Goal: Task Accomplishment & Management: Use online tool/utility

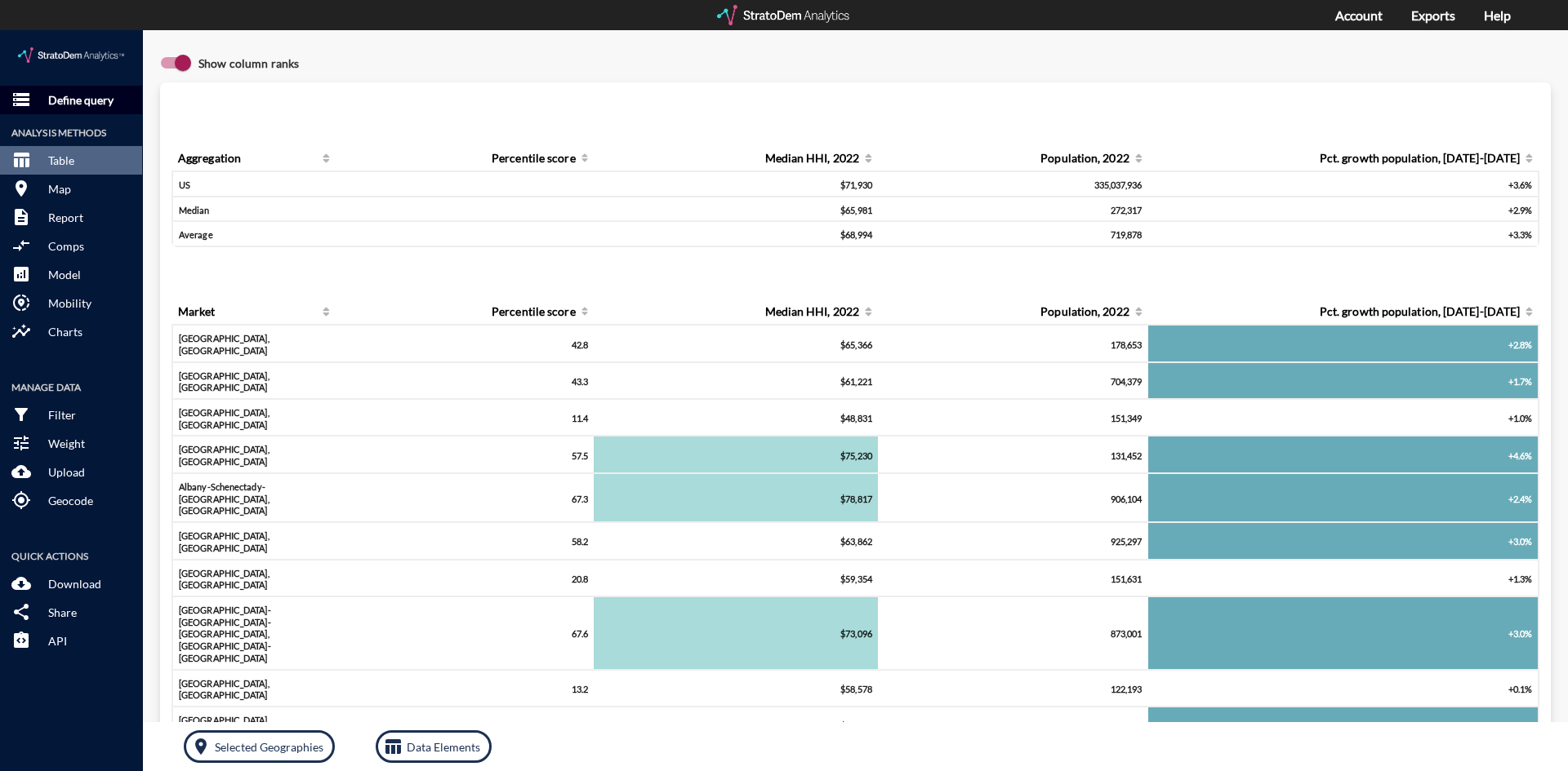
click p "Define query"
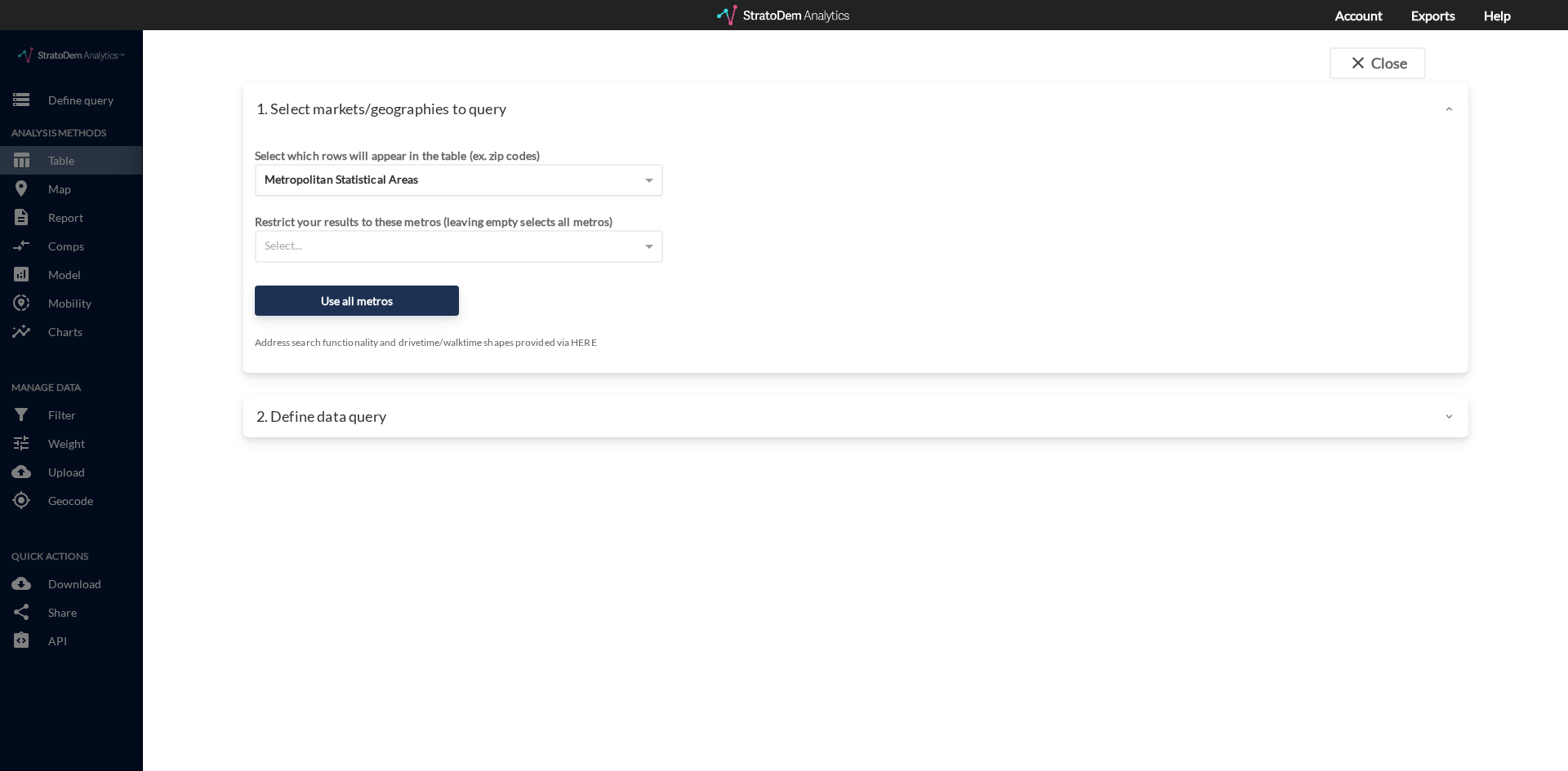
click span "Metropolitan Statistical Areas"
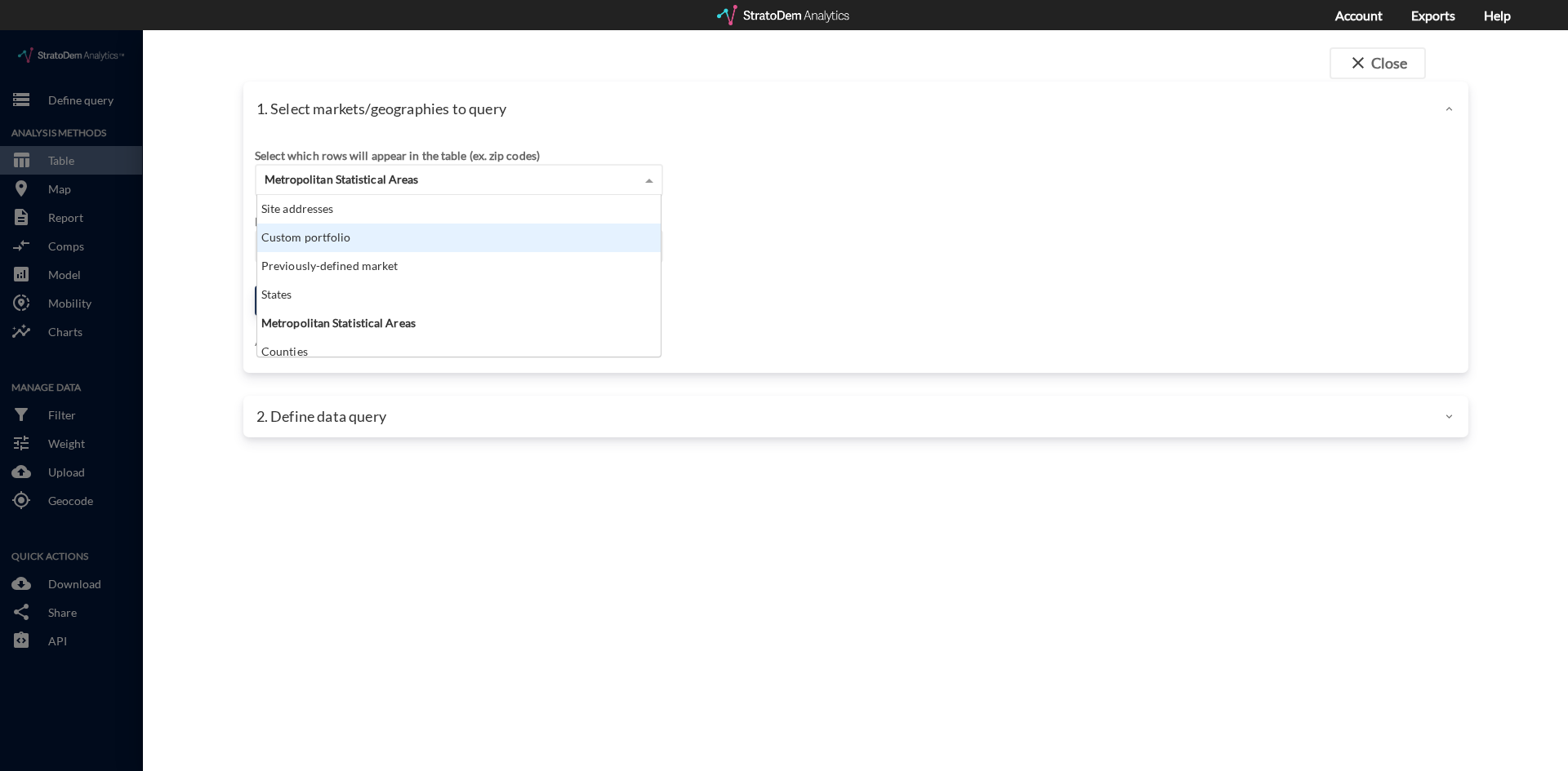
click div "Custom portfolio"
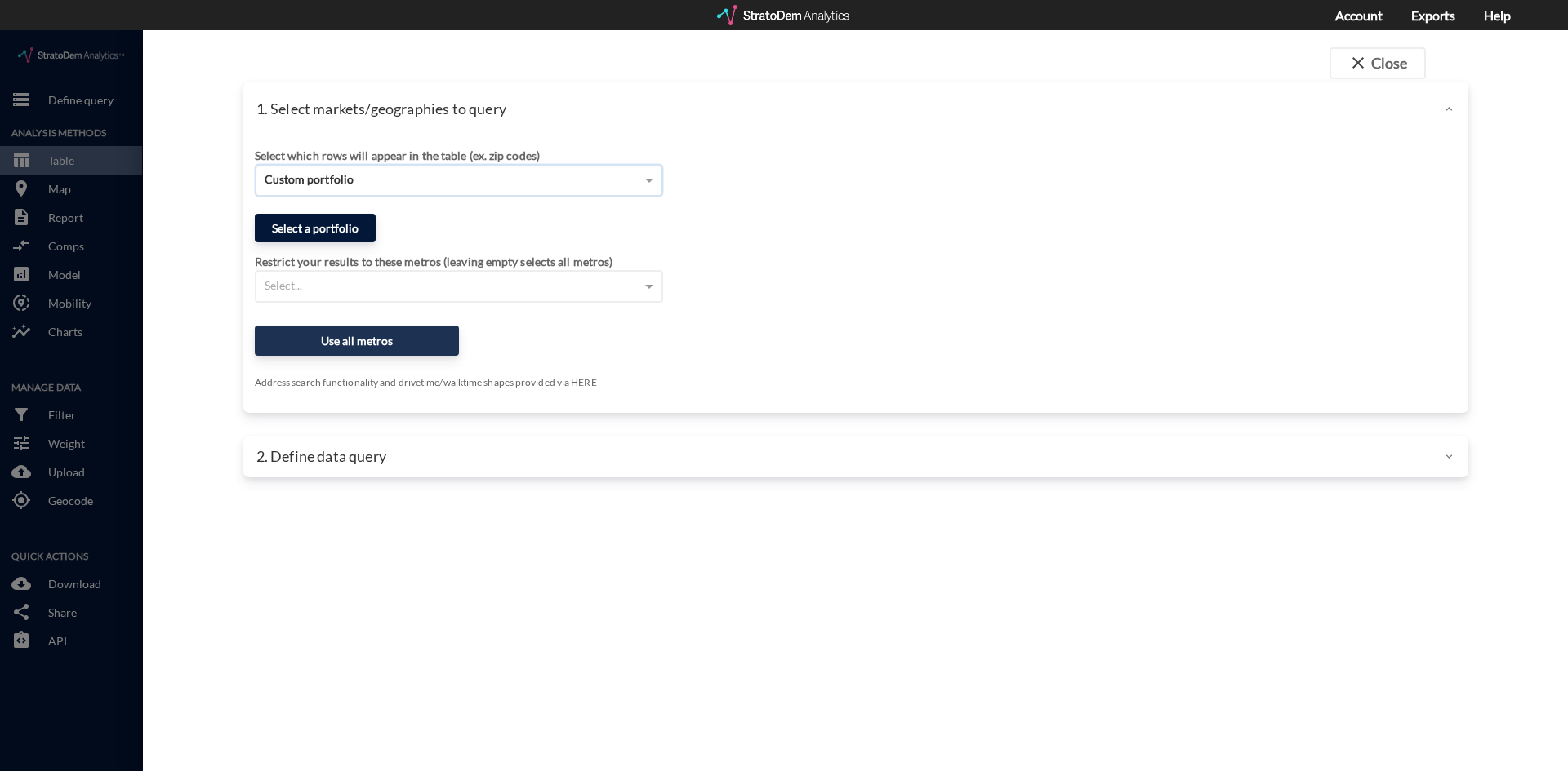
click button "Select a portfolio"
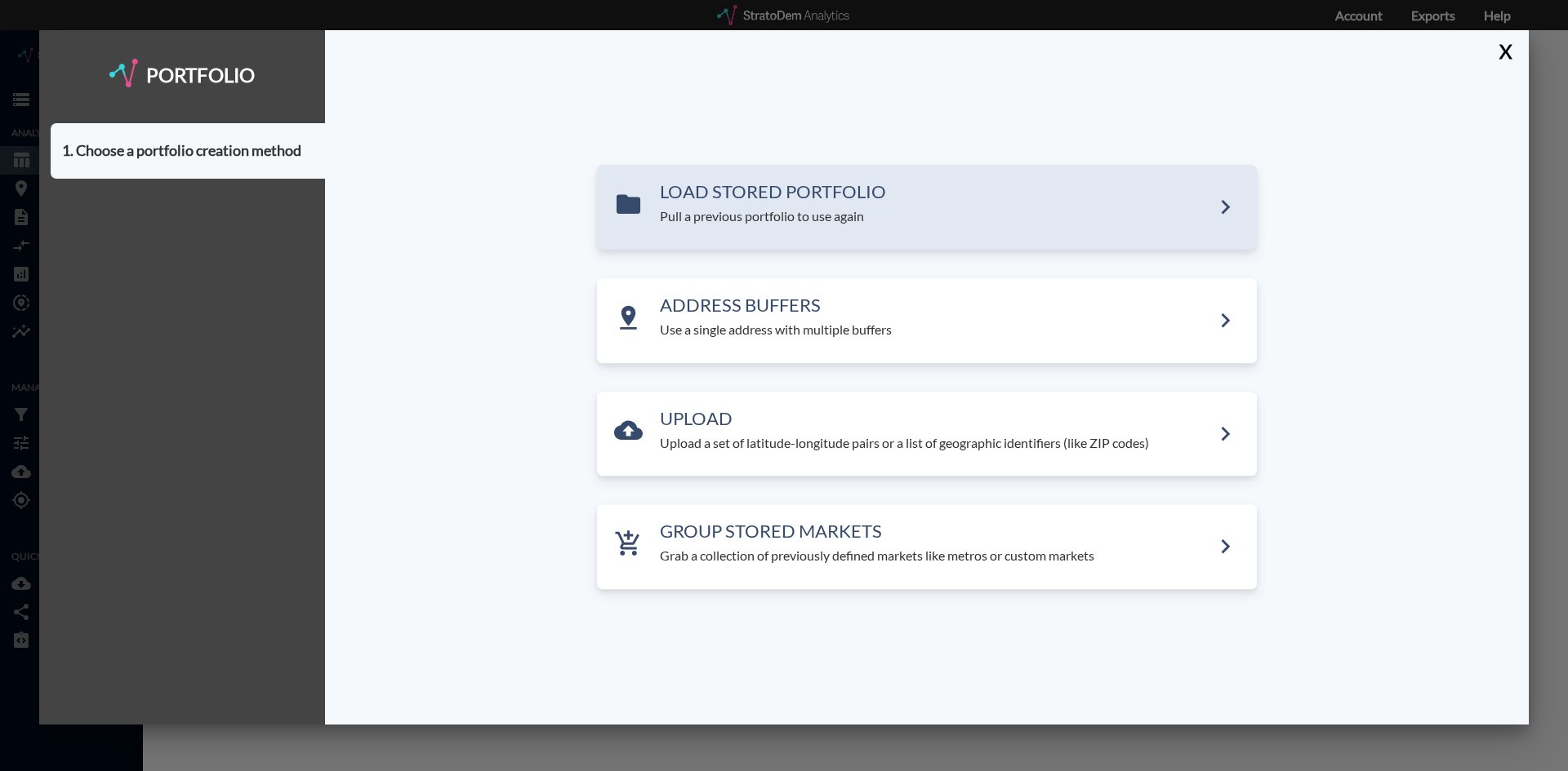
click at [790, 218] on p "Pull a previous portfolio to use again" at bounding box center [934, 217] width 551 height 19
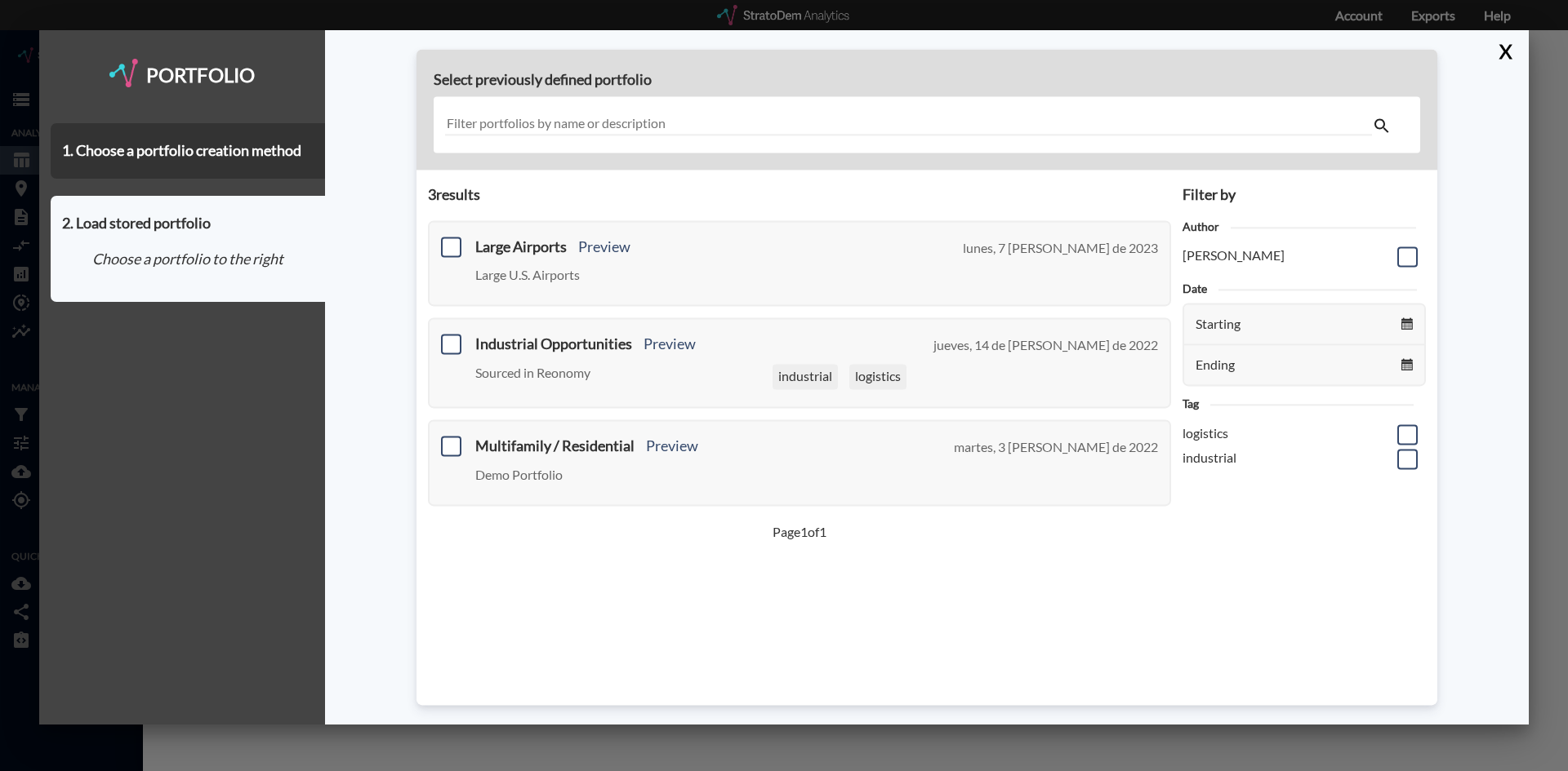
click at [652, 129] on input "text" at bounding box center [908, 125] width 926 height 22
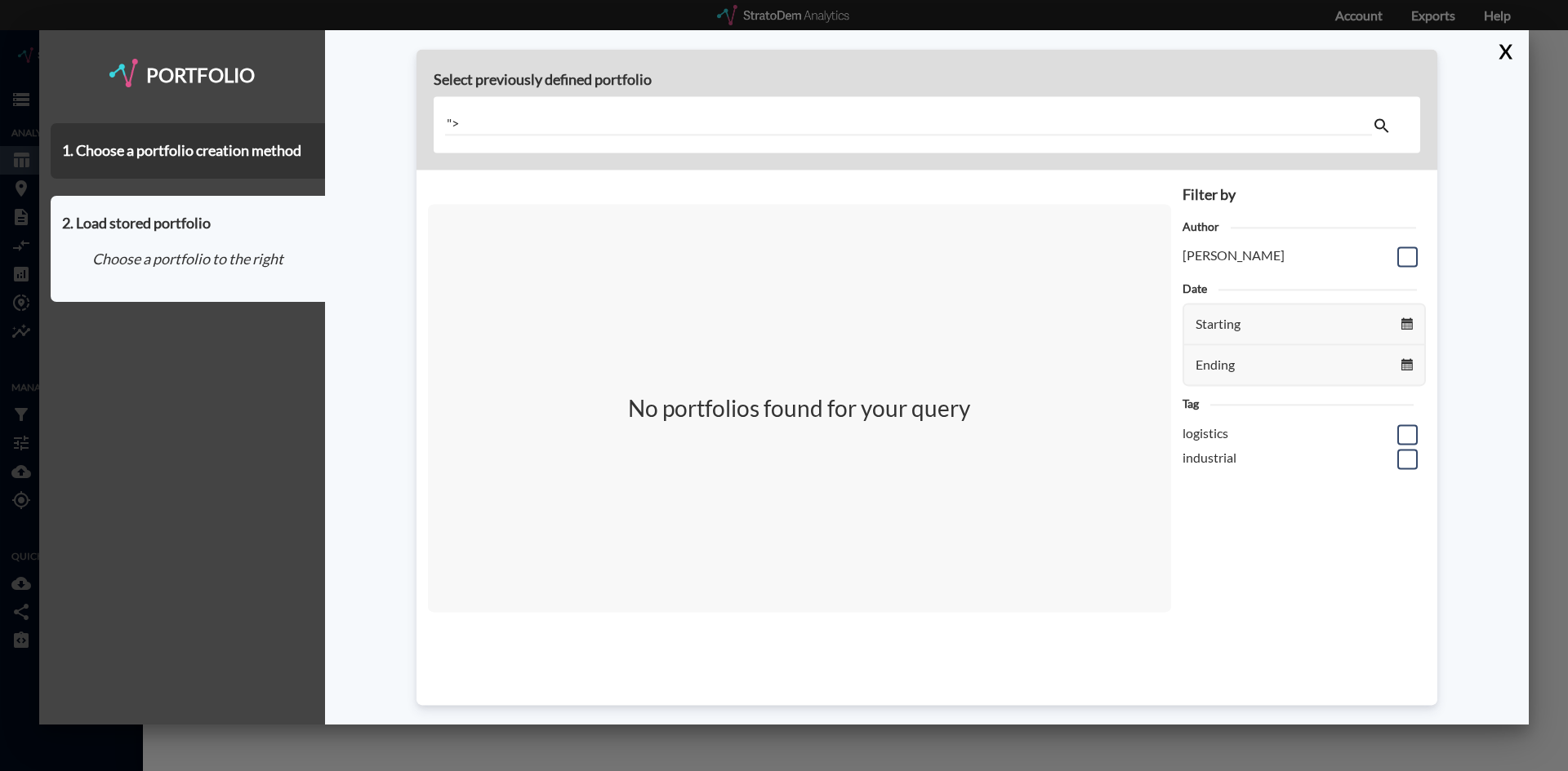
type input """
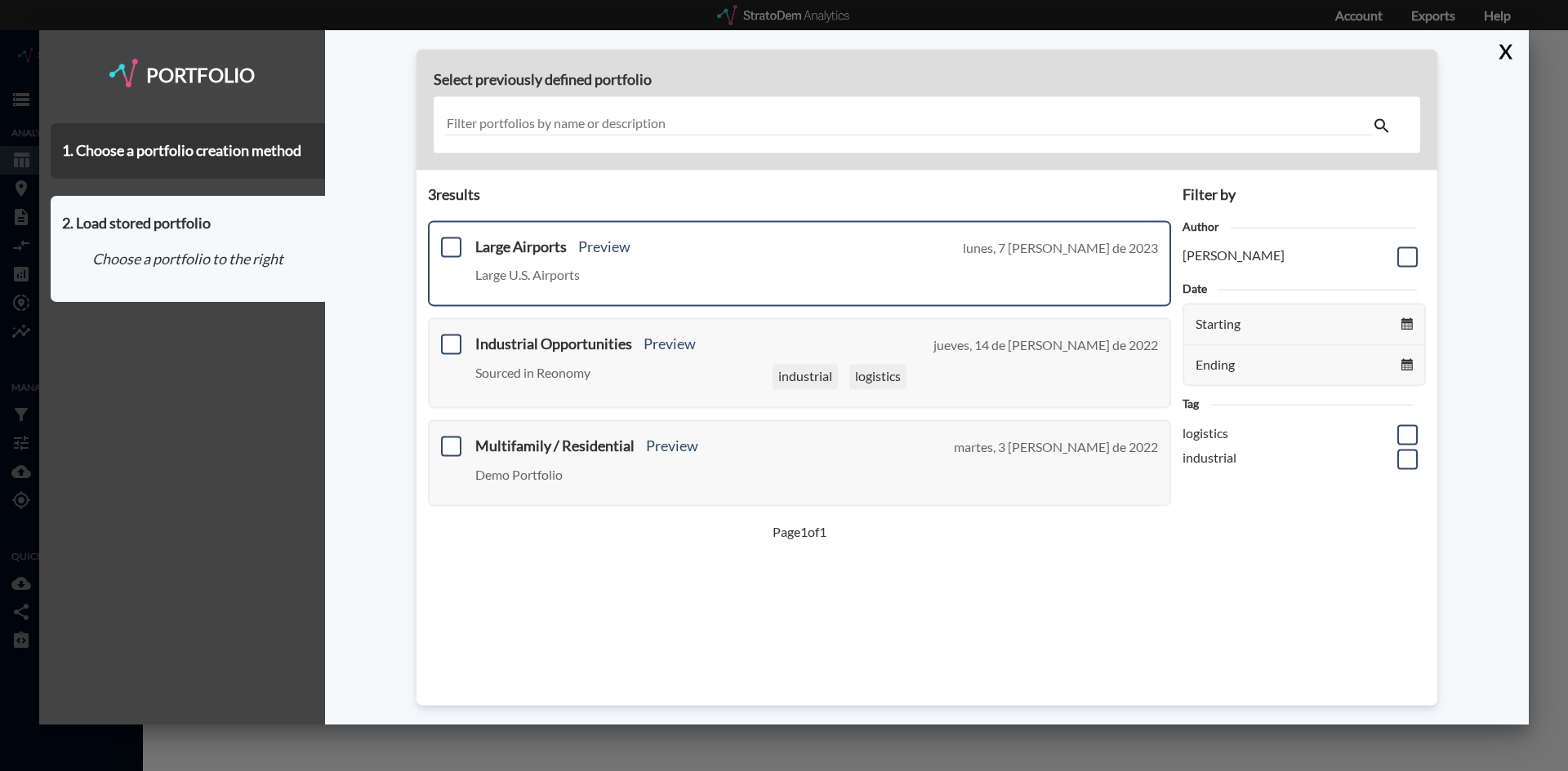
click at [518, 256] on div "Large Airports Preview Large U.S. Airports lunes, 7 de agosto de 2023" at bounding box center [817, 266] width 682 height 54
click at [453, 239] on span at bounding box center [451, 247] width 21 height 21
click at [449, 240] on input "checkbox" at bounding box center [449, 240] width 0 height 0
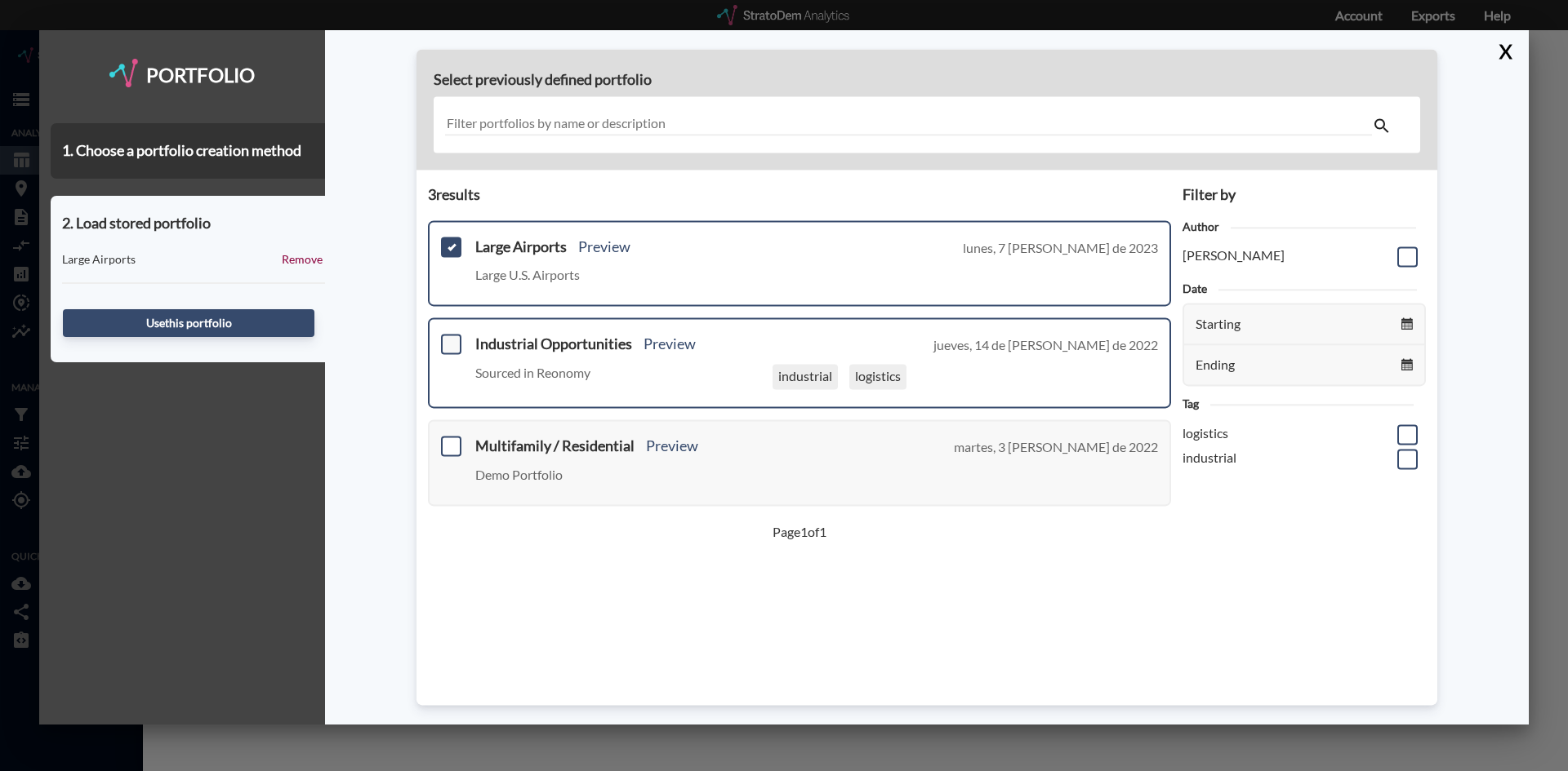
click at [444, 335] on span at bounding box center [451, 345] width 21 height 21
click at [449, 338] on input "checkbox" at bounding box center [449, 338] width 0 height 0
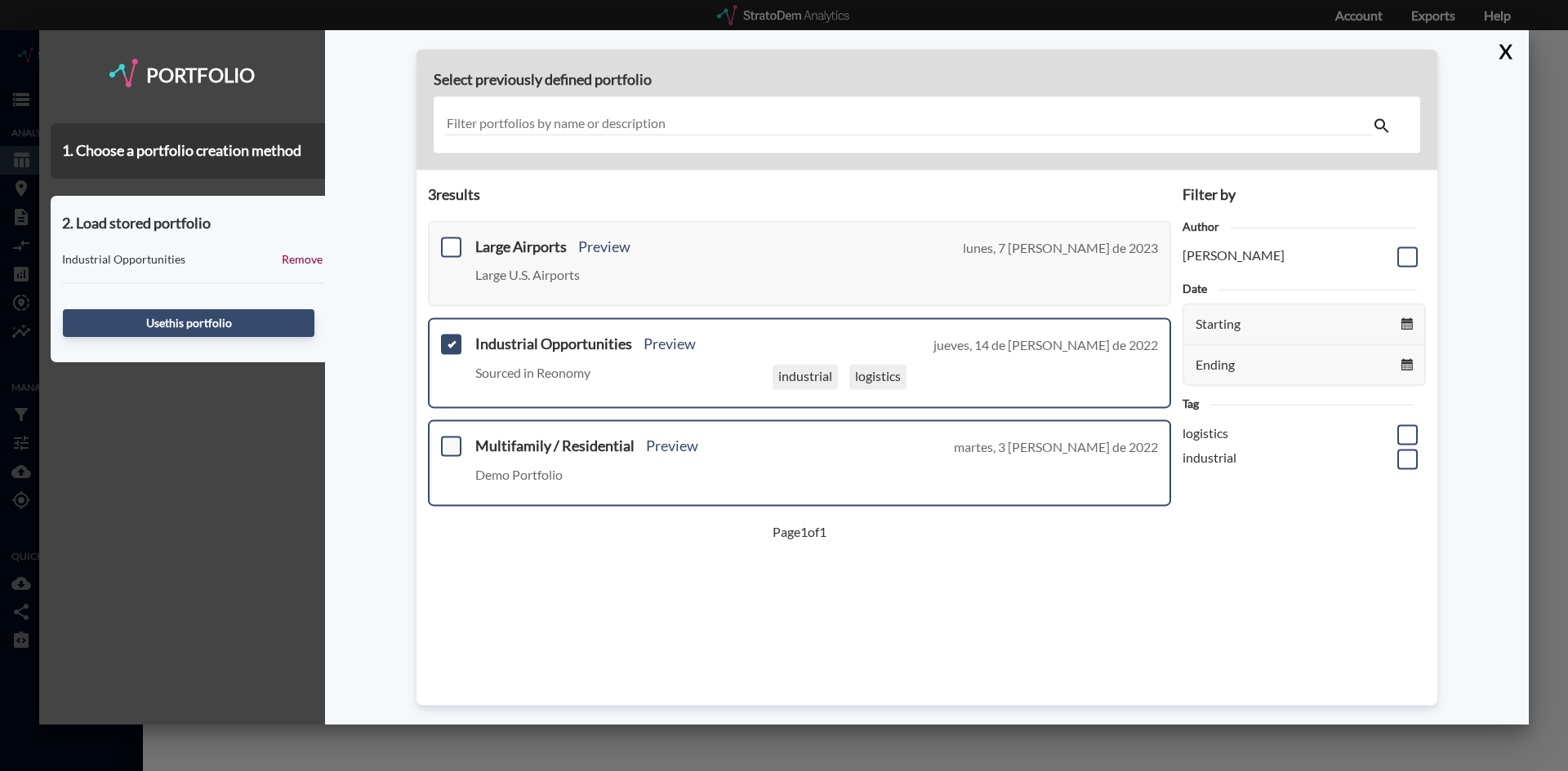
click at [446, 442] on span at bounding box center [451, 446] width 21 height 21
click at [449, 439] on input "checkbox" at bounding box center [449, 439] width 0 height 0
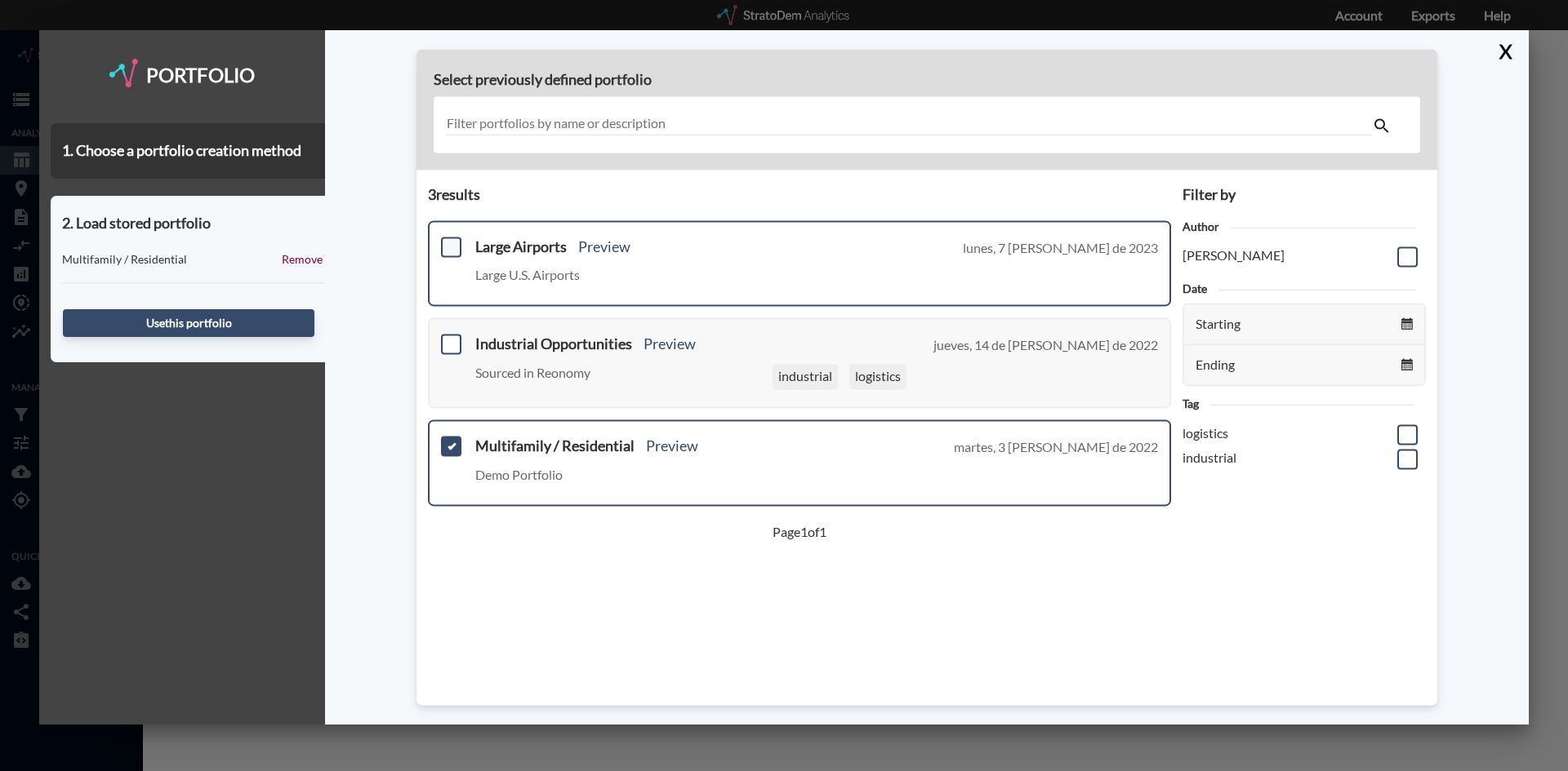
click at [448, 255] on span at bounding box center [451, 247] width 21 height 21
click at [449, 240] on input "checkbox" at bounding box center [449, 240] width 0 height 0
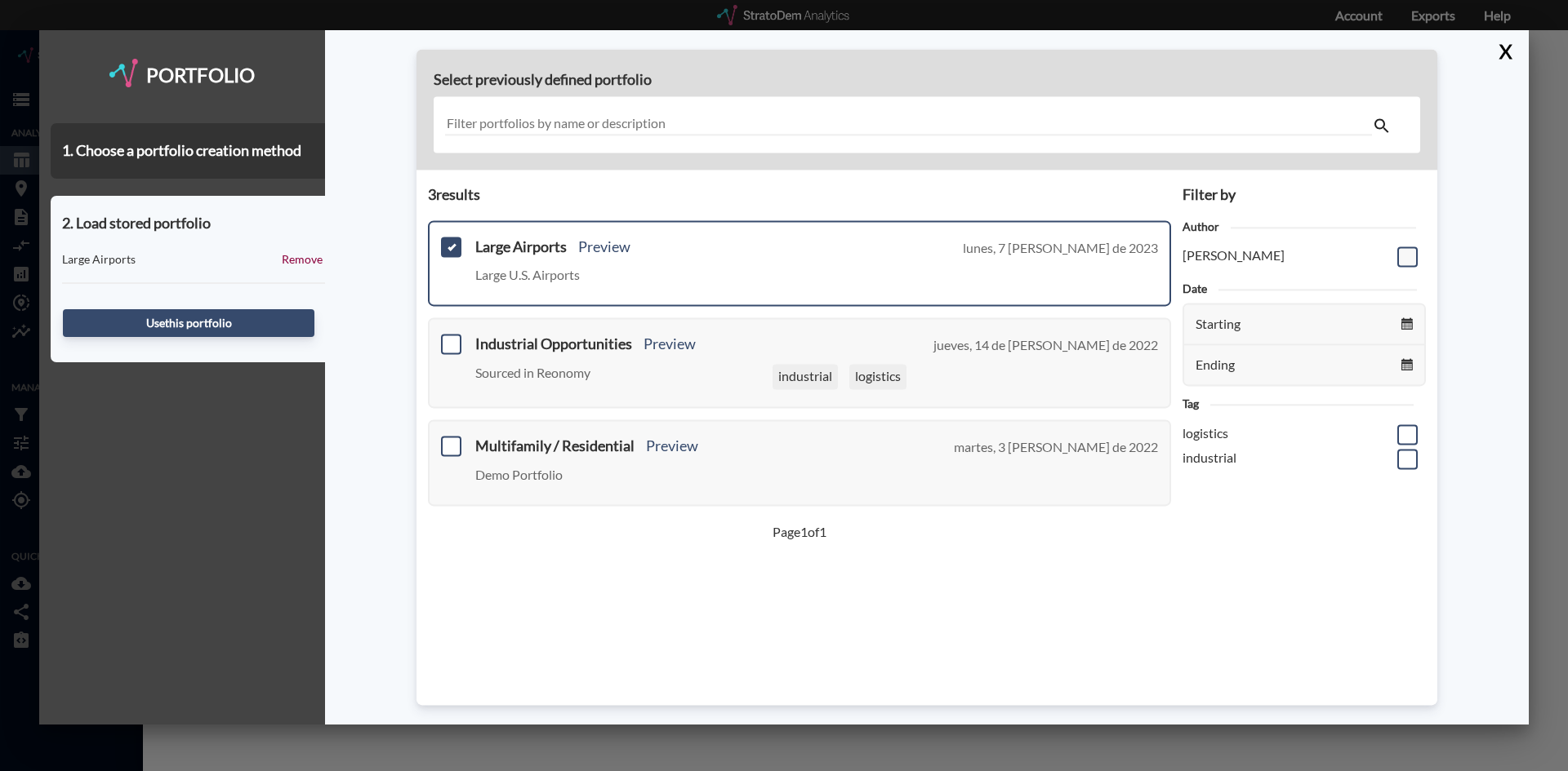
click at [1402, 254] on span at bounding box center [1407, 256] width 21 height 21
click at [1405, 250] on input "checkbox" at bounding box center [1405, 250] width 0 height 0
click at [1402, 254] on span at bounding box center [1407, 256] width 21 height 21
click at [1405, 250] on input "checkbox" at bounding box center [1405, 250] width 0 height 0
click at [214, 316] on button "Use this portfolio" at bounding box center [189, 323] width 251 height 28
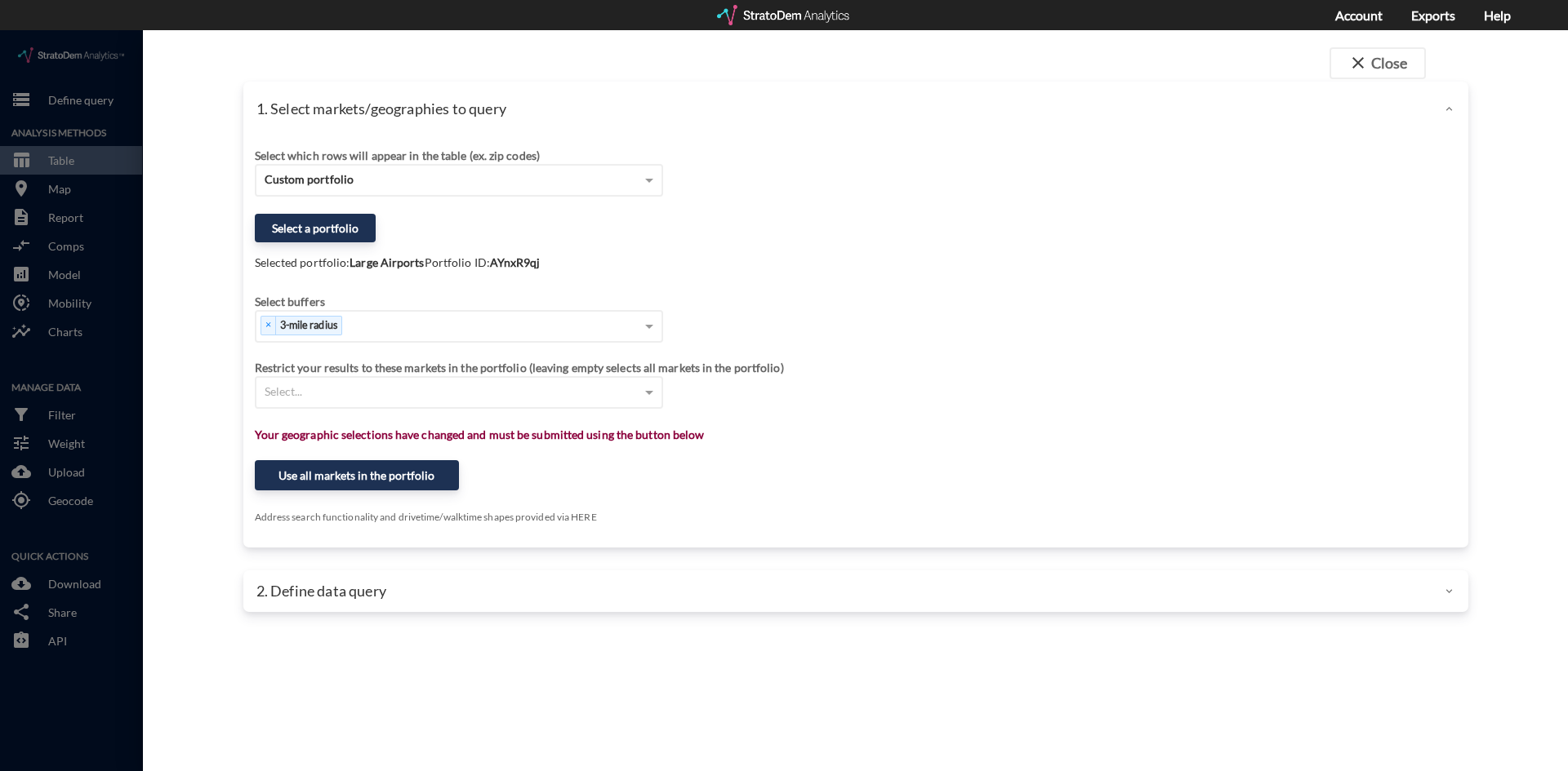
click div "Select which rows will appear in the table (ex. zip codes) Custom portfolio Sel…"
click div "Select..."
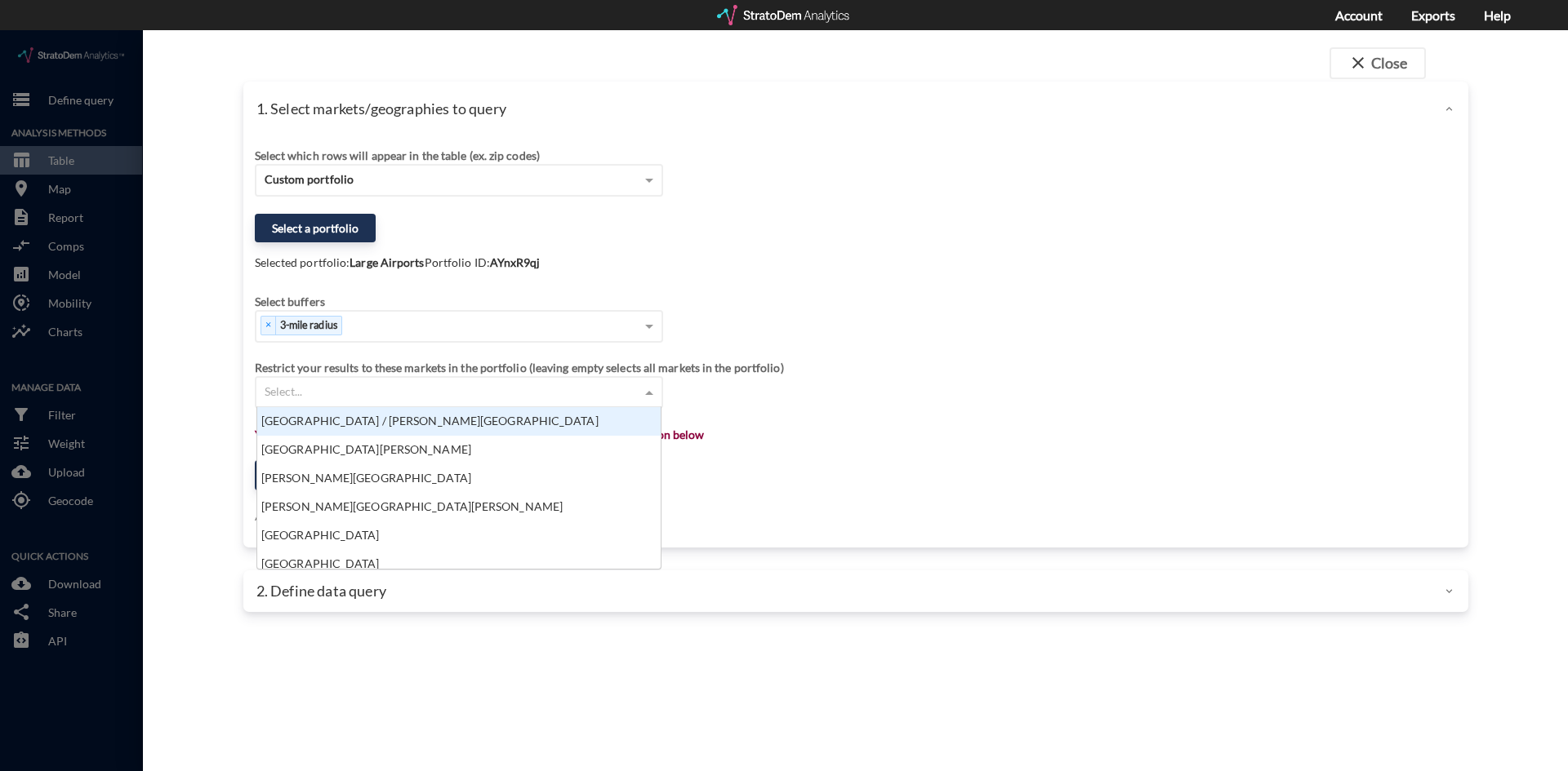
scroll to position [149, 393]
click div "Los Angeles / Tom Bradley International Airport"
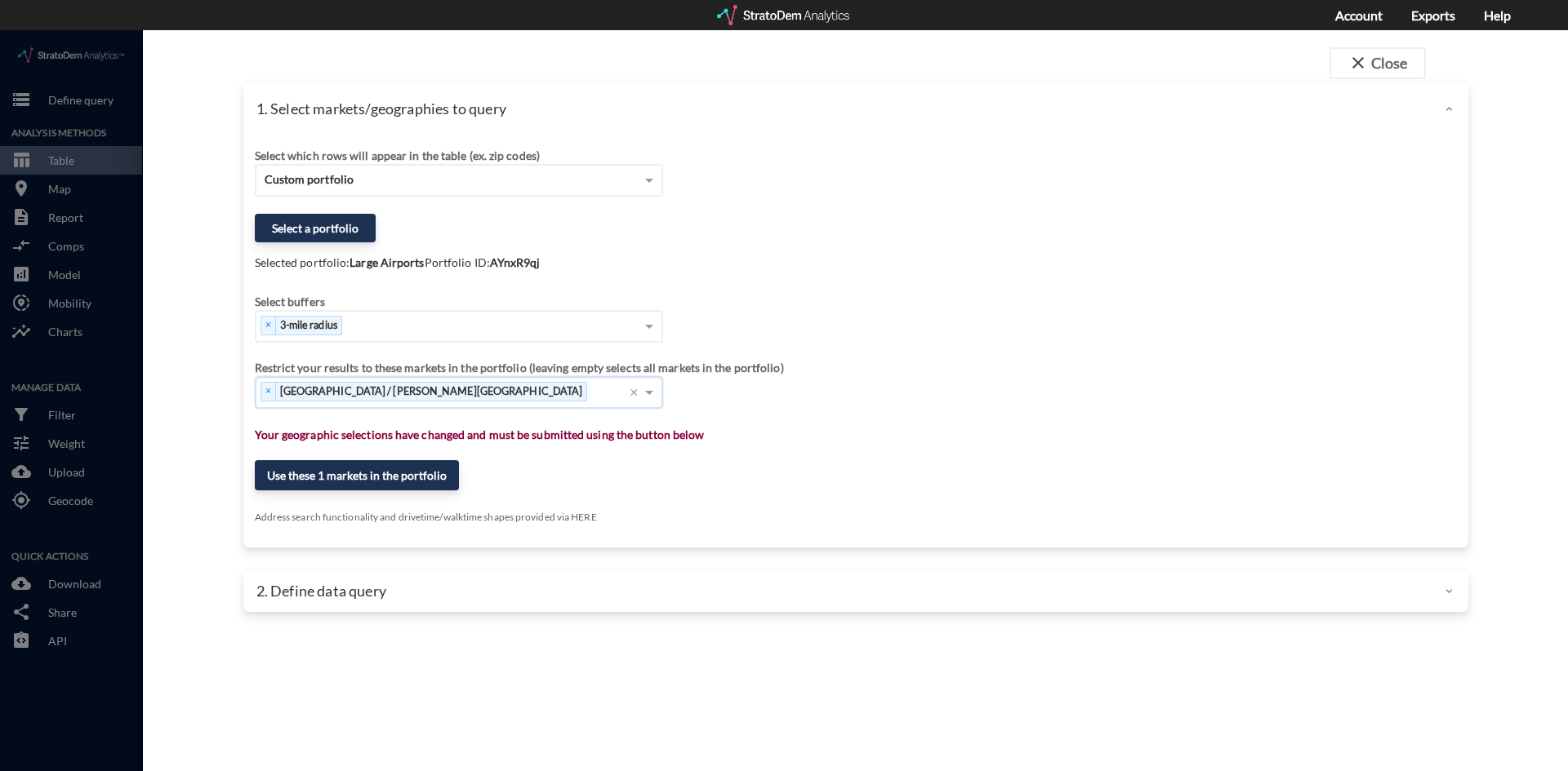
click div "Select which rows will appear in the table (ex. zip codes) Custom portfolio Sel…"
click button "Use these 1 markets in the portfolio"
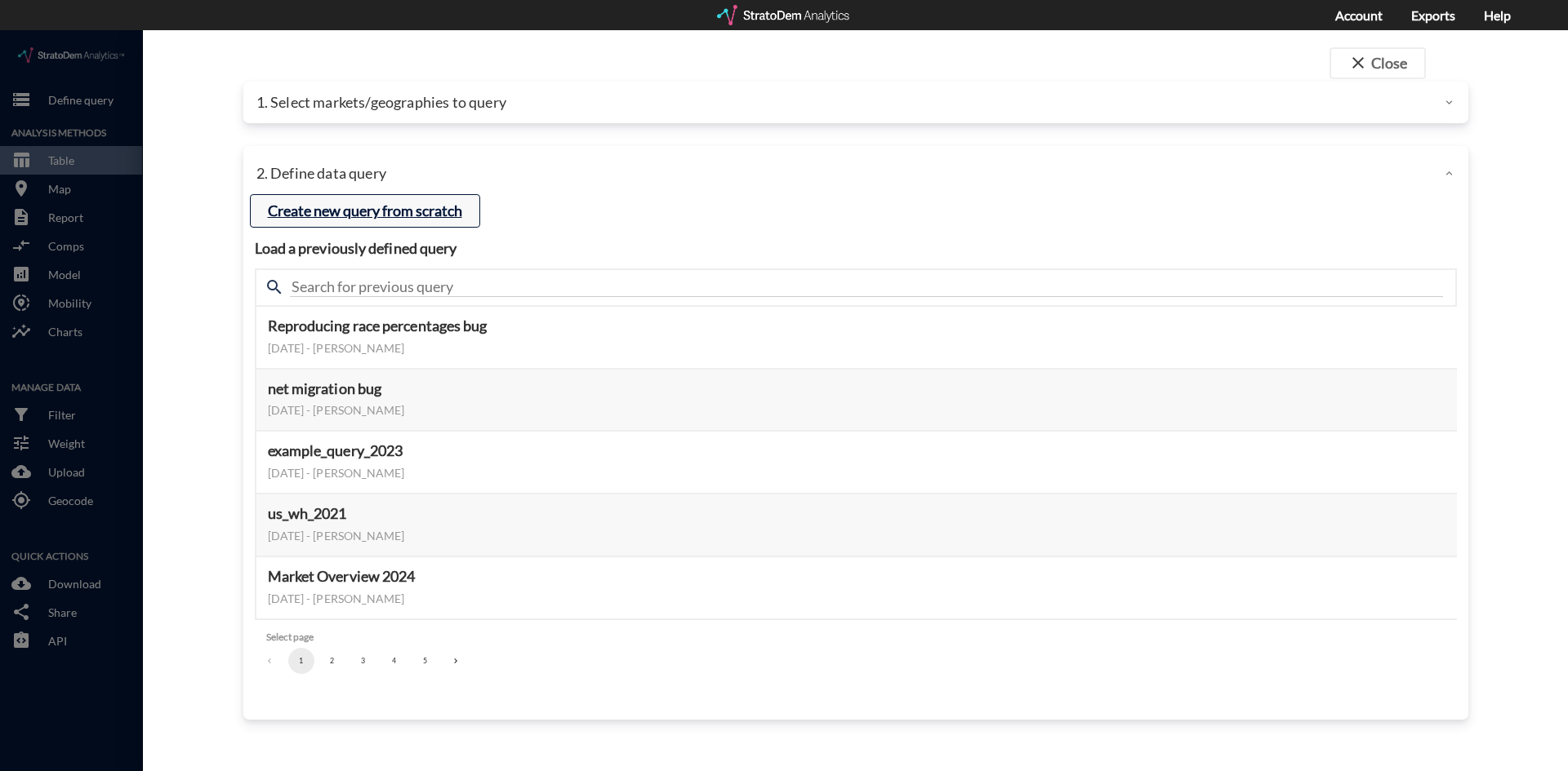
click button "Create new query from scratch"
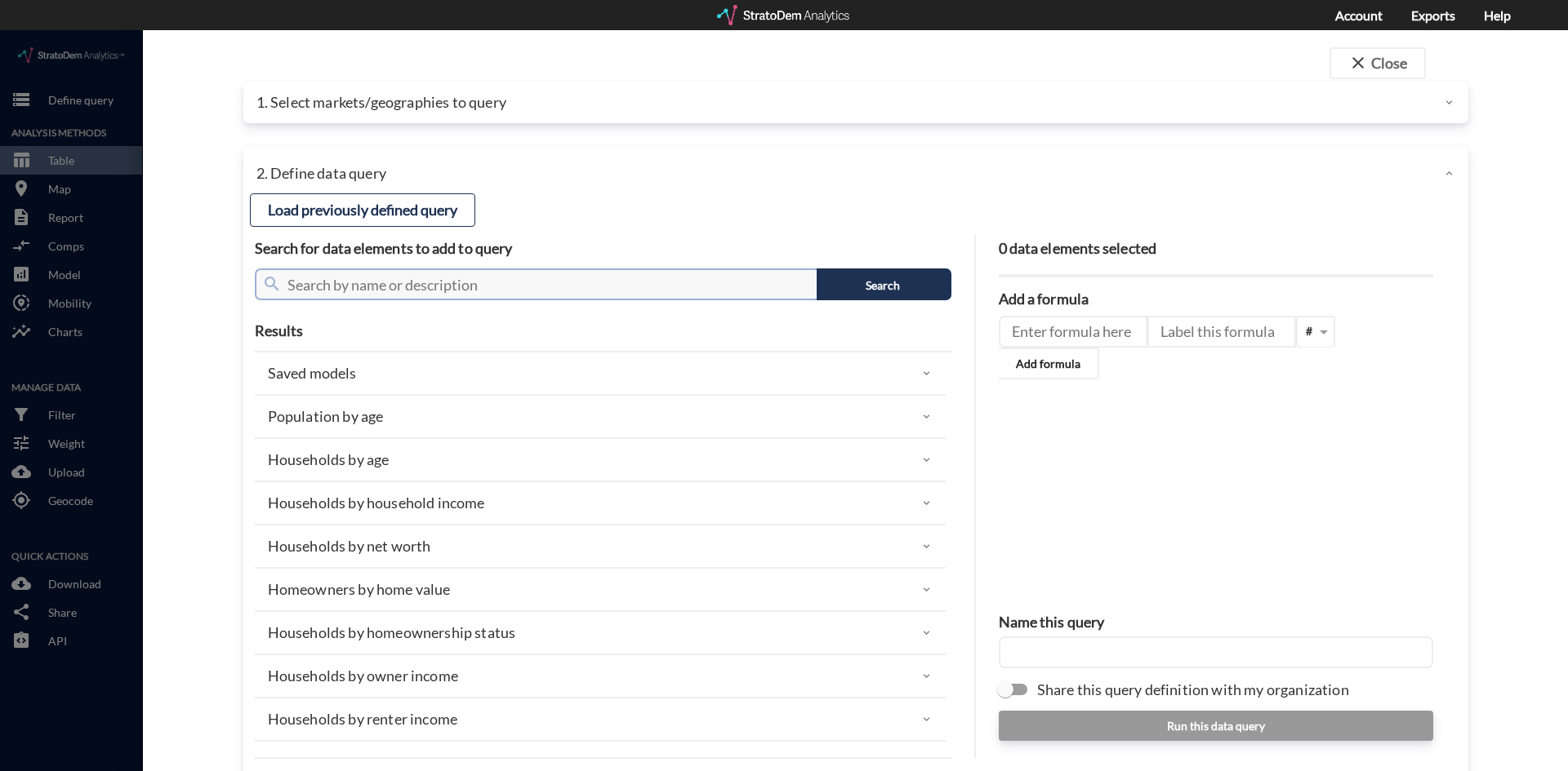
click input "text"
click div "Add a formula # Add formula"
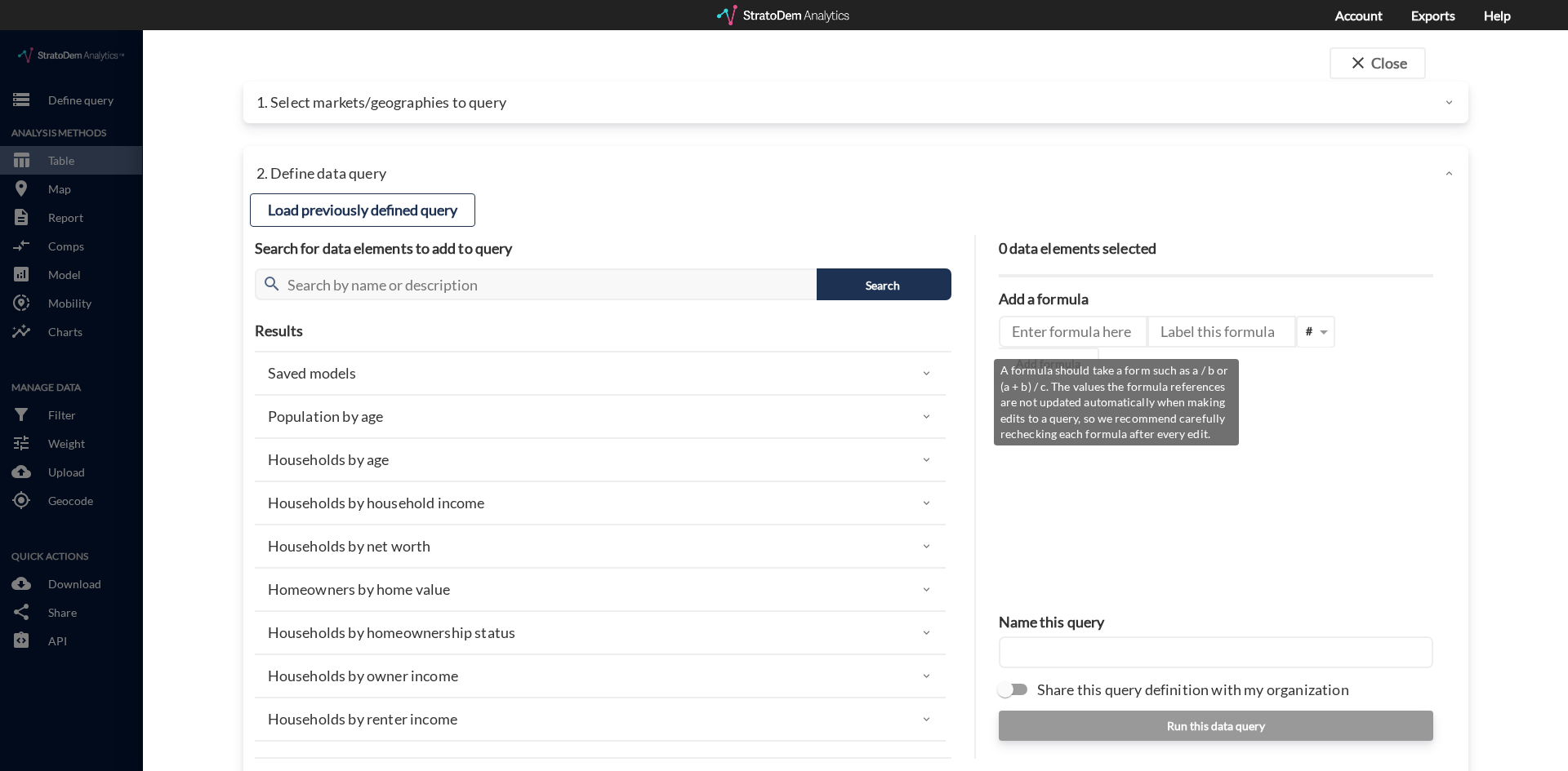
click input "text"
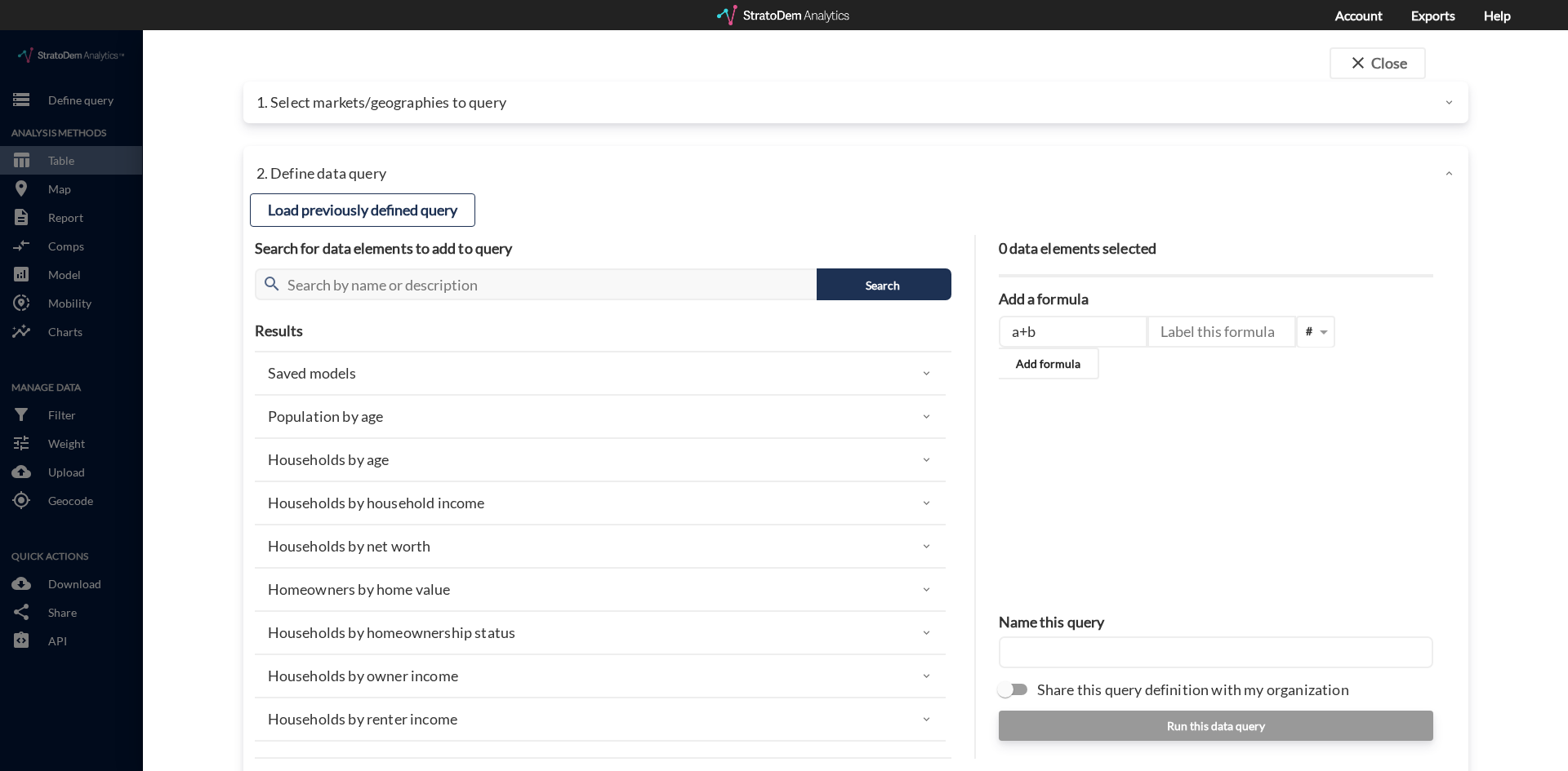
type input "a+b"
click div "0 data elements selected Add a formula a+b # Add formula Name this query Share …"
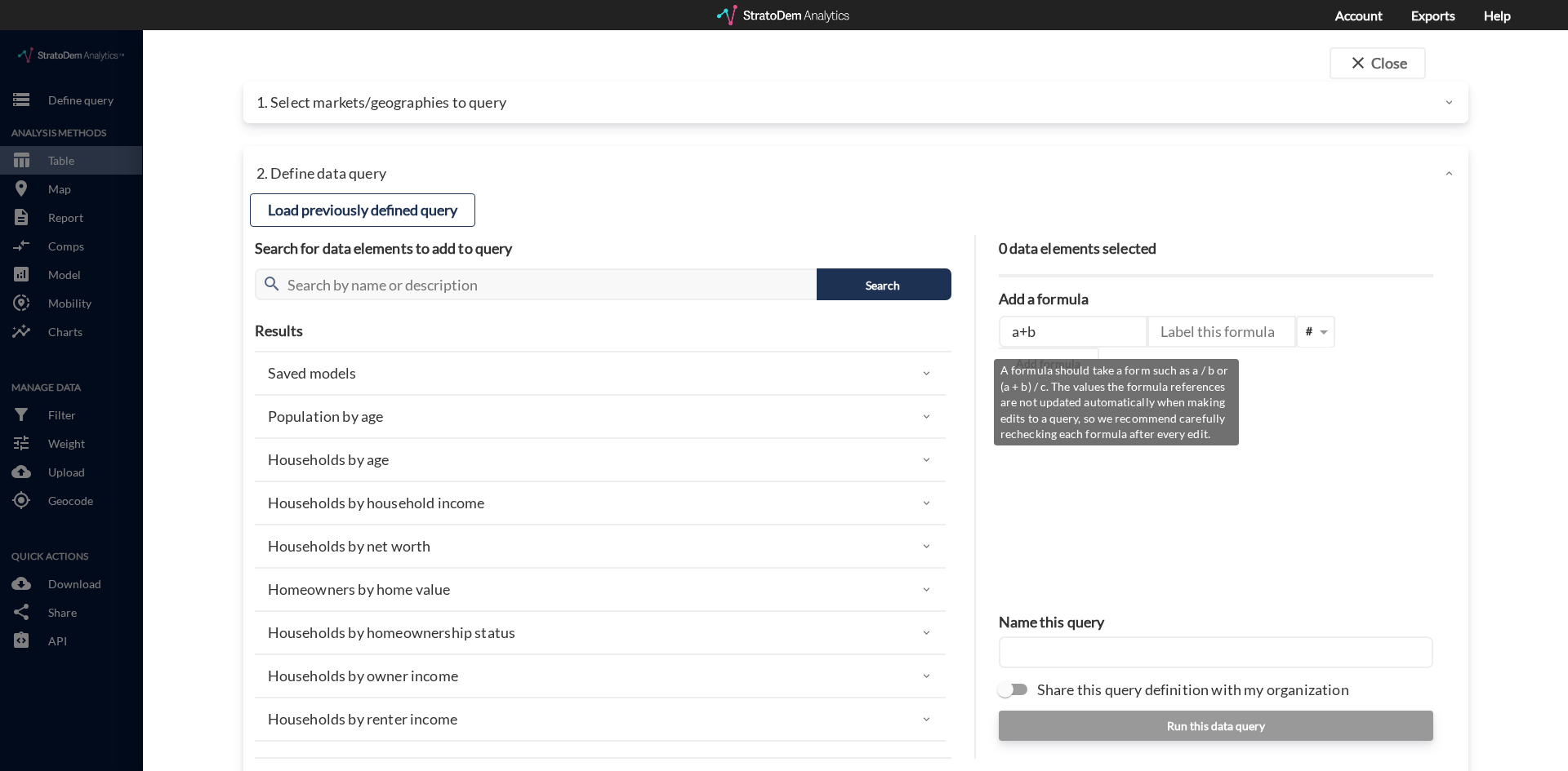
click input "text"
paste input "4x2w5absbapmce85fj4ilqb4mvsmgf44.oastify.com"
type input "4x2w5absbapmce85fj4ilqb4mvsmgf44.oastify.com"
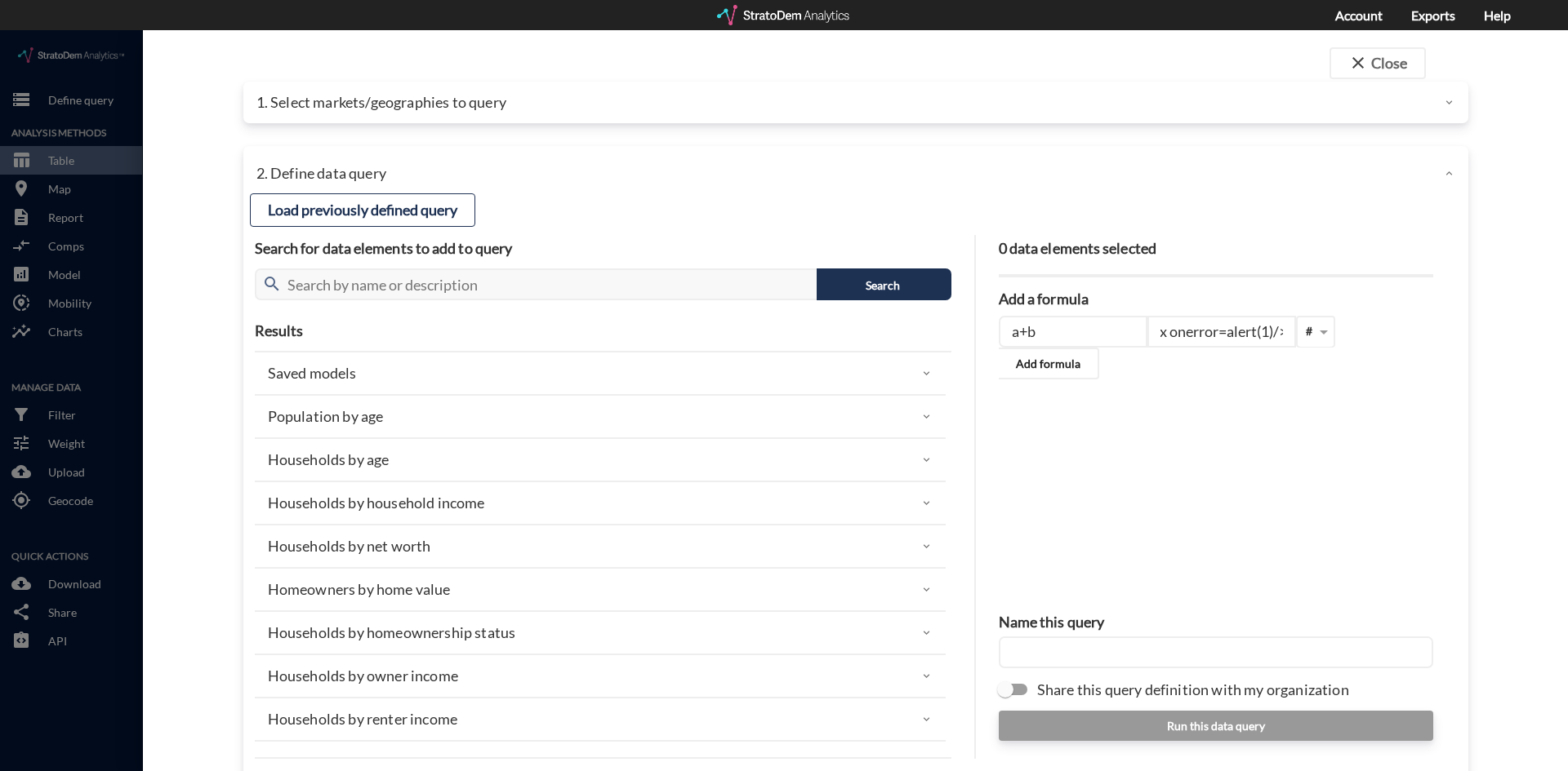
scroll to position [0, 85]
type input ""><img src=x onerror=alert(1)/>"
click button "Add formula"
drag, startPoint x: 1058, startPoint y: 307, endPoint x: 1058, endPoint y: 298, distance: 9.0
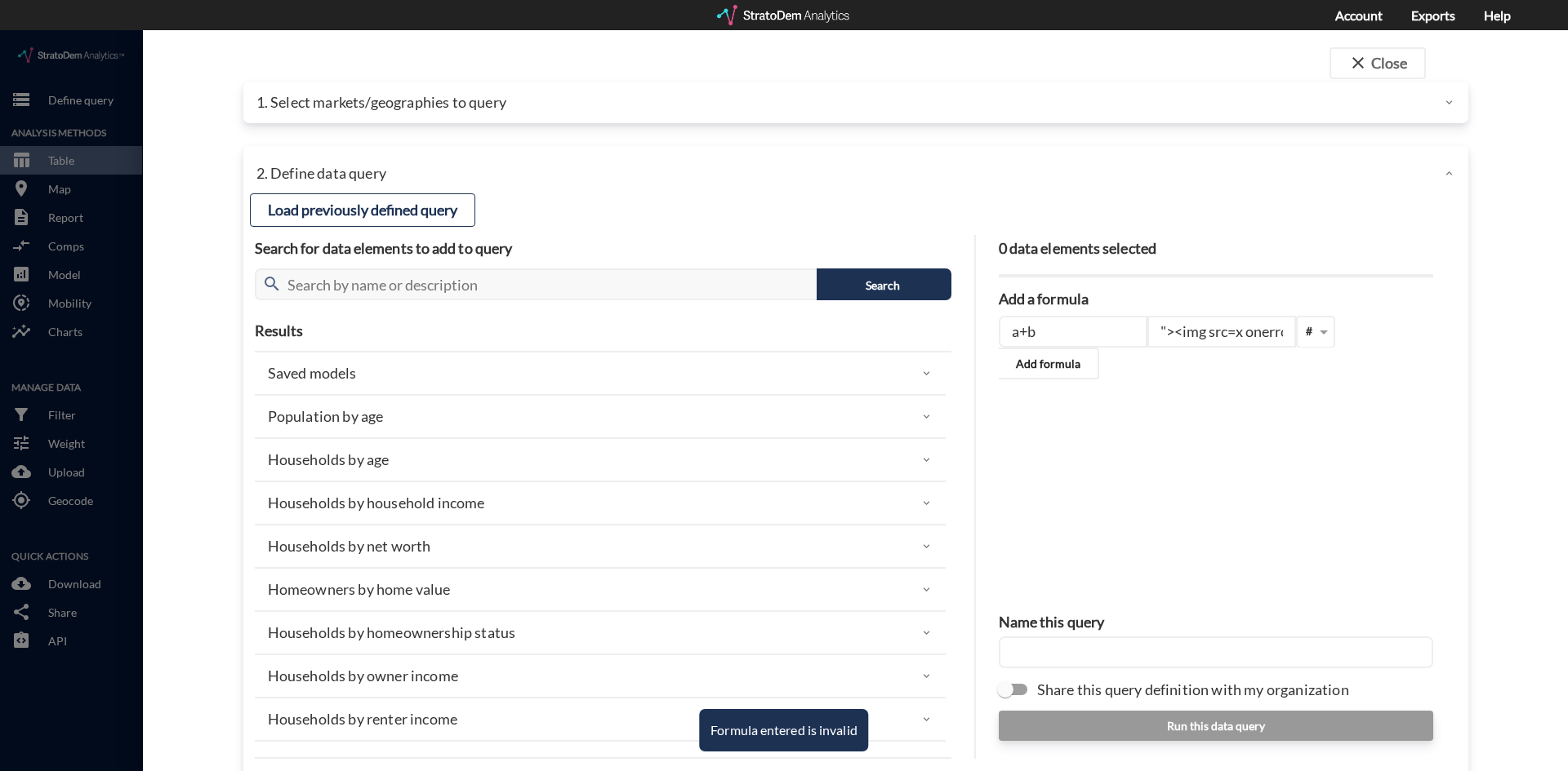
click input "a+b"
type input "(a+b) / c"
click button "Add formula"
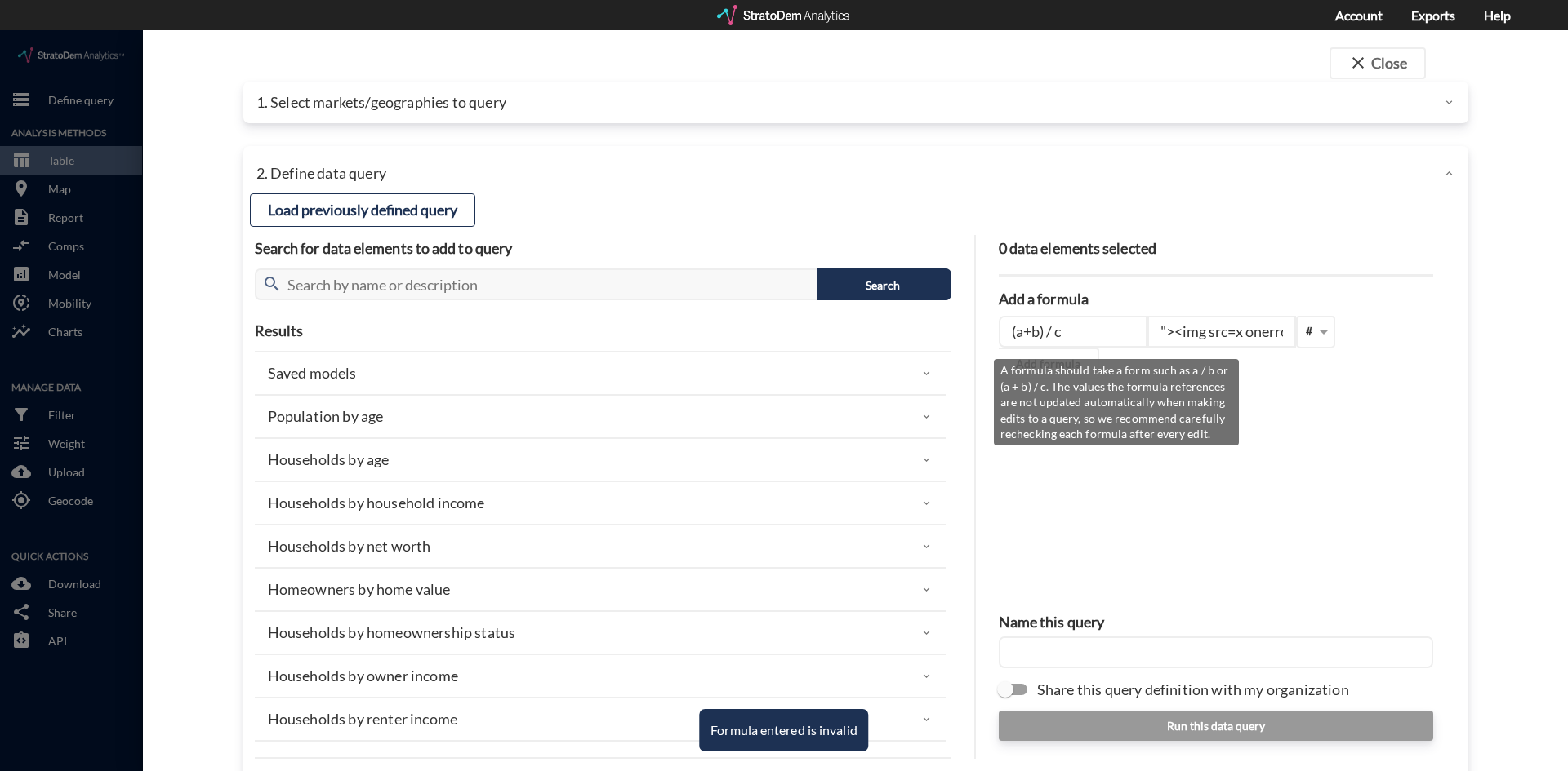
click input "(a+b) / c"
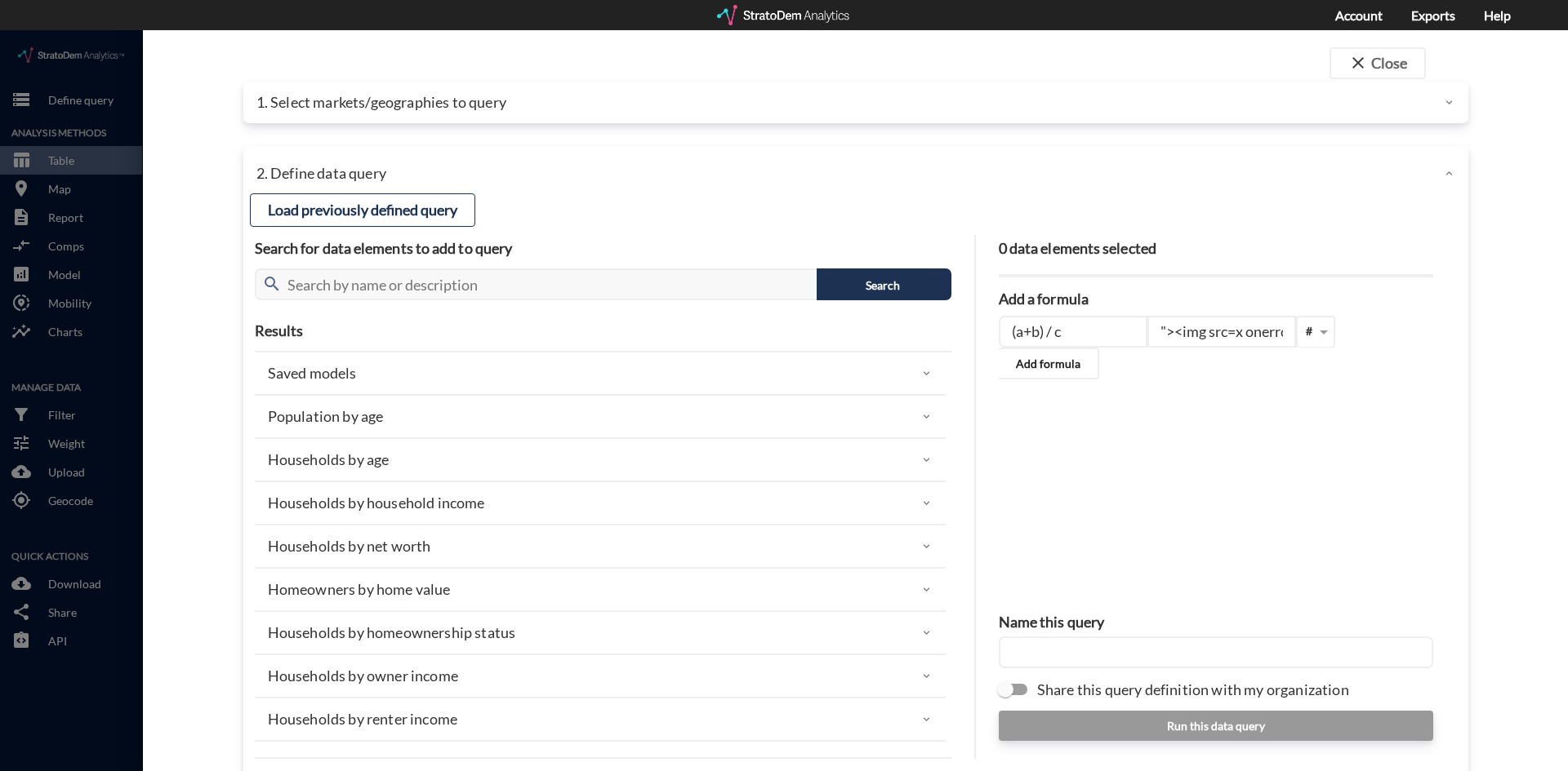
click input "text"
paste input ""><img src=x onerror=alert(1)/>"
type input ""><img src=x onerror=alert(1)/>"
click div "0 data elements selected Add a formula (a+b) / c "><img src=x onerror=alert(1)/…"
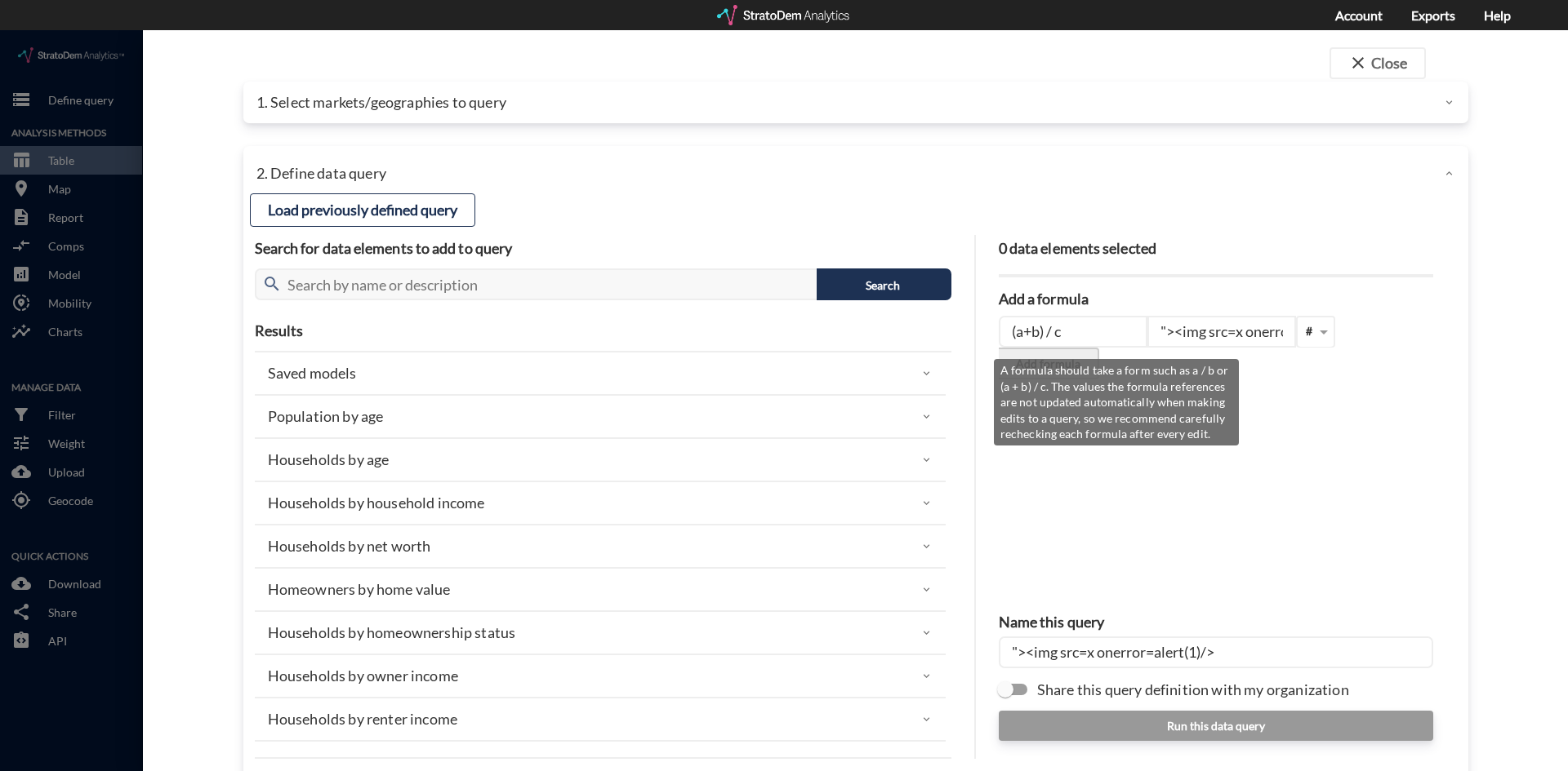
click button "Add formula"
click input "(a+b) / c"
drag, startPoint x: 1040, startPoint y: 311, endPoint x: 1053, endPoint y: 310, distance: 13.0
click input "(a+b) / c"
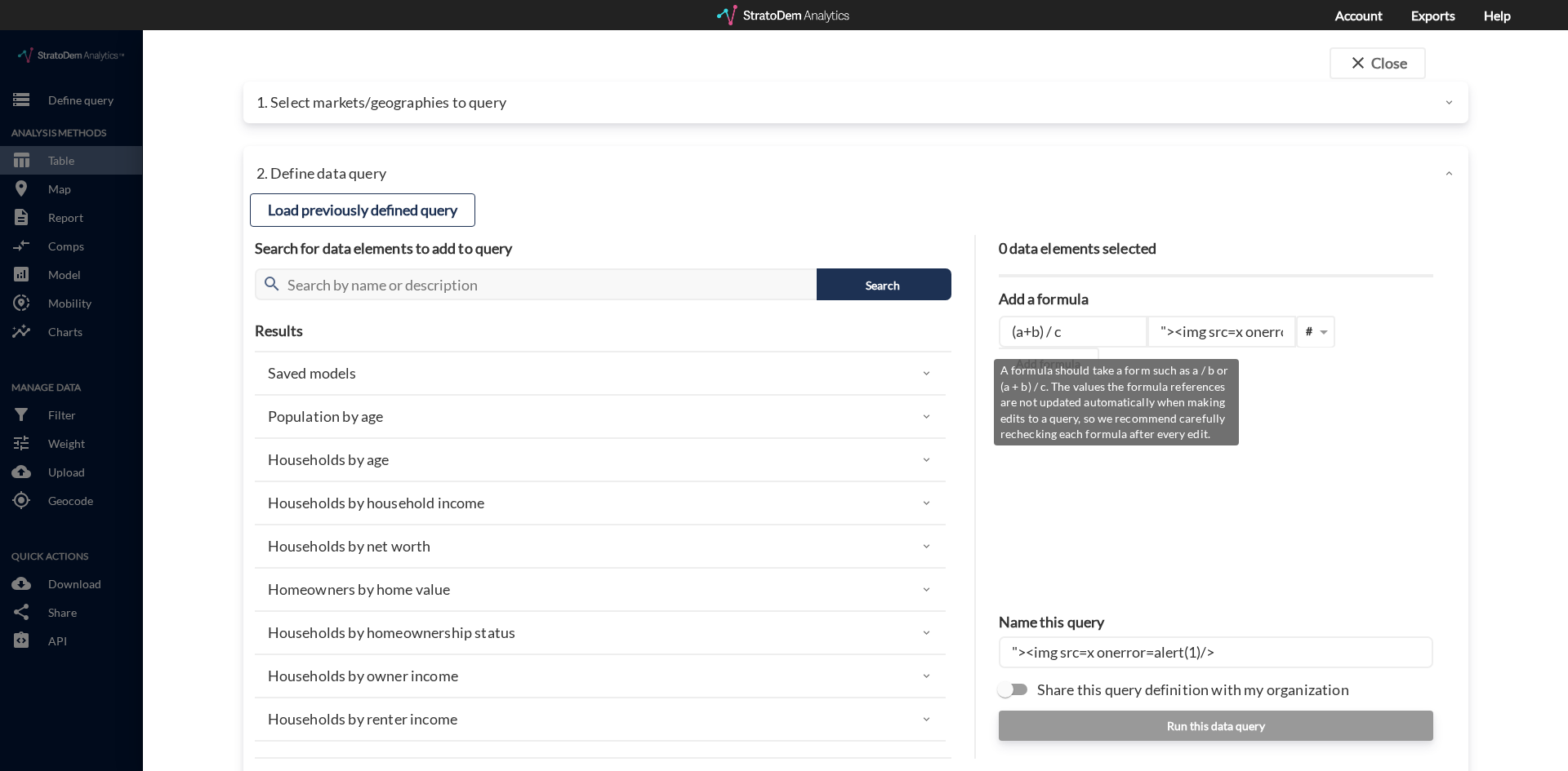
click input ""><img src=x onerror=alert(1)/>"
click input "text"
paste input ""><img src=x onerror=alert(1)/>"
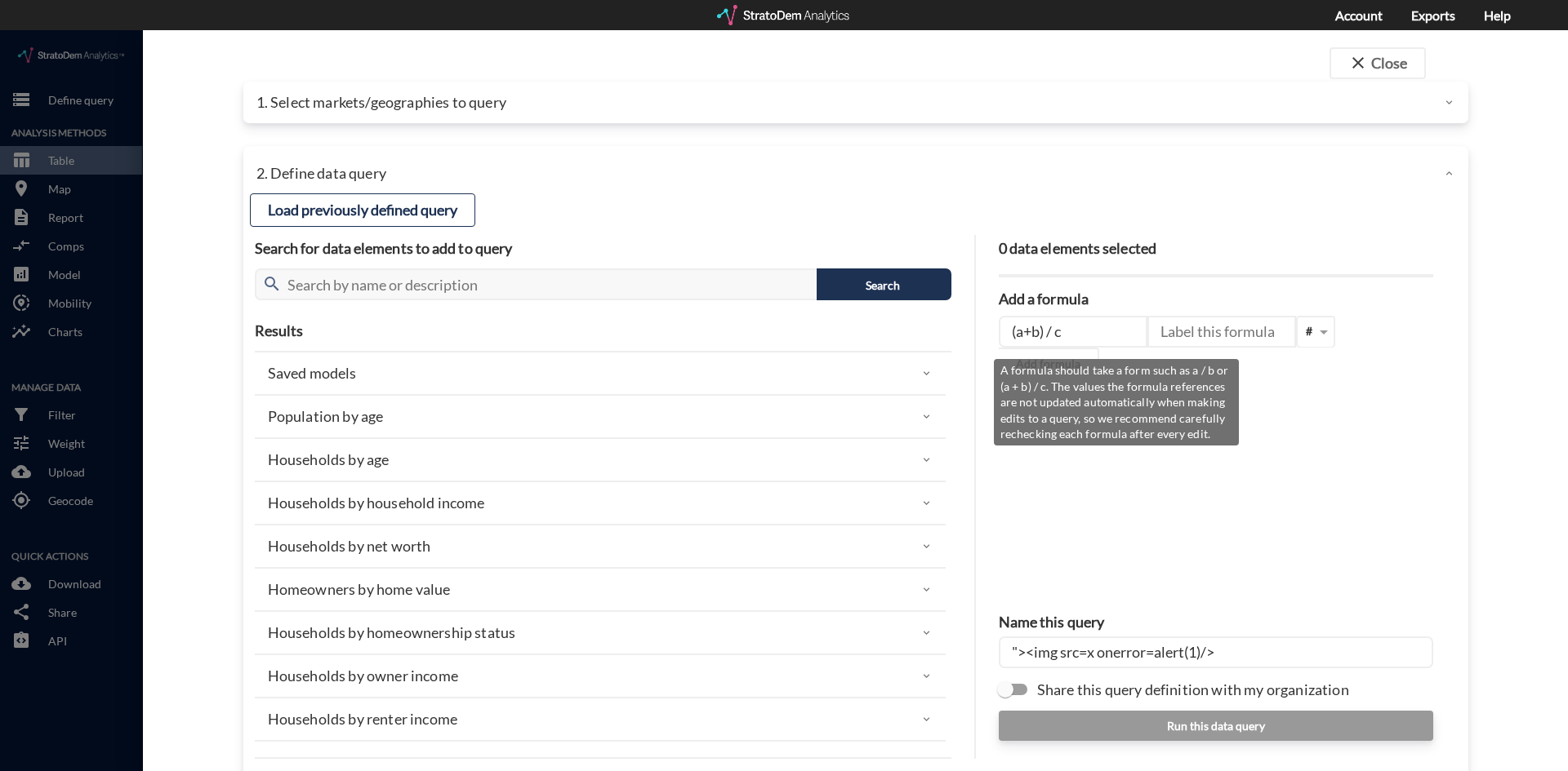
type input ""><img src=x onerror=alert(1)/>"
click input ""><img src=x onerror=alert(1)/>"
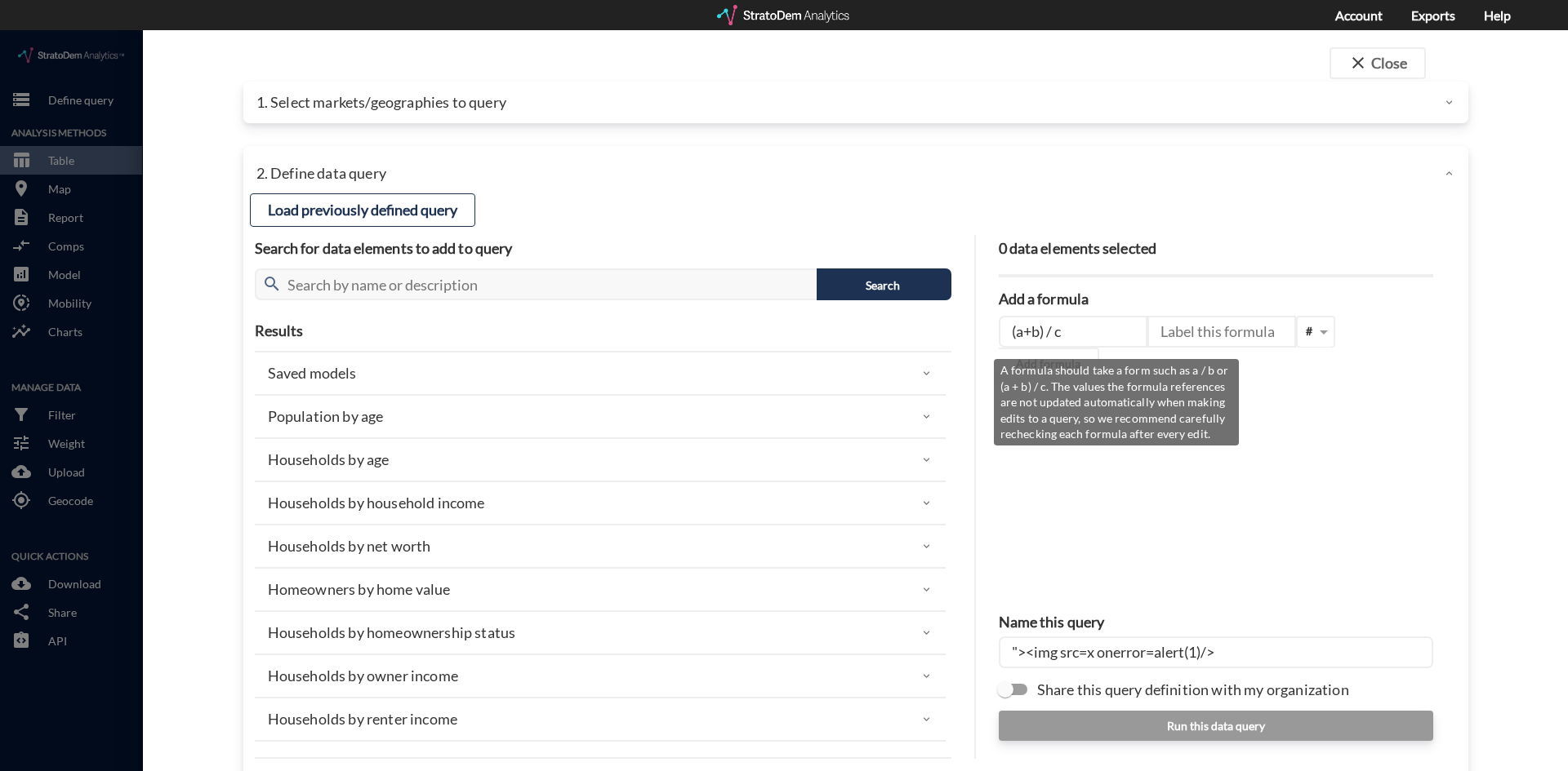
scroll to position [0, 0]
type input ""><img src=x onerror=alert(1)/>"
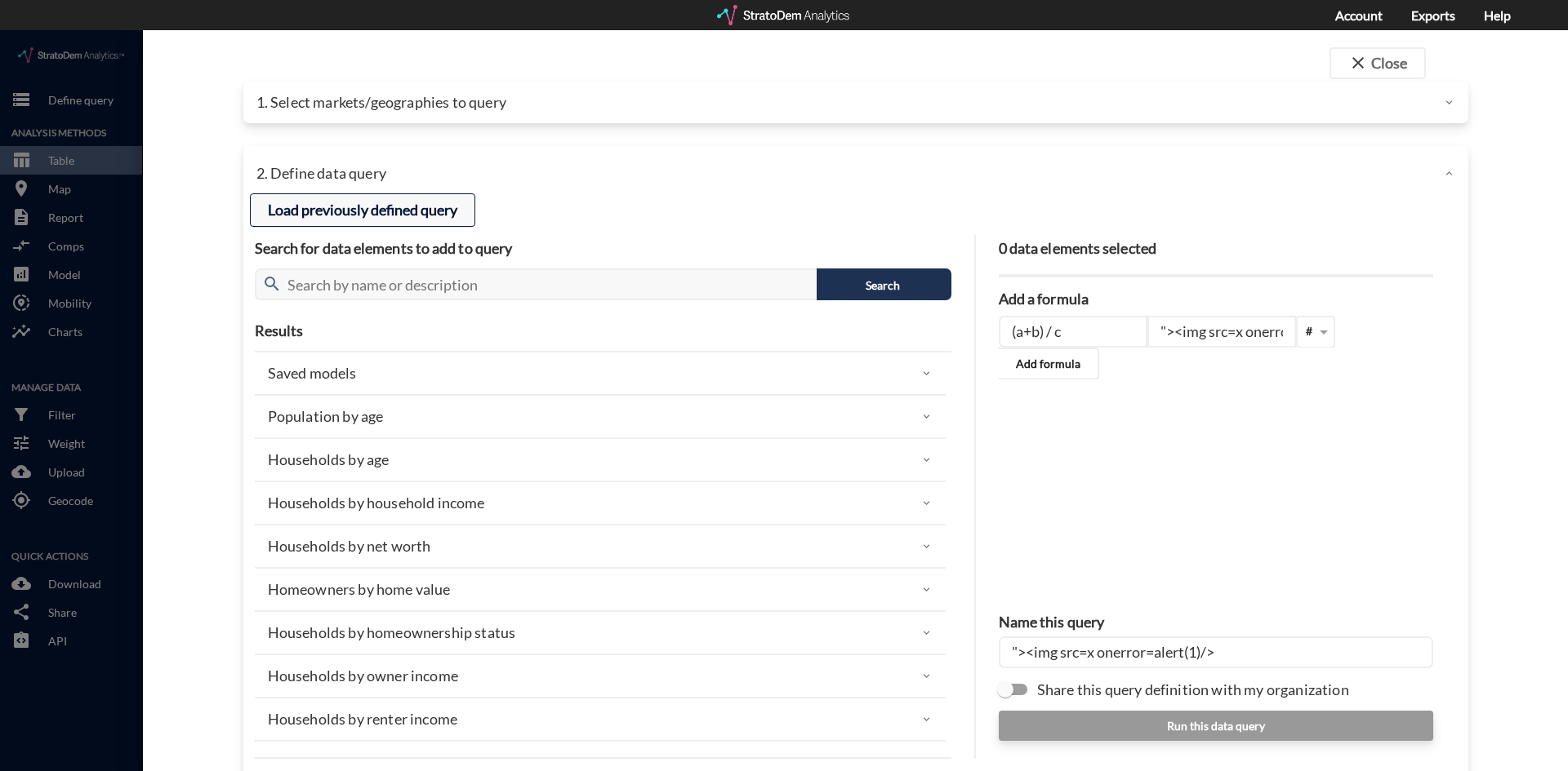
click button "Load previously defined query"
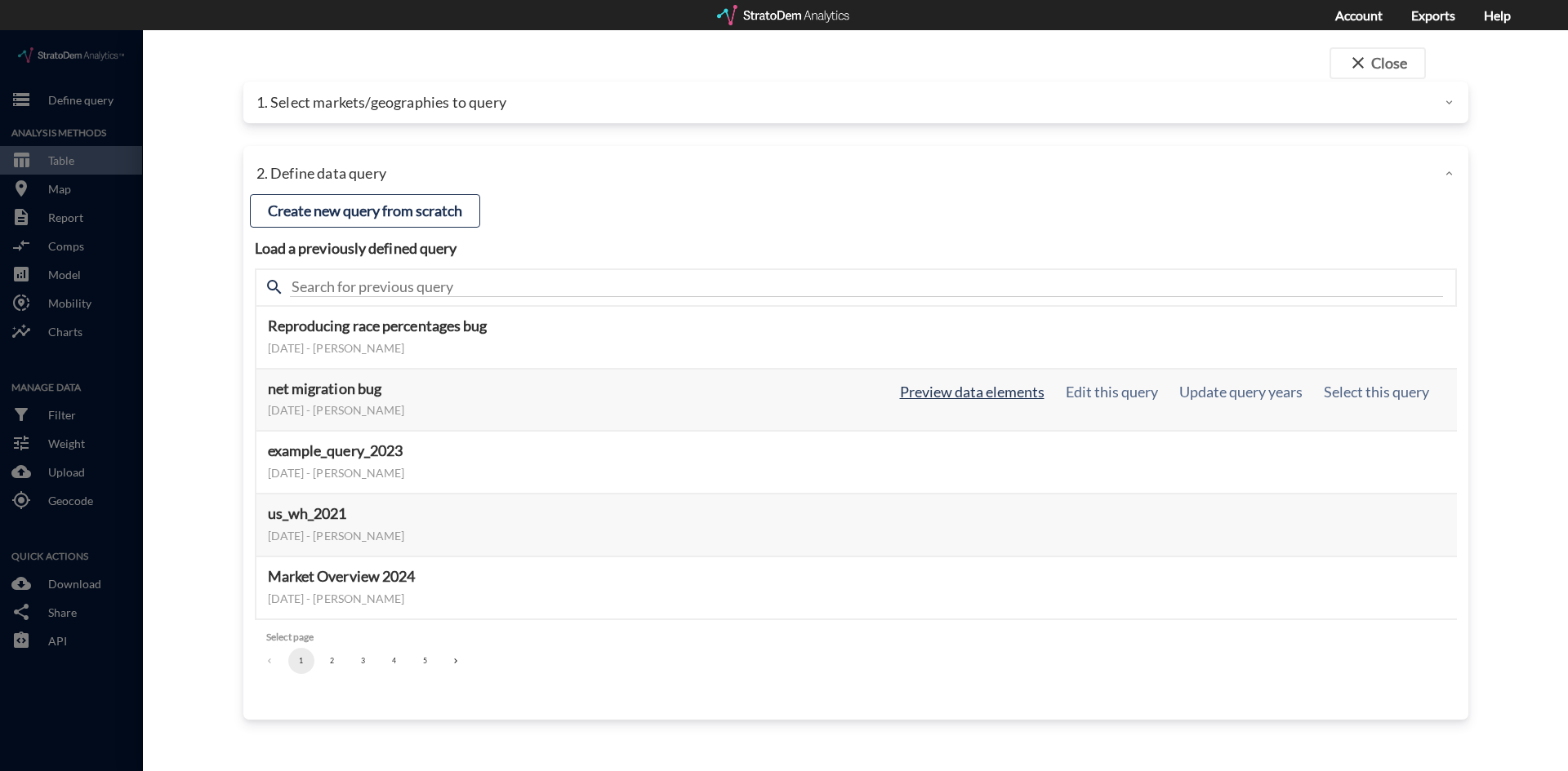
click button "Preview data elements"
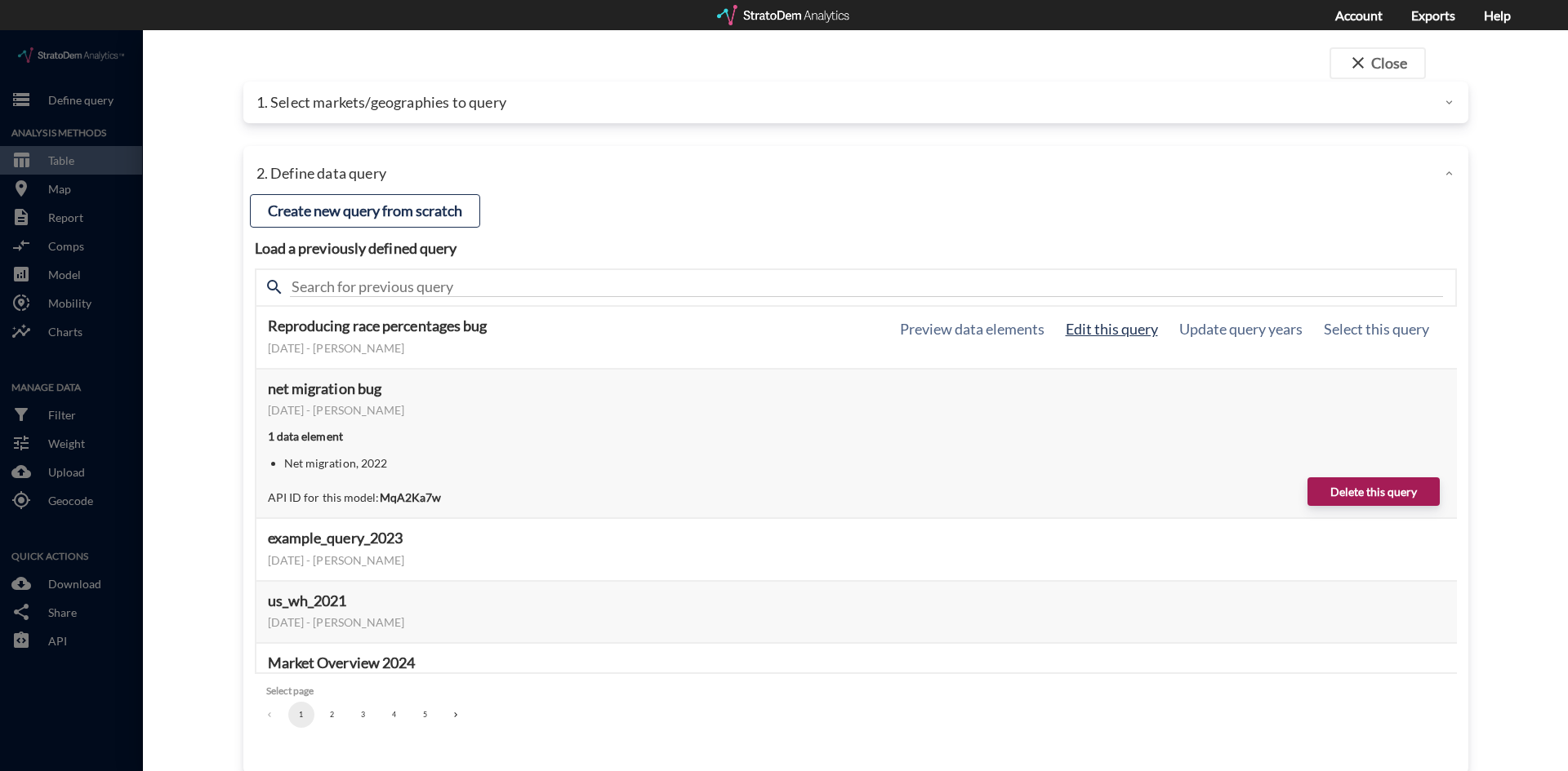
click button "Edit this query"
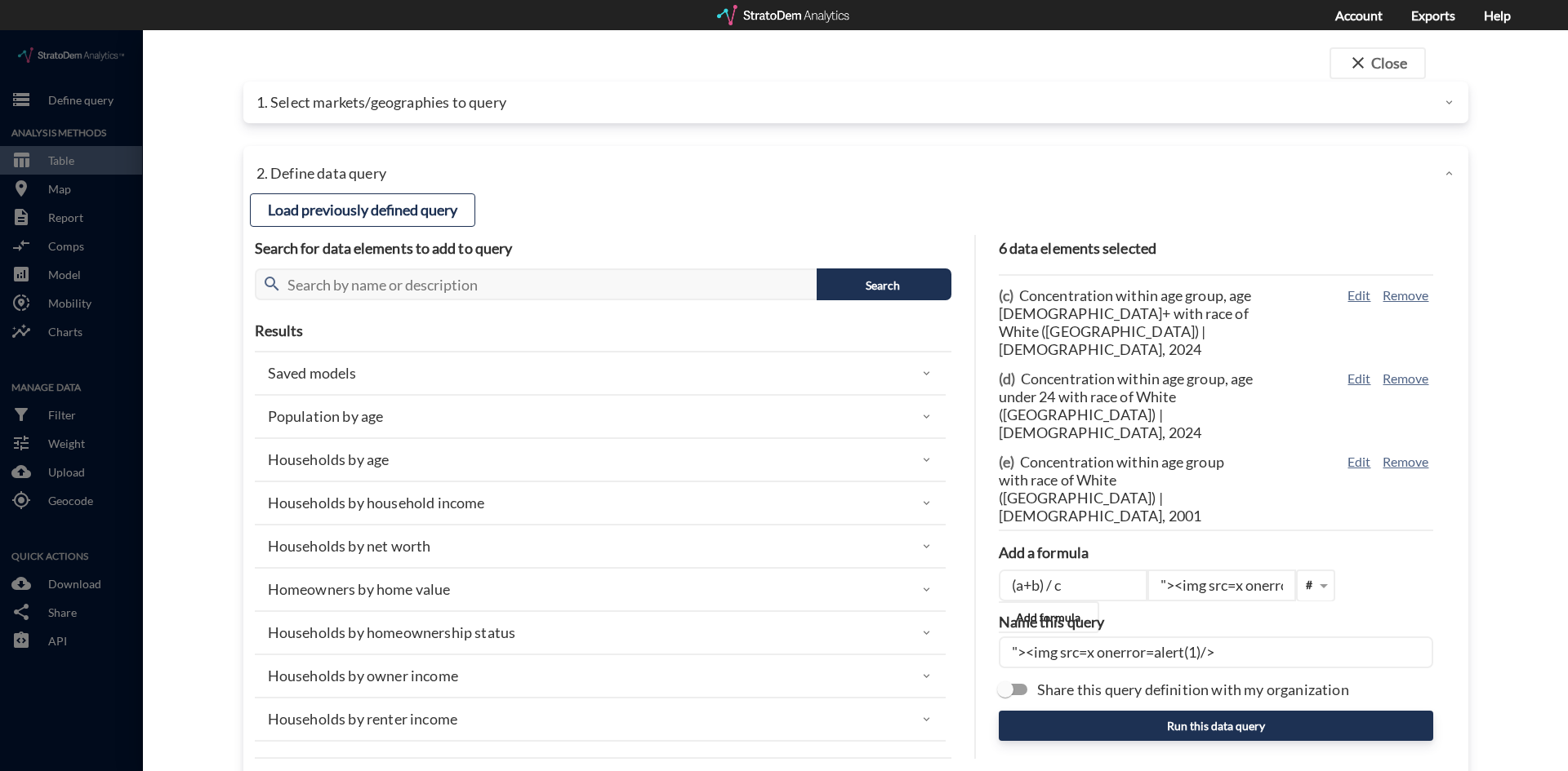
scroll to position [38, 0]
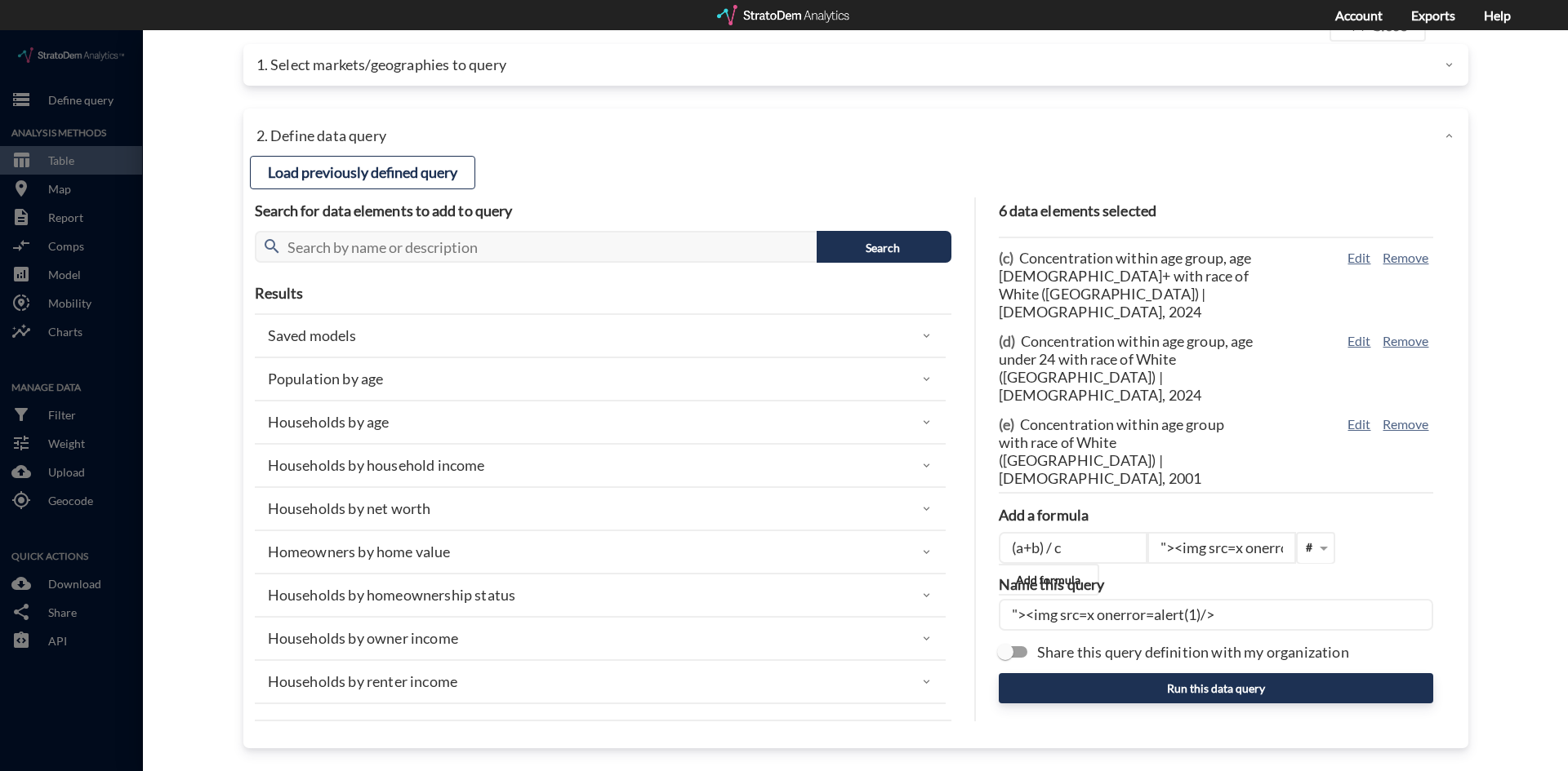
click button "Edit"
type input "RACE_ETHNICITY"
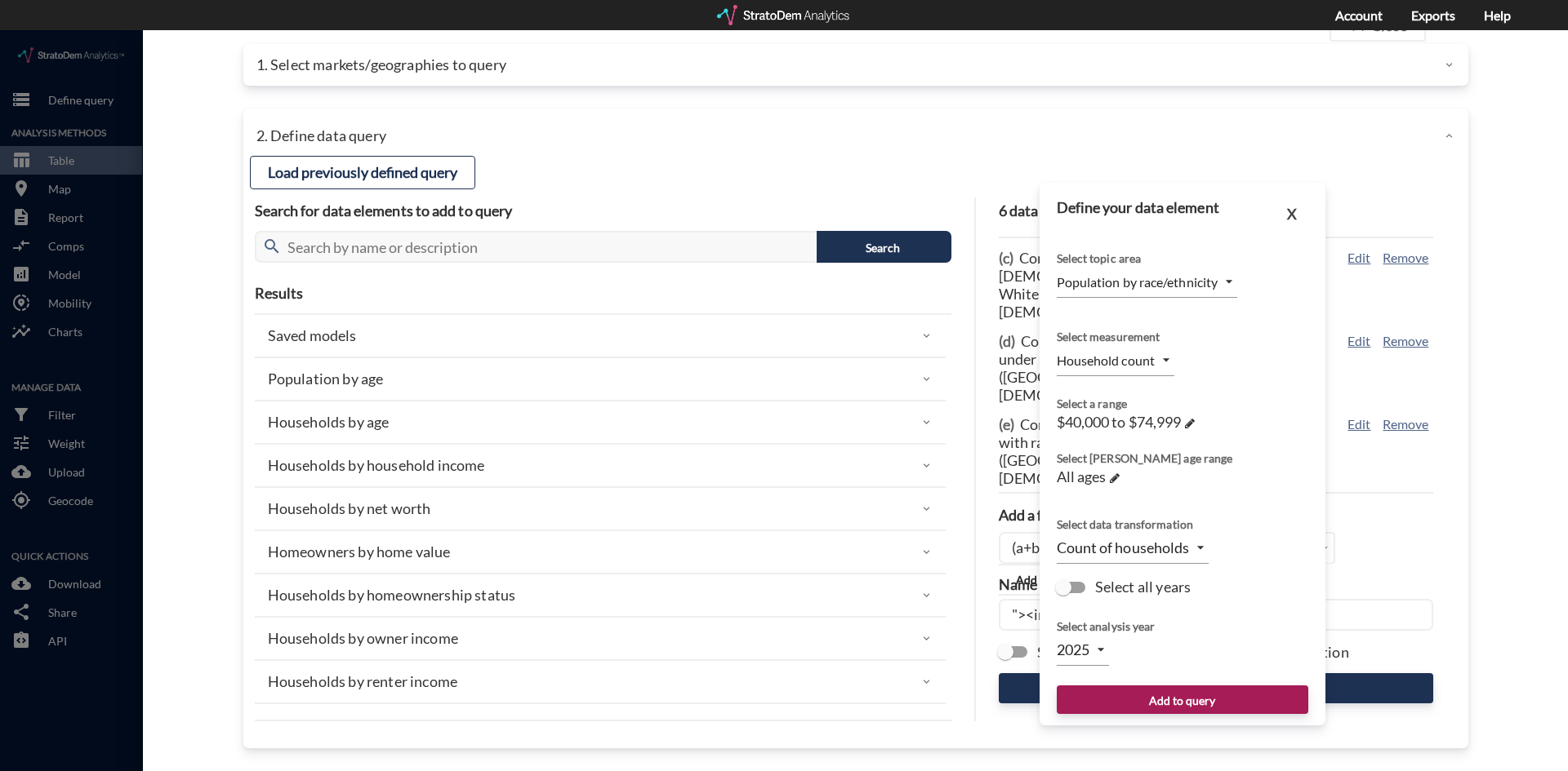
type input "CONCENTRATION"
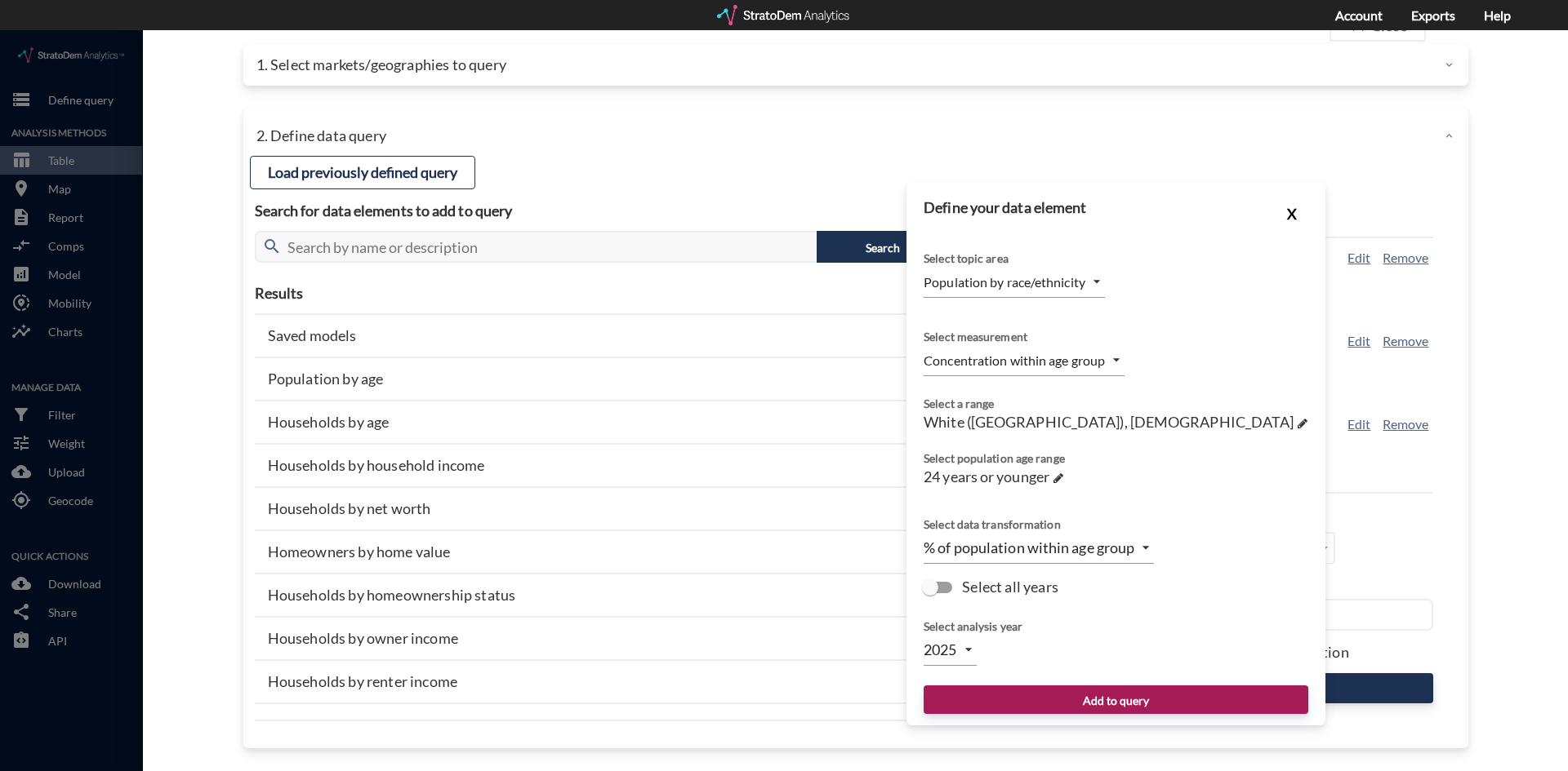
click button "X"
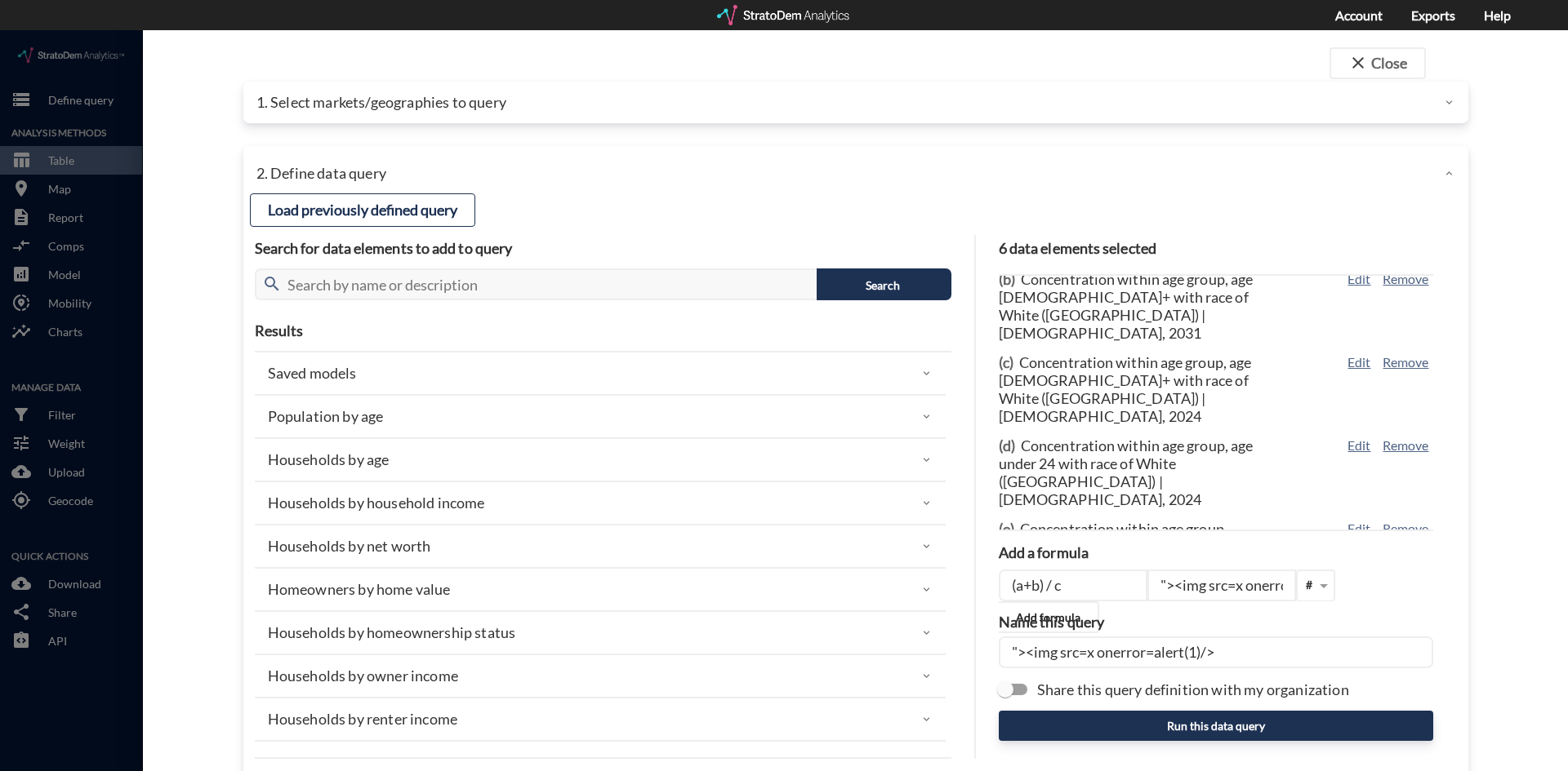
scroll to position [131, 0]
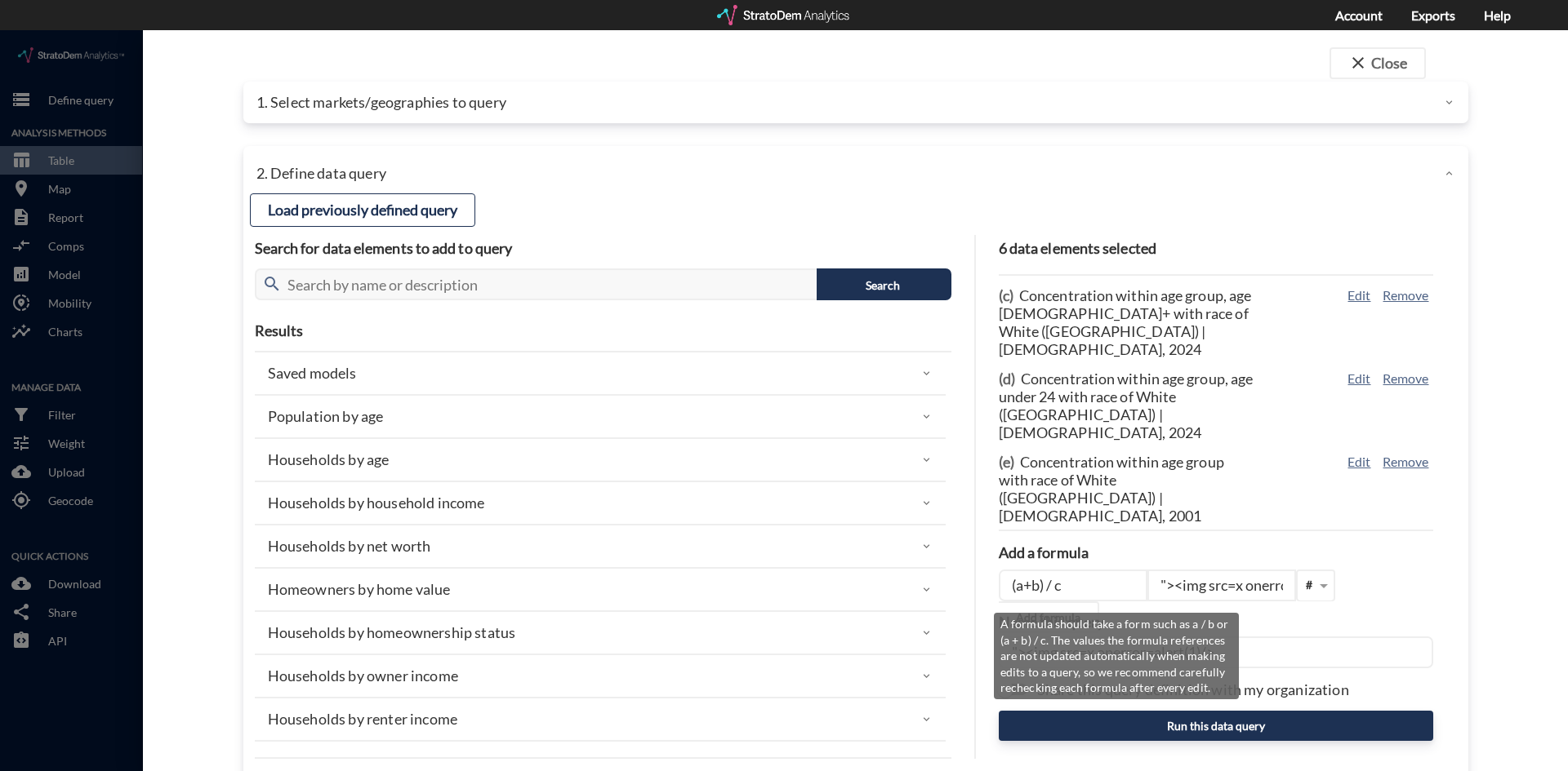
click input ""><img src=x onerror=alert(1)/>"
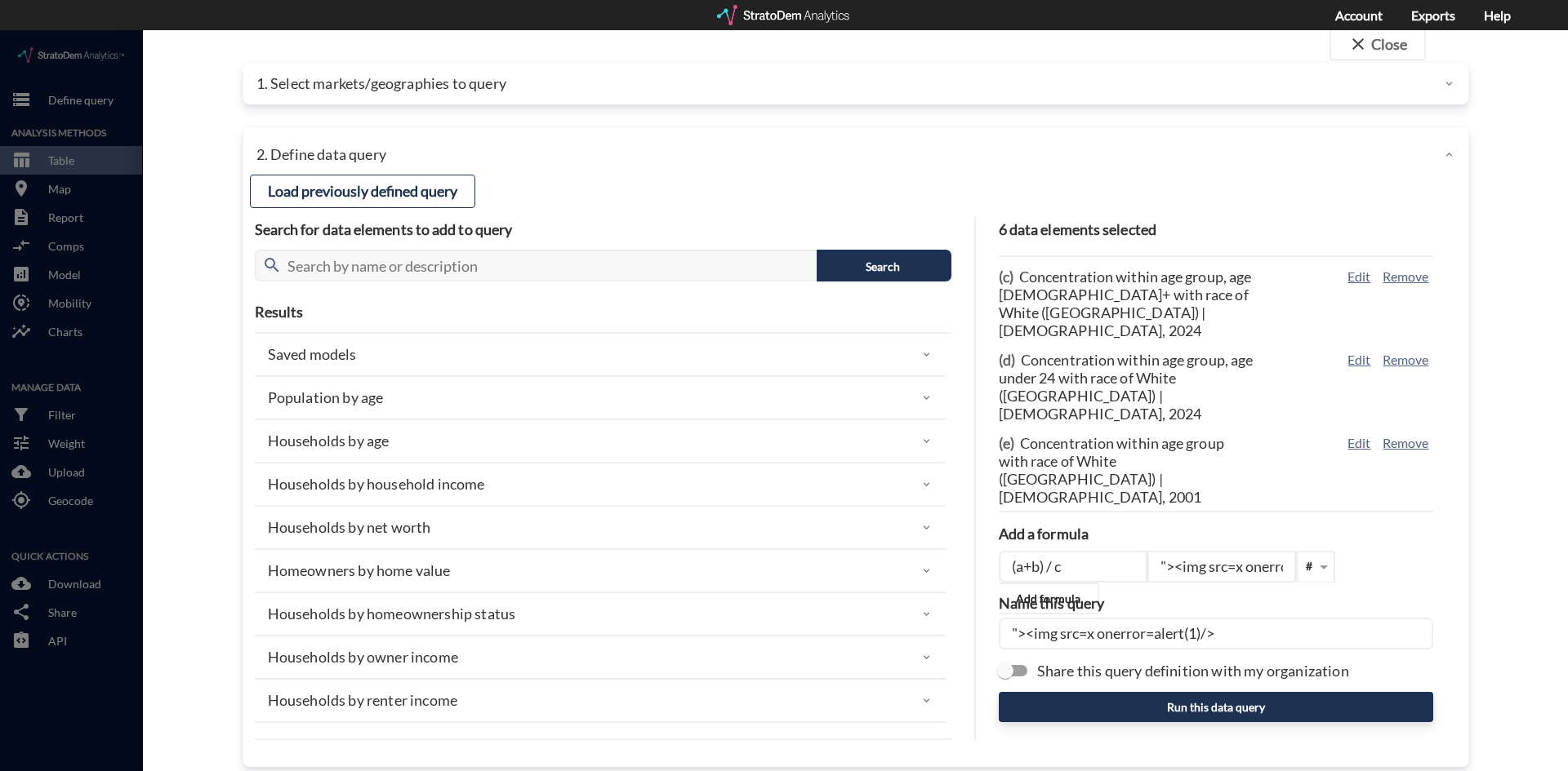
scroll to position [38, 0]
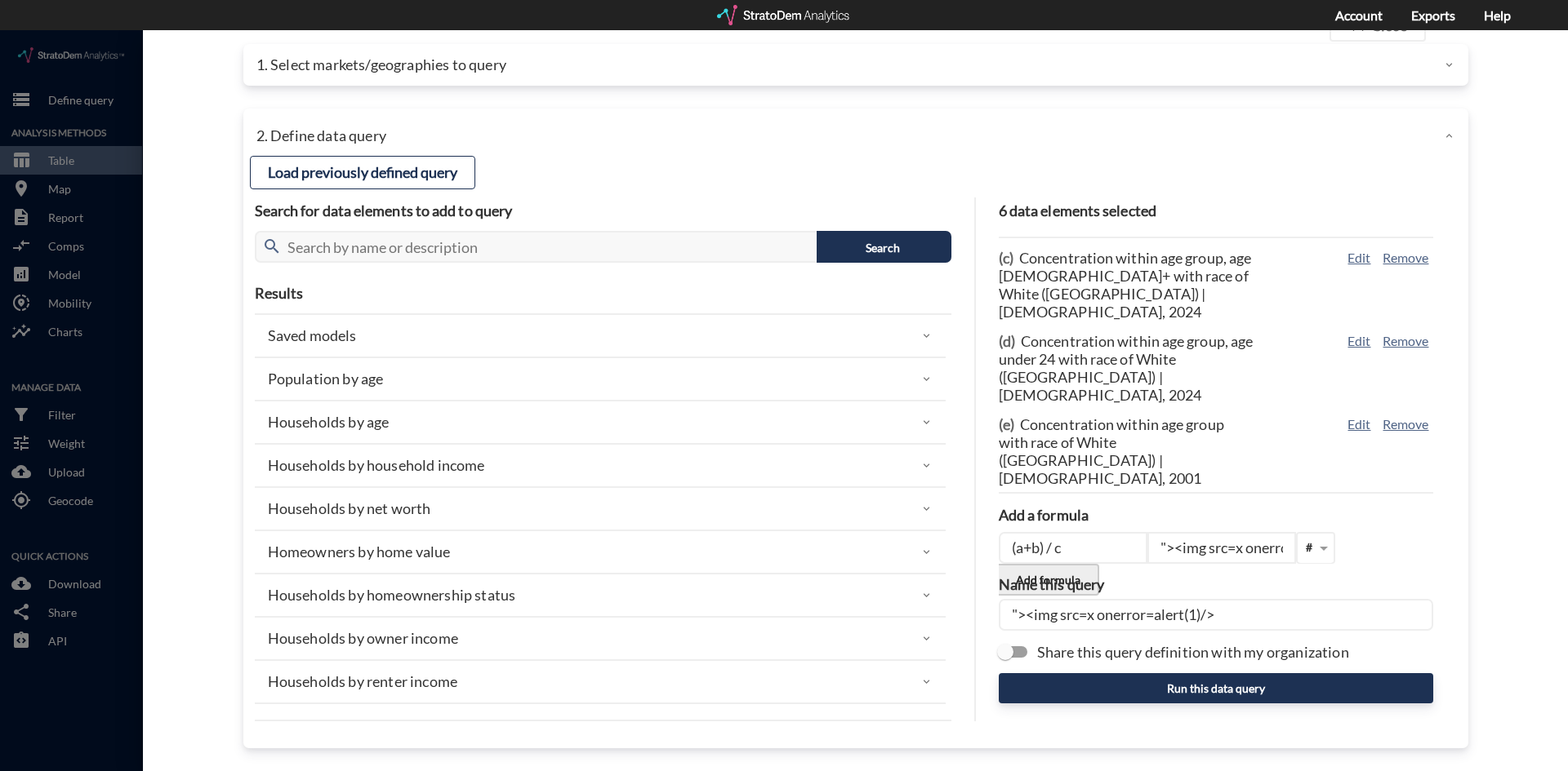
click button "Add formula"
click input "Share this query definition with my organization"
checkbox input "true"
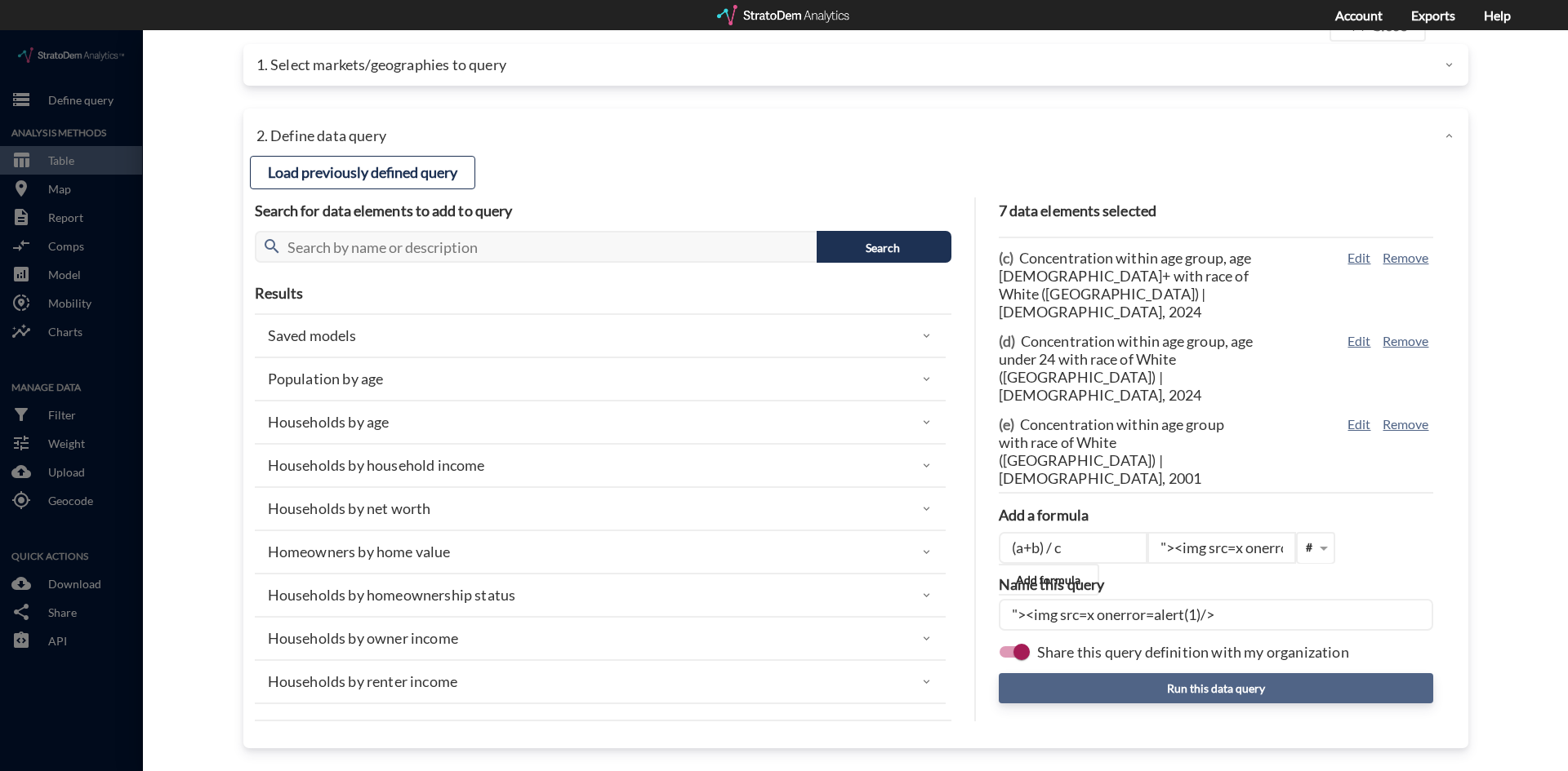
click button "Run this data query"
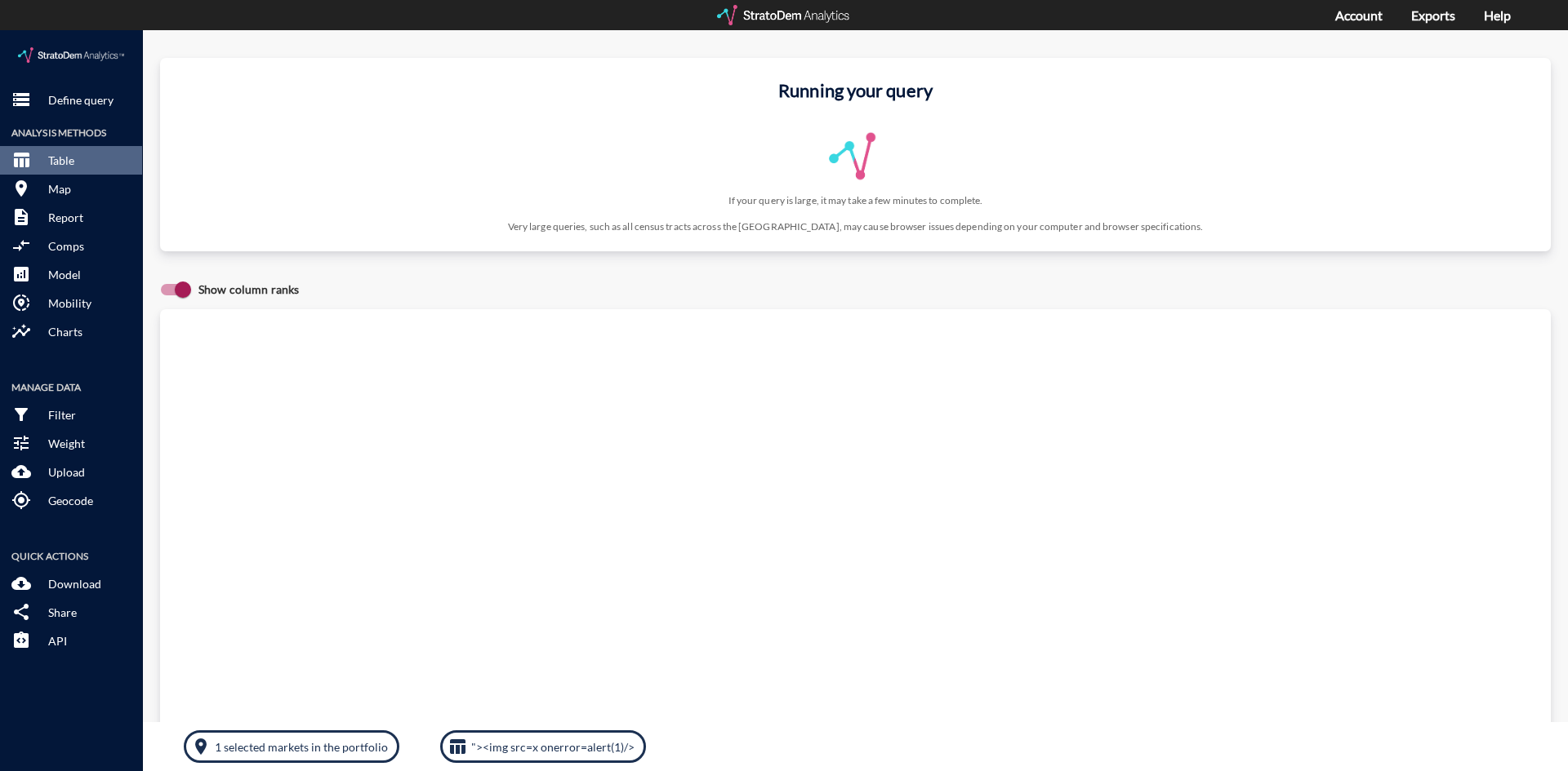
scroll to position [0, 0]
drag, startPoint x: 574, startPoint y: 697, endPoint x: 569, endPoint y: 710, distance: 13.9
click div "room 1 selected markets in the portfolio table_chart "><img src=x onerror=alert…"
click p ""><img src=x onerror=alert(1)/>"
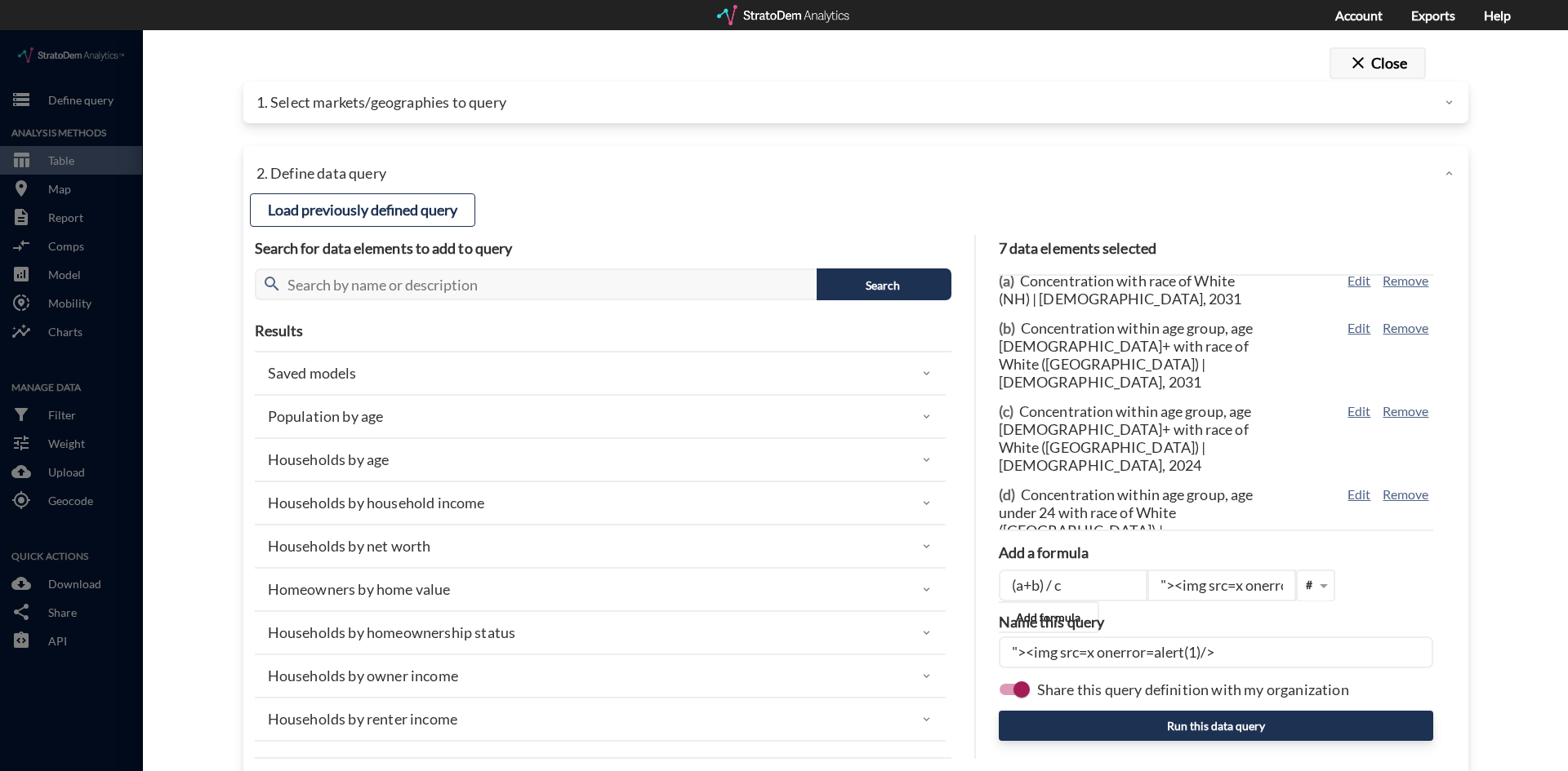
click button "close Close"
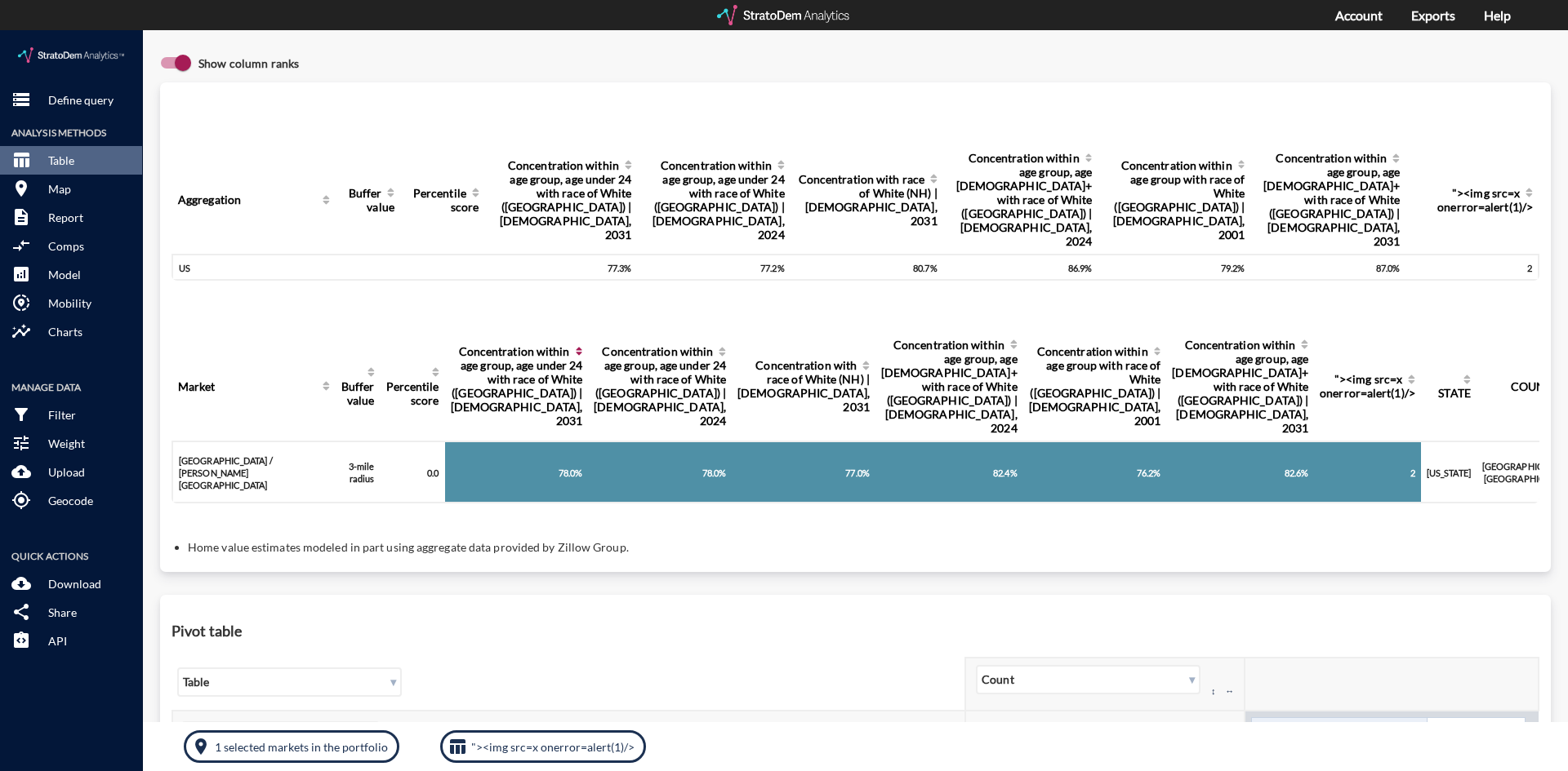
click span "Concentration within age group, age under 24 with race of White (NH) | Hispanic…"
click span ""><img src=x onerror=alert(1)/>"
click body "/vantagepoint/us/-1 storage Define query Analysis Methods table_chart Table roo…"
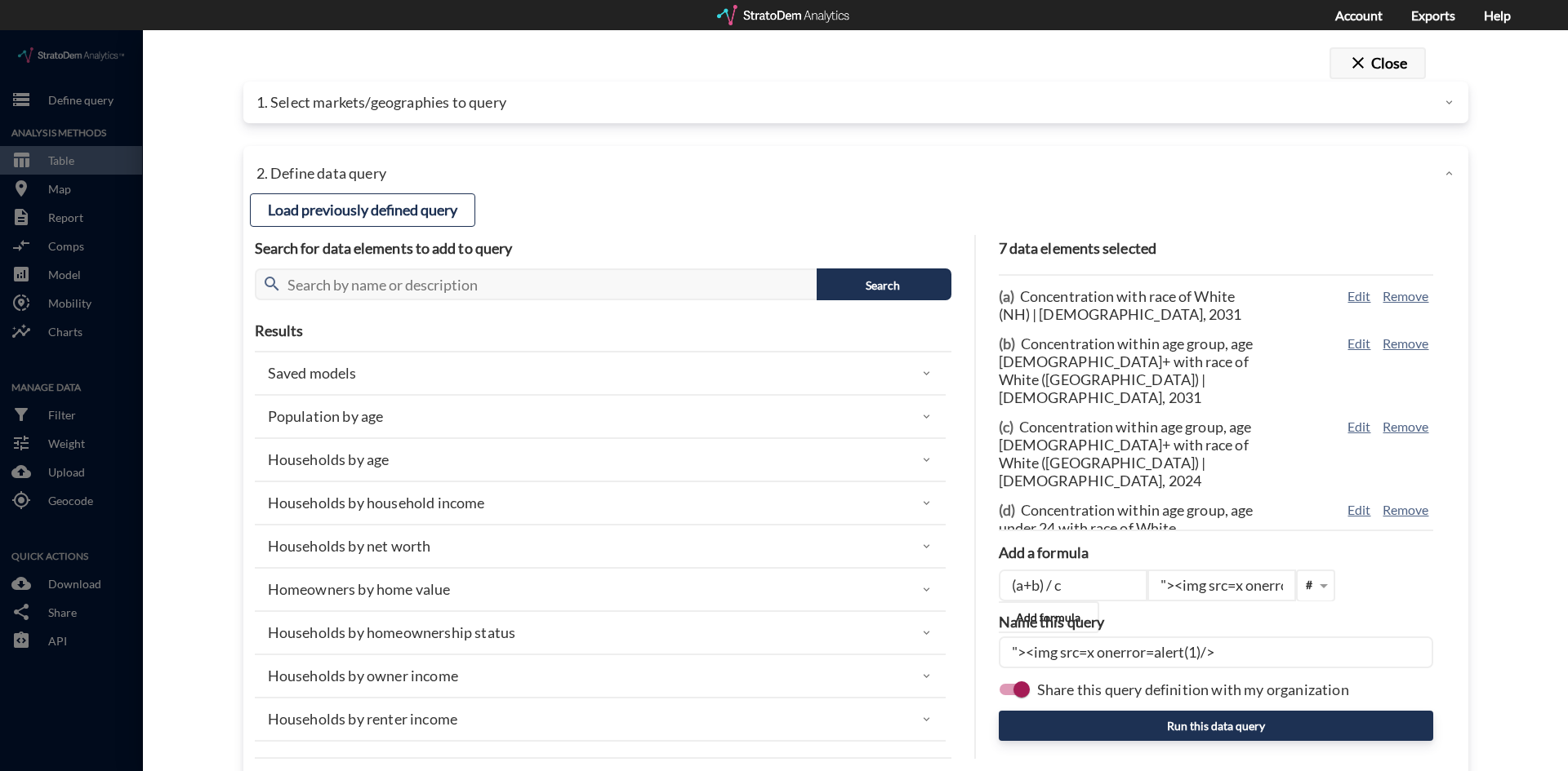
click button "close Close"
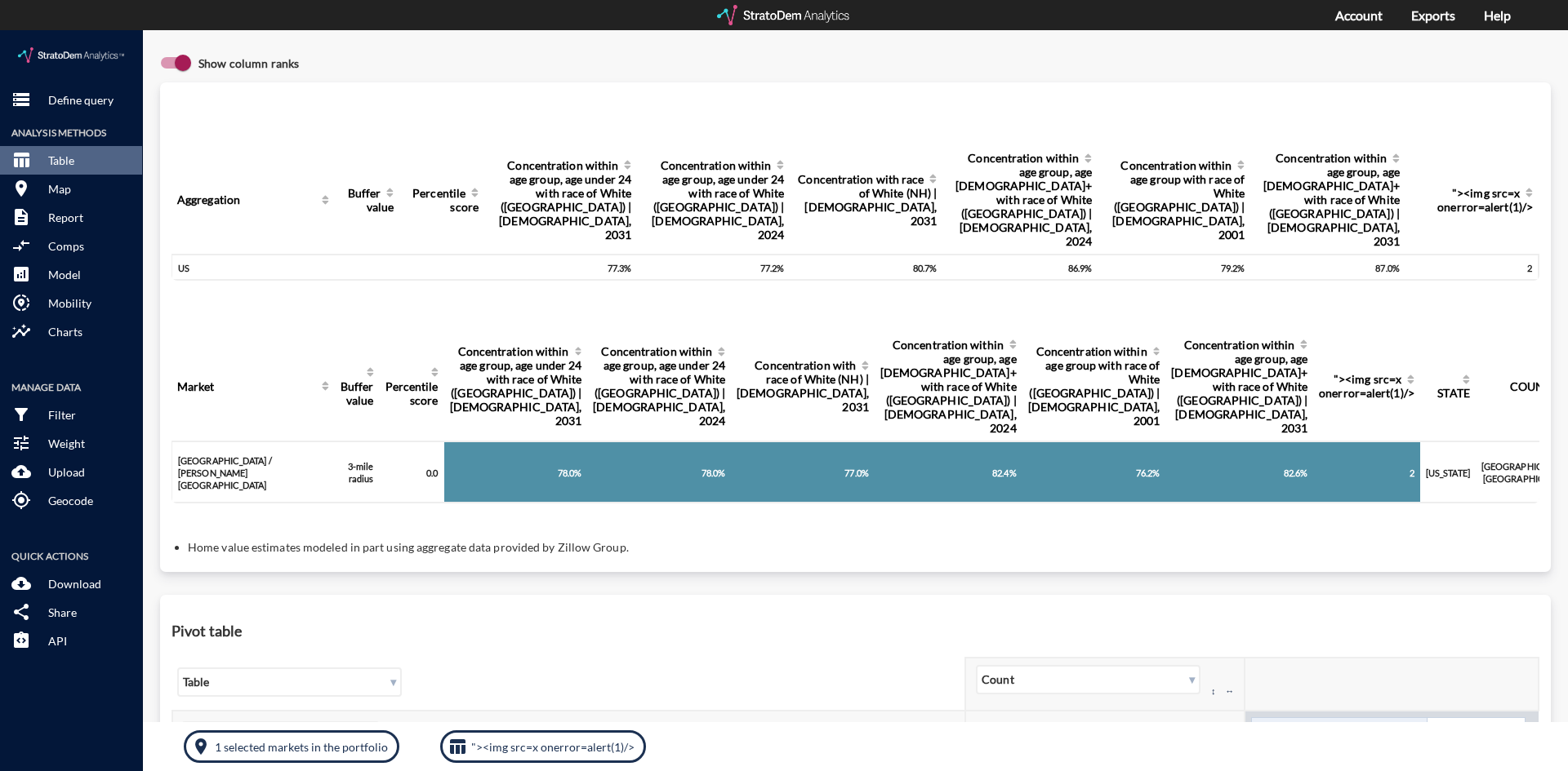
click div ""><img src=x onerror=alert(1)/>"
click div "Query progress Aggregation Buffer value Percentile score Concentration within a…"
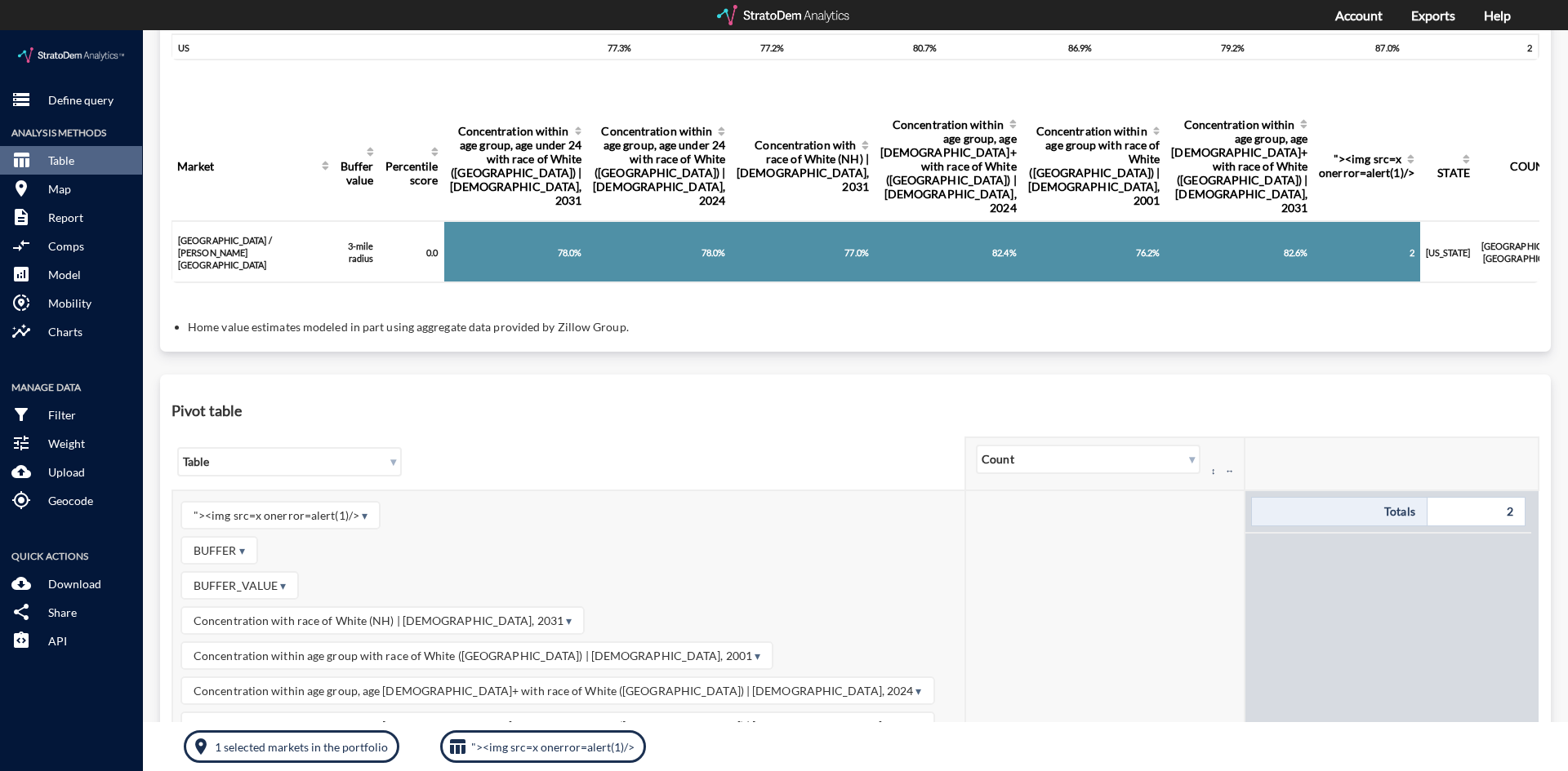
scroll to position [480, 0]
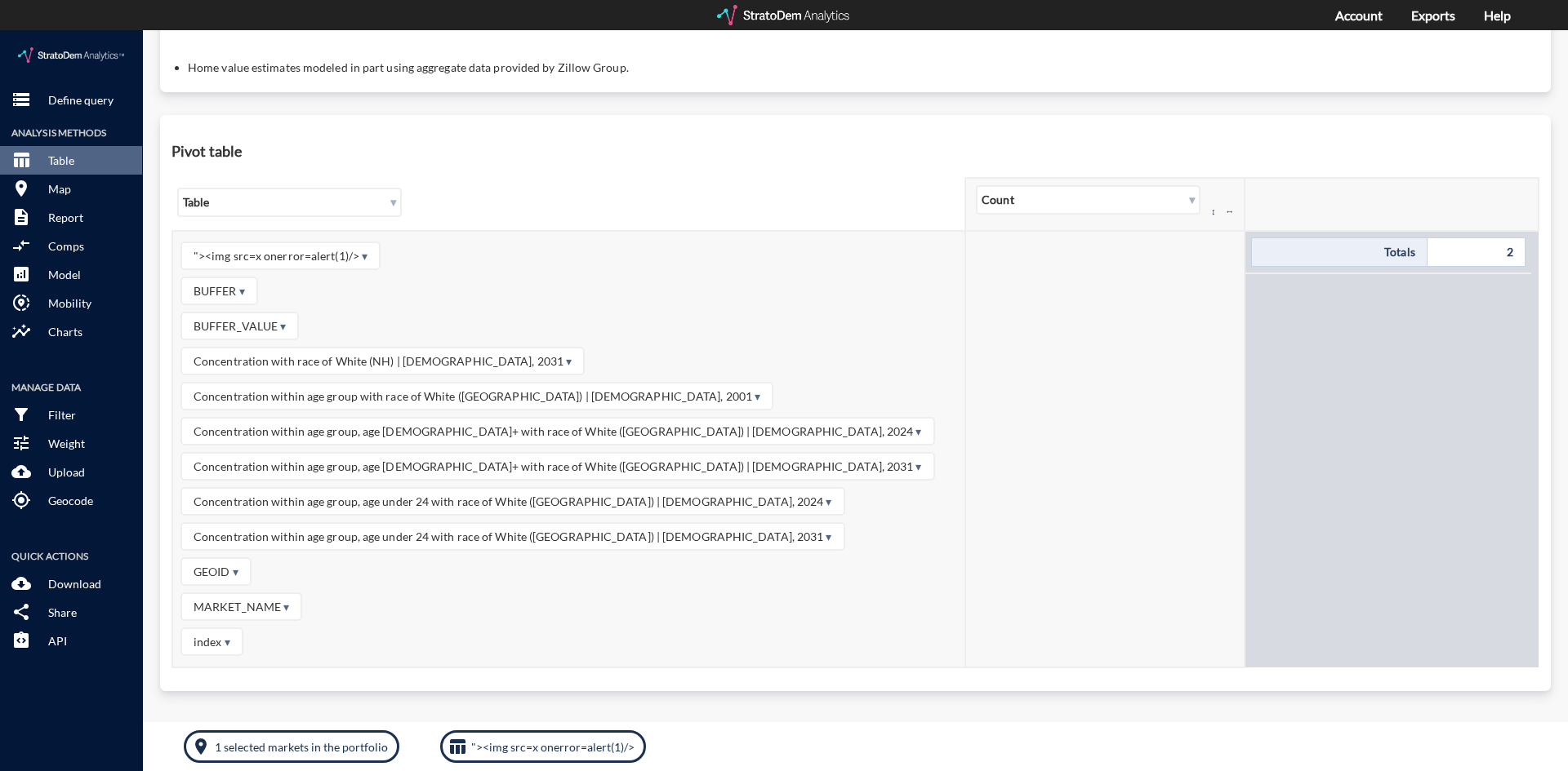
drag, startPoint x: 1273, startPoint y: 352, endPoint x: 1251, endPoint y: 324, distance: 35.6
click tr ""><img src=x onerror=alert(1)/> ▾ BUFFER ▾ BUFFER_VALUE ▾ Concentration with ra…"
click td
click td "▾ Count ↕ ↔"
click div "▾ Count"
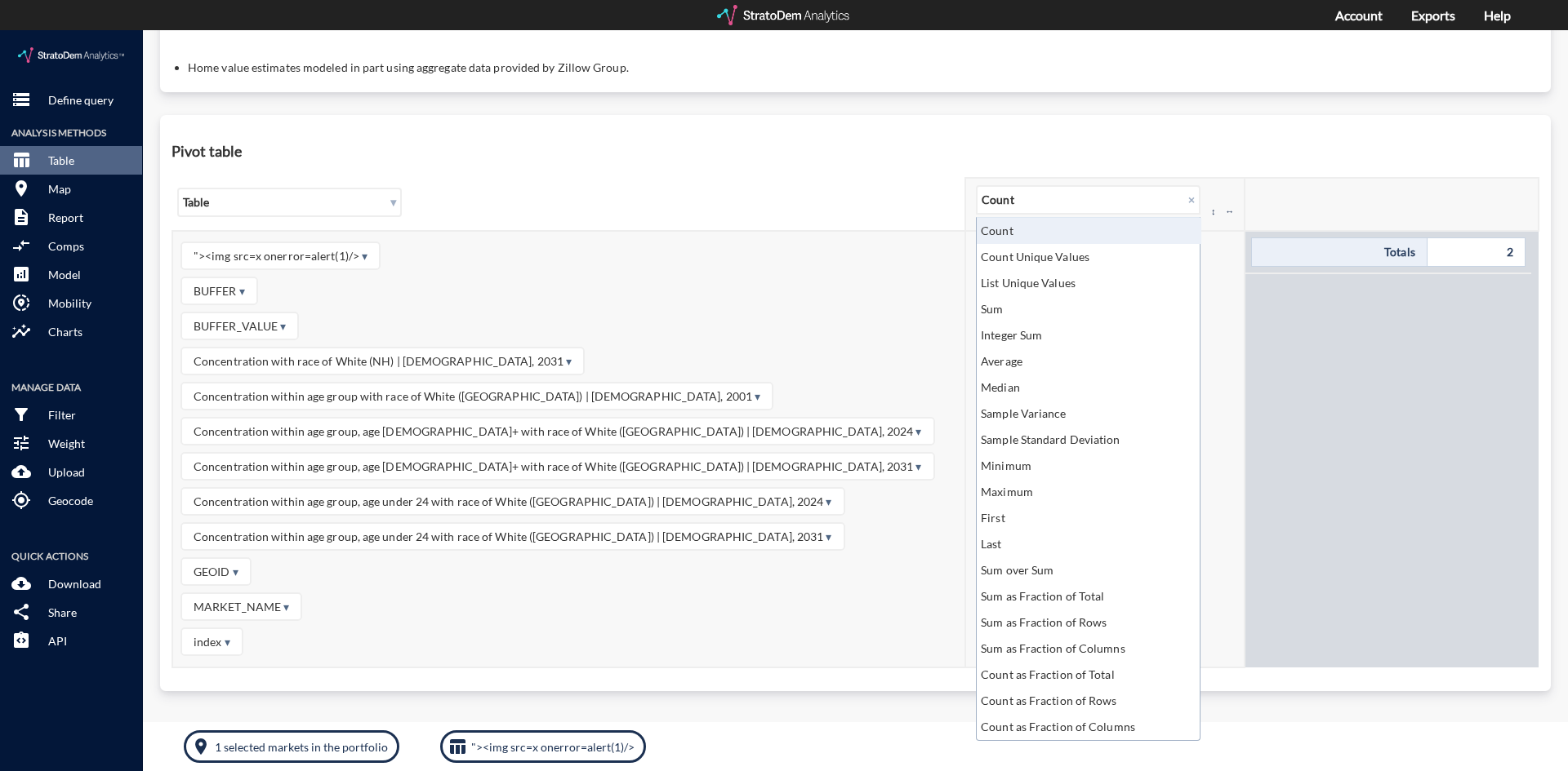
click div "List Unique Values"
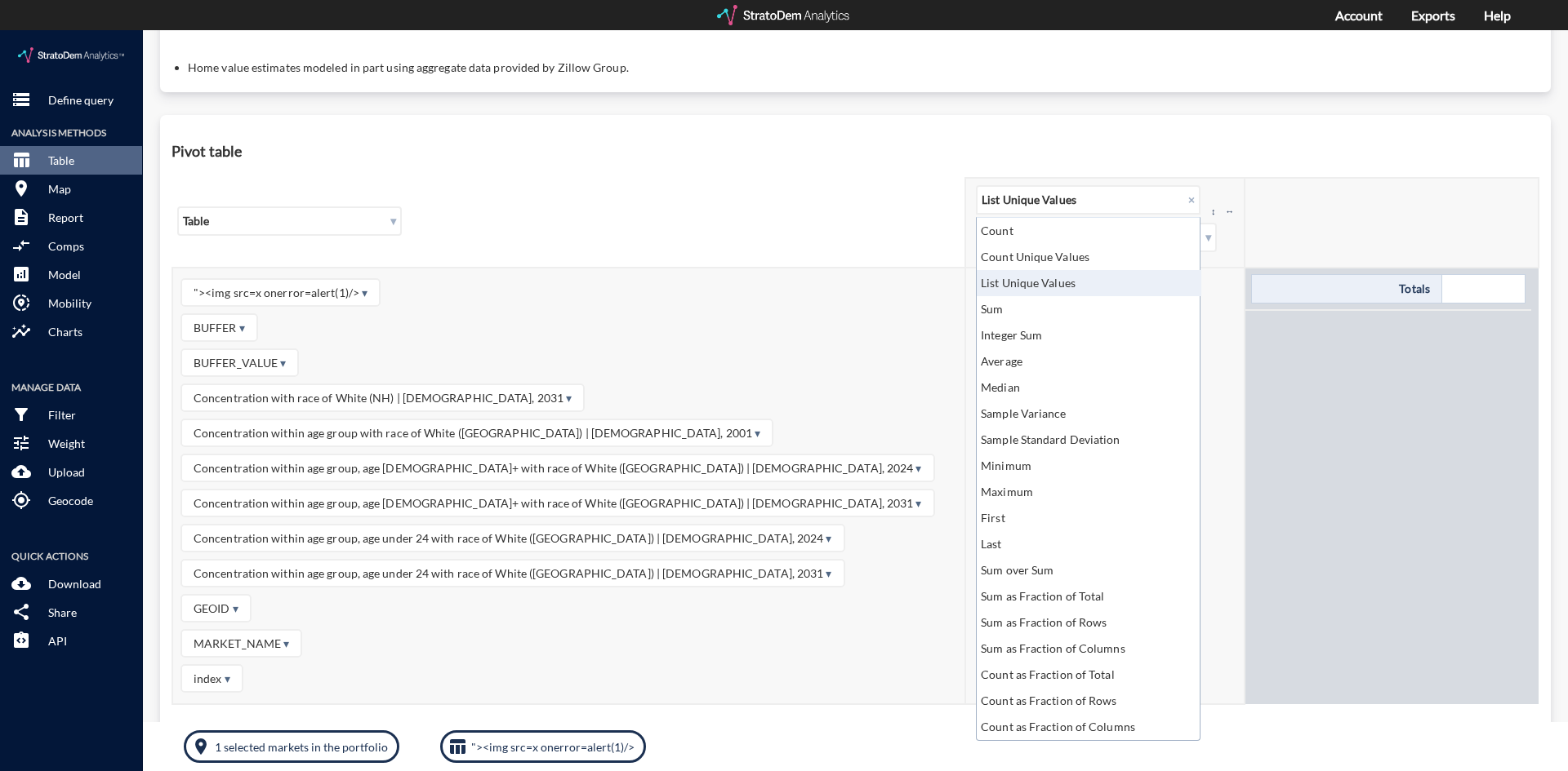
click td ""><img src=x onerror=alert(1)/> ▾ BUFFER ▾ BUFFER_VALUE ▾ Concentration with ra…"
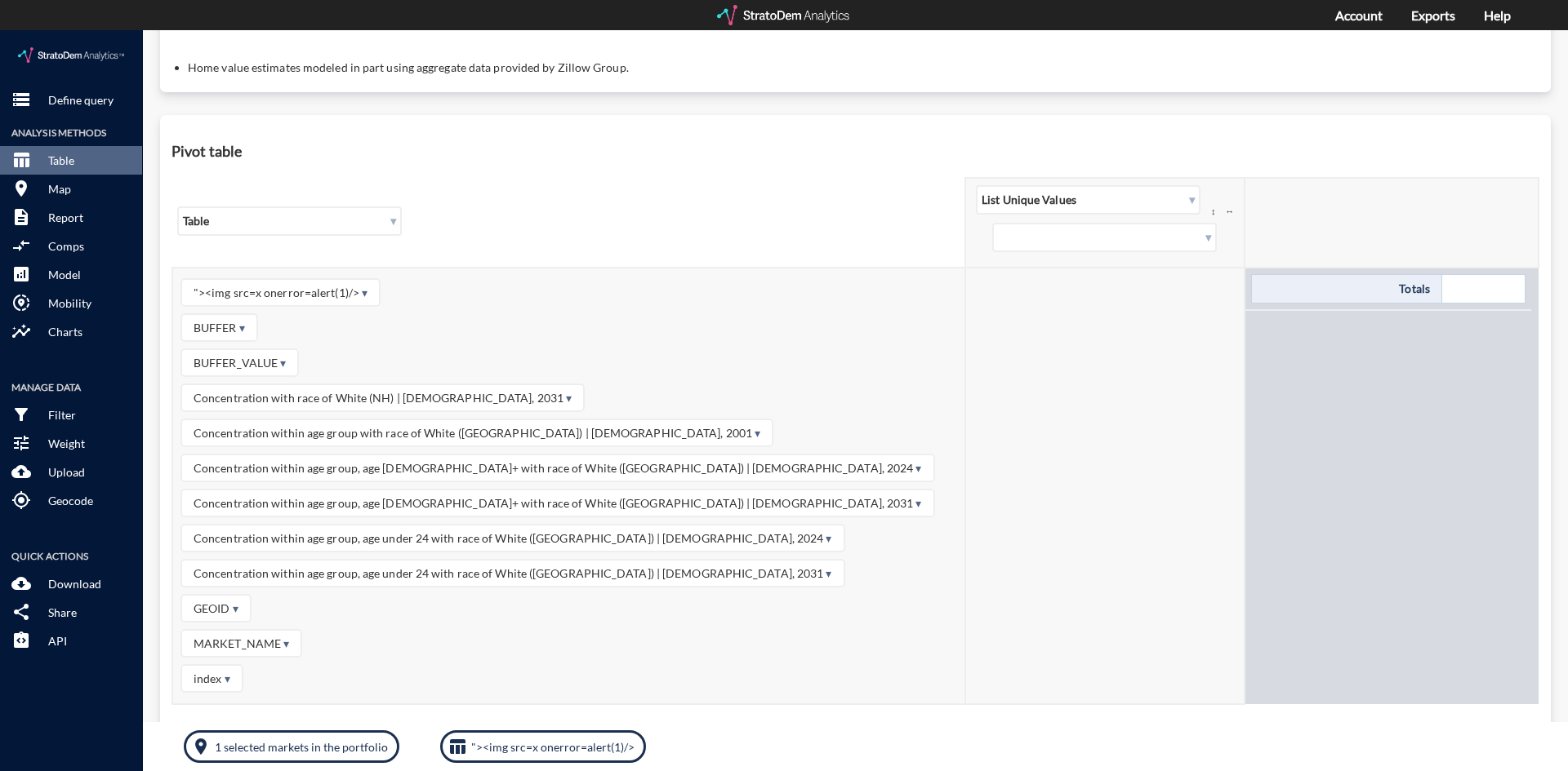
click span ""><img src=x onerror=alert(1)/> ▾"
drag, startPoint x: 330, startPoint y: 265, endPoint x: 1251, endPoint y: 338, distance: 923.9
click tr ""><img src=x onerror=alert(1)/> ▾ BUFFER ▾ BUFFER_VALUE ▾ Concentration with ra…"
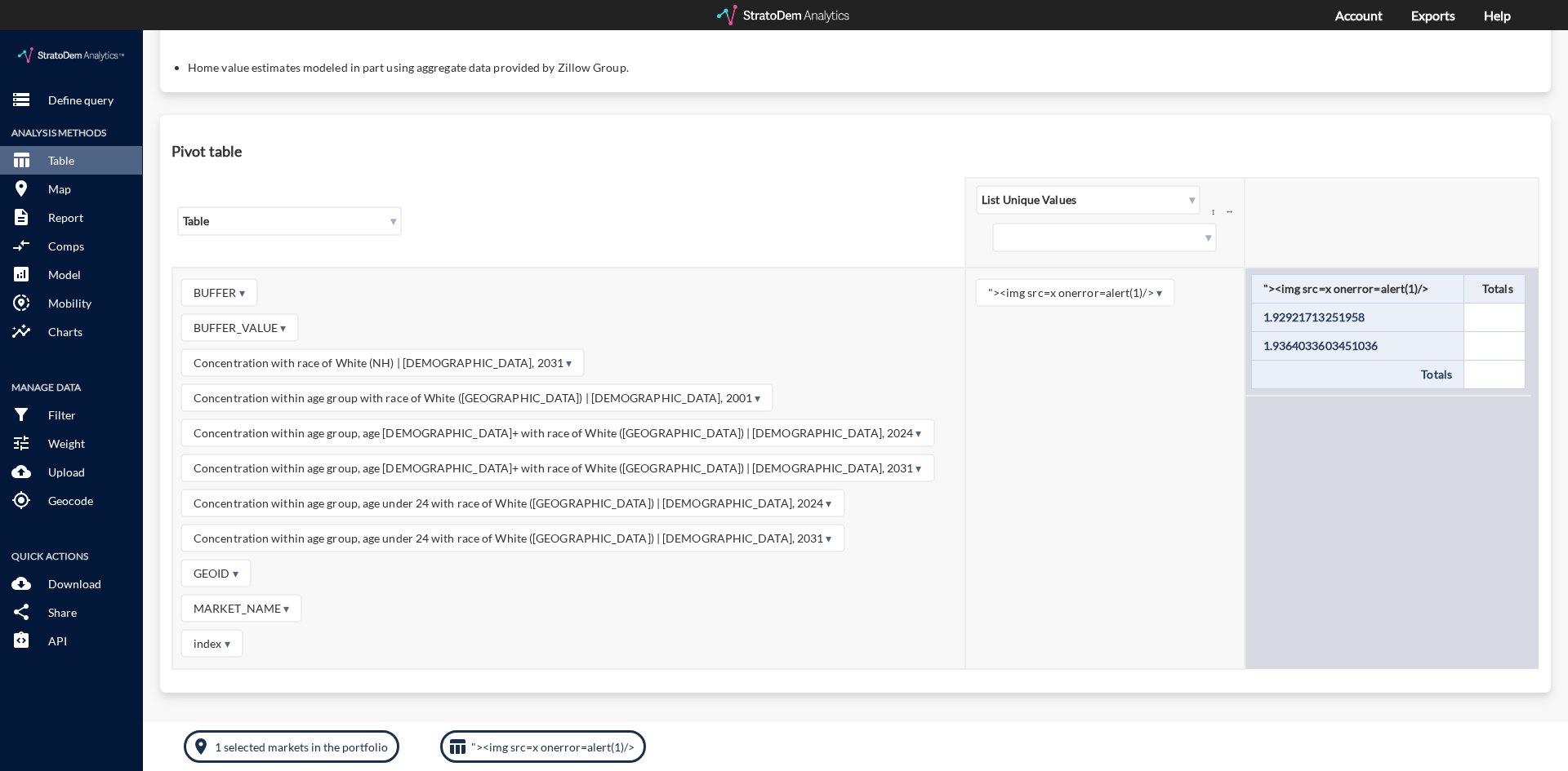
click th ""><img src=x onerror=alert(1)/>"
click button "table_chart "><img src=x onerror=alert(1)/>"
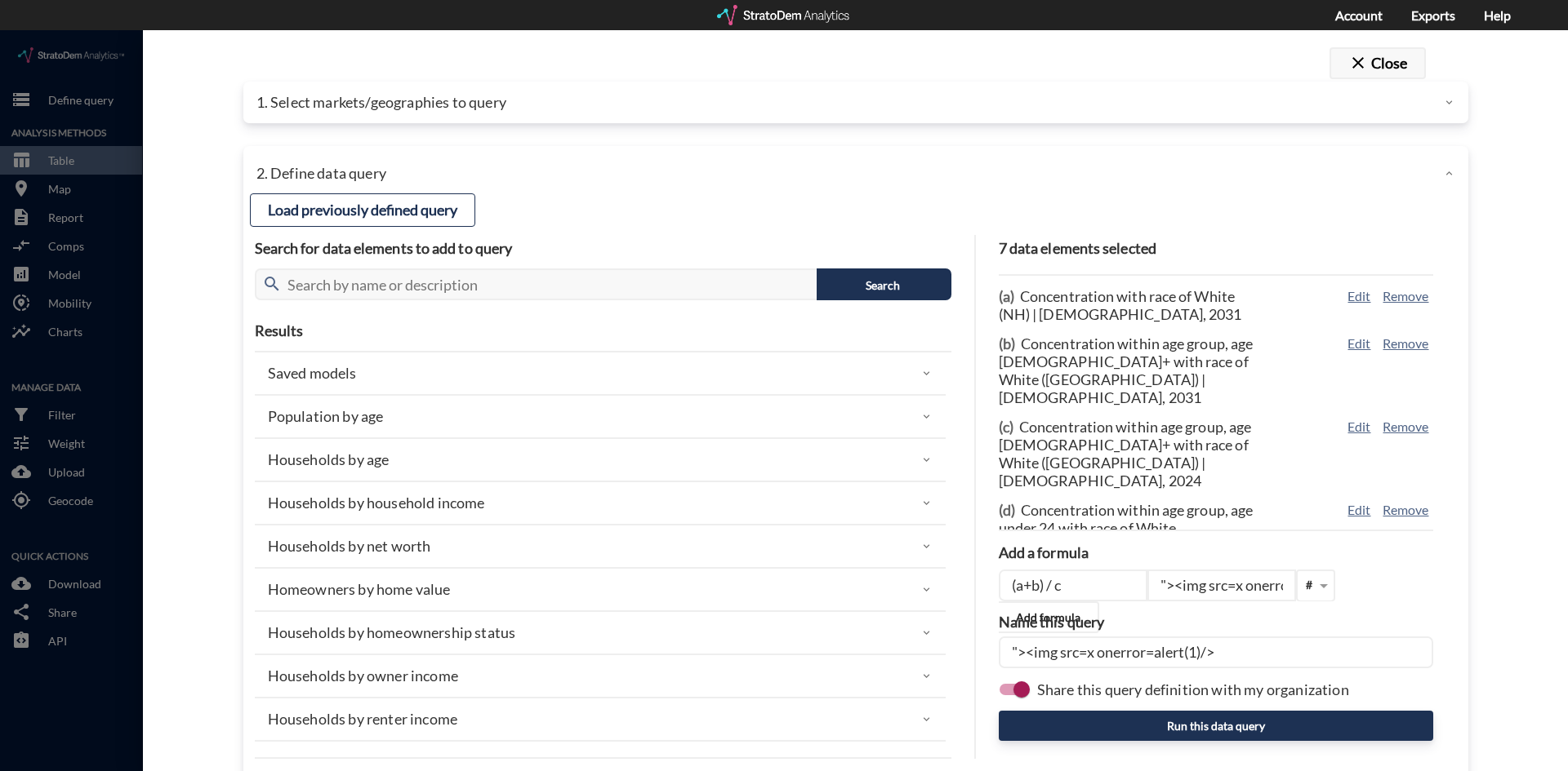
click button "close Close"
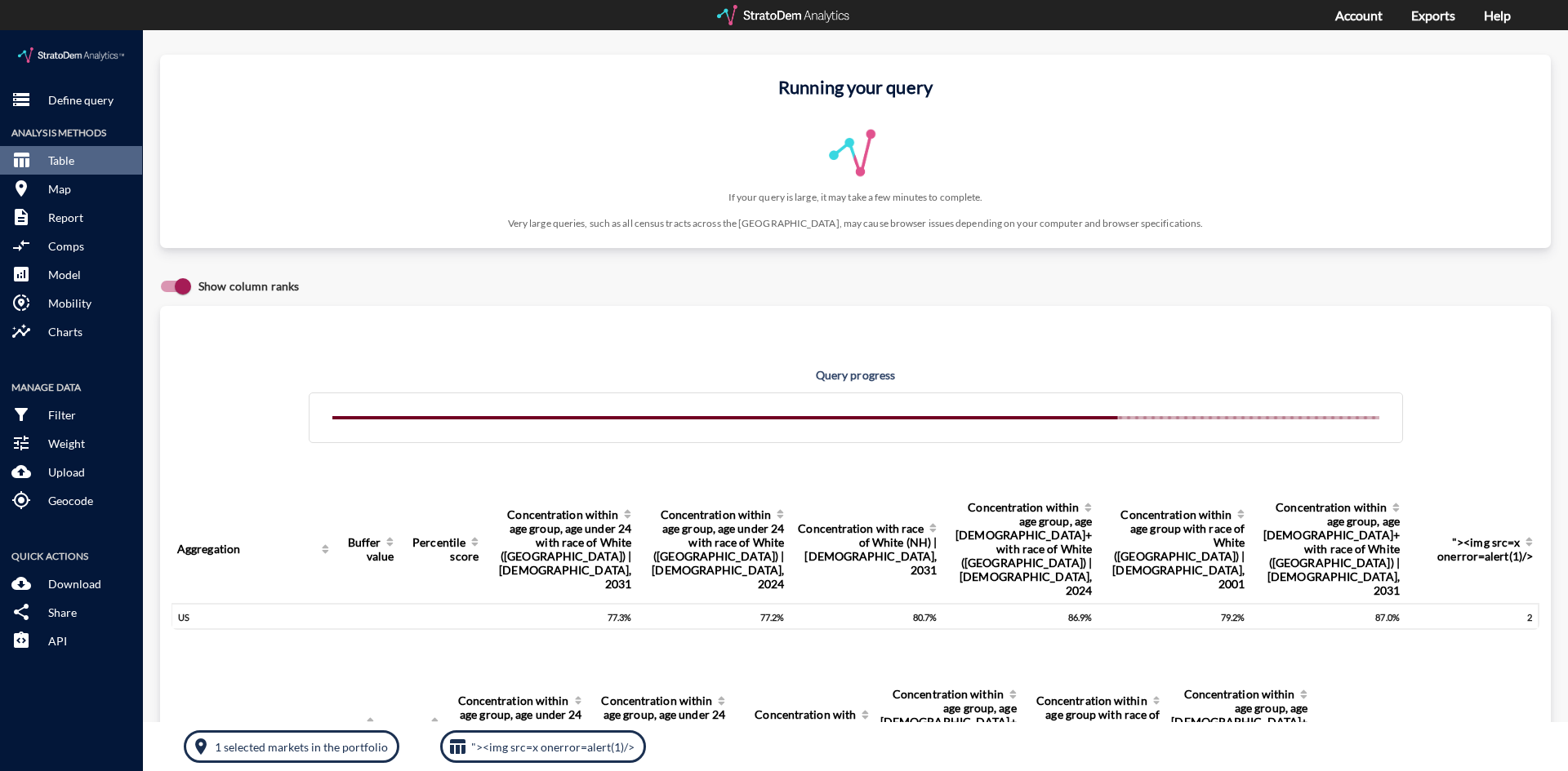
scroll to position [0, 0]
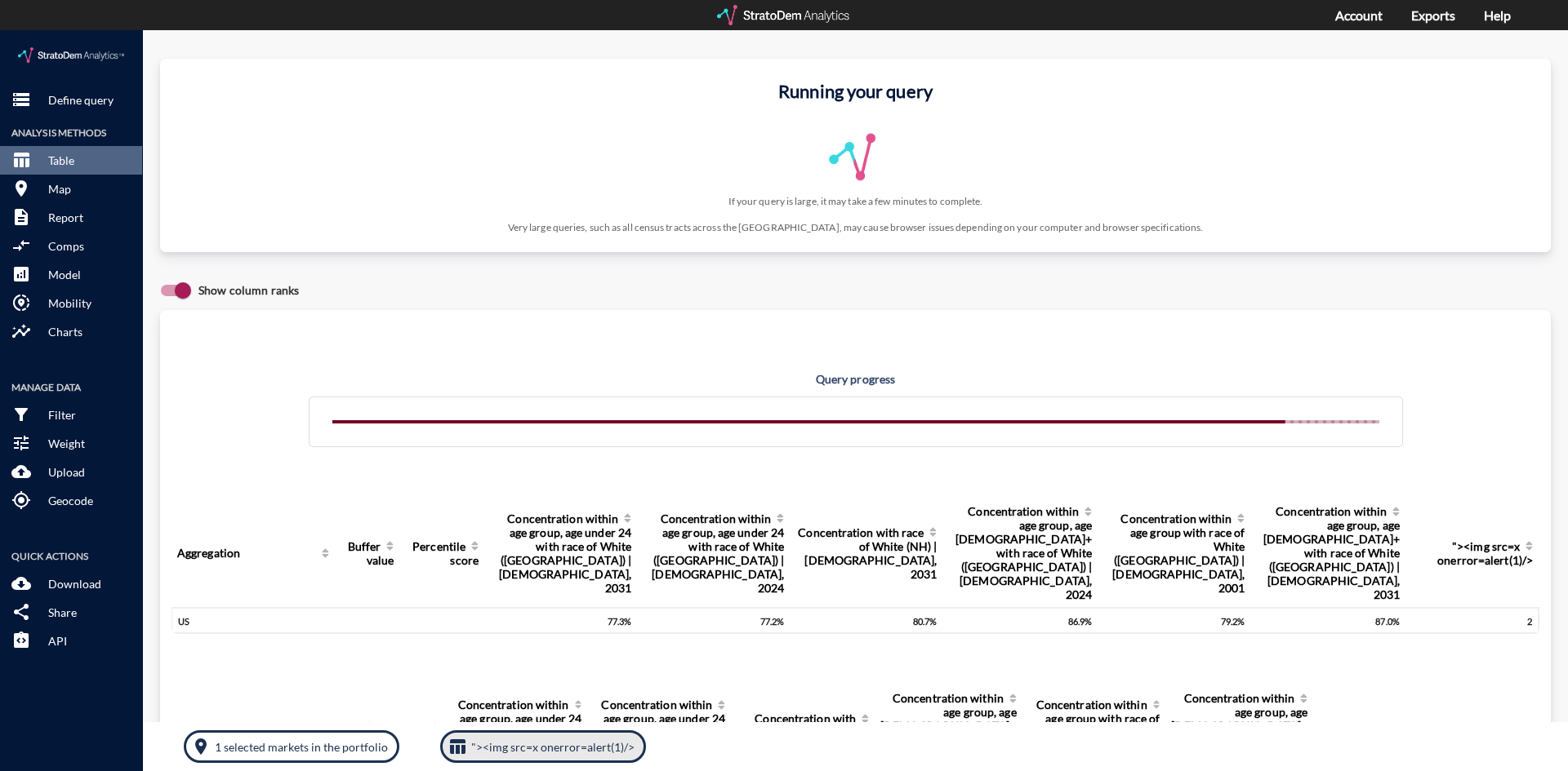
click p ""><img src=x onerror=alert(1)/>"
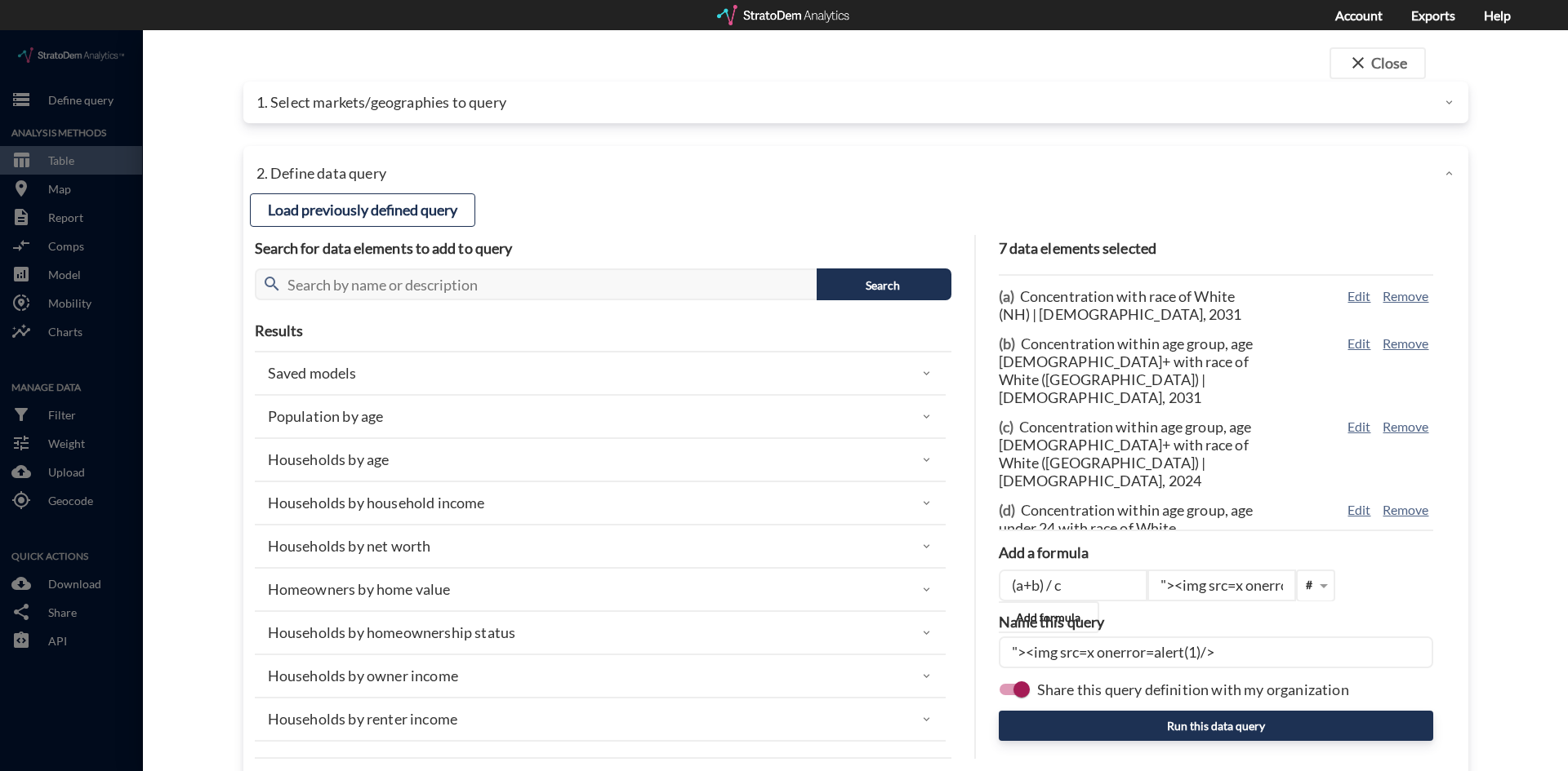
click input ""><img src=x onerror=alert(1)/>"
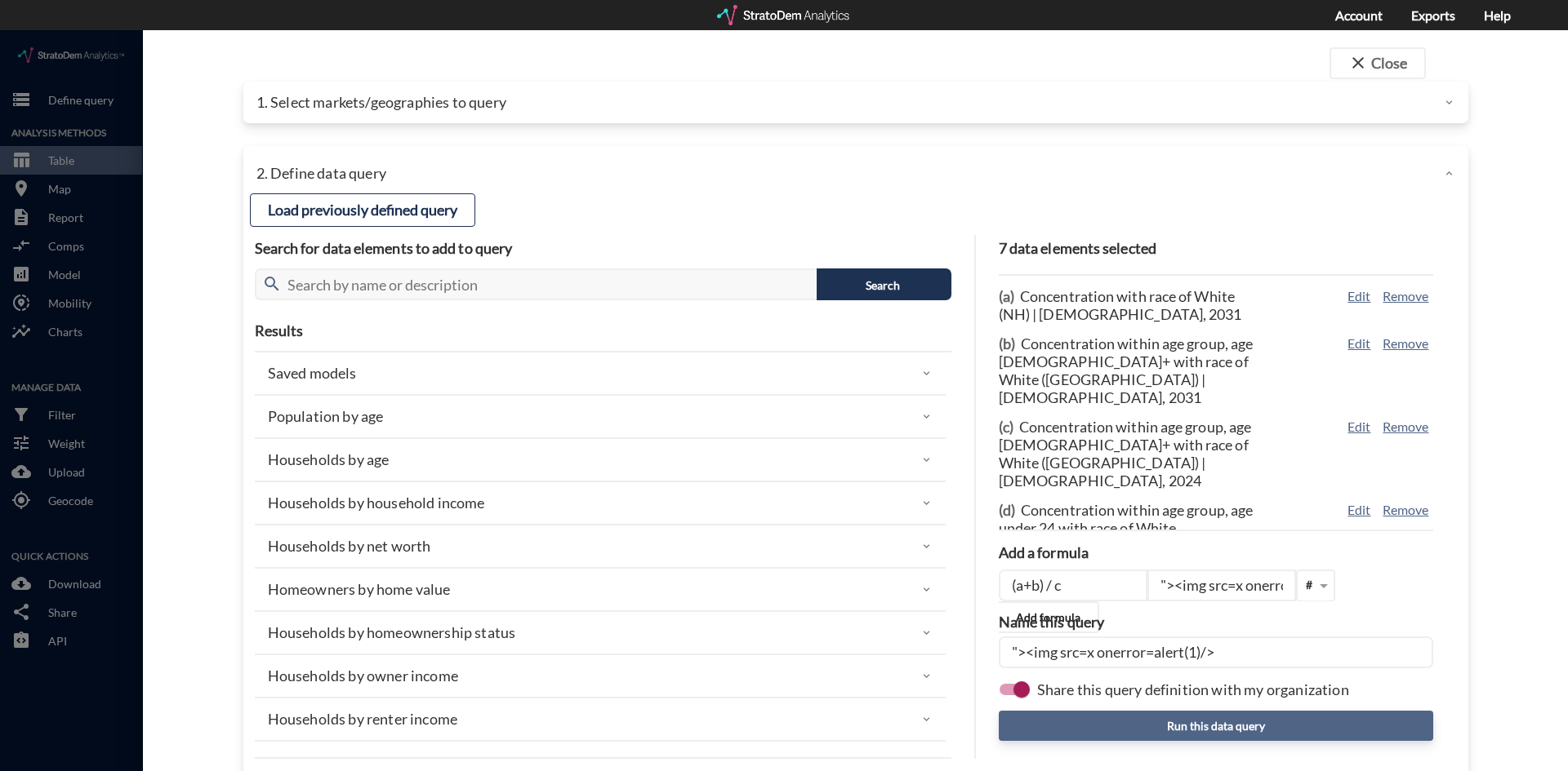
click button "Run this data query"
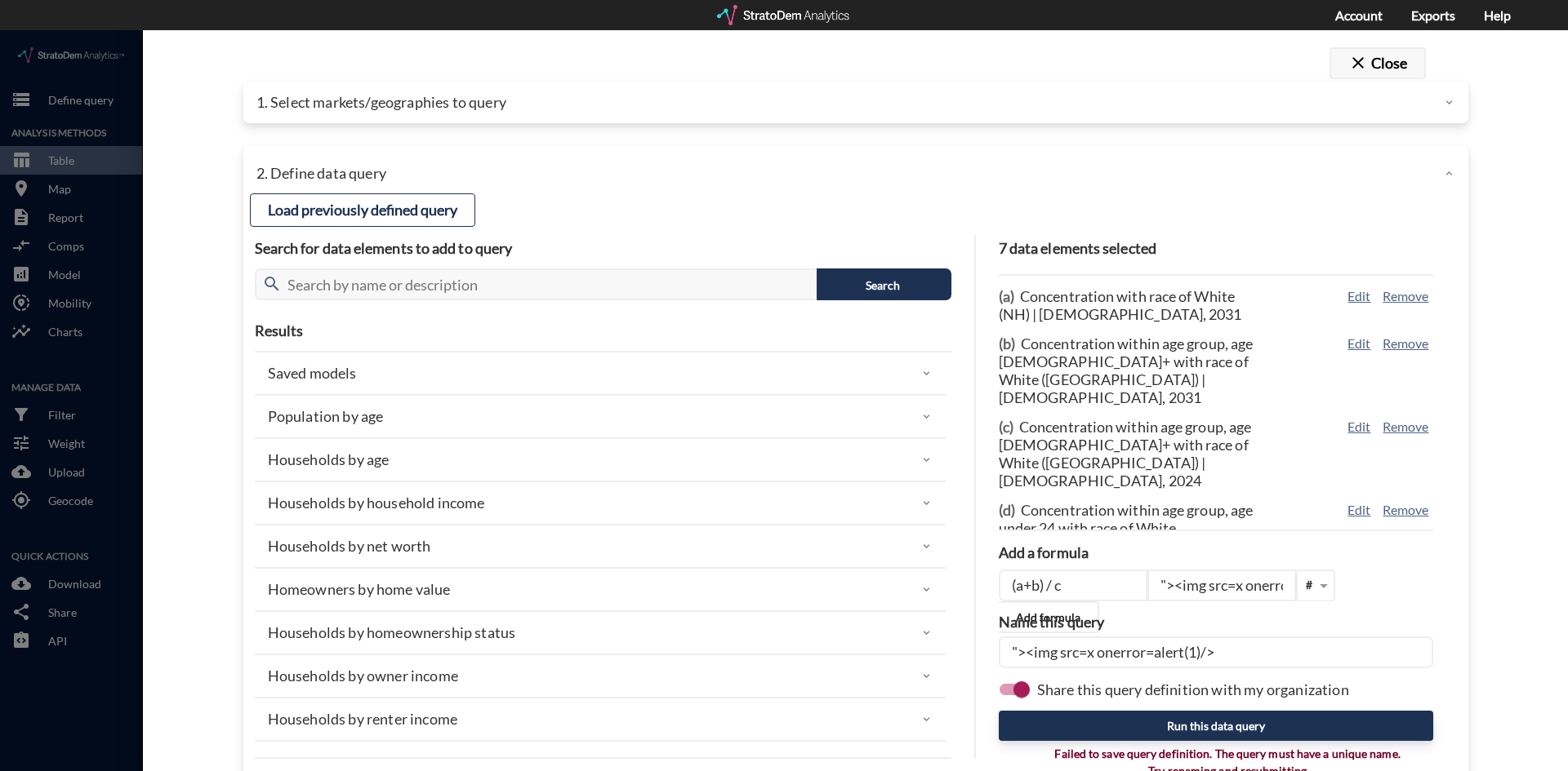
click button "close Close"
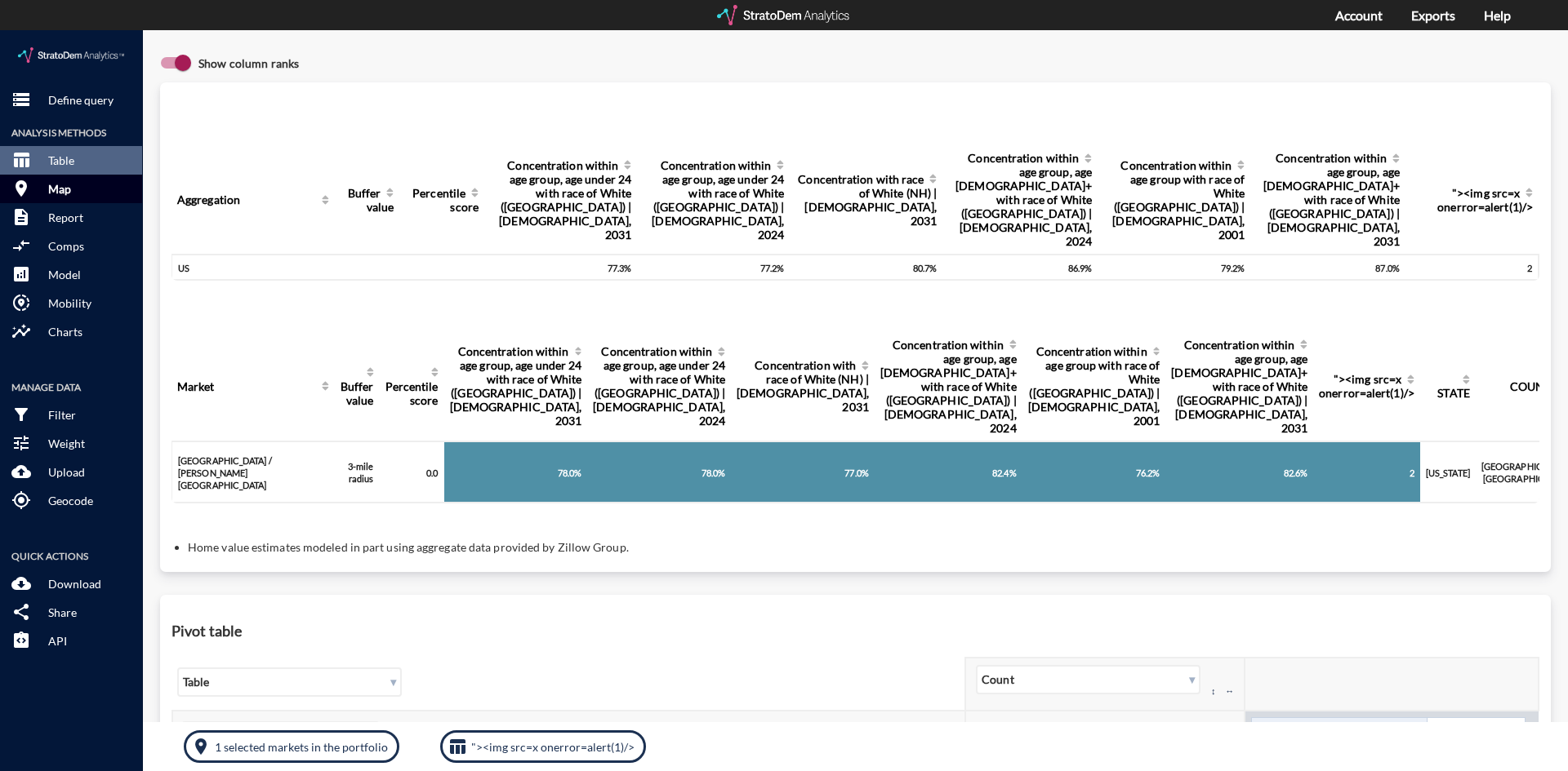
click p "Map"
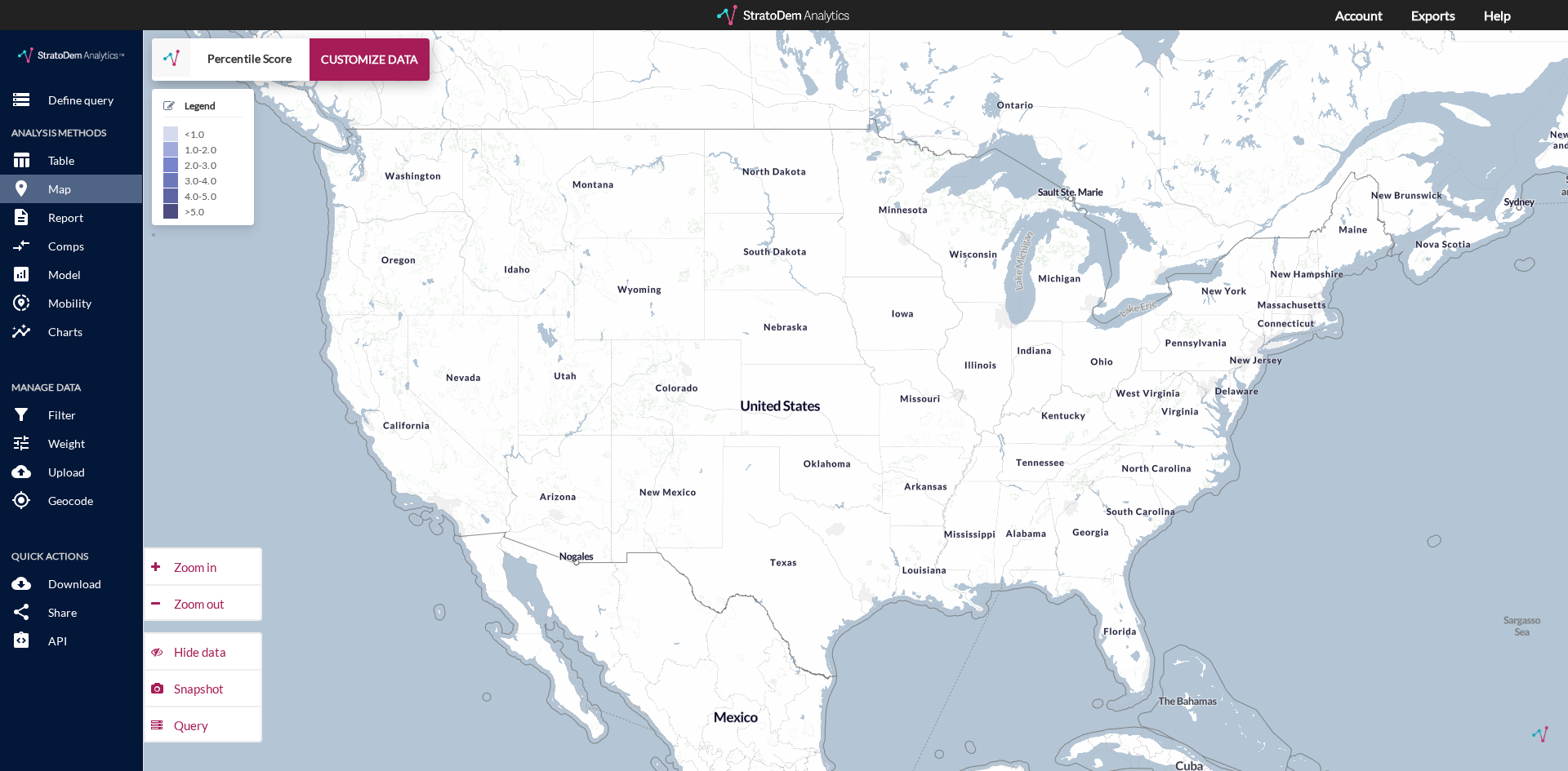
click div "Percentile Score CUSTOMIZE DATA"
click strong "Percentile Score"
click div "Snapshot"
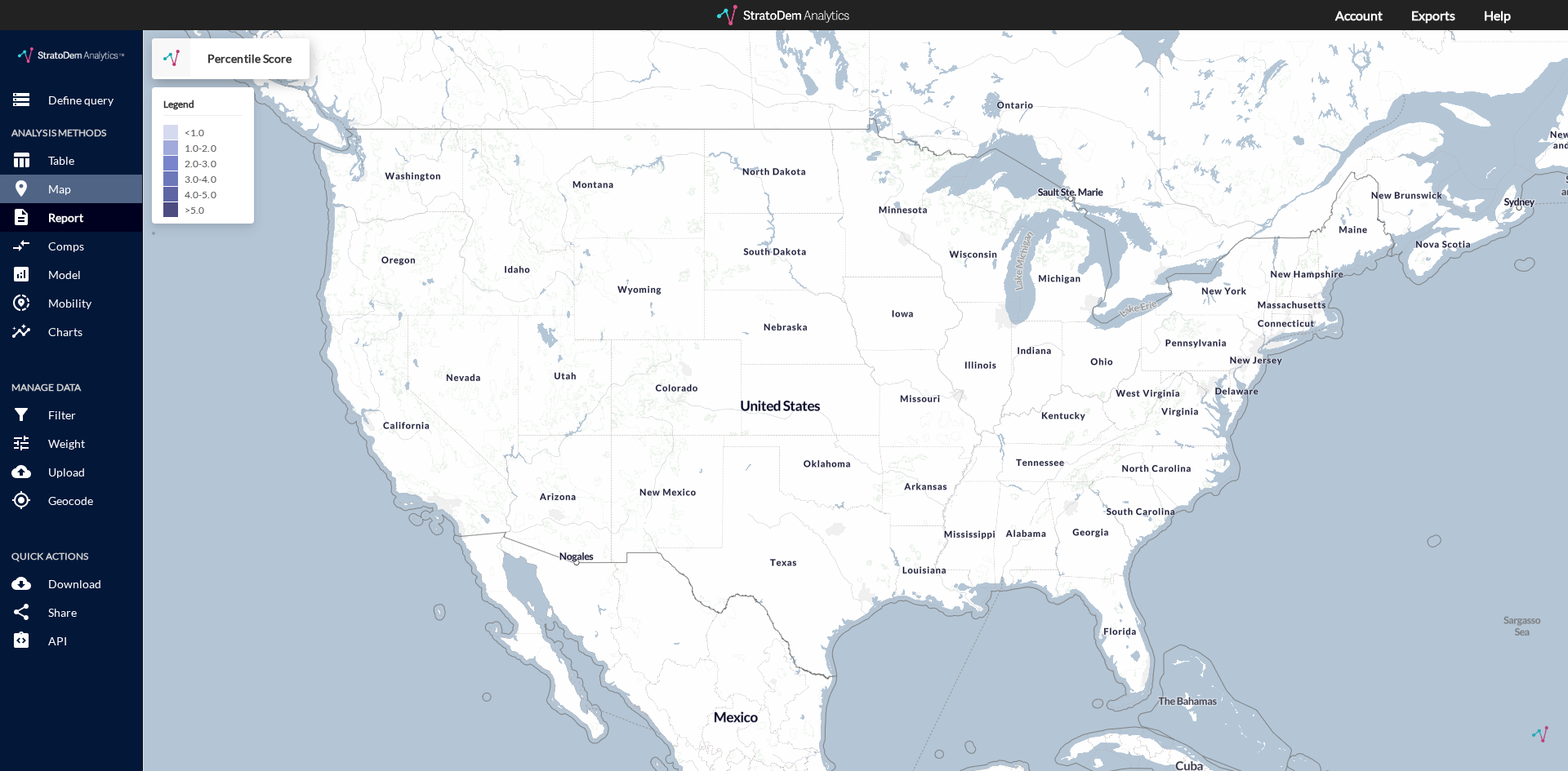
click p "Report"
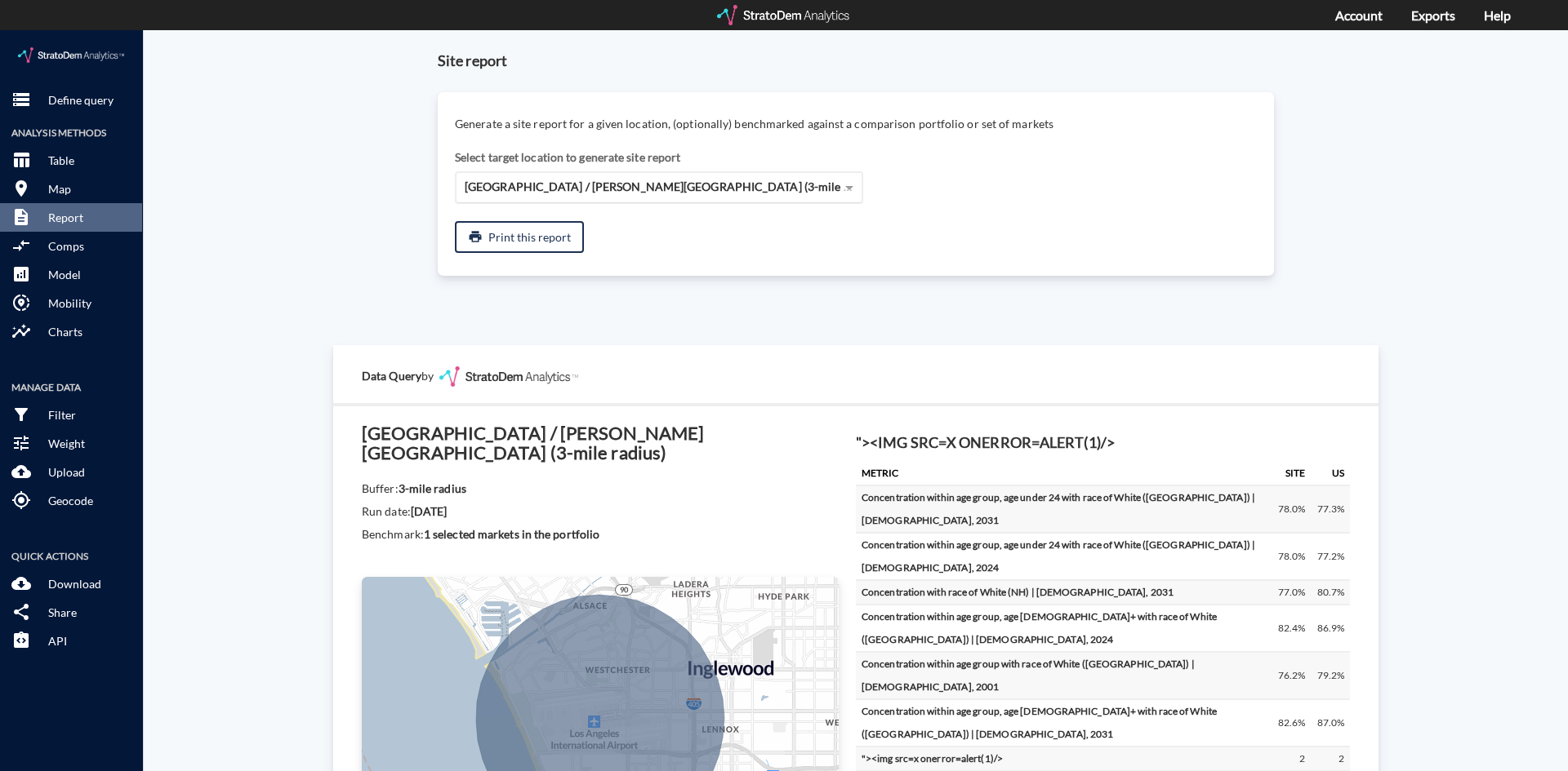
click span "Los Angeles / Tom Bradley International Airport (3-mile radius)"
click button "print Print this report"
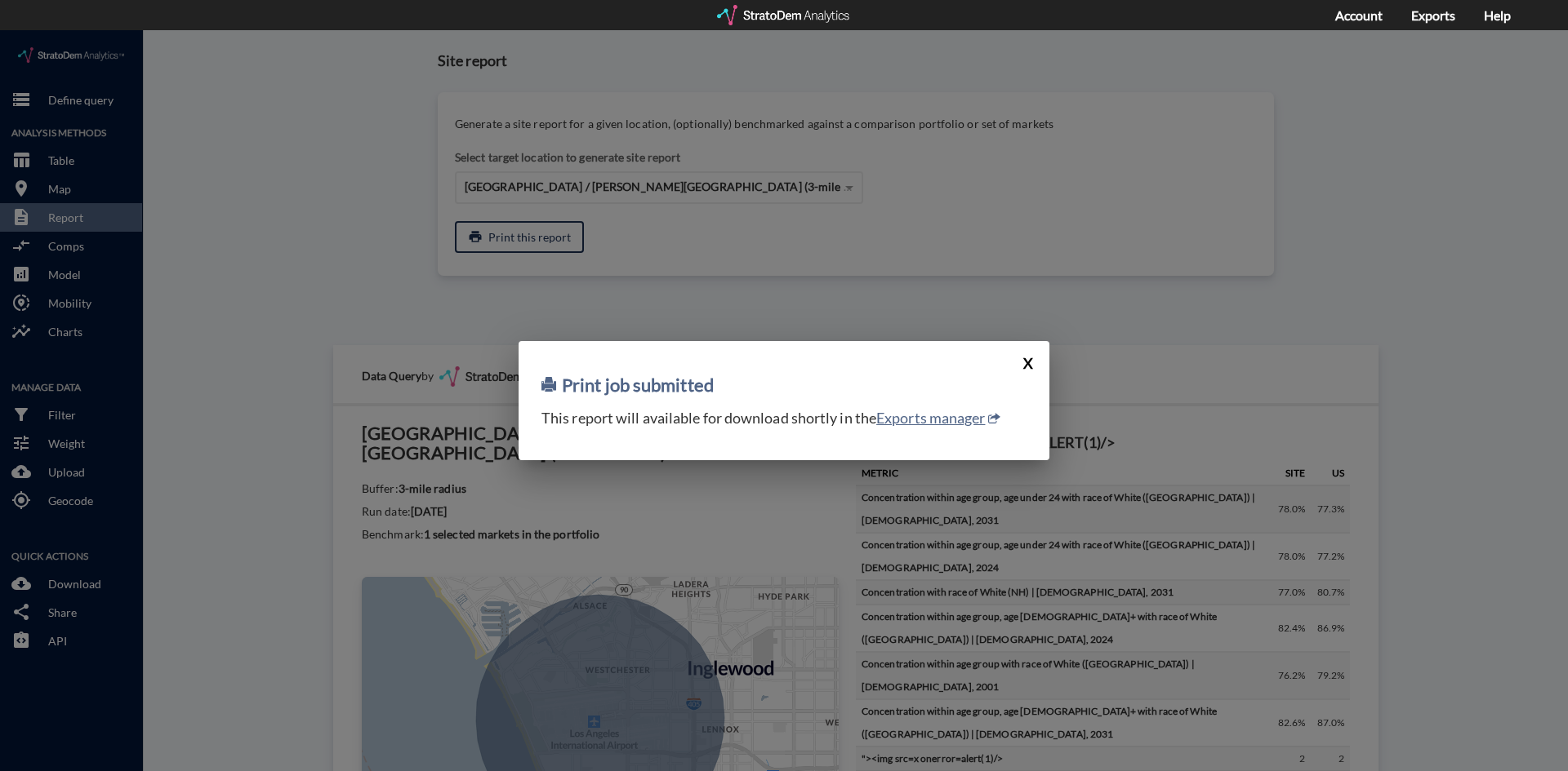
click button "X"
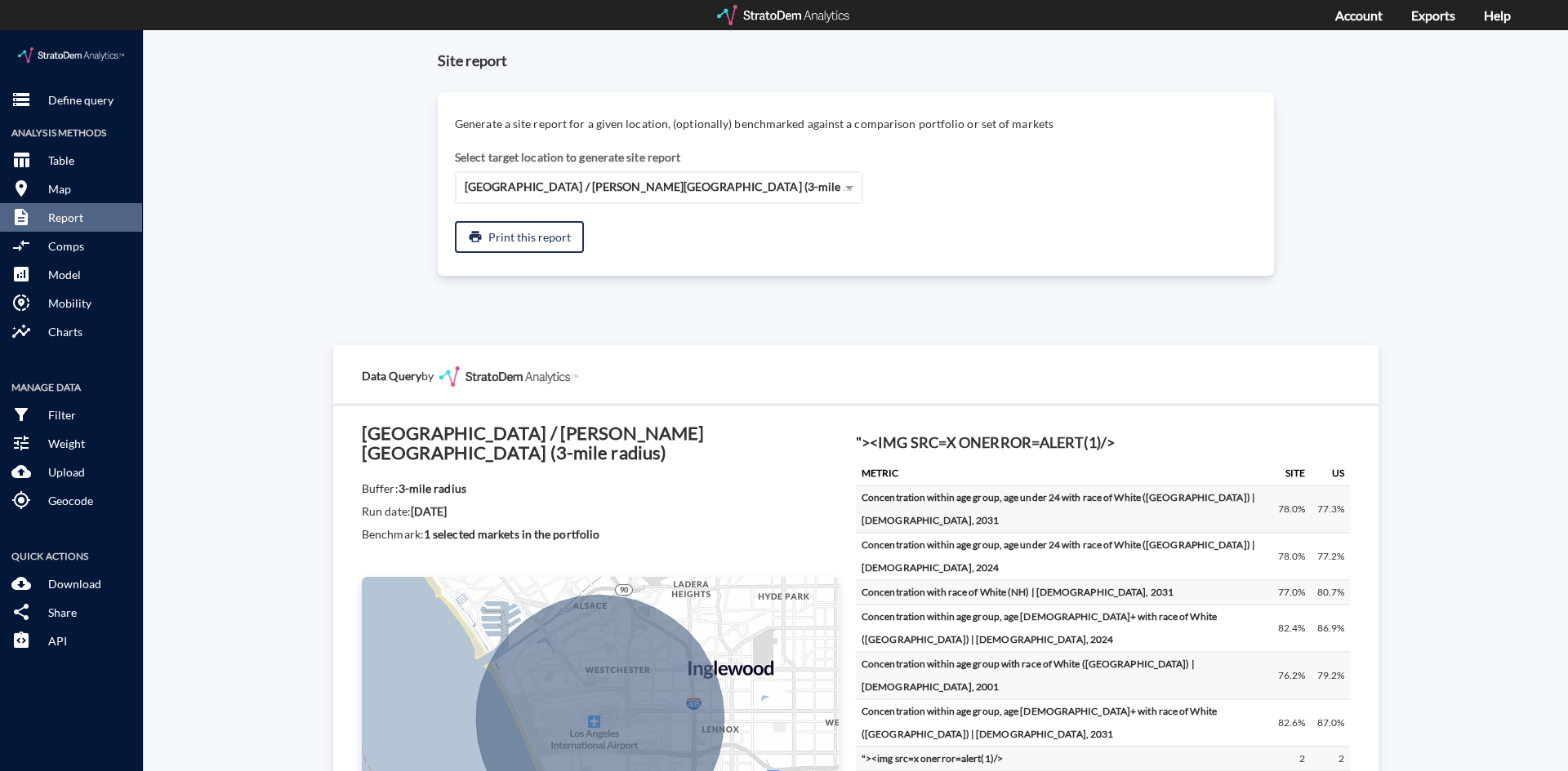
click div ""><img src=x onerror=alert(1)/> METRIC SITE US Concentration within age group, …"
click h4 ""><img src=x onerror=alert(1)/>"
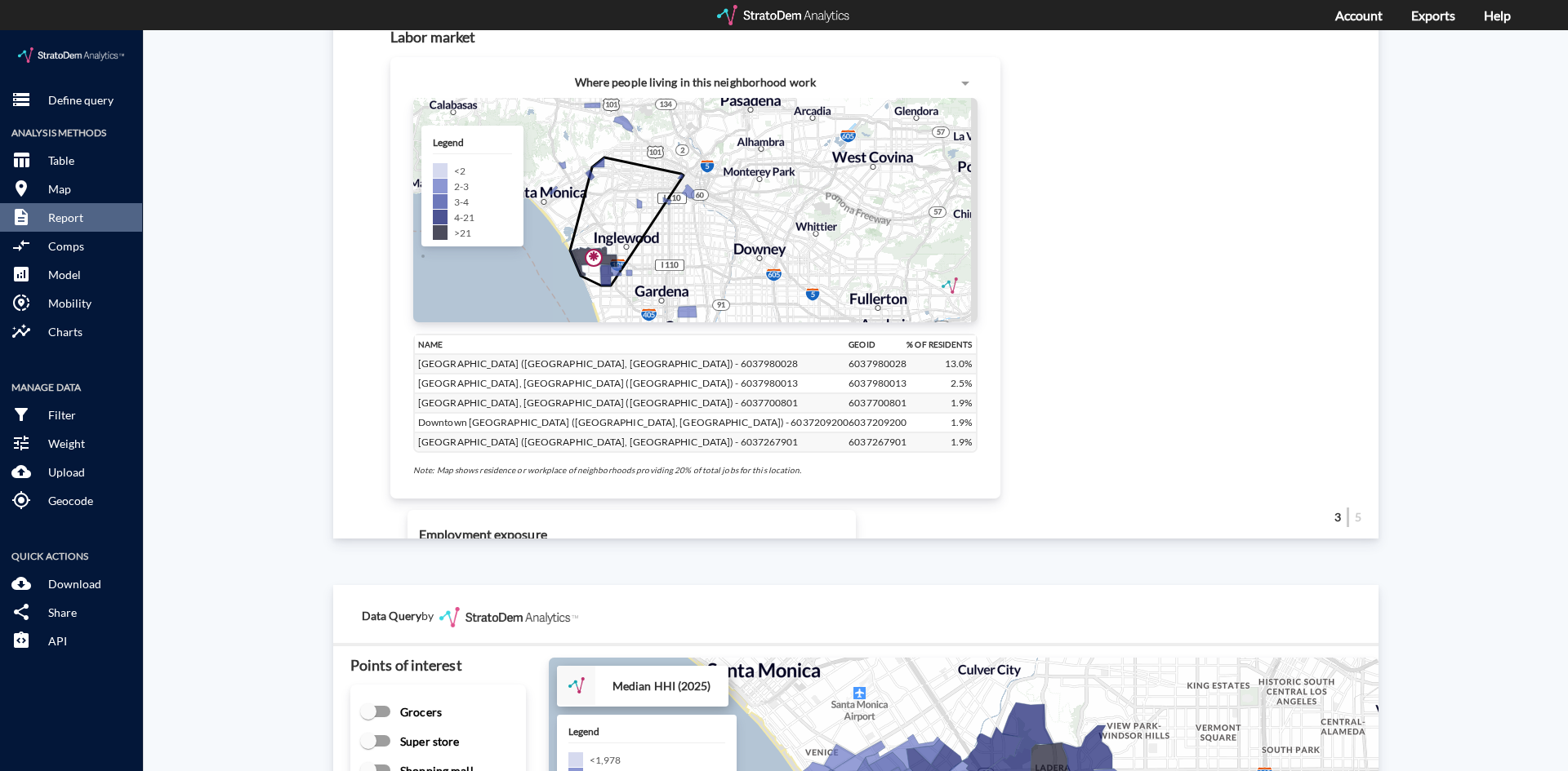
scroll to position [1663, 0]
drag, startPoint x: 1039, startPoint y: 376, endPoint x: 1122, endPoint y: 398, distance: 85.9
click div "Site 6k (10.0%)"
drag, startPoint x: 1129, startPoint y: 399, endPoint x: 1168, endPoint y: 398, distance: 39.0
click div "Site 6k (10.0%) MSA 378k (8.3%) US 14m (9.0%)"
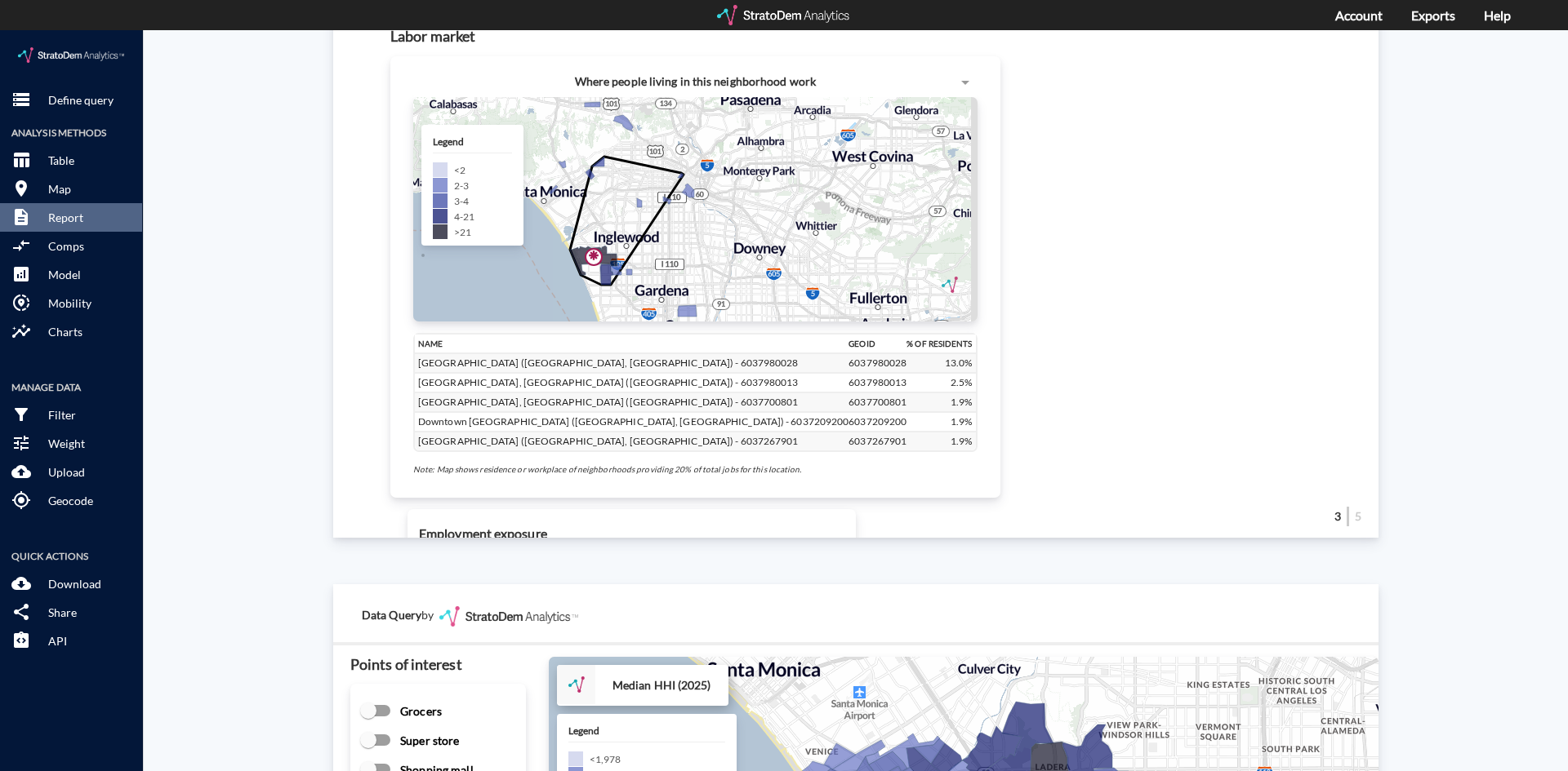
click td "1.1x US"
click tr "Educational Services Site 6k (10.0%) MSA 378k (8.3%) US 14m (9.0%) 1.1x US 2010…"
click td "1.1x US"
drag, startPoint x: 1195, startPoint y: 391, endPoint x: 1273, endPoint y: 430, distance: 87.2
click table "Industry Employment vs US arrow_downward Growth Information Site 4k (7.2%) MSA …"
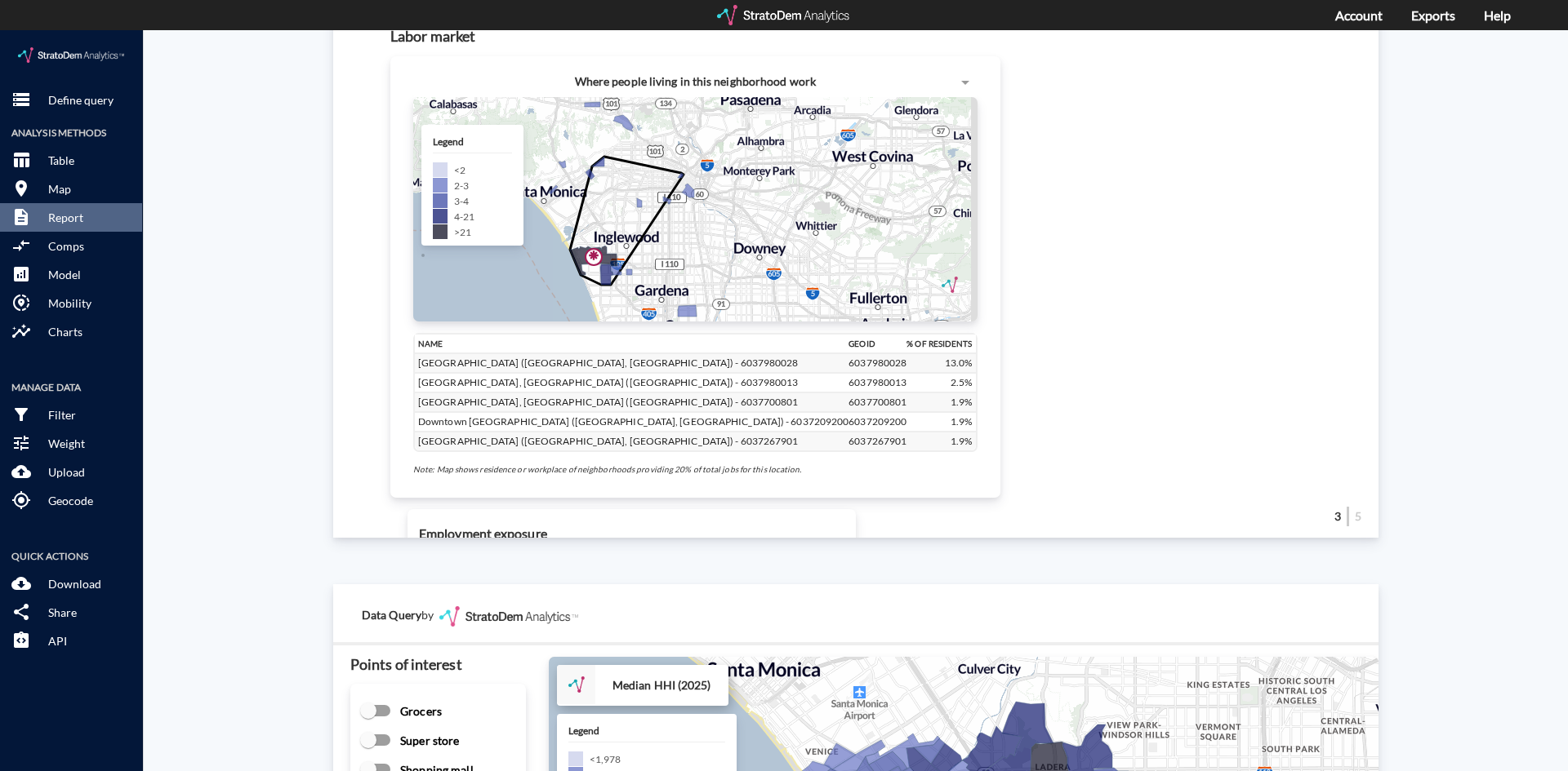
drag, startPoint x: 1263, startPoint y: 393, endPoint x: 1181, endPoint y: 352, distance: 91.7
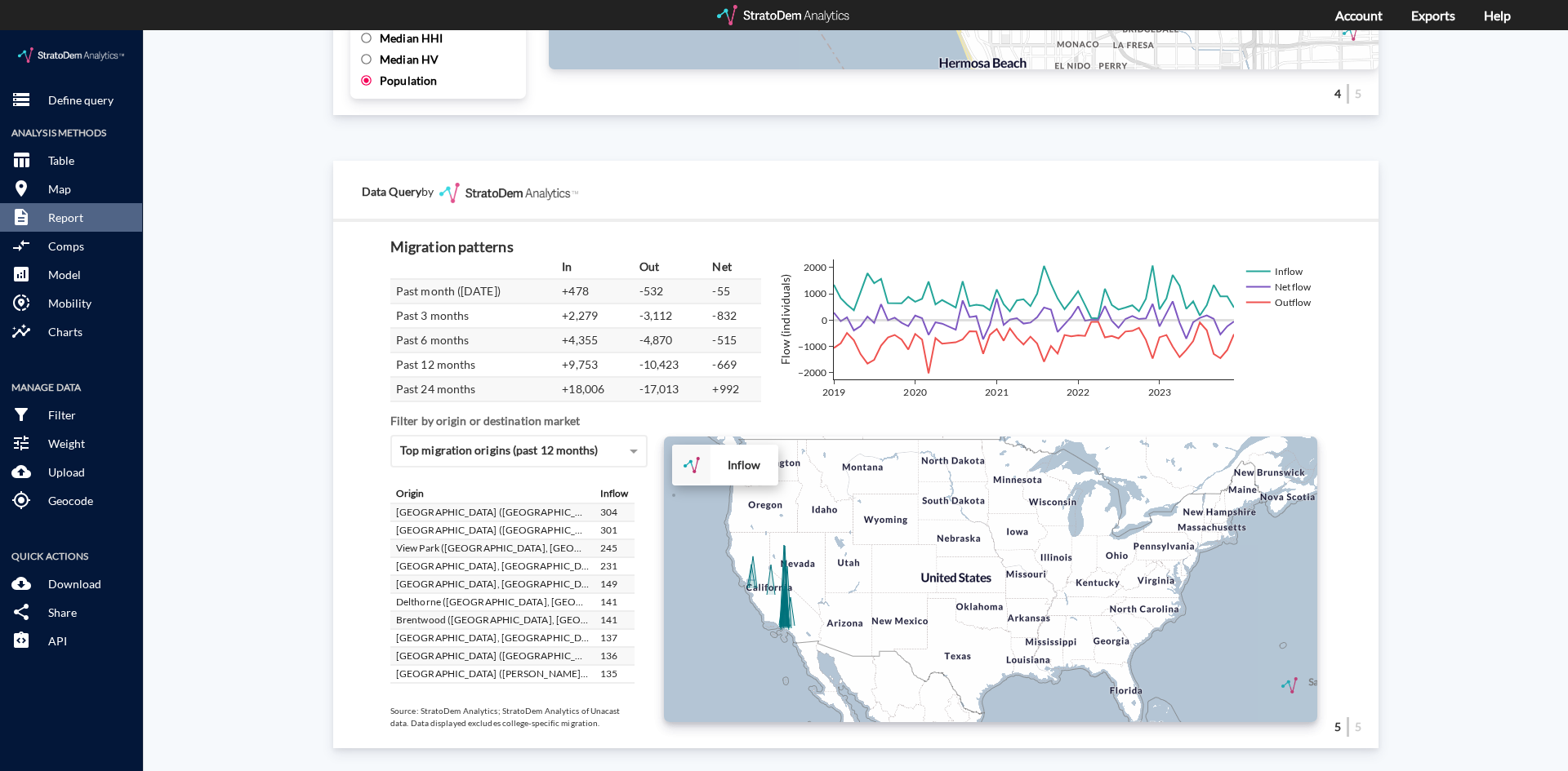
scroll to position [0, 0]
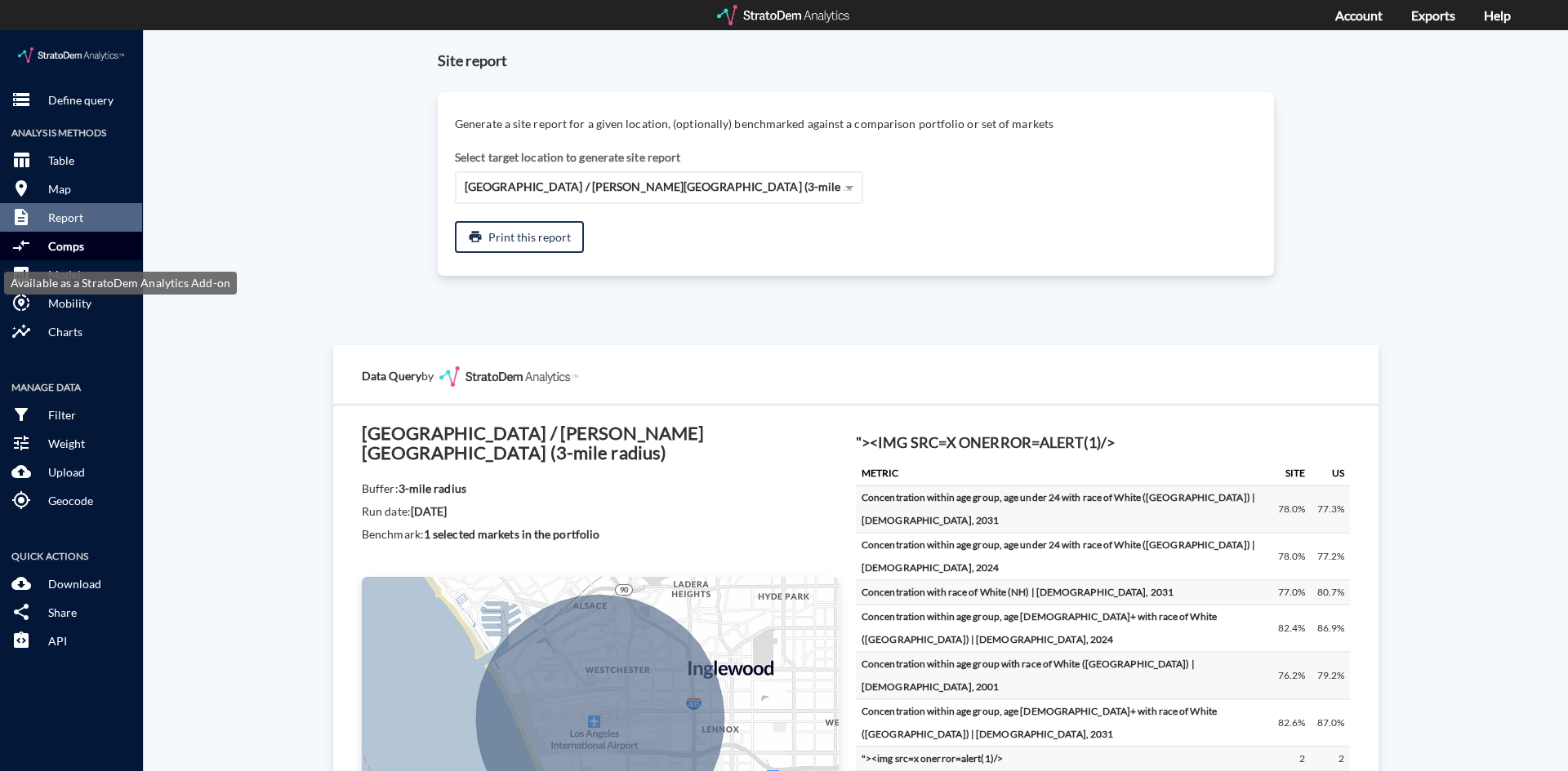
click p "Comps"
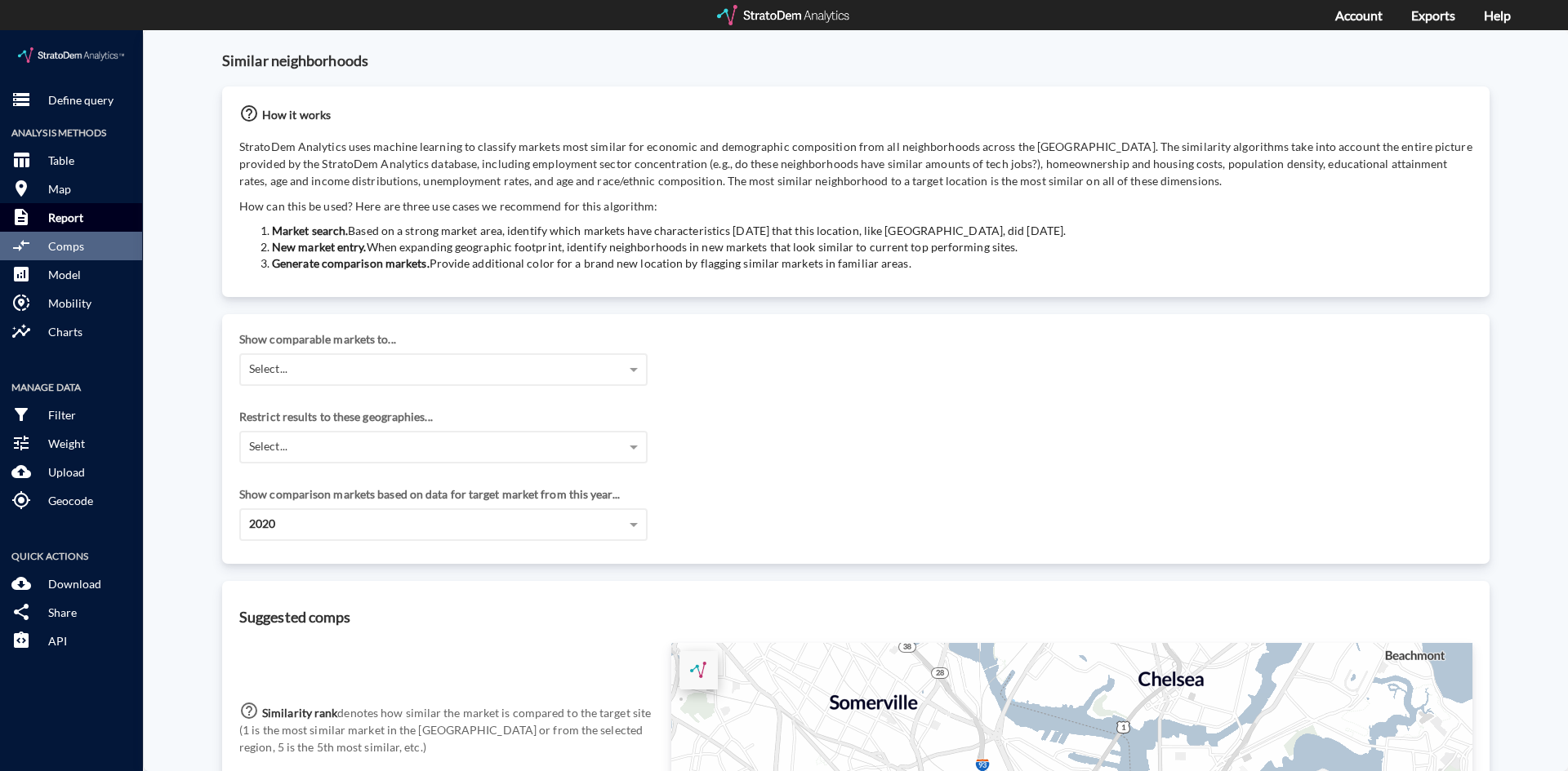
click button "description Report"
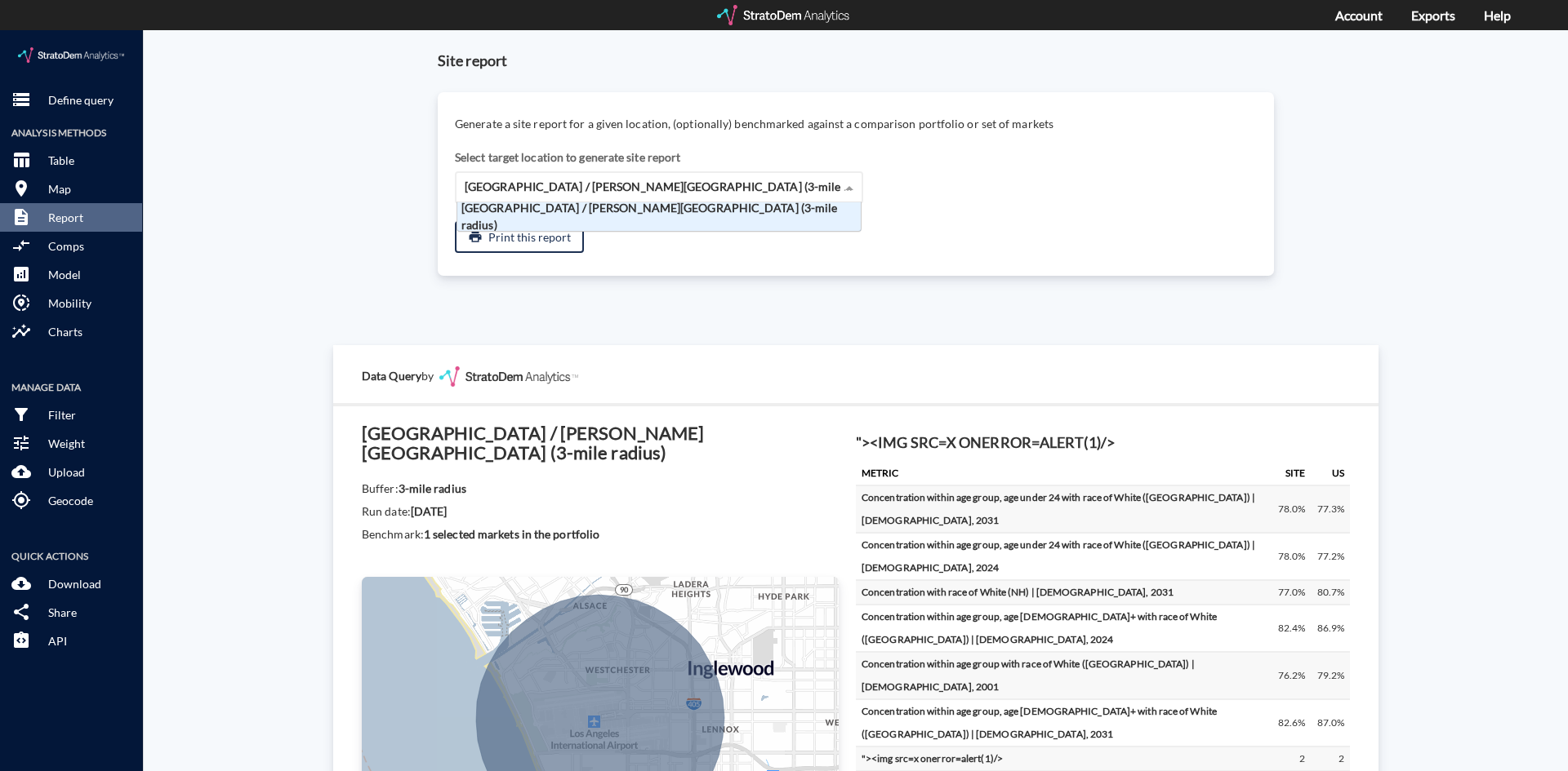
click span "Los Angeles / Tom Bradley International Airport (3-mile radius)"
click button "print Print this report"
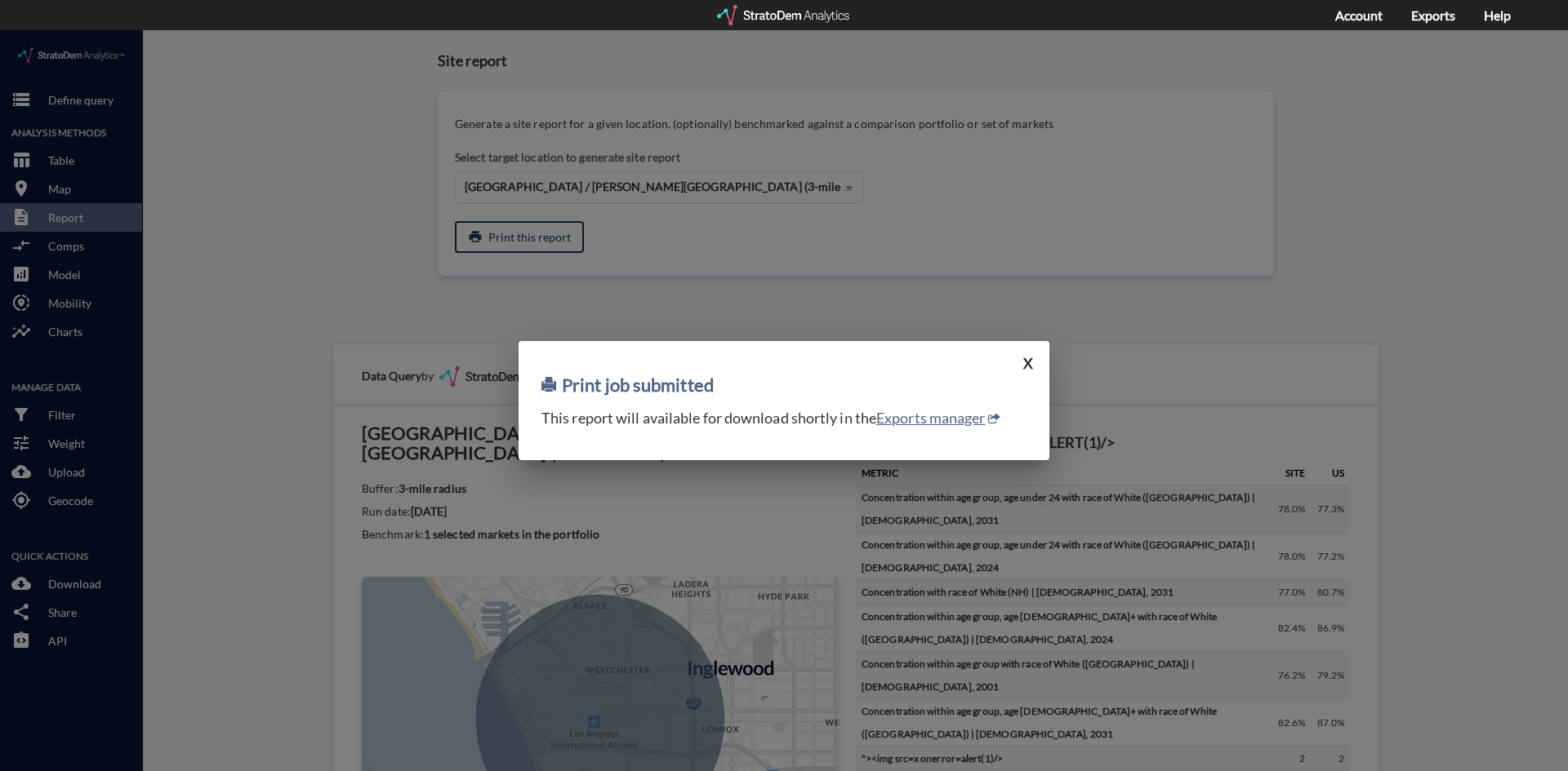
click div "Print job submitted X This report will available for download shortly in the Ex…"
click link "Exports manager"
click button "X"
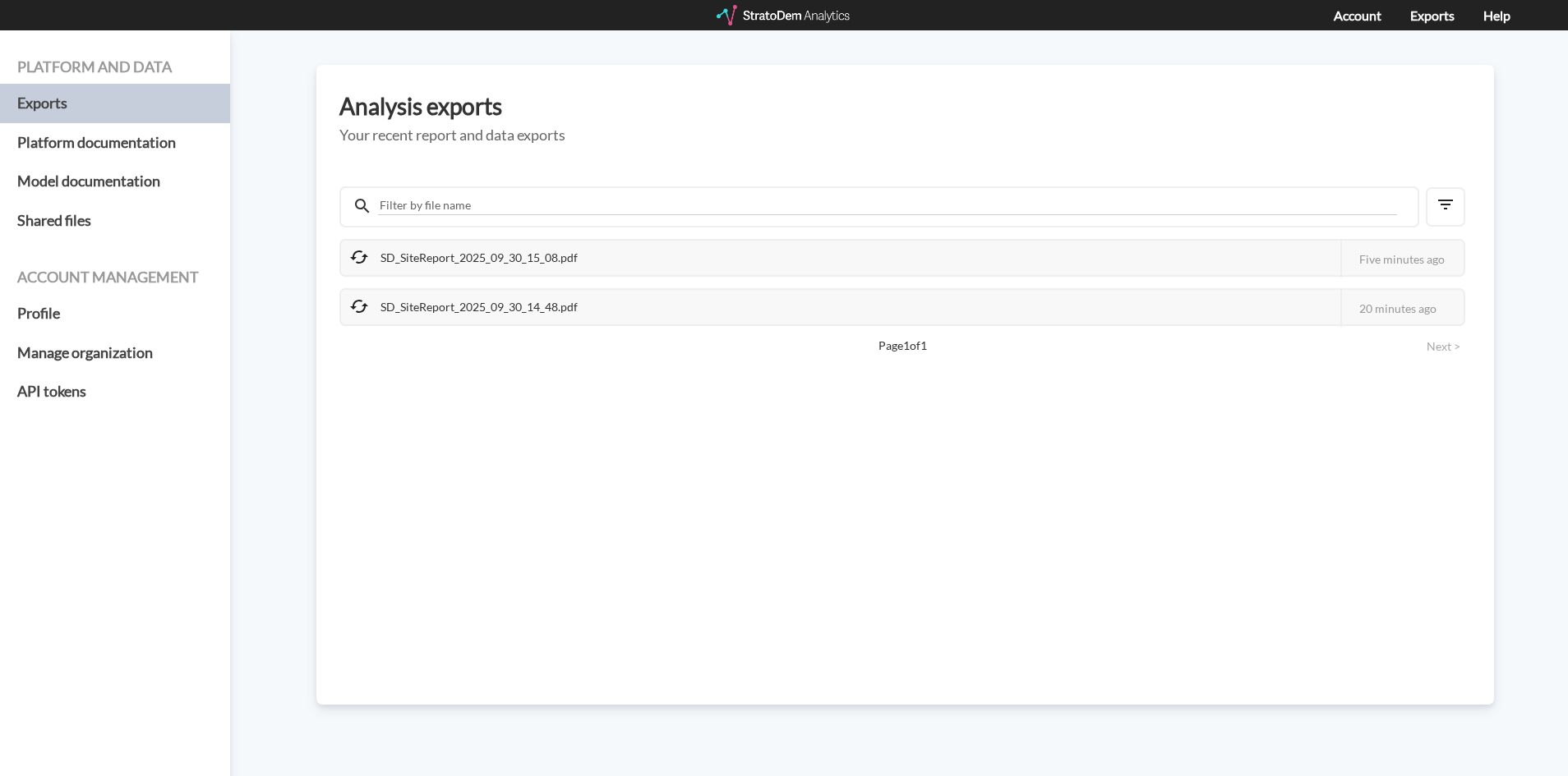
click at [448, 275] on div "SD_SiteReport_2025_09_30_15_08.pdf" at bounding box center [465, 258] width 248 height 35
drag, startPoint x: 423, startPoint y: 309, endPoint x: 408, endPoint y: 310, distance: 15.0
click at [417, 309] on div "SD_SiteReport_2025_09_30_14_48.pdf" at bounding box center [465, 307] width 248 height 35
click at [408, 310] on div "SD_SiteReport_2025_09_30_14_48.pdf" at bounding box center [465, 307] width 248 height 35
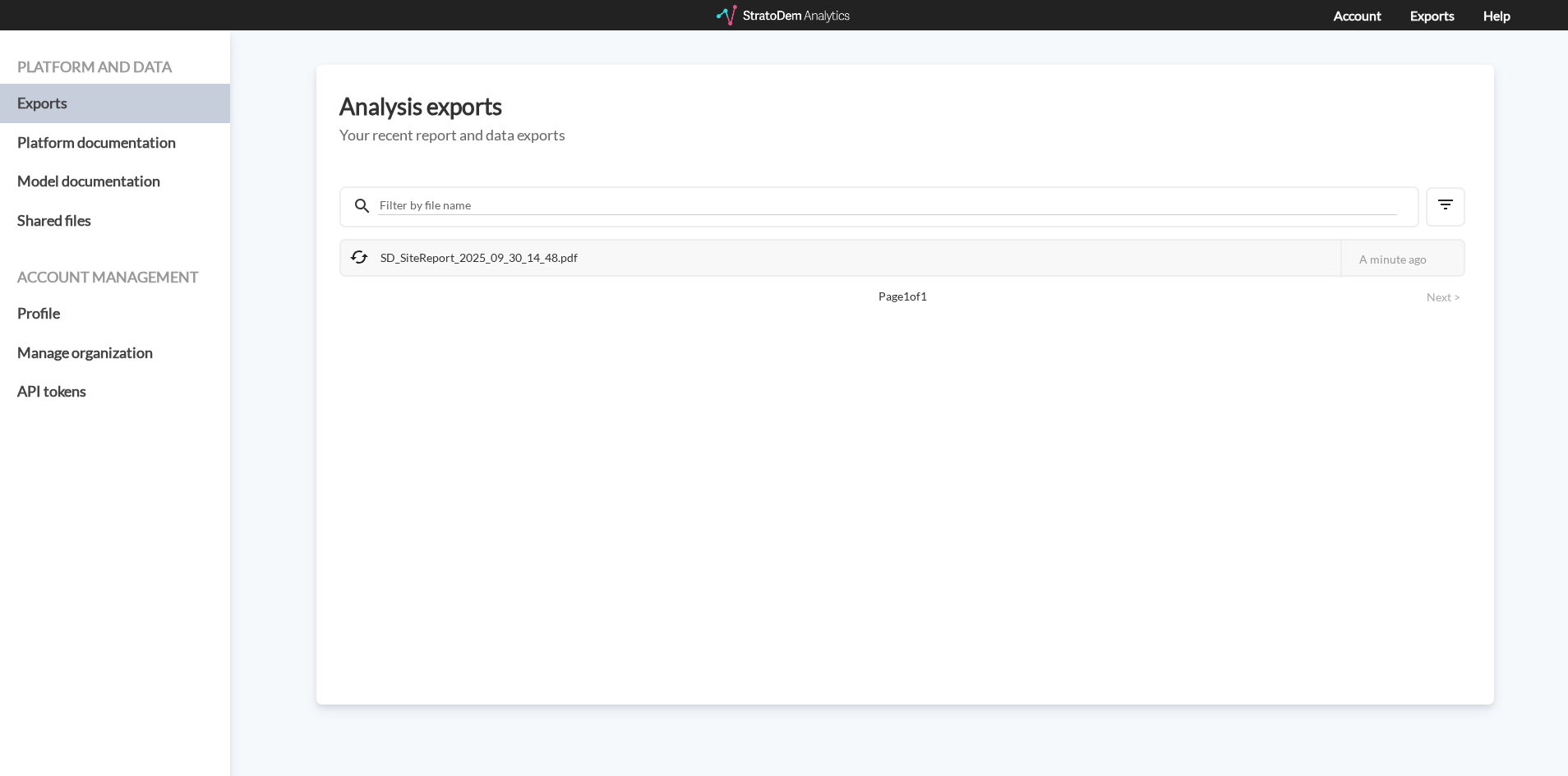
click at [1297, 261] on div "SD_SiteReport_2025_09_30_14_48.pdf This job failed The StratoDem Analytics team…" at bounding box center [901, 258] width 1125 height 38
drag, startPoint x: 329, startPoint y: 258, endPoint x: 430, endPoint y: 262, distance: 101.1
click at [334, 270] on div "Analysis exports Your recent report and data exports SD_SiteReport_2025_09_30_1…" at bounding box center [904, 384] width 1177 height 640
click at [432, 261] on div "SD_SiteReport_2025_09_30_14_48.pdf" at bounding box center [465, 258] width 248 height 35
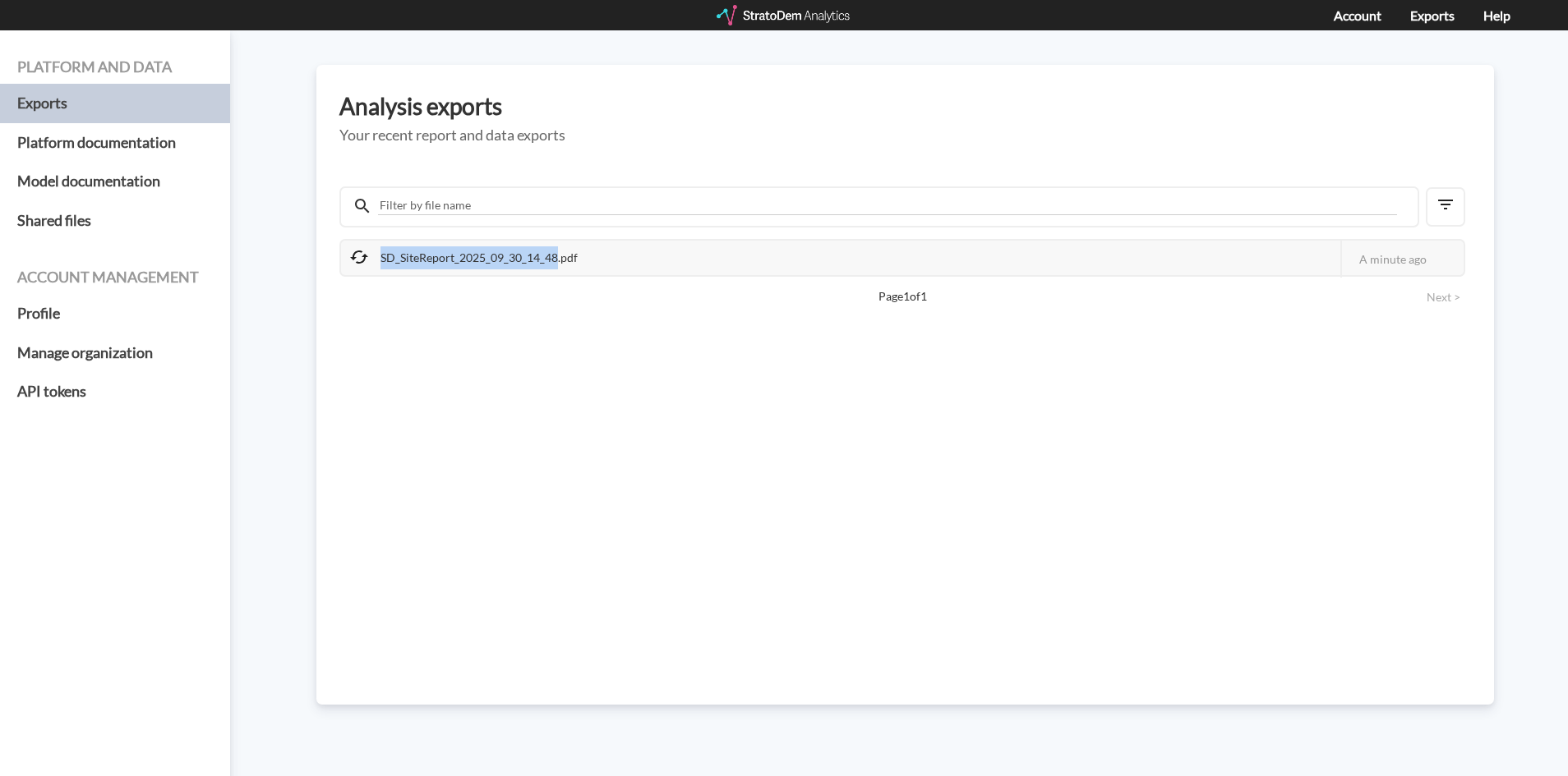
click at [518, 262] on div "SD_SiteReport_2025_09_30_14_48.pdf" at bounding box center [465, 258] width 248 height 35
drag, startPoint x: 518, startPoint y: 262, endPoint x: 566, endPoint y: 259, distance: 48.1
click at [521, 262] on div "SD_SiteReport_2025_09_30_14_48.pdf" at bounding box center [465, 258] width 248 height 35
click at [566, 259] on div "SD_SiteReport_2025_09_30_14_48.pdf" at bounding box center [465, 258] width 248 height 35
drag, startPoint x: 567, startPoint y: 259, endPoint x: 412, endPoint y: 258, distance: 155.0
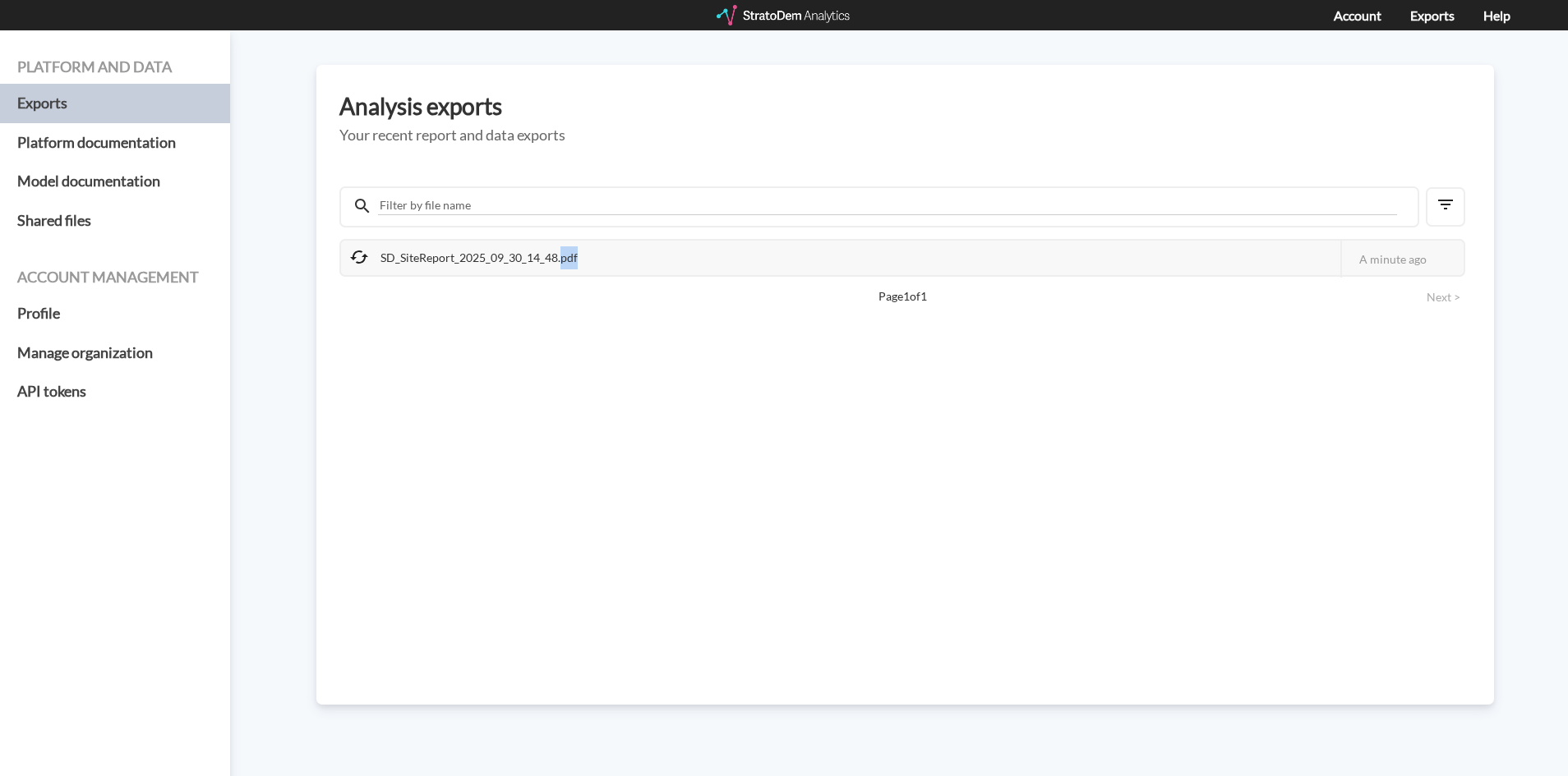
click at [566, 259] on div "SD_SiteReport_2025_09_30_14_48.pdf" at bounding box center [465, 258] width 248 height 35
drag, startPoint x: 407, startPoint y: 258, endPoint x: 368, endPoint y: 259, distance: 39.0
click at [404, 259] on div "SD_SiteReport_2025_09_30_14_48.pdf" at bounding box center [465, 258] width 248 height 35
click at [366, 259] on icon at bounding box center [359, 258] width 20 height 20
click at [356, 258] on icon at bounding box center [359, 258] width 20 height 20
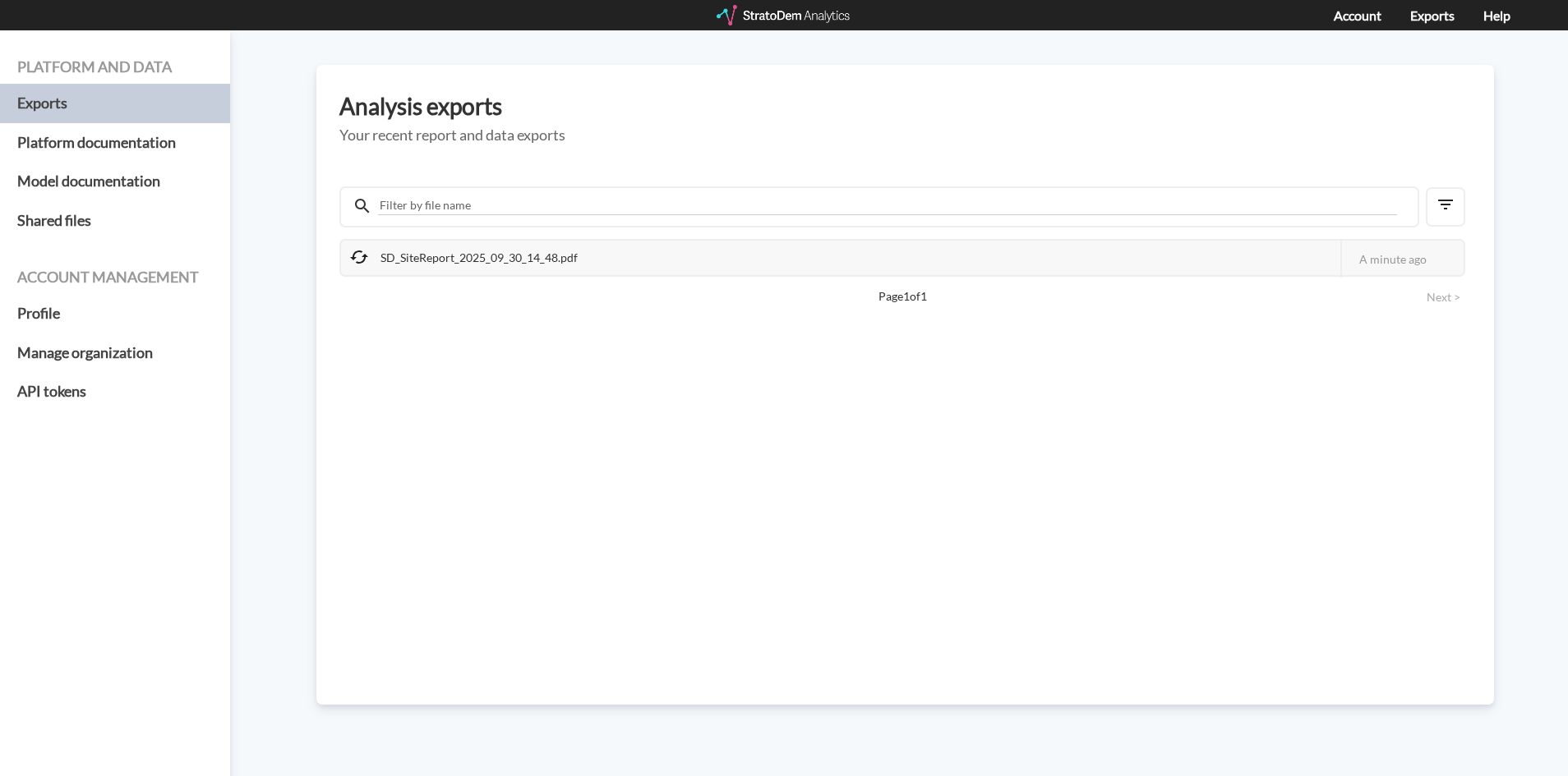
click at [356, 258] on icon at bounding box center [359, 258] width 20 height 20
click at [442, 254] on div "SD_SiteReport_2025_09_30_14_48.pdf" at bounding box center [465, 258] width 248 height 35
click at [442, 269] on div "SD_SiteReport_2025_09_30_14_48.pdf" at bounding box center [465, 258] width 248 height 35
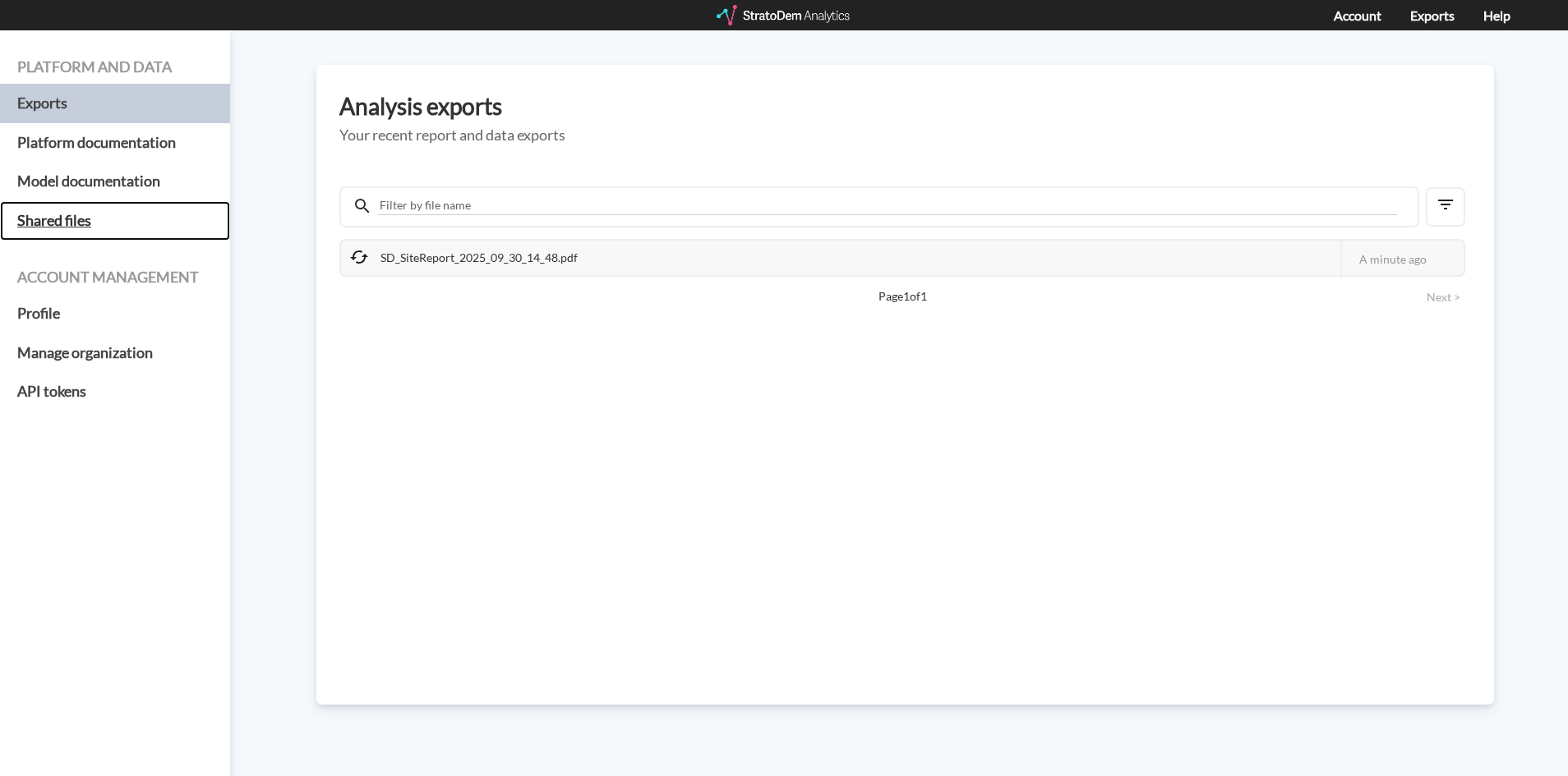
click at [64, 215] on h5 "Shared files" at bounding box center [114, 221] width 230 height 40
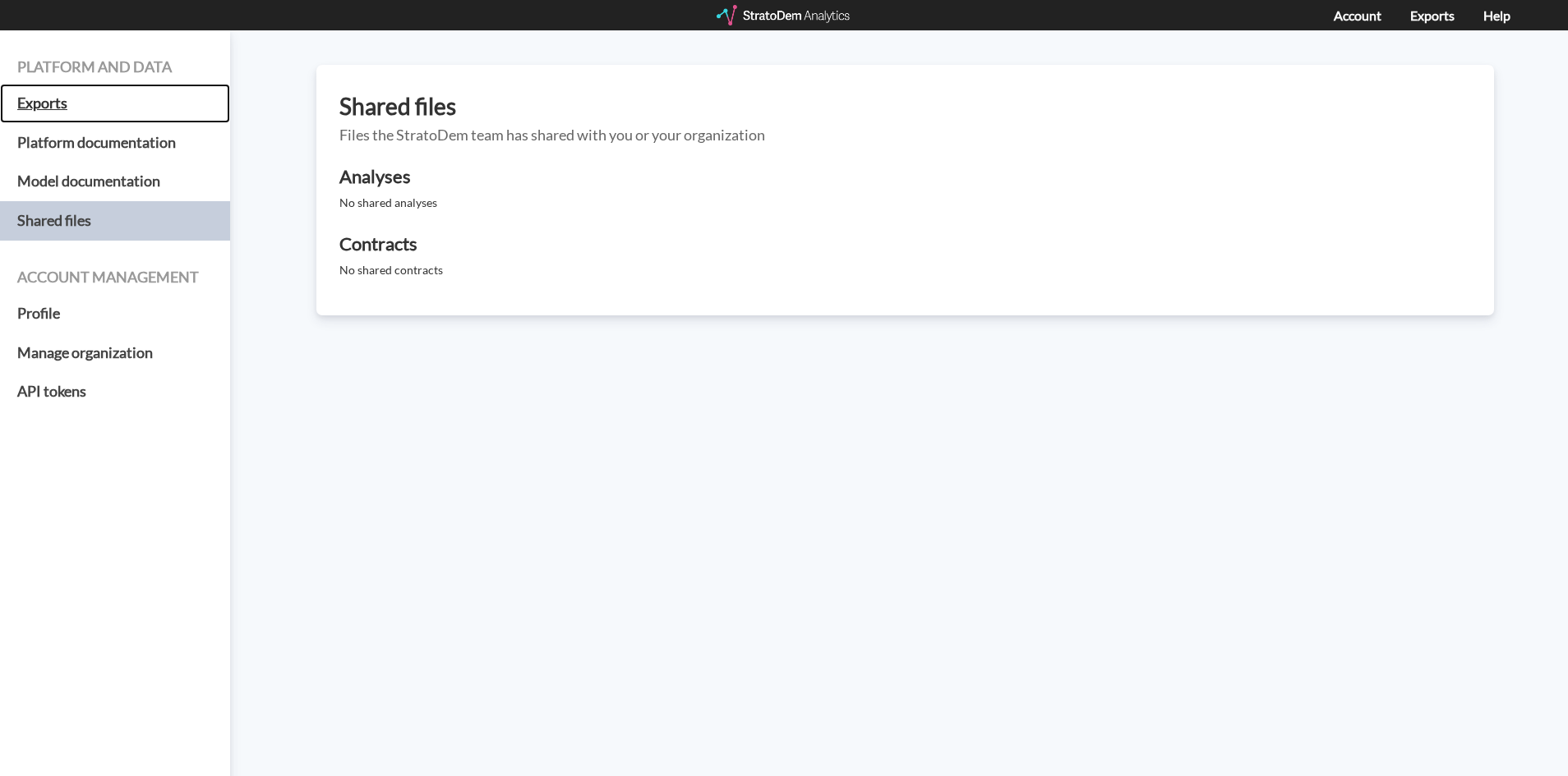
click at [56, 103] on h5 "Exports" at bounding box center [114, 103] width 230 height 40
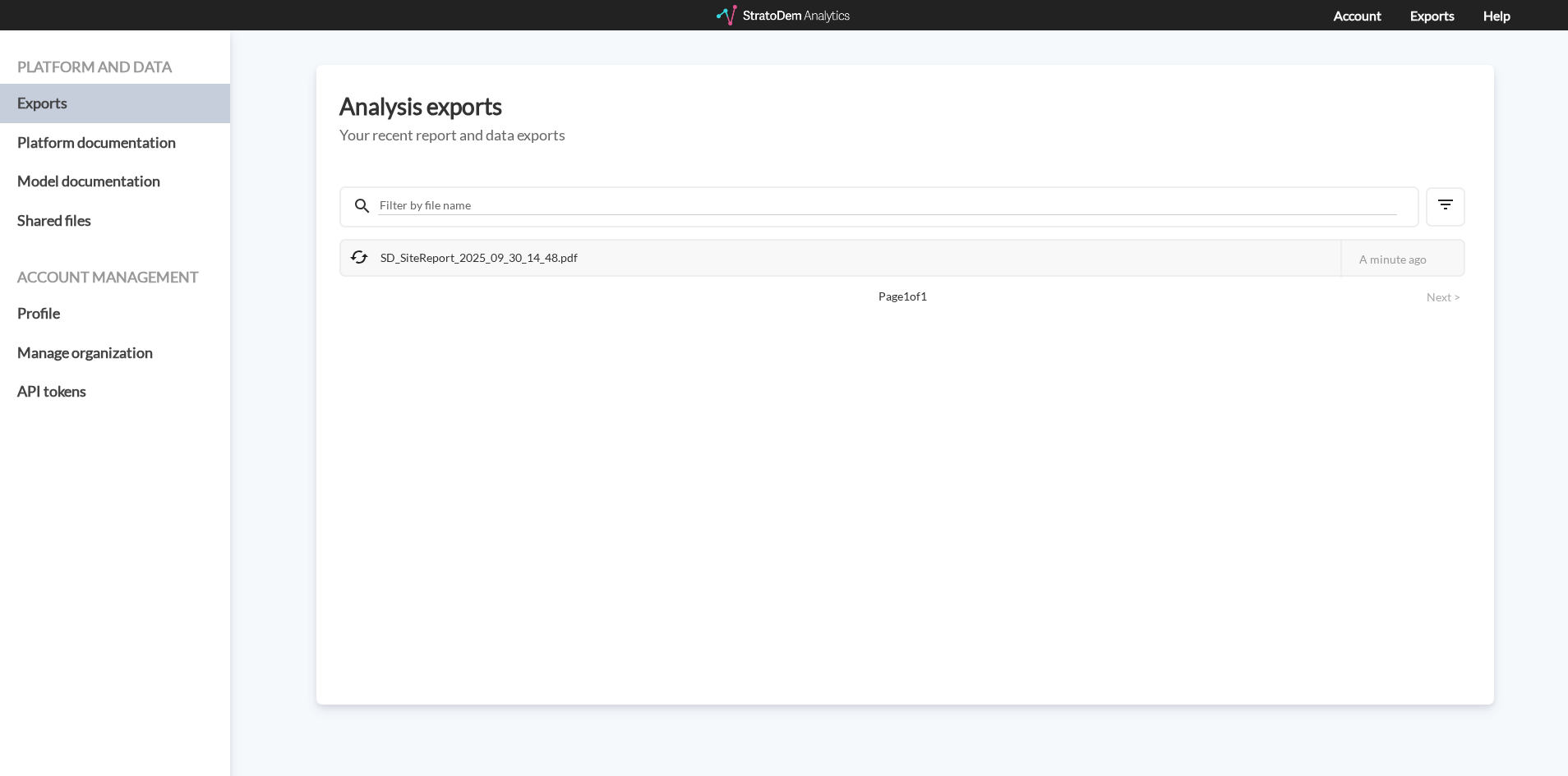
click at [409, 250] on div "SD_SiteReport_2025_09_30_14_48.pdf" at bounding box center [465, 258] width 248 height 35
click at [409, 251] on div "SD_SiteReport_2025_09_30_14_48.pdf" at bounding box center [465, 258] width 248 height 35
click at [409, 252] on div "SD_SiteReport_2025_09_30_14_48.pdf" at bounding box center [465, 258] width 248 height 35
click at [417, 252] on div "SD_SiteReport_2025_09_30_14_48.pdf" at bounding box center [465, 258] width 248 height 35
click at [375, 261] on div "SD_SiteReport_2025_09_30_14_48.pdf" at bounding box center [465, 258] width 248 height 35
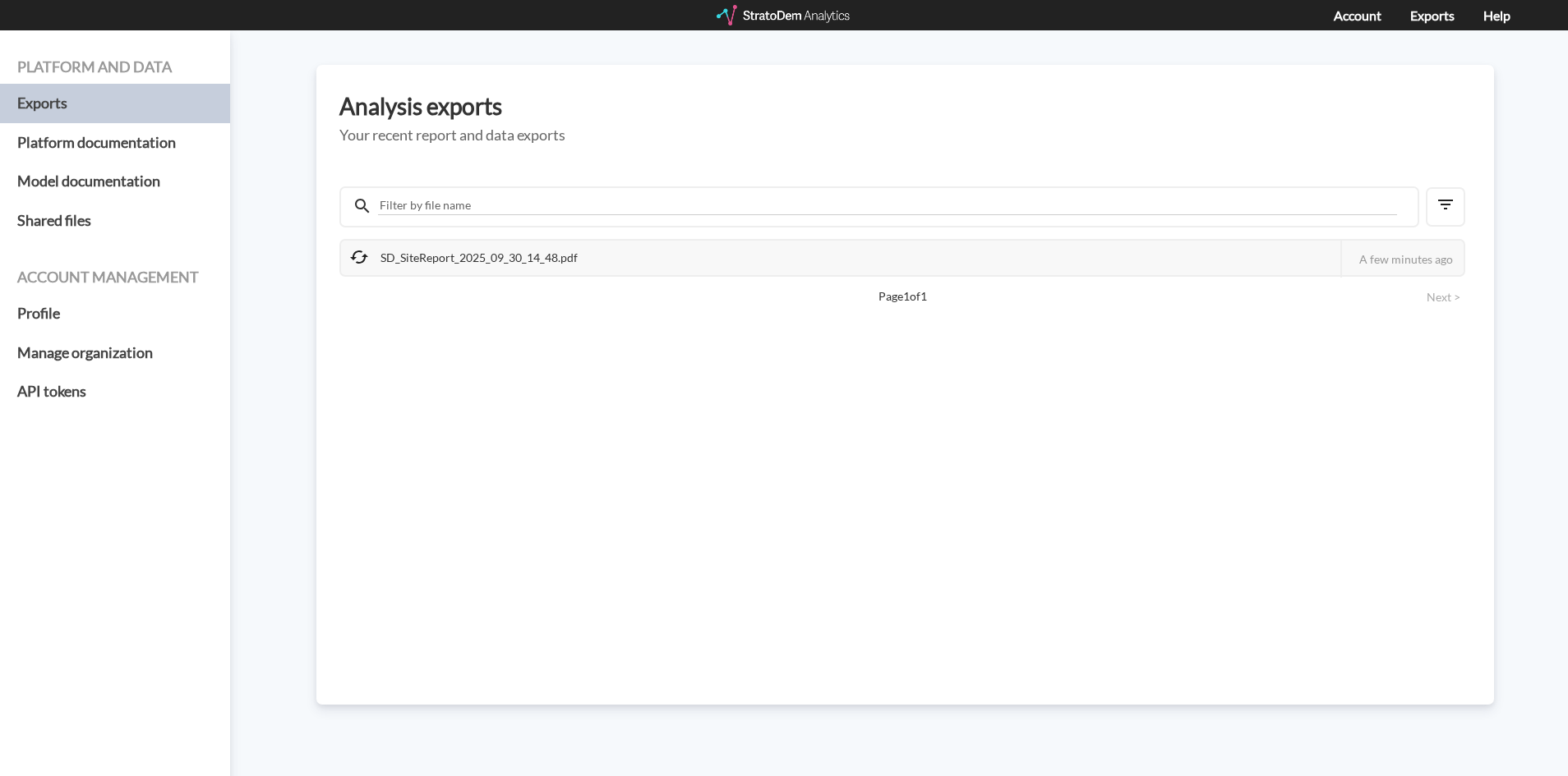
drag, startPoint x: 371, startPoint y: 257, endPoint x: 358, endPoint y: 254, distance: 13.3
click at [370, 256] on div "SD_SiteReport_2025_09_30_14_48.pdf" at bounding box center [465, 258] width 248 height 35
click at [358, 254] on icon at bounding box center [359, 258] width 20 height 20
drag, startPoint x: 358, startPoint y: 254, endPoint x: 475, endPoint y: 255, distance: 117.0
click at [387, 254] on div "SD_SiteReport_2025_09_30_14_48.pdf" at bounding box center [465, 258] width 248 height 35
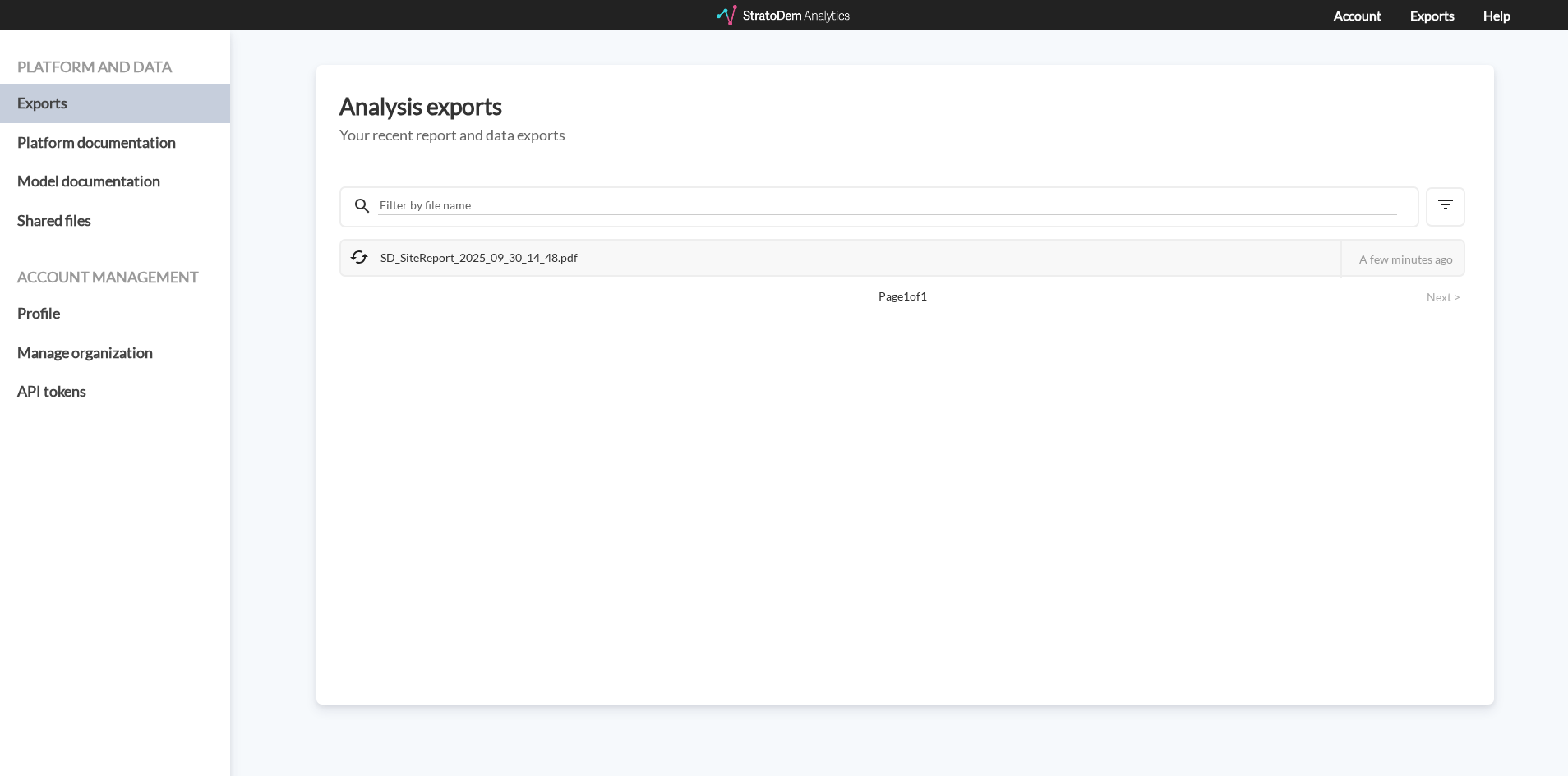
click at [475, 255] on div "SD_SiteReport_2025_09_30_14_48.pdf" at bounding box center [465, 258] width 248 height 35
drag, startPoint x: 475, startPoint y: 255, endPoint x: 528, endPoint y: 261, distance: 53.3
click at [479, 256] on div "SD_SiteReport_2025_09_30_14_48.pdf" at bounding box center [465, 258] width 248 height 35
click at [531, 261] on div "SD_SiteReport_2025_09_30_14_48.pdf" at bounding box center [465, 258] width 248 height 35
click at [535, 261] on div "SD_SiteReport_2025_09_30_14_48.pdf" at bounding box center [465, 258] width 248 height 35
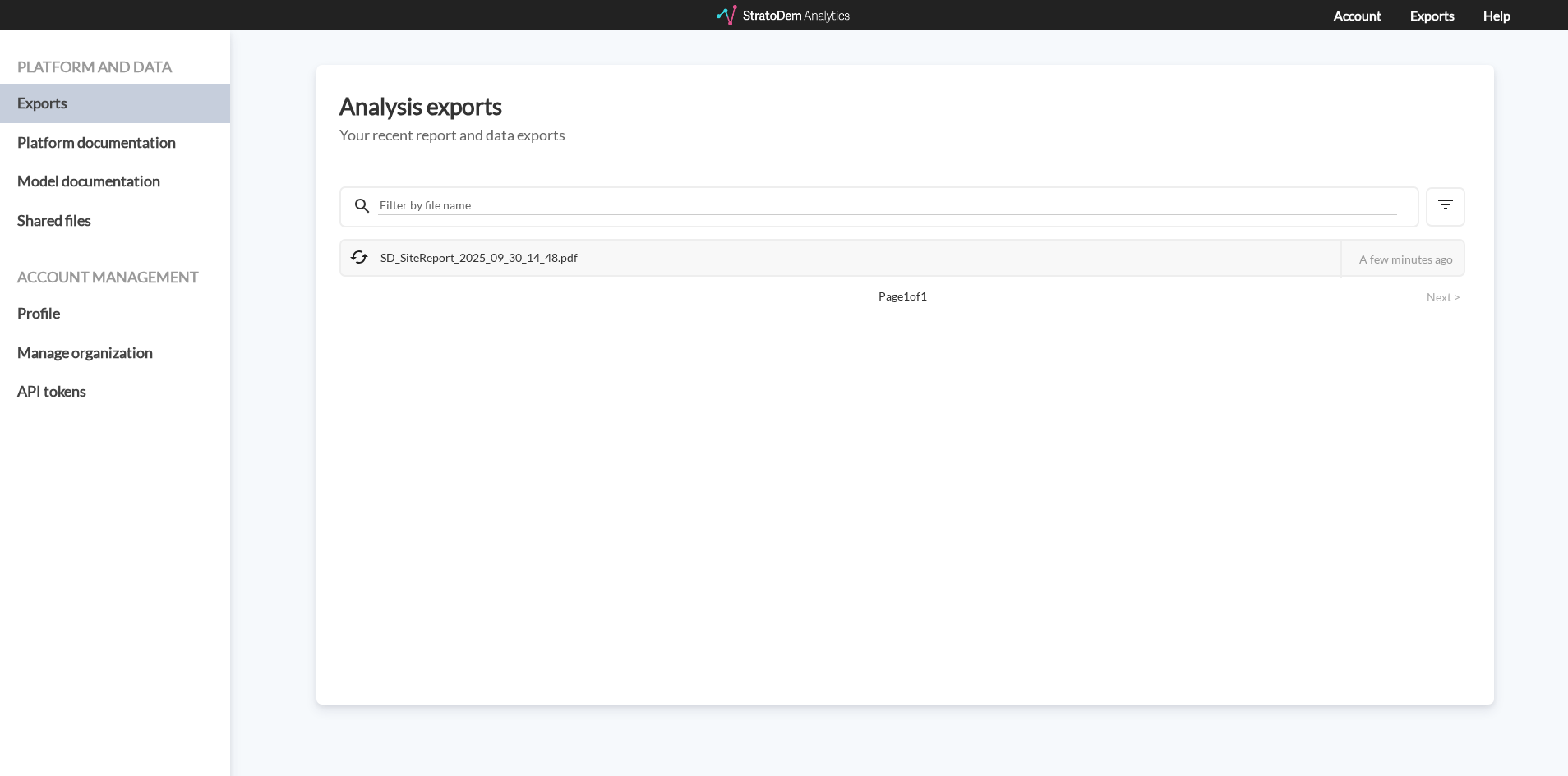
click at [772, 443] on div "SD_SiteReport_2025_09_30_14_48.pdf This job failed The StratoDem Analytics team…" at bounding box center [904, 426] width 1131 height 501
click at [458, 250] on div "SD_SiteReport_2025_09_30_14_48.pdf" at bounding box center [465, 258] width 248 height 35
drag, startPoint x: 456, startPoint y: 250, endPoint x: 371, endPoint y: 257, distance: 85.3
click at [445, 255] on div "SD_SiteReport_2025_09_30_14_48.pdf" at bounding box center [465, 258] width 248 height 35
click at [371, 256] on div "SD_SiteReport_2025_09_30_14_48.pdf" at bounding box center [465, 258] width 248 height 35
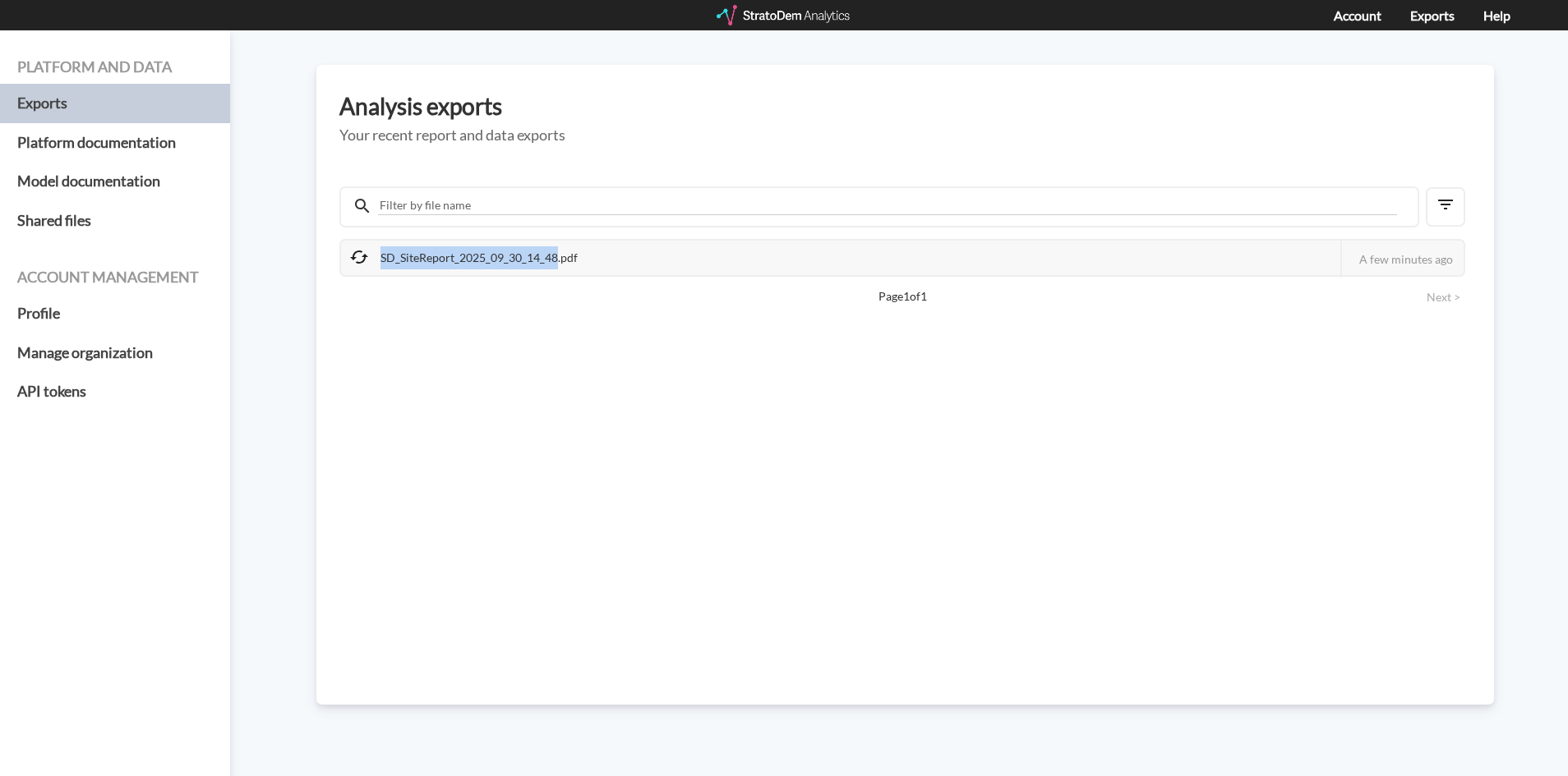
click at [366, 256] on div "SD_SiteReport_2025_09_30_14_48.pdf" at bounding box center [465, 258] width 248 height 35
click at [354, 256] on icon at bounding box center [359, 257] width 18 height 13
click at [539, 153] on div "SD_SiteReport_2025_09_30_14_48.pdf This job failed The StratoDem Analytics team…" at bounding box center [904, 414] width 1131 height 524
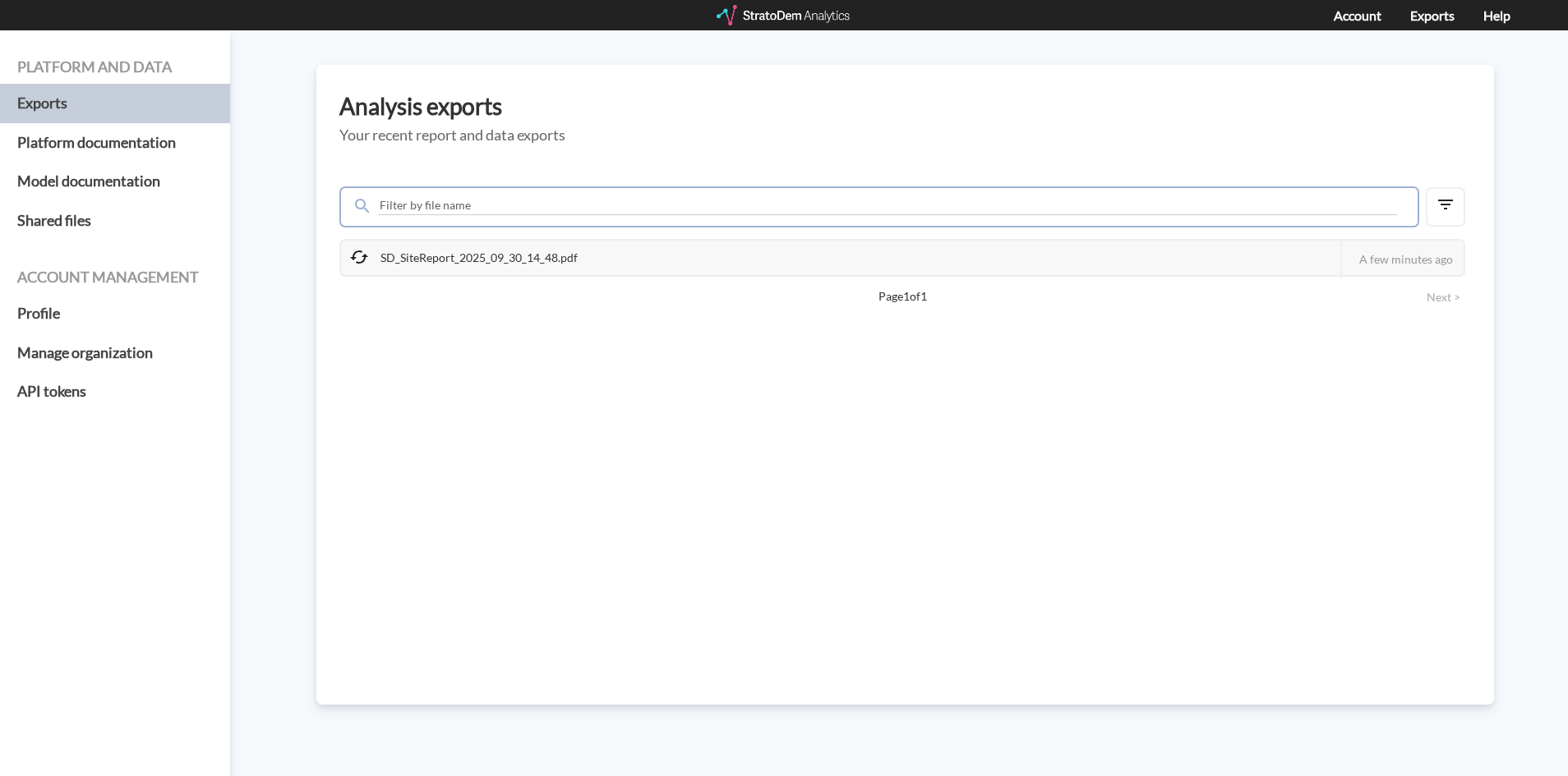
click at [475, 199] on input "text" at bounding box center [887, 205] width 1019 height 19
click at [1432, 210] on button "button" at bounding box center [1446, 207] width 40 height 40
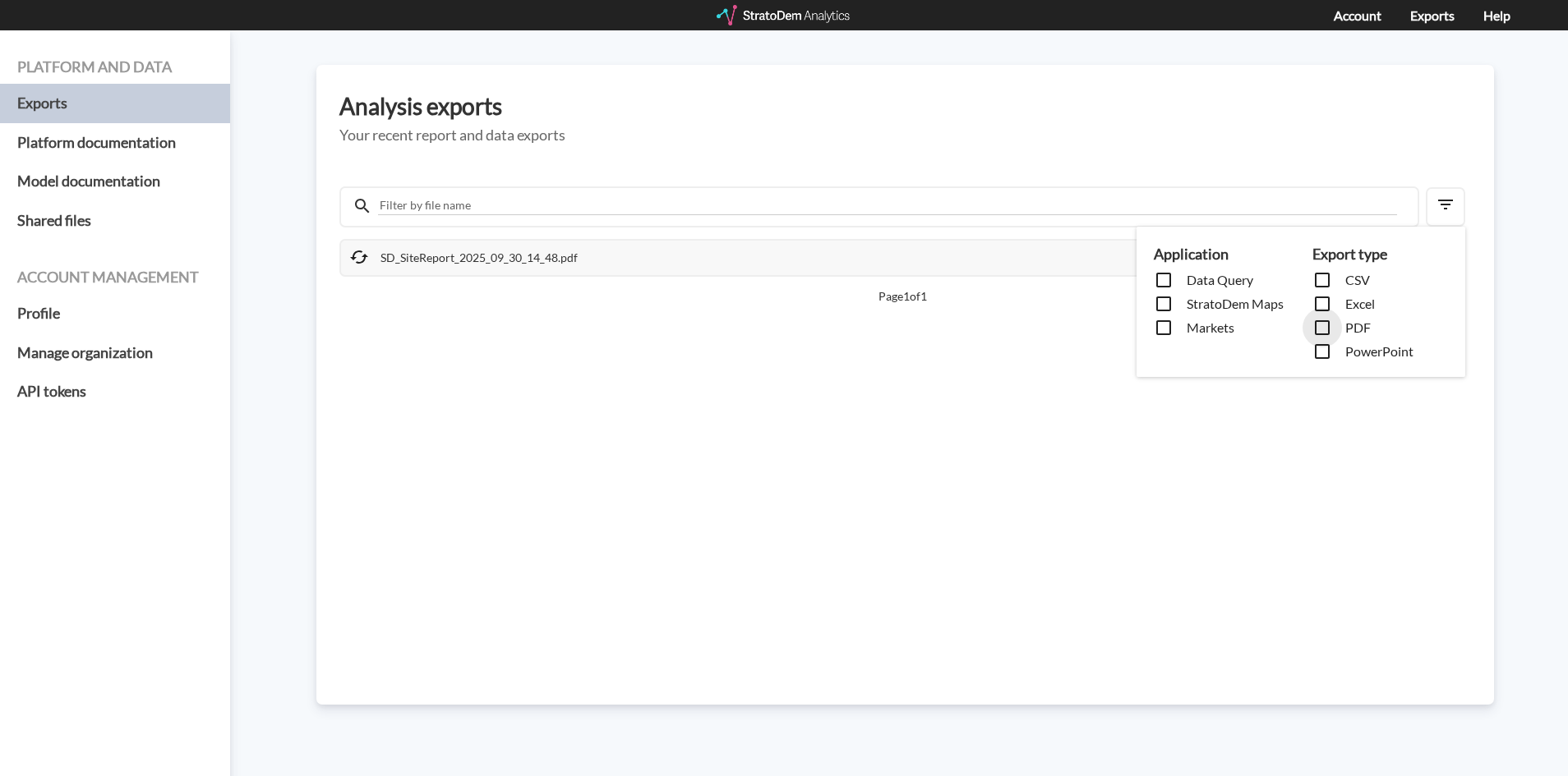
click at [1317, 326] on input "checkbox" at bounding box center [1380, 330] width 135 height 24
checkbox input "true"
drag, startPoint x: 955, startPoint y: 426, endPoint x: 928, endPoint y: 408, distance: 32.4
click at [955, 426] on div "Application Data Query StratoDem Maps Markets Export type CSV Excel PDF PowerPo…" at bounding box center [784, 388] width 1568 height 776
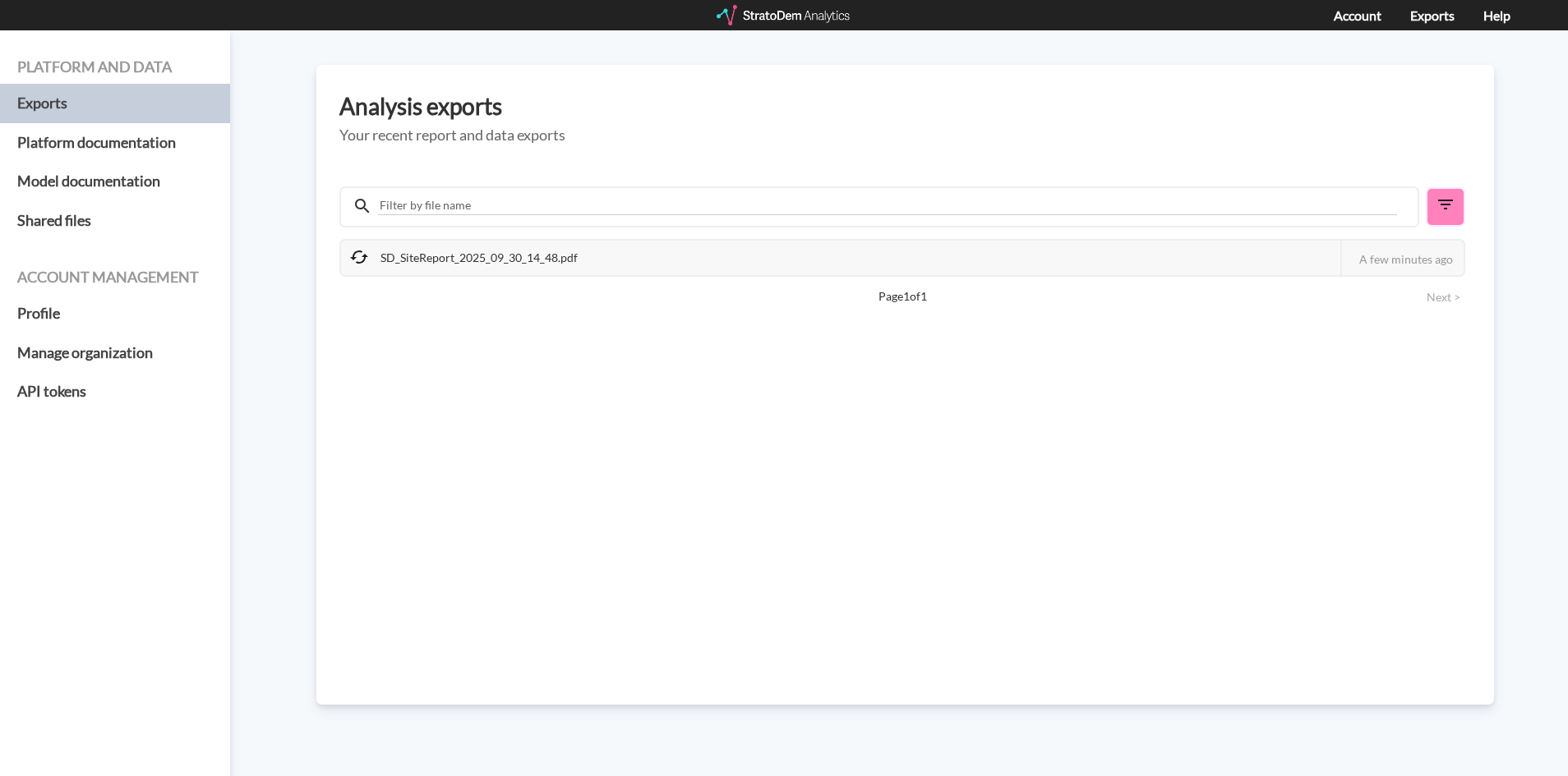
click at [1460, 268] on div "A few minutes ago" at bounding box center [1402, 259] width 123 height 37
click at [1461, 268] on div "A few minutes ago" at bounding box center [1402, 259] width 123 height 37
drag, startPoint x: 1457, startPoint y: 268, endPoint x: 696, endPoint y: 303, distance: 761.8
click at [1421, 268] on div "A few minutes ago" at bounding box center [1402, 259] width 123 height 37
click at [453, 286] on div "SD_SiteReport_2025_09_30_14_48.pdf This job failed The StratoDem Analytics team…" at bounding box center [904, 426] width 1131 height 501
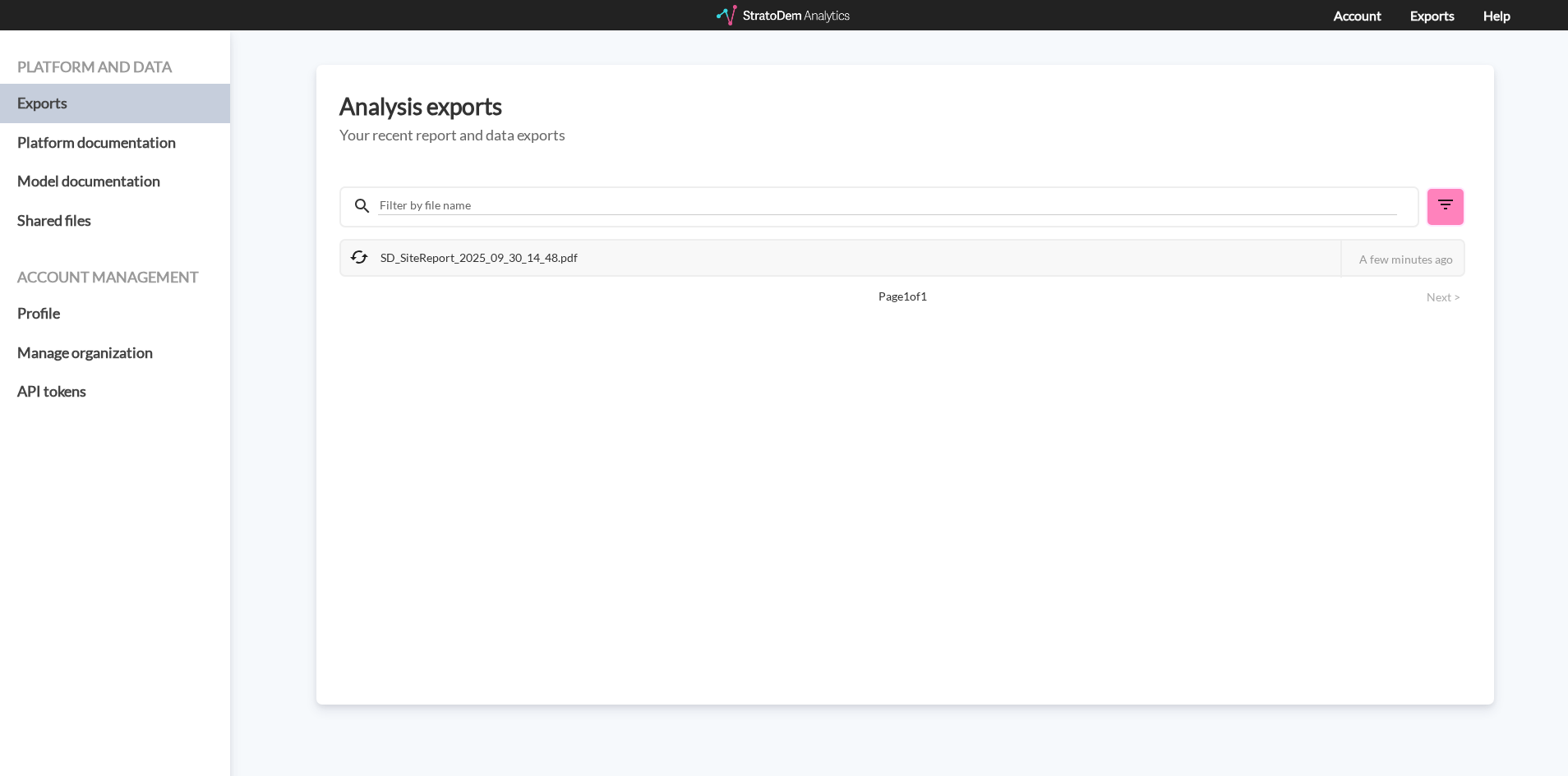
click at [450, 253] on div "SD_SiteReport_2025_09_30_14_48.pdf" at bounding box center [465, 258] width 248 height 35
click at [350, 258] on icon at bounding box center [359, 258] width 20 height 20
click at [349, 258] on icon at bounding box center [359, 258] width 20 height 20
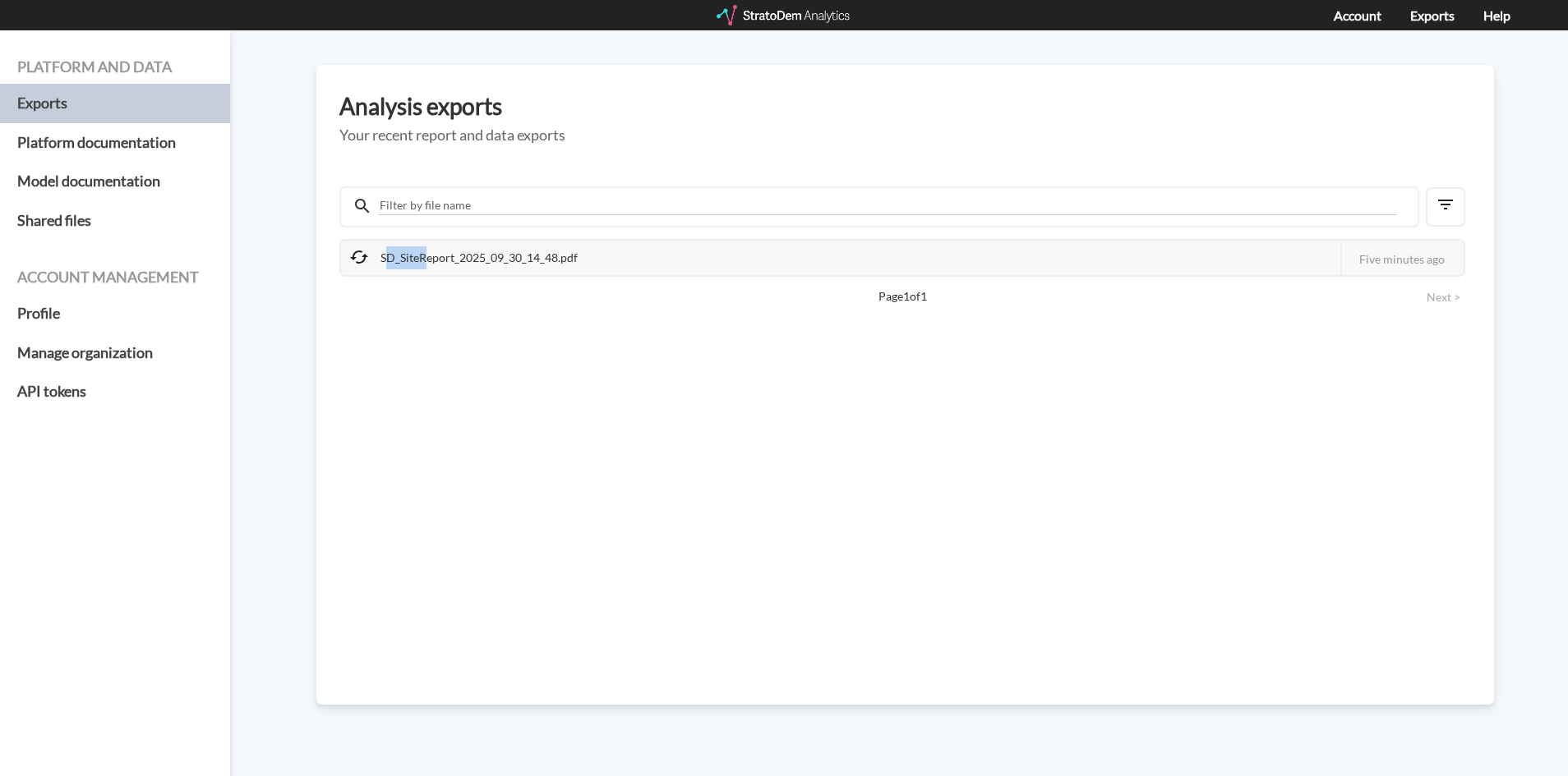
drag, startPoint x: 406, startPoint y: 257, endPoint x: 470, endPoint y: 254, distance: 64.1
click at [464, 254] on div "SD_SiteReport_2025_09_30_14_48.pdf" at bounding box center [465, 258] width 248 height 35
click at [470, 254] on div "SD_SiteReport_2025_09_30_14_48.pdf" at bounding box center [465, 258] width 248 height 35
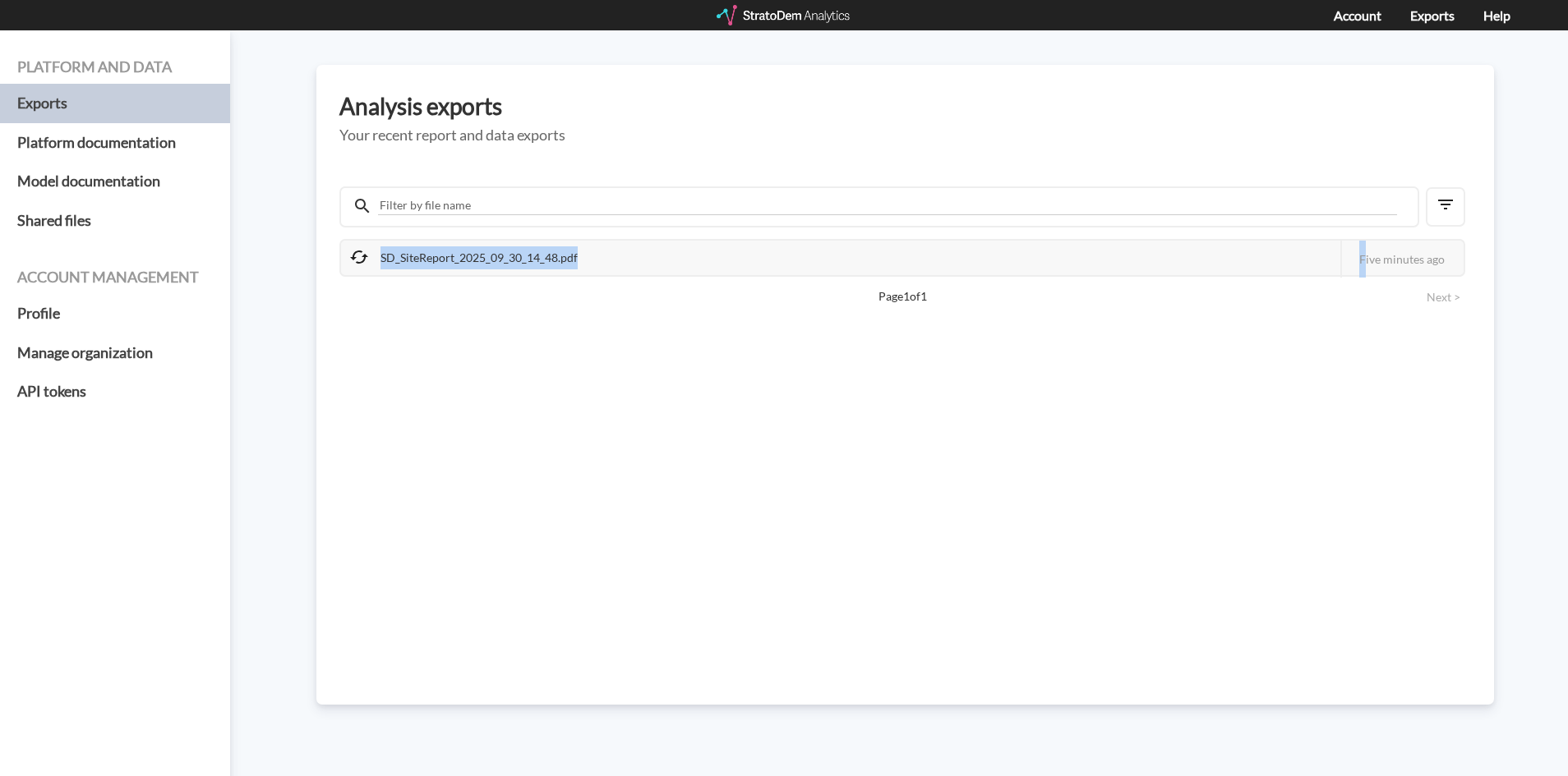
drag, startPoint x: 470, startPoint y: 254, endPoint x: 316, endPoint y: 239, distance: 154.7
click at [471, 254] on div "SD_SiteReport_2025_09_30_14_48.pdf" at bounding box center [465, 258] width 248 height 35
click at [66, 222] on h5 "Shared files" at bounding box center [114, 221] width 230 height 40
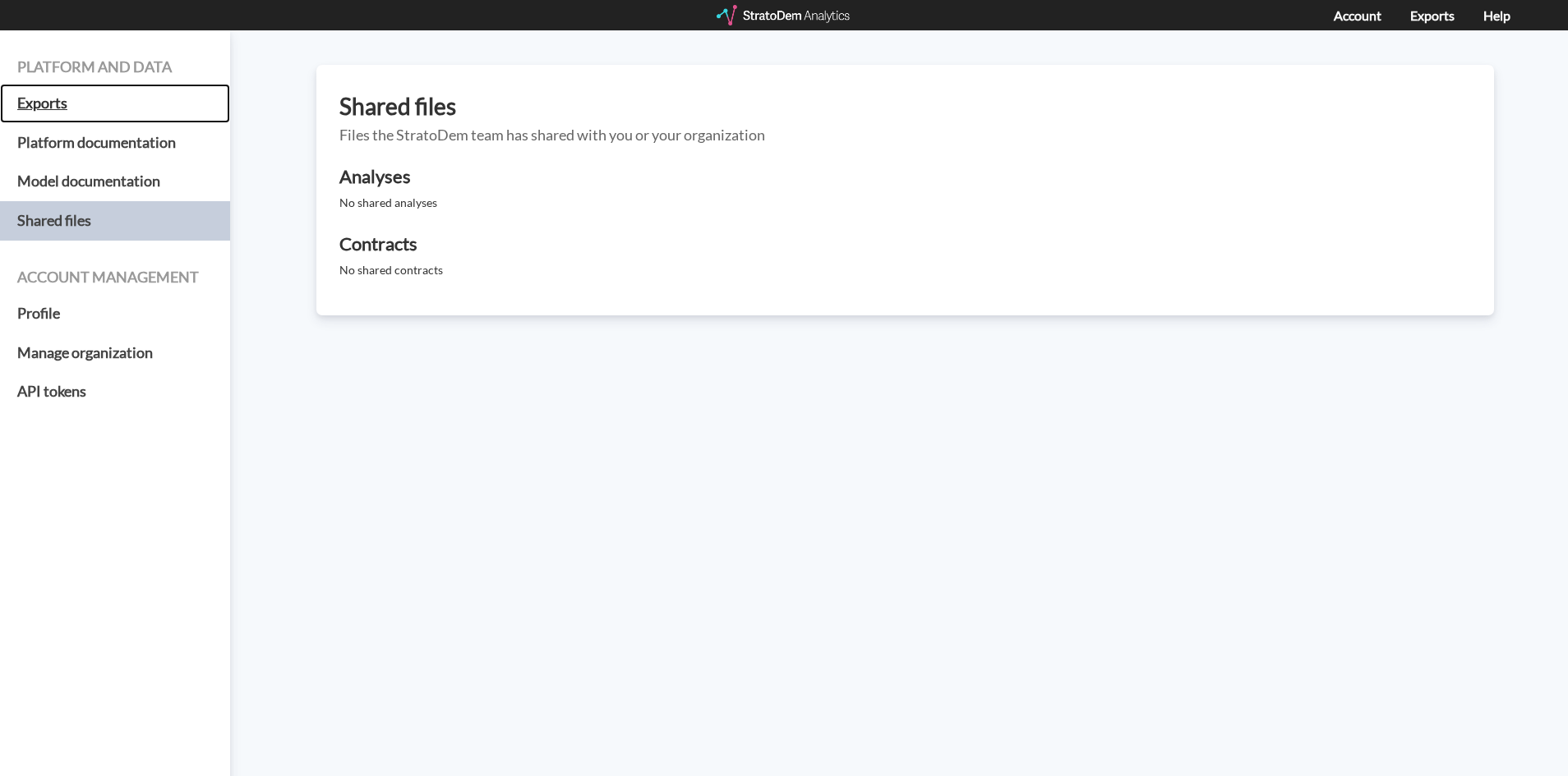
click at [56, 107] on h5 "Exports" at bounding box center [114, 103] width 230 height 40
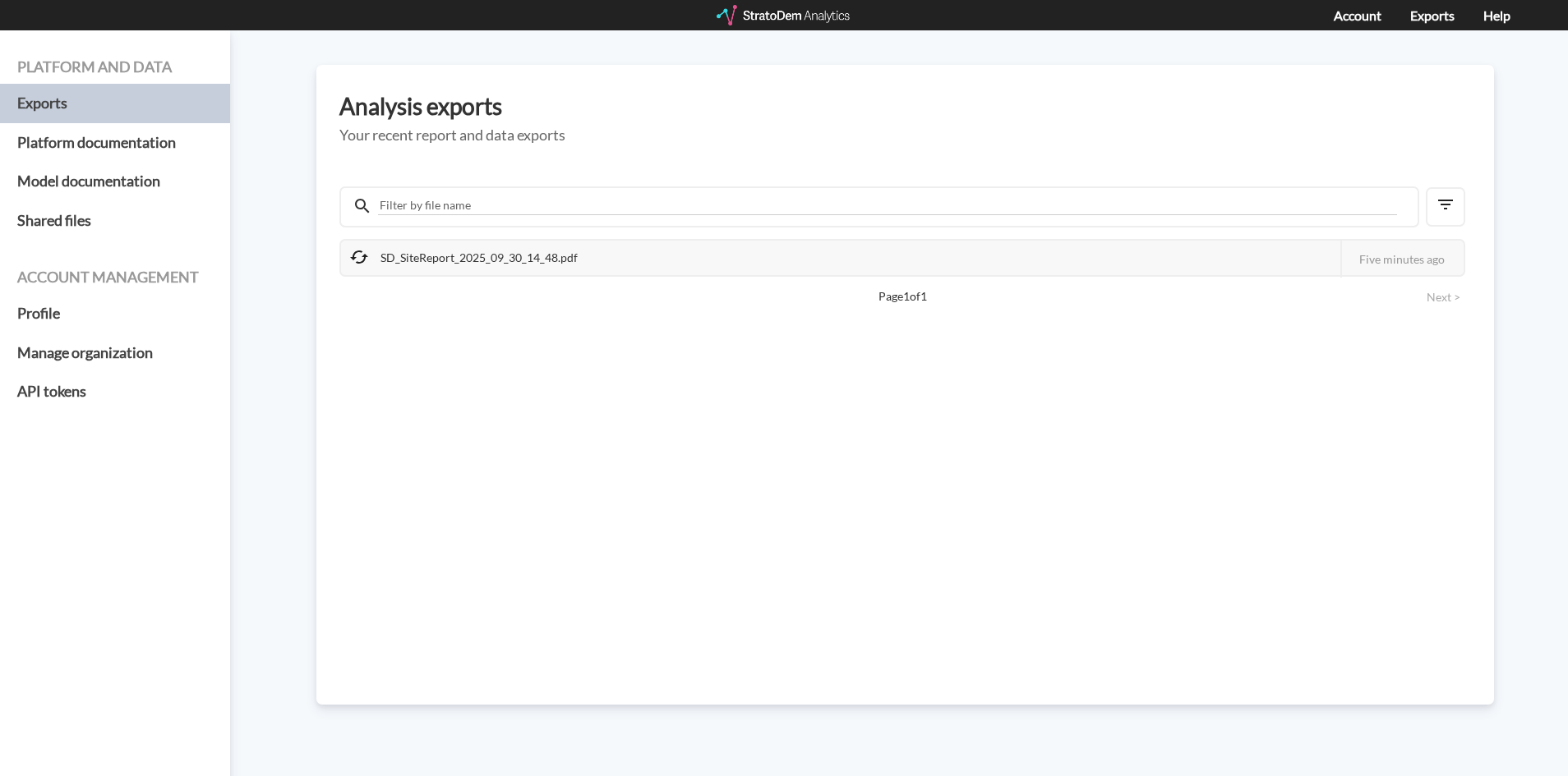
drag, startPoint x: 424, startPoint y: 276, endPoint x: 416, endPoint y: 267, distance: 12.0
click at [423, 276] on div "SD_SiteReport_2025_09_30_14_48.pdf This job failed The StratoDem Analytics team…" at bounding box center [901, 258] width 1125 height 38
click at [329, 233] on div "Analysis exports Your recent report and data exports SD_SiteReport_2025_09_30_1…" at bounding box center [904, 384] width 1177 height 640
click at [459, 265] on div "SD_SiteReport_2025_09_30_14_48.pdf" at bounding box center [465, 258] width 248 height 35
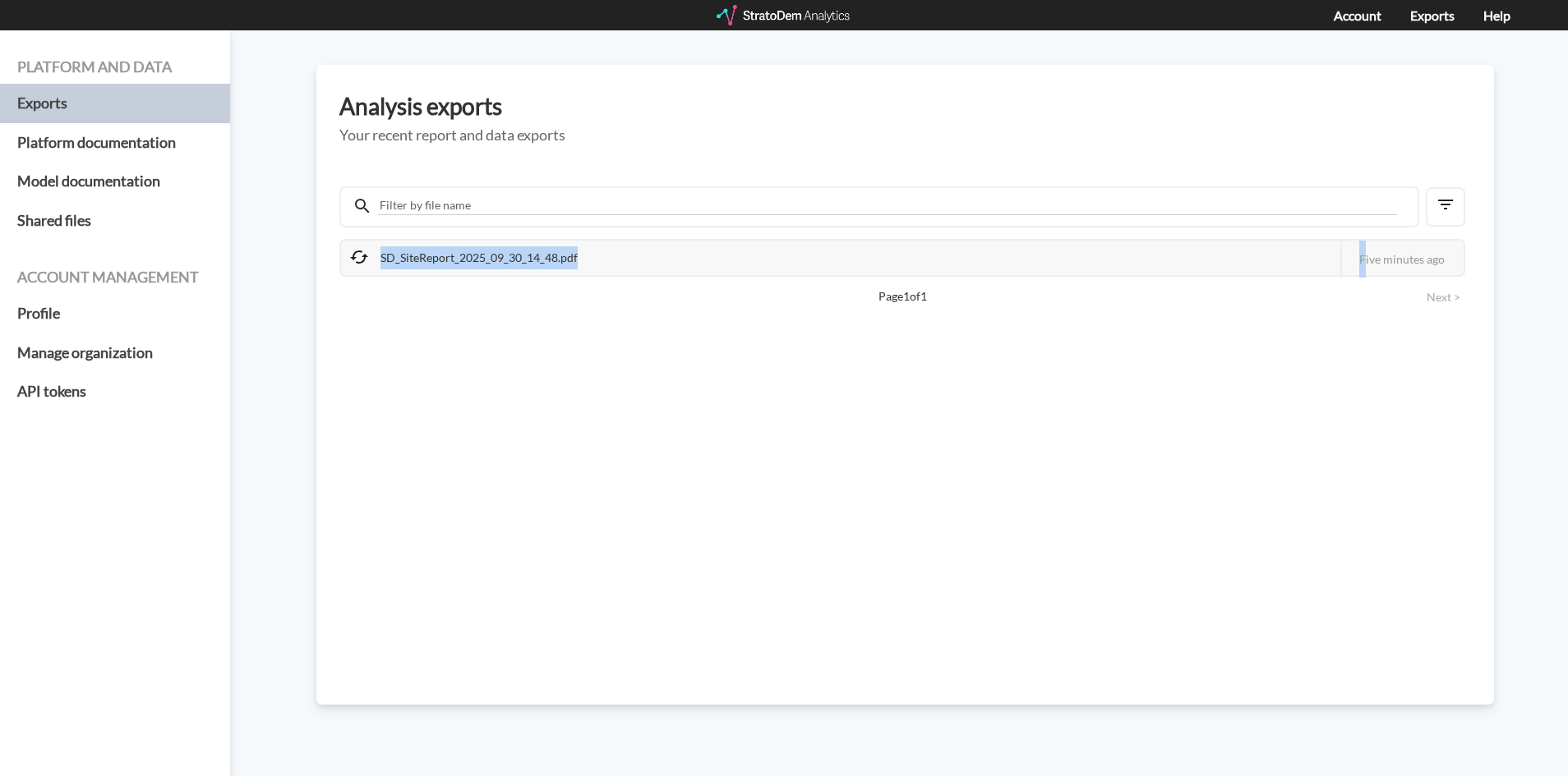
click at [459, 265] on div "SD_SiteReport_2025_09_30_14_48.pdf" at bounding box center [465, 258] width 248 height 35
click at [369, 255] on div "SD_SiteReport_2025_09_30_14_48.pdf" at bounding box center [465, 258] width 248 height 35
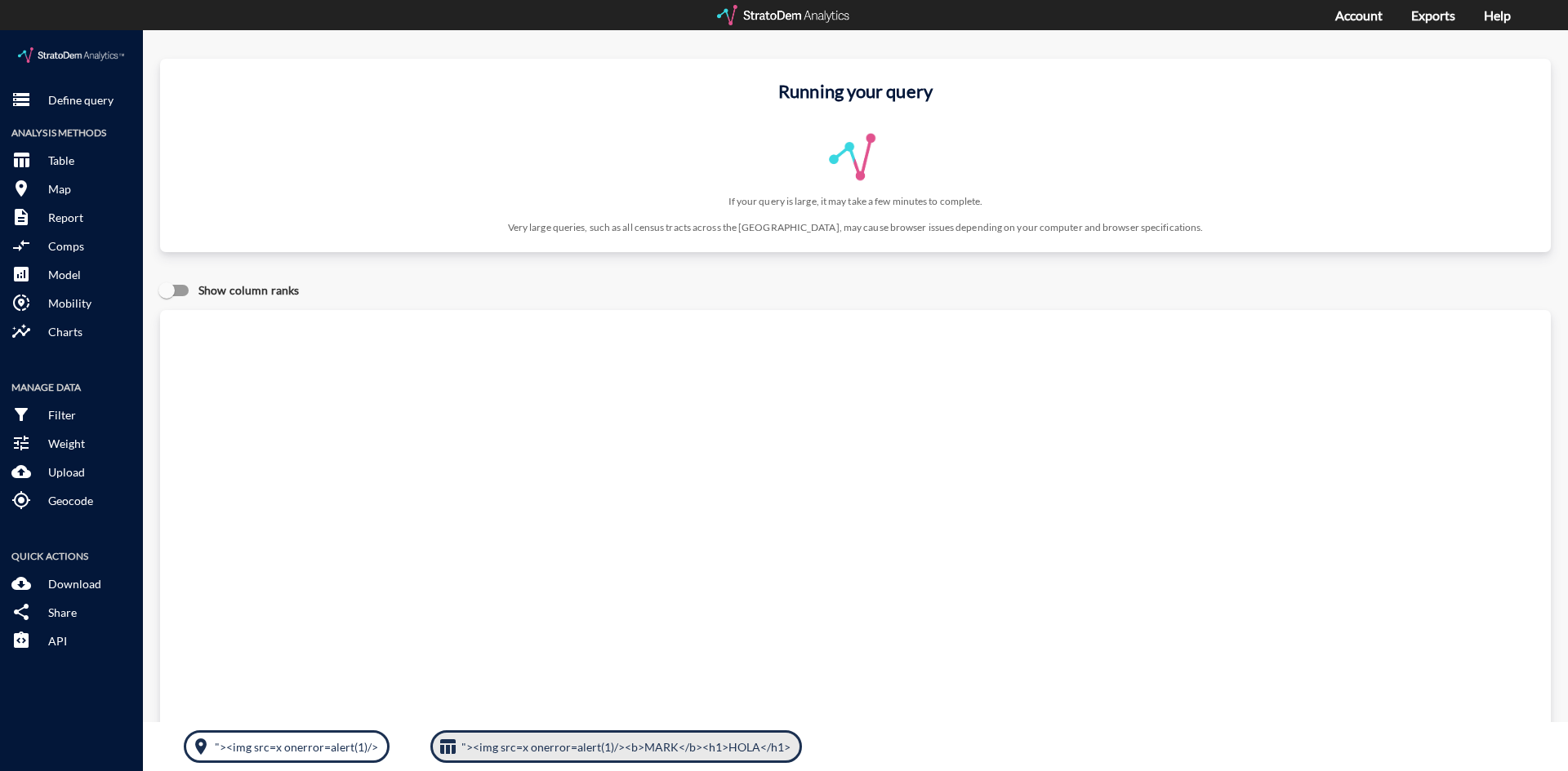
click p ""><img src=x onerror=alert(1)/><b>MARK</b><h1>HOLA</h1>"
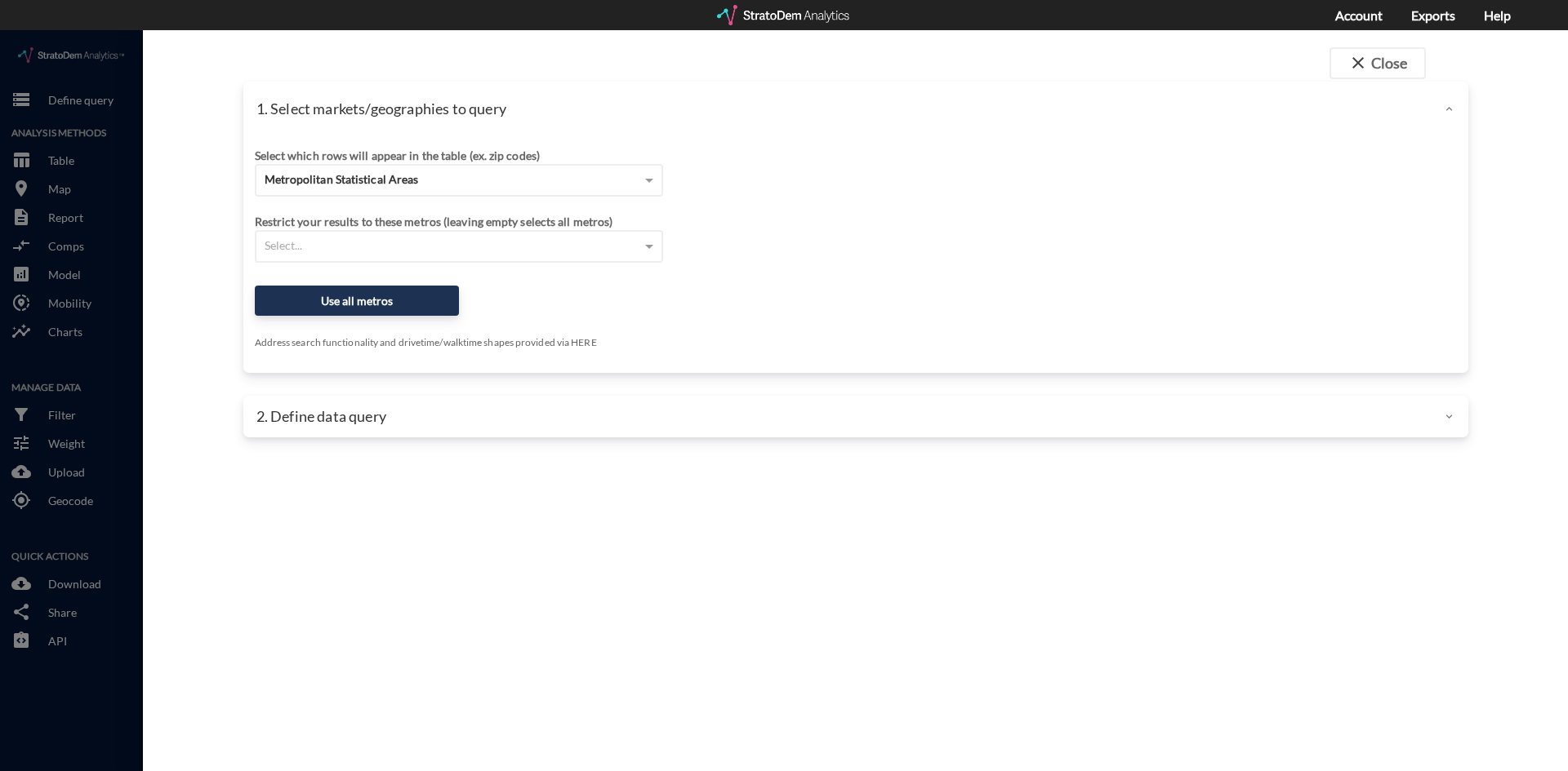
click div "close Close 1. Select markets/geographies to query Select which rows will appea…"
click div "Metropolitan Statistical Areas"
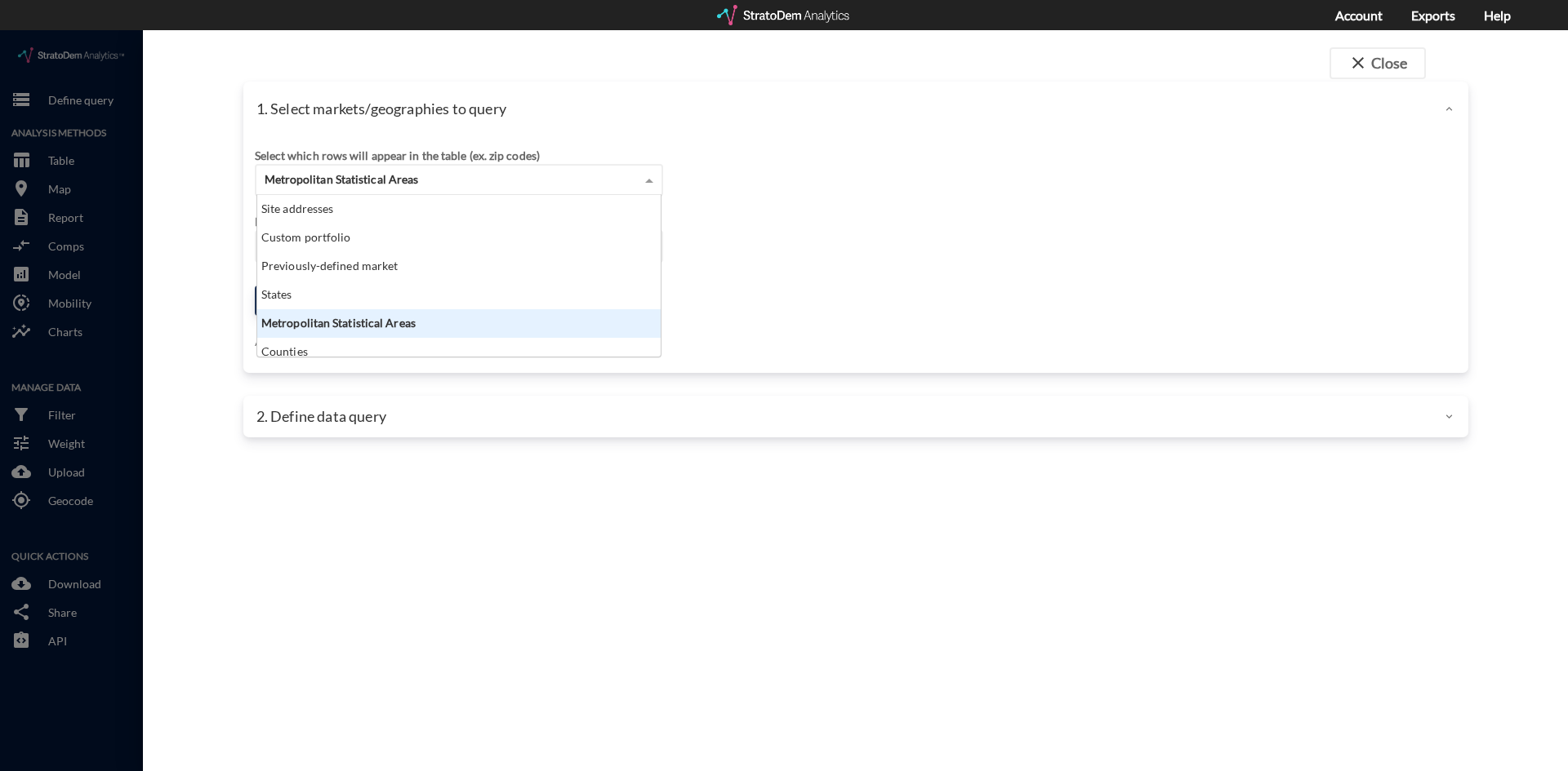
click div "Metropolitan Statistical Areas"
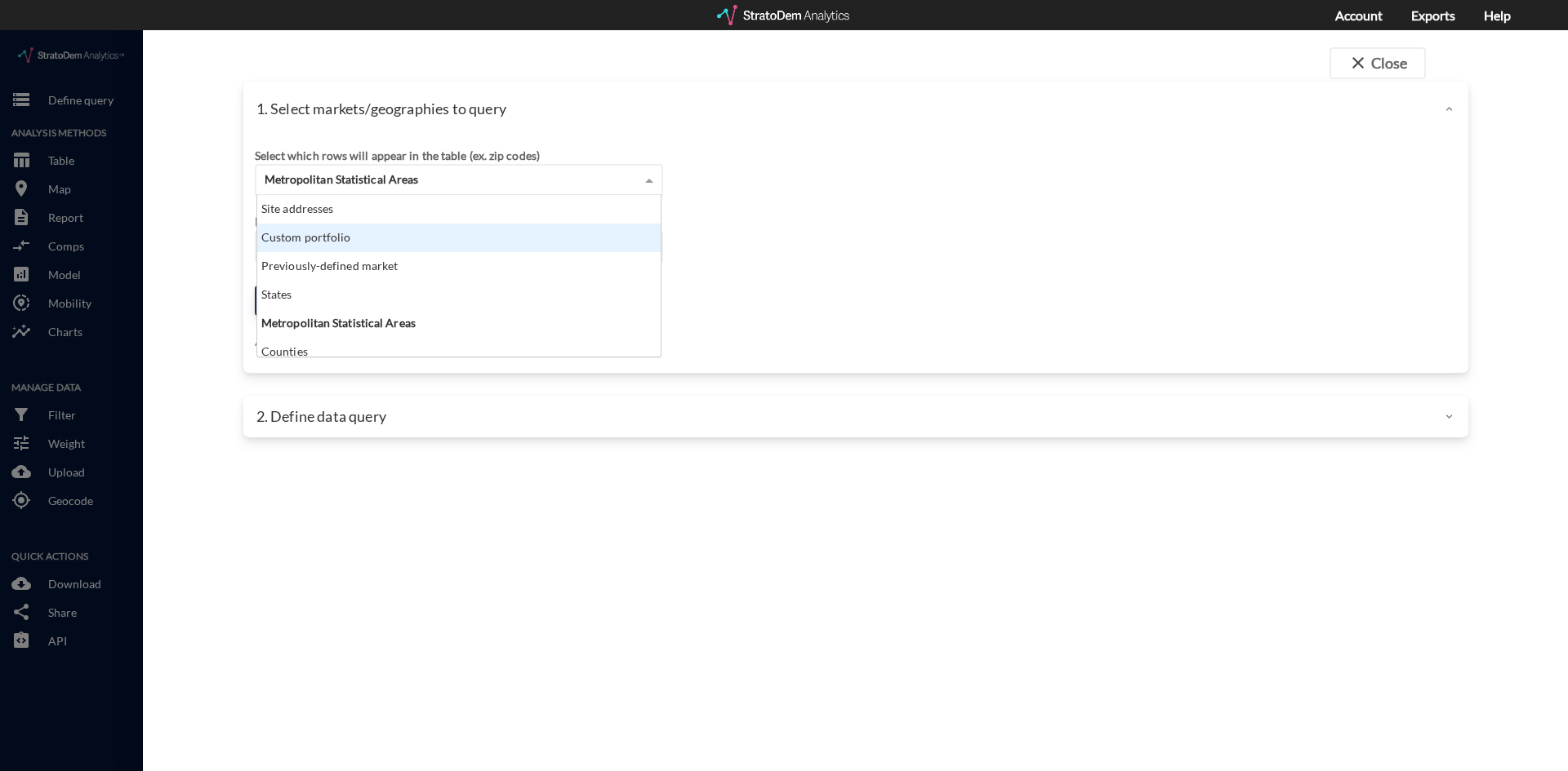
click div "Site addresses"
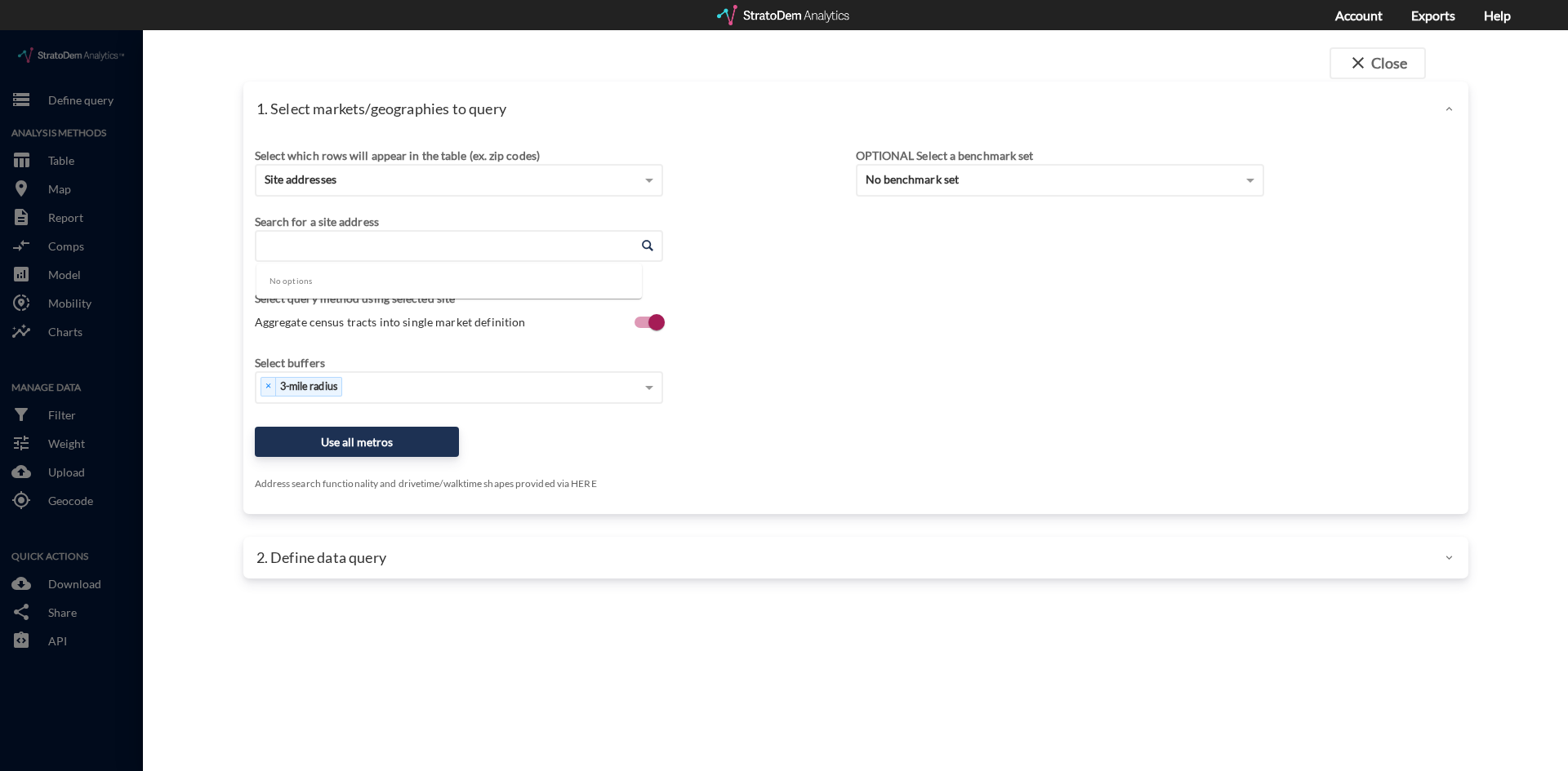
click input "Enter an address"
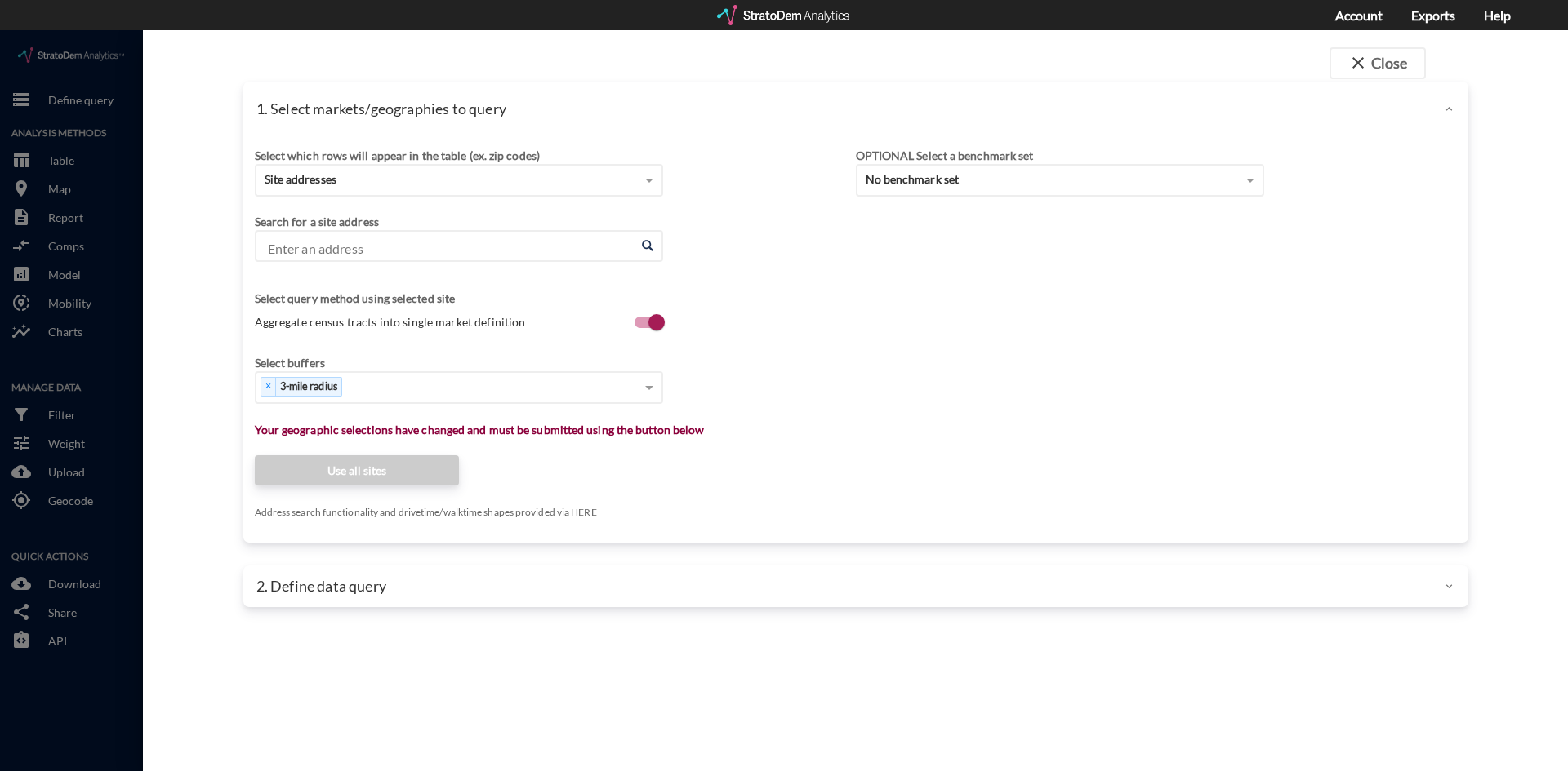
drag, startPoint x: 503, startPoint y: 322, endPoint x: 496, endPoint y: 311, distance: 13.0
click div "Select buffers × 3-mile radius"
click input "Enter an address"
click div "Site addresses"
drag, startPoint x: 860, startPoint y: 195, endPoint x: 849, endPoint y: 195, distance: 11.0
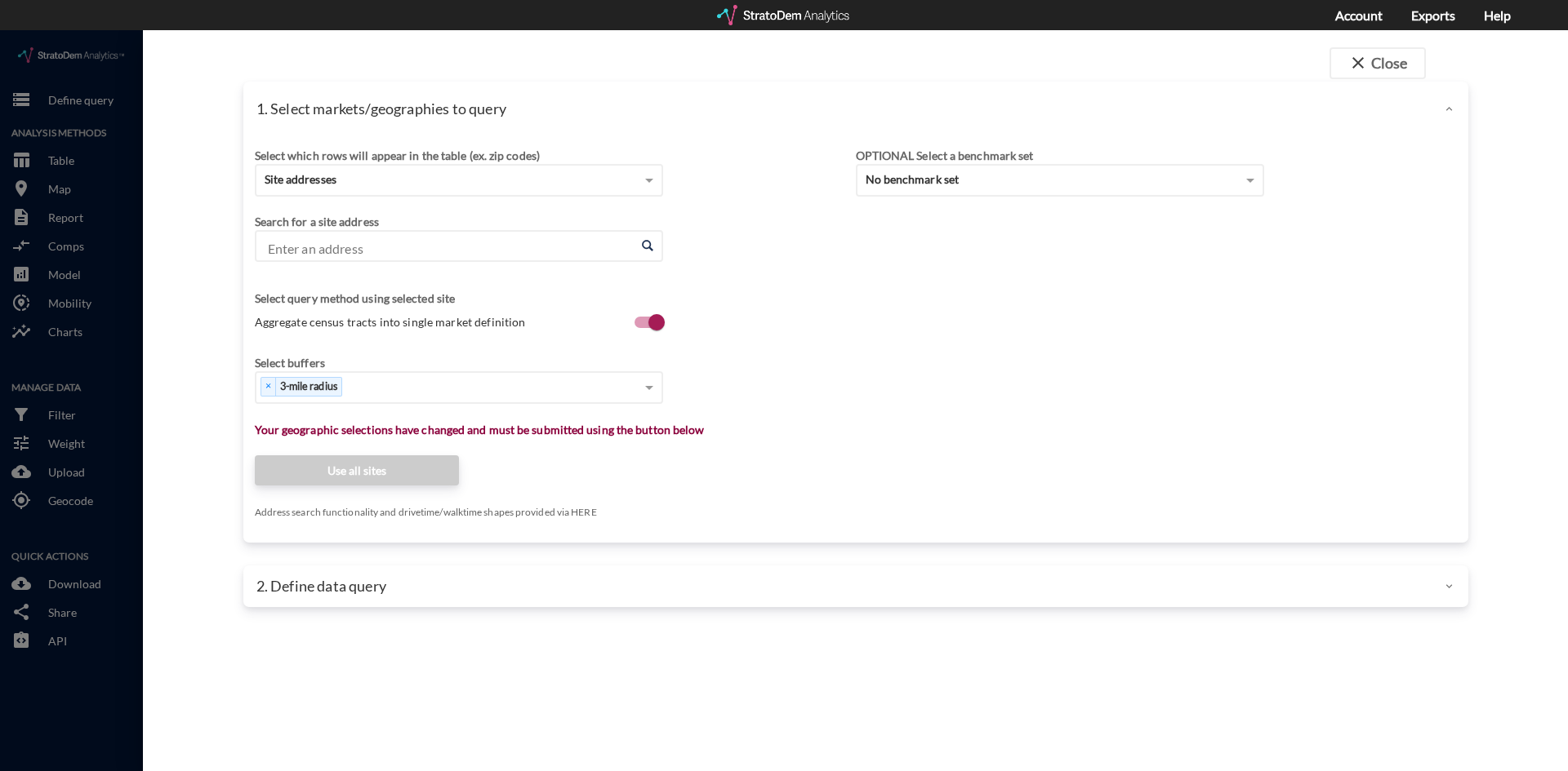
click div "Select which rows will appear in the table (ex. zip codes) Site addresses Selec…"
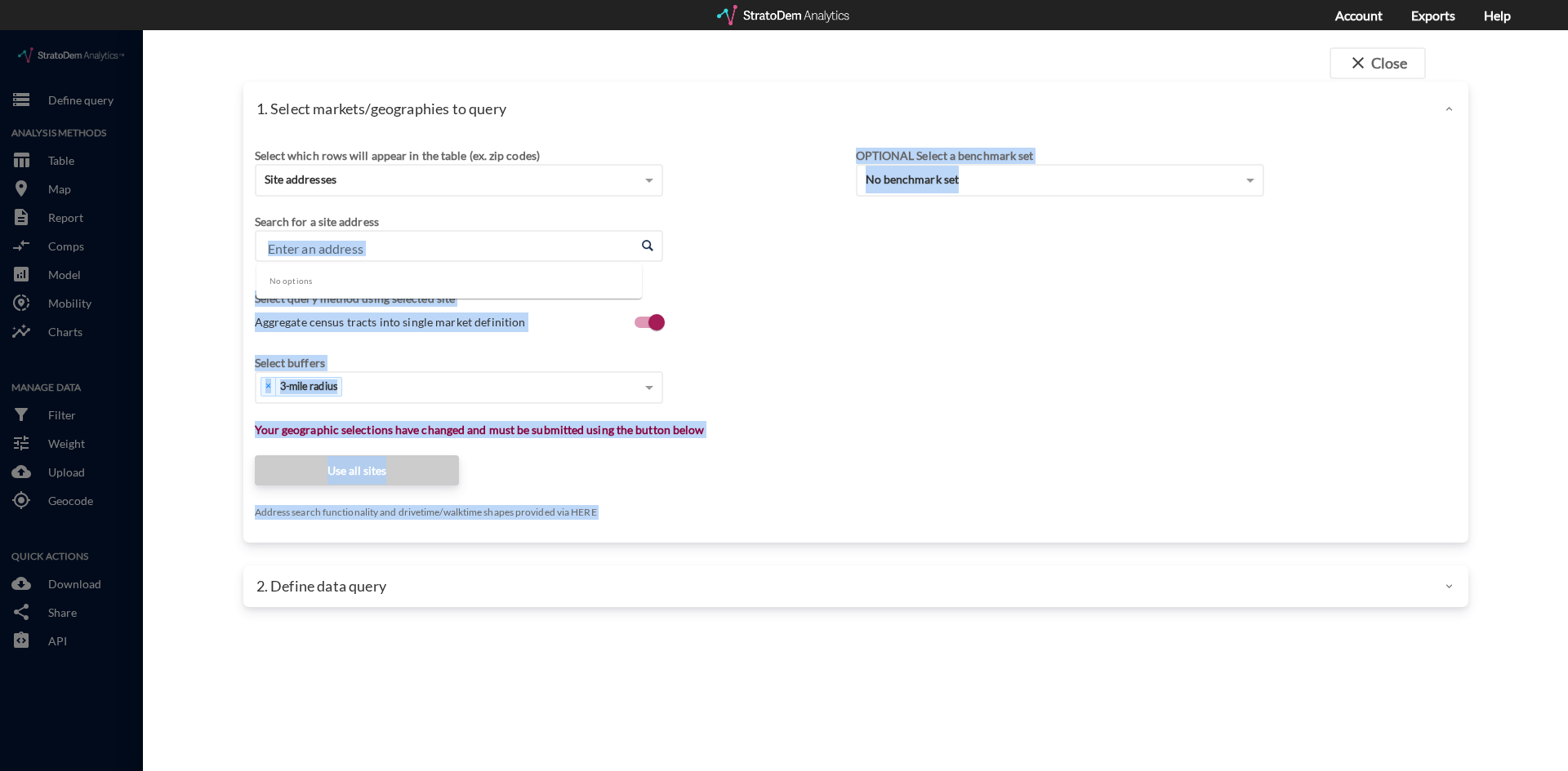
click input "Enter an address"
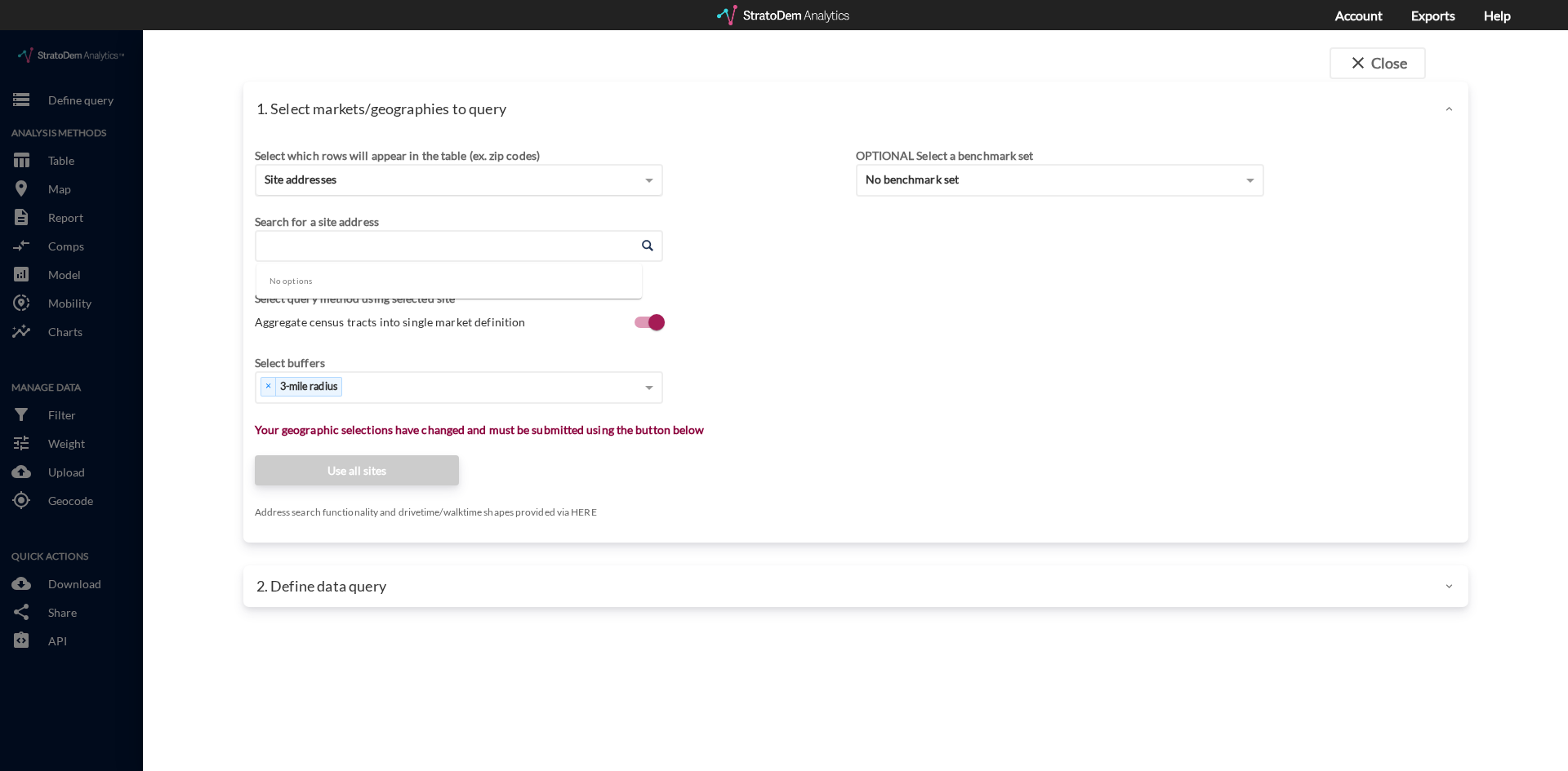
click div "Site addresses"
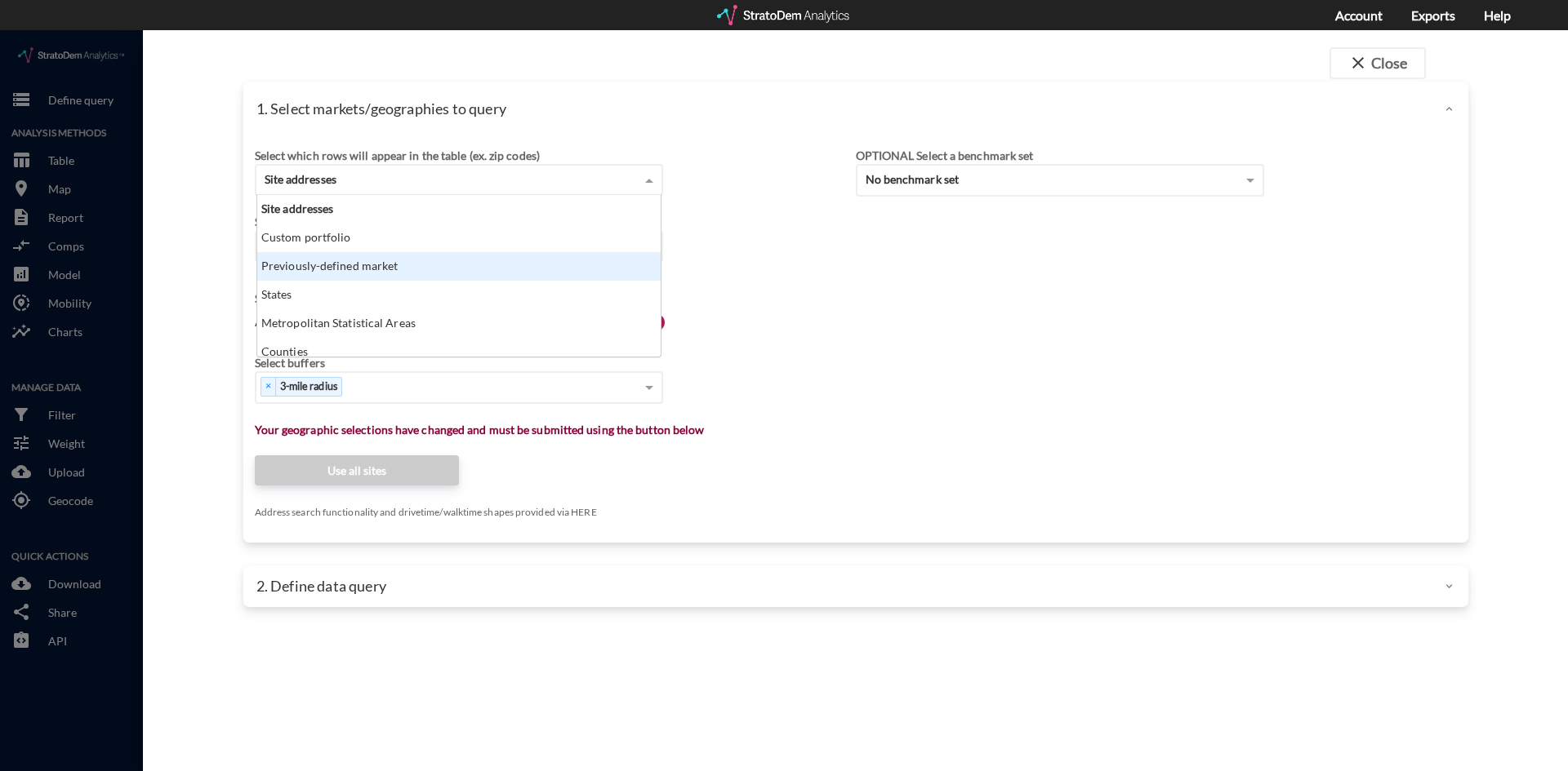
click div "Custom portfolio"
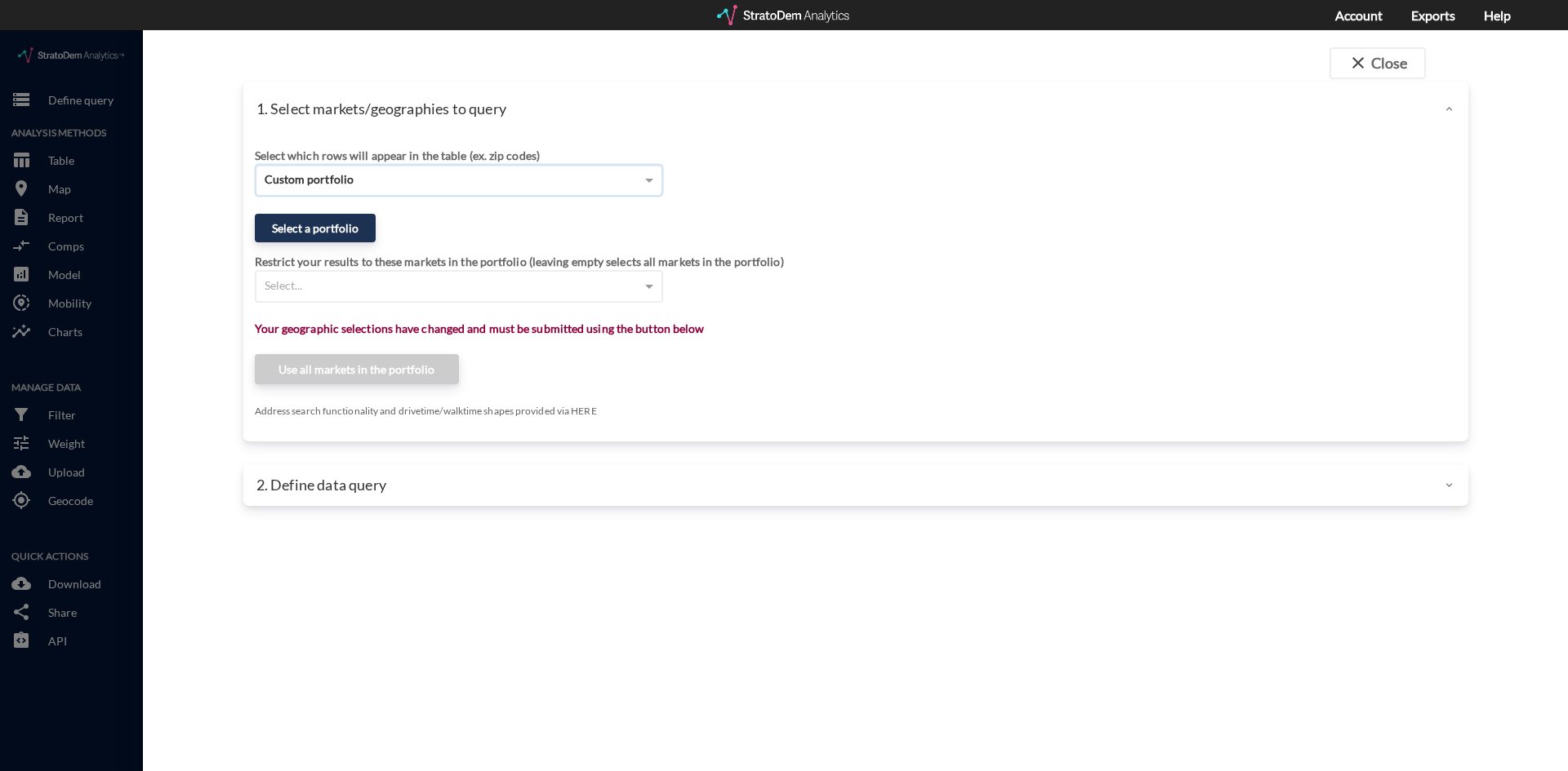
click div "Select a portfolio"
click button "Select a portfolio"
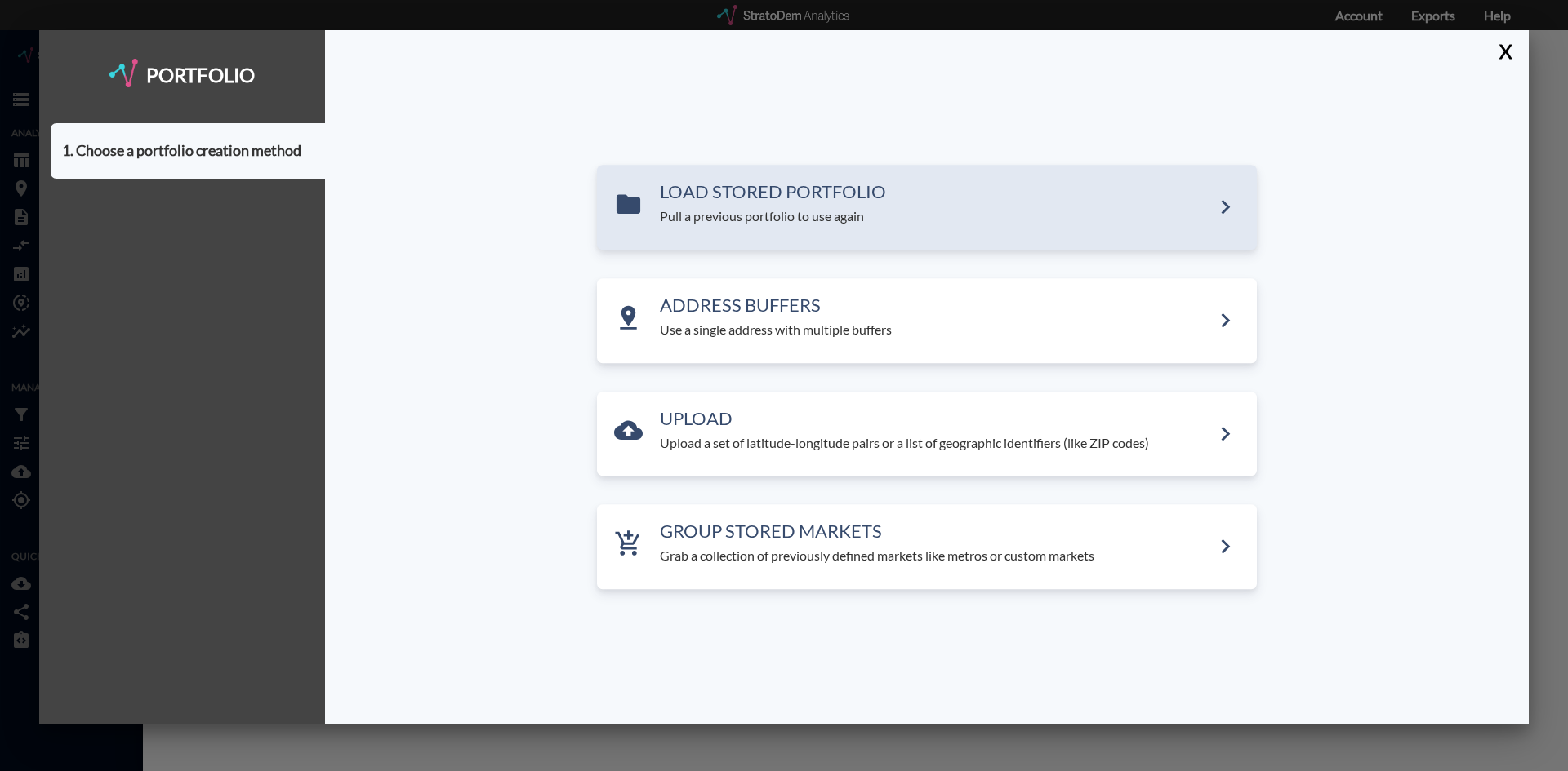
click at [776, 222] on p "Pull a previous portfolio to use again" at bounding box center [934, 217] width 551 height 19
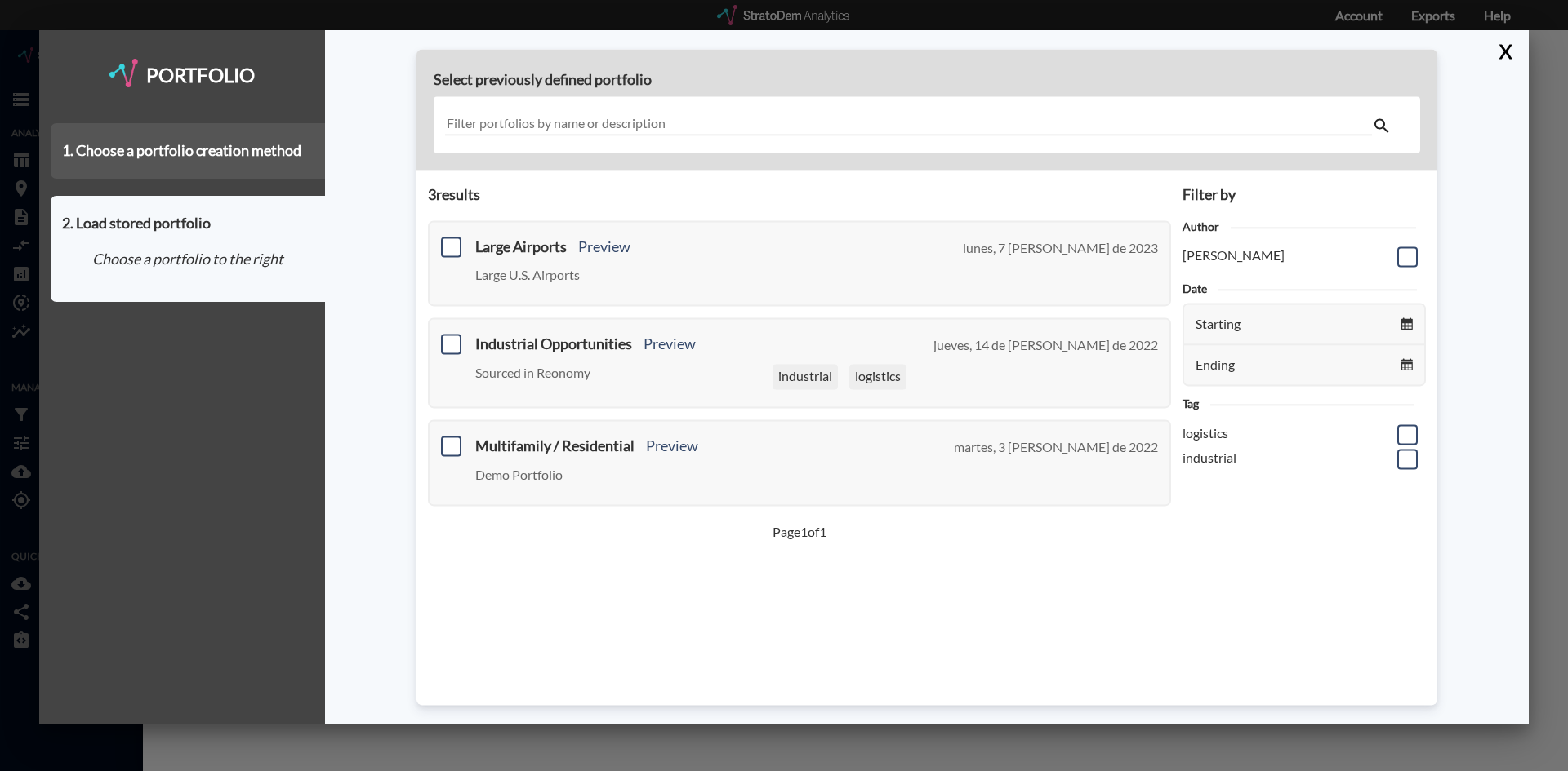
click at [204, 178] on div "1. Choose a portfolio creation method" at bounding box center [187, 151] width 274 height 55
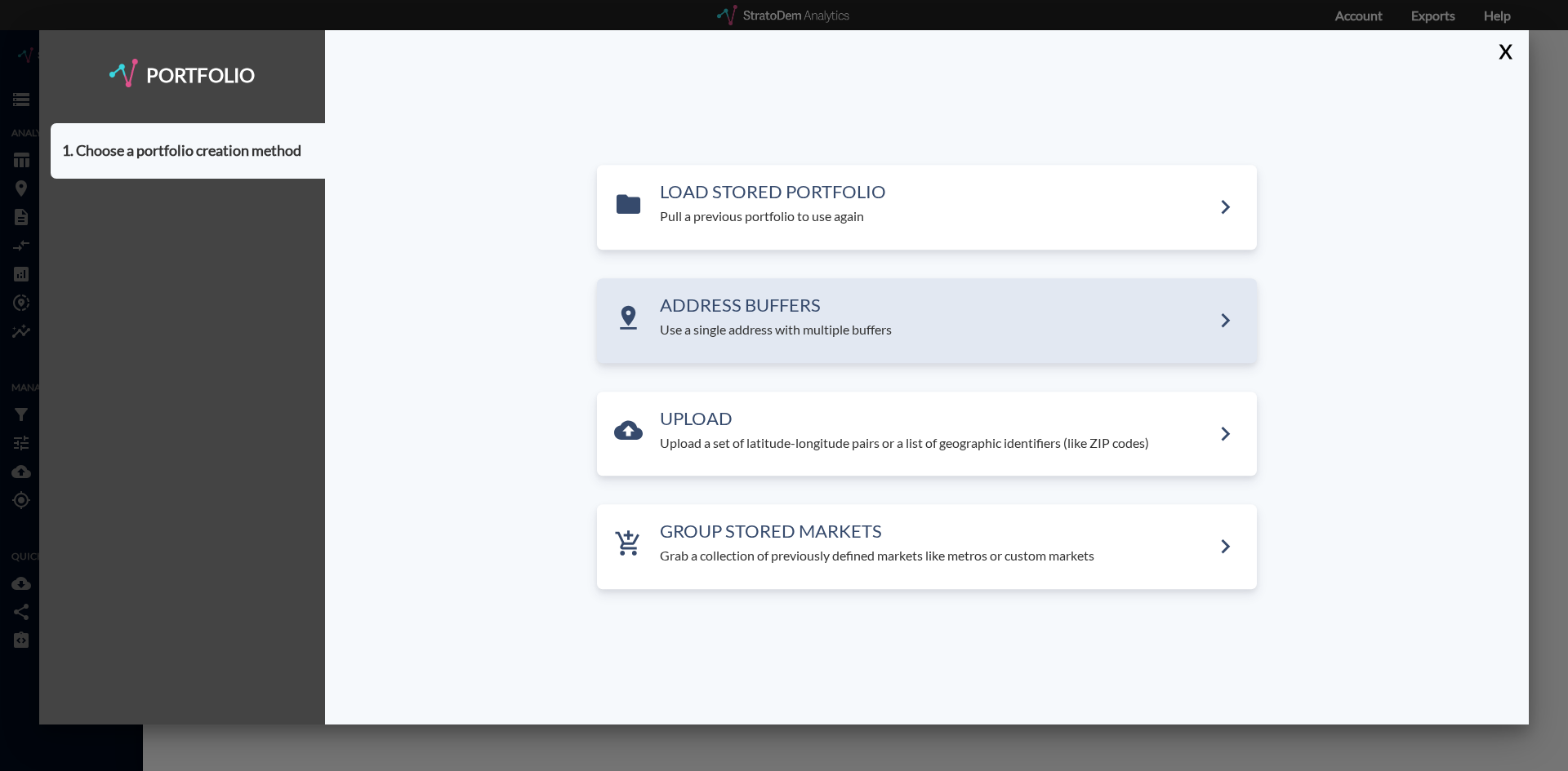
click at [737, 330] on p "Use a single address with multiple buffers" at bounding box center [934, 330] width 551 height 19
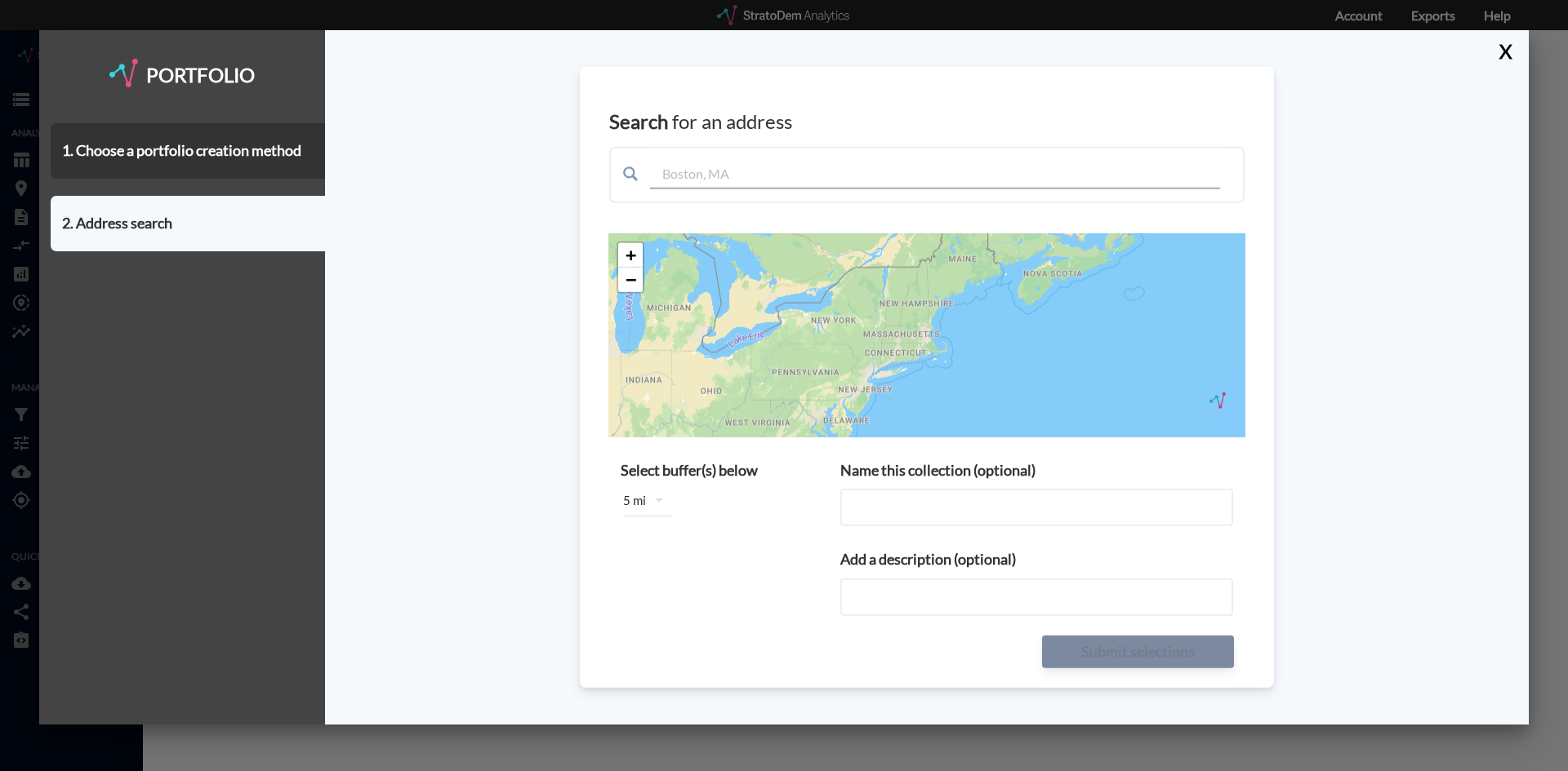
click at [930, 498] on input "Name this collection (optional)" at bounding box center [1036, 508] width 392 height 38
paste input "https://clients.stratodem.com/dash/?id=vantagepoint&restoreFromExternalStore=cb…"
type input "https://clients.stratodem.com/dash/?id=vantagepoint&restoreFromExternalStore=cb…"
type input ""><svg/onload=alert(1)/<"
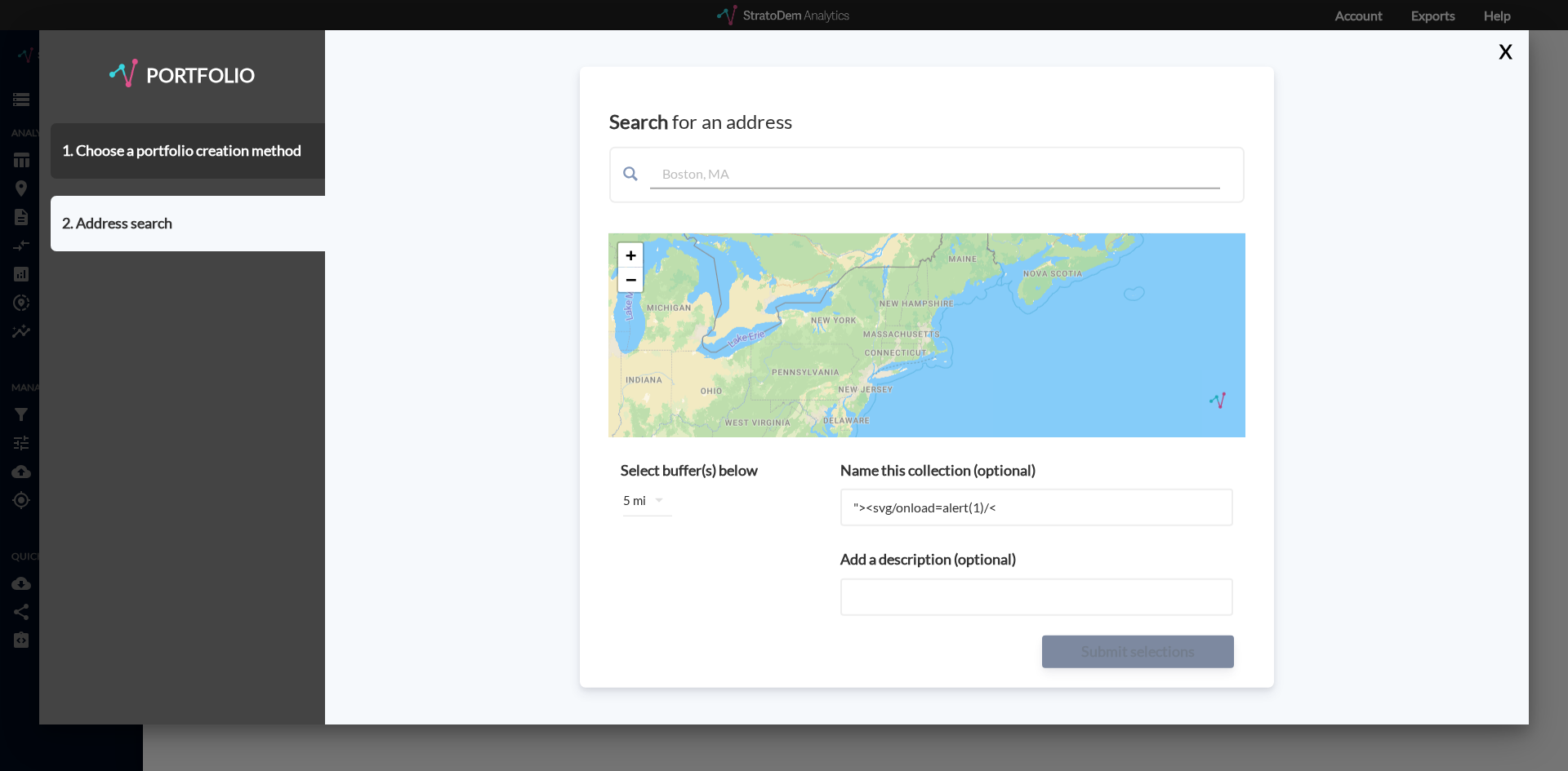
paste input ""><svg/onload=alert(1)/<"
type input ""><svg/onload=alert(1)/<"
click at [739, 179] on input "text" at bounding box center [934, 167] width 569 height 41
type input "boston"
click at [757, 168] on input "boston" at bounding box center [934, 167] width 569 height 41
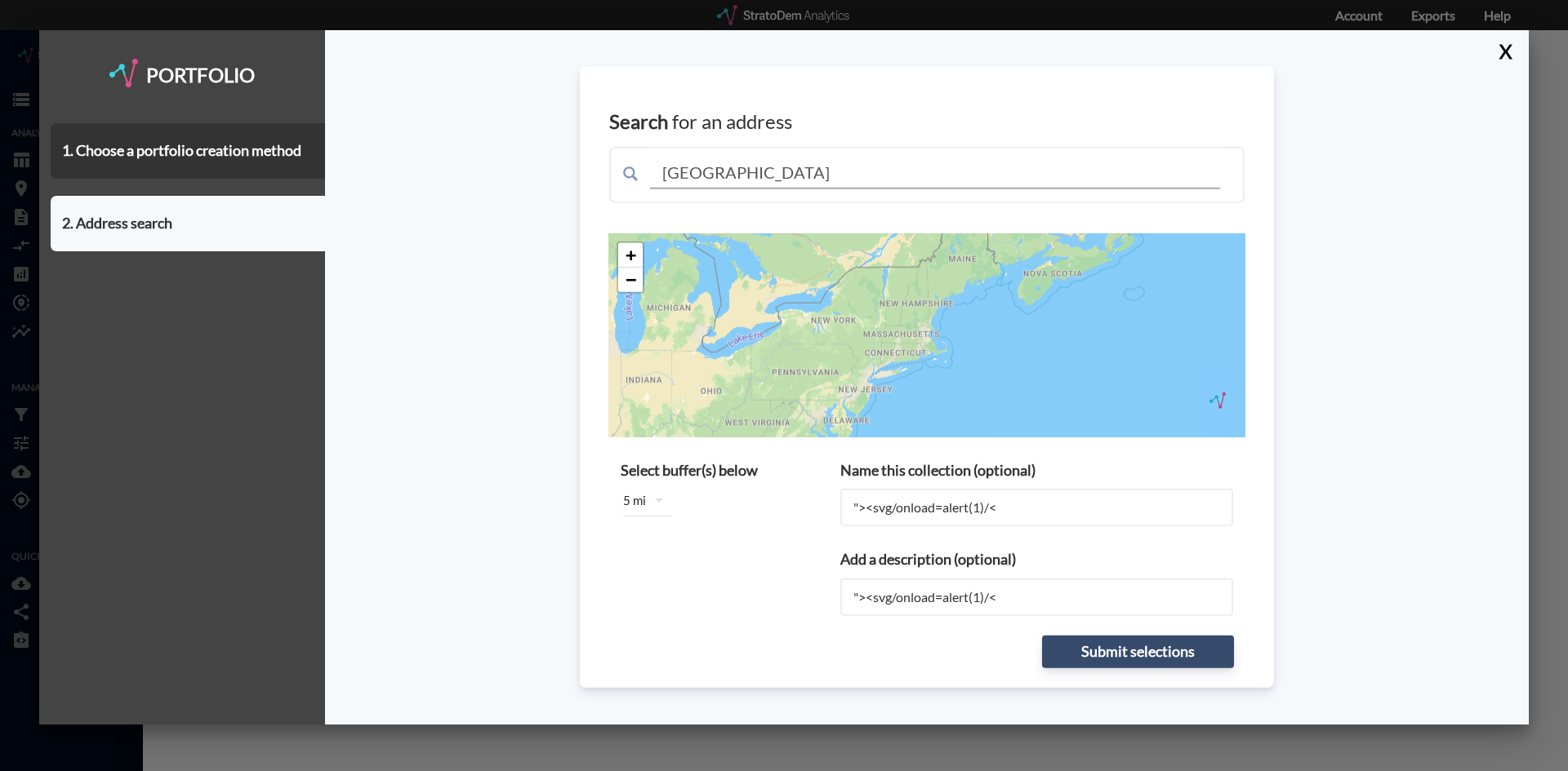
click at [757, 168] on input "boston" at bounding box center [934, 167] width 569 height 41
click at [1132, 658] on button "Submit selections" at bounding box center [1138, 651] width 192 height 33
click at [1508, 49] on button "X" at bounding box center [1502, 51] width 29 height 43
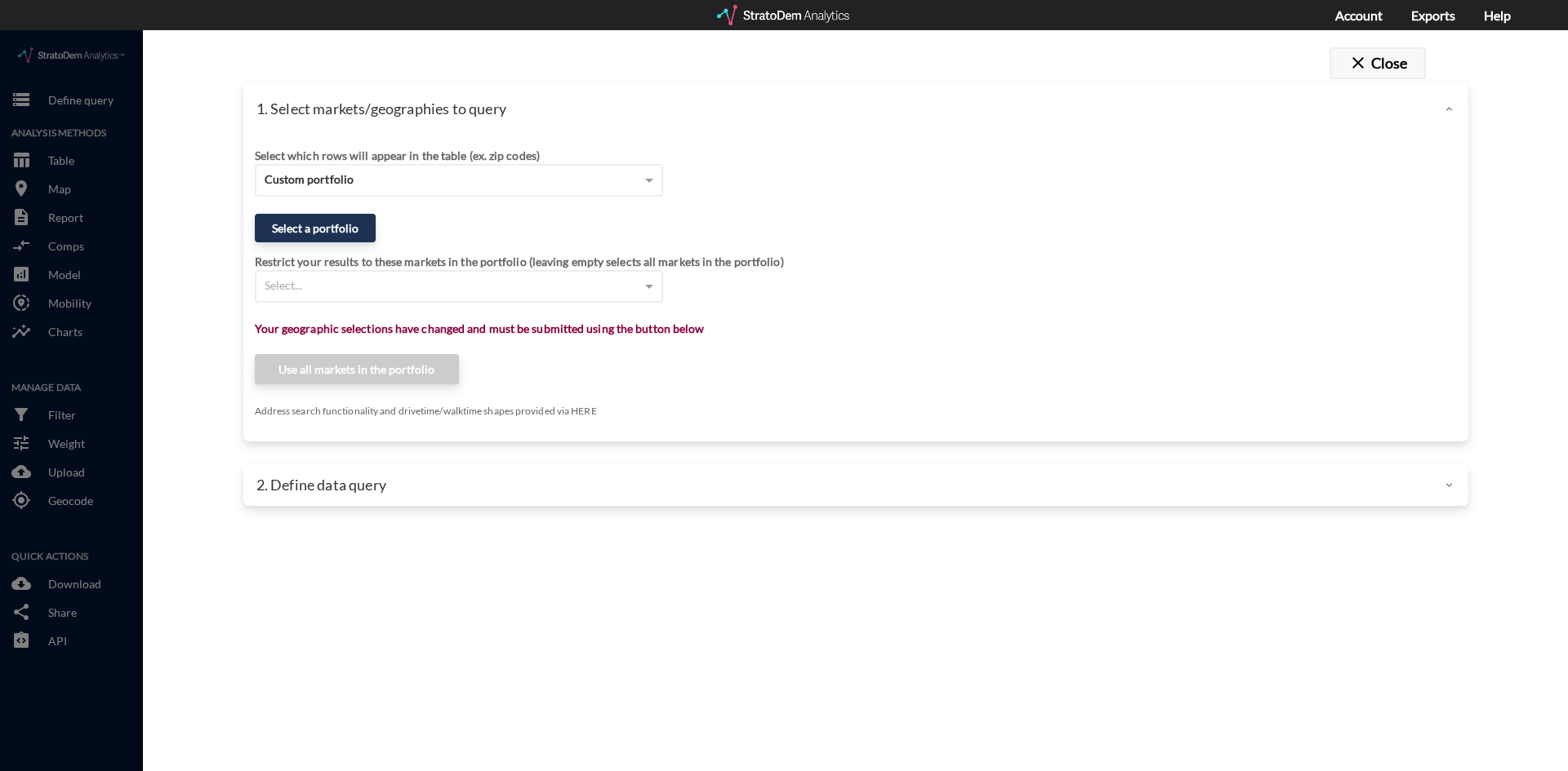
click button "close Close"
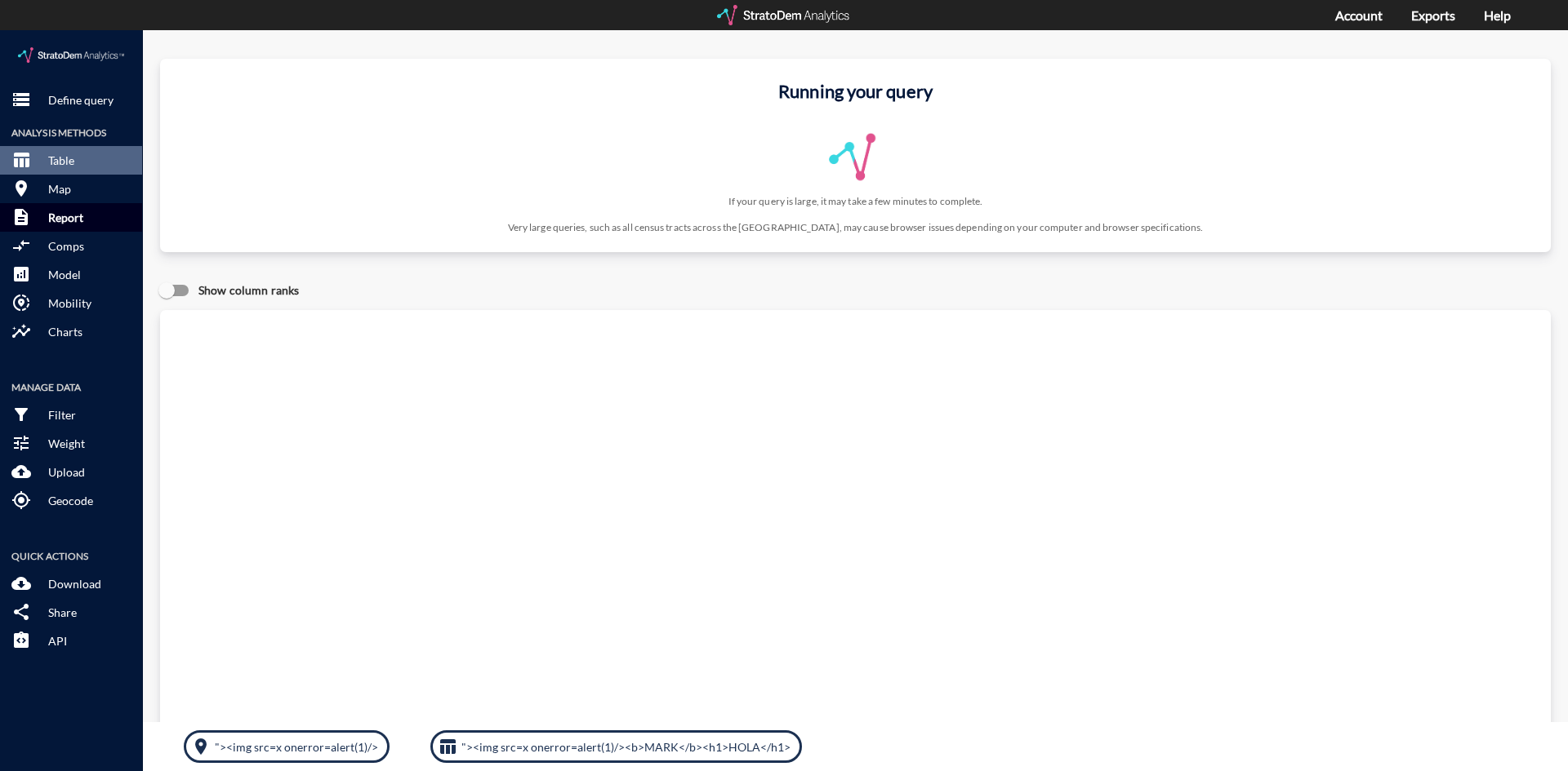
click button "description Report"
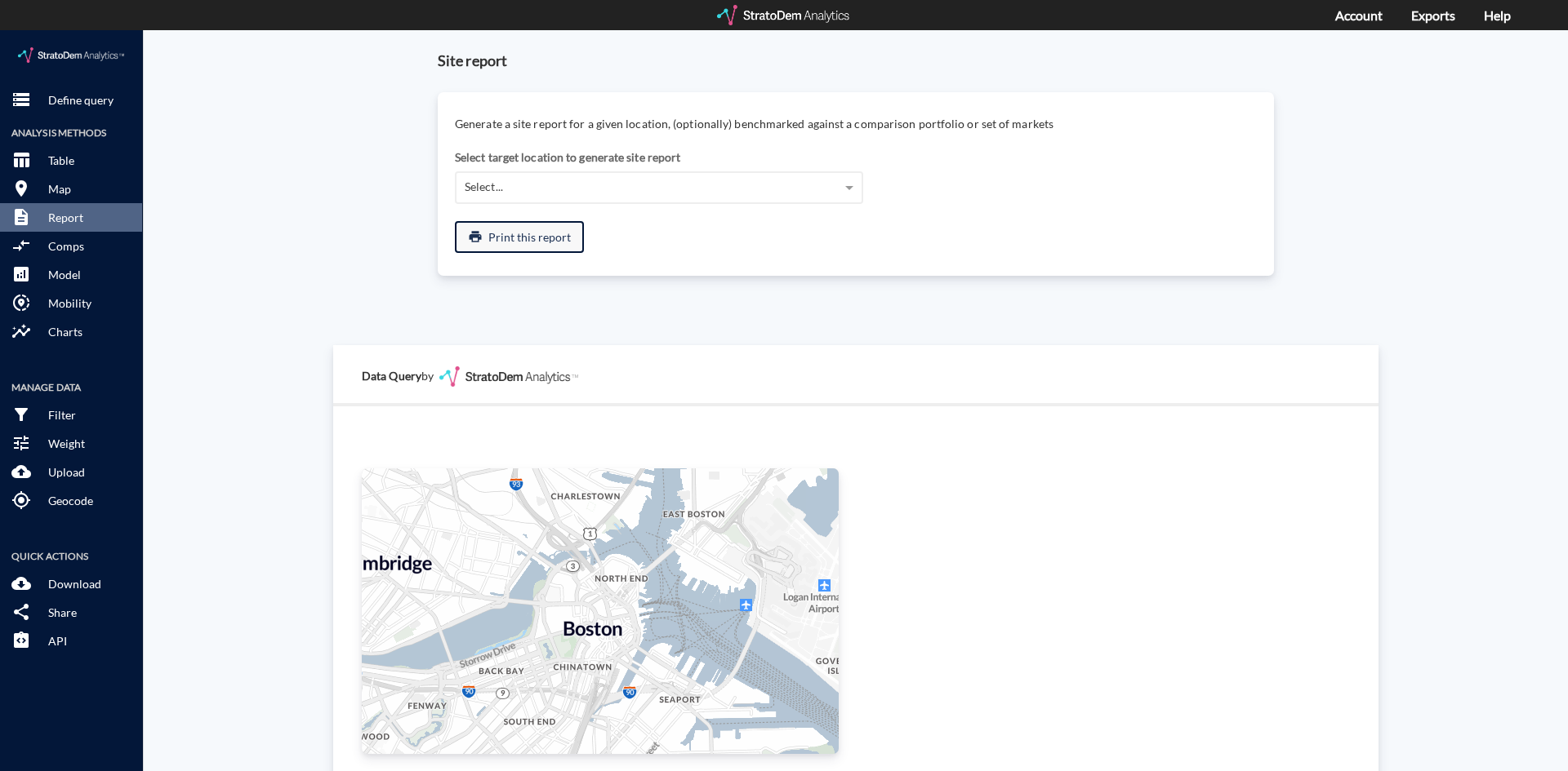
click button "print Print this report"
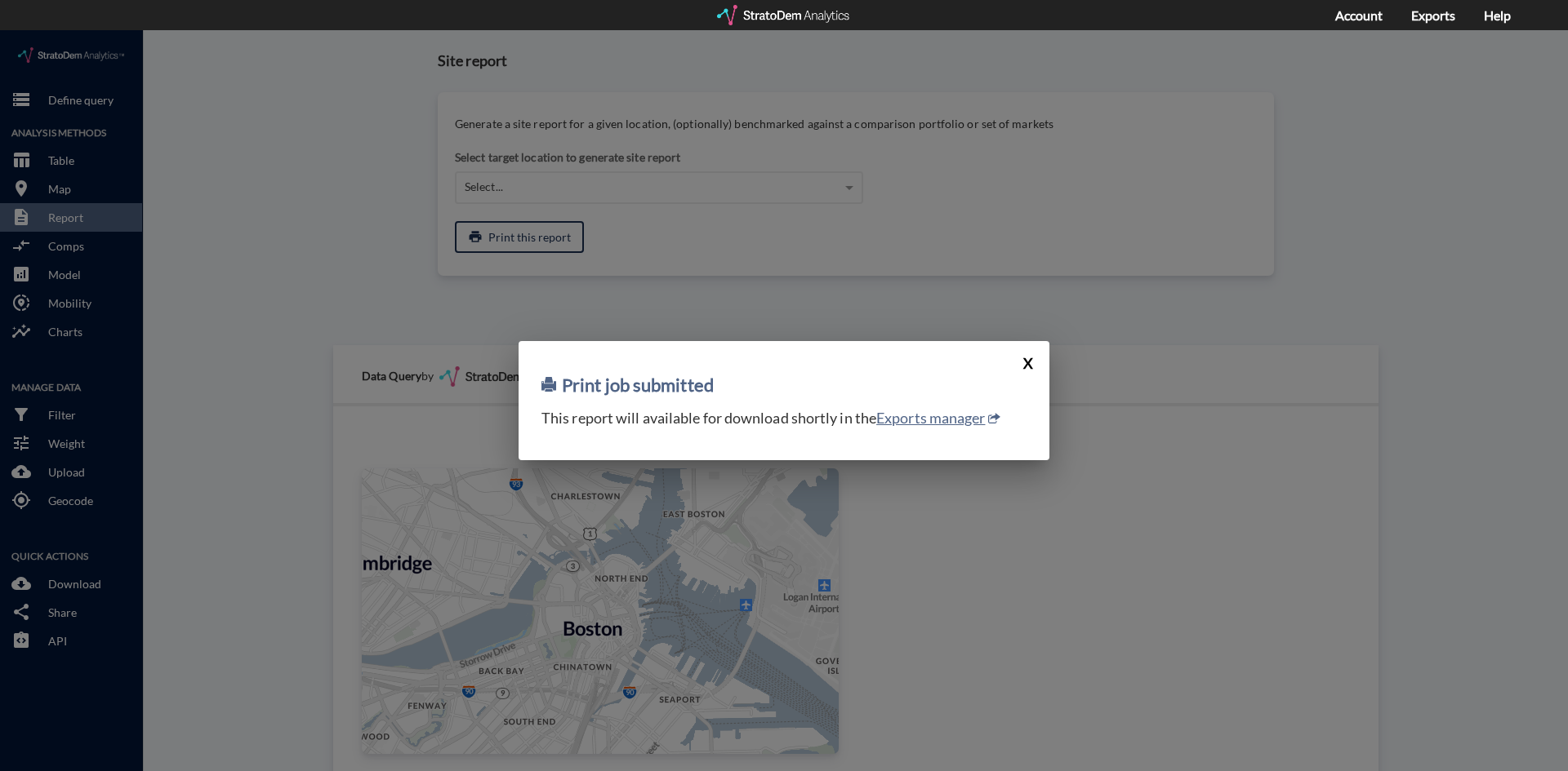
click button "X"
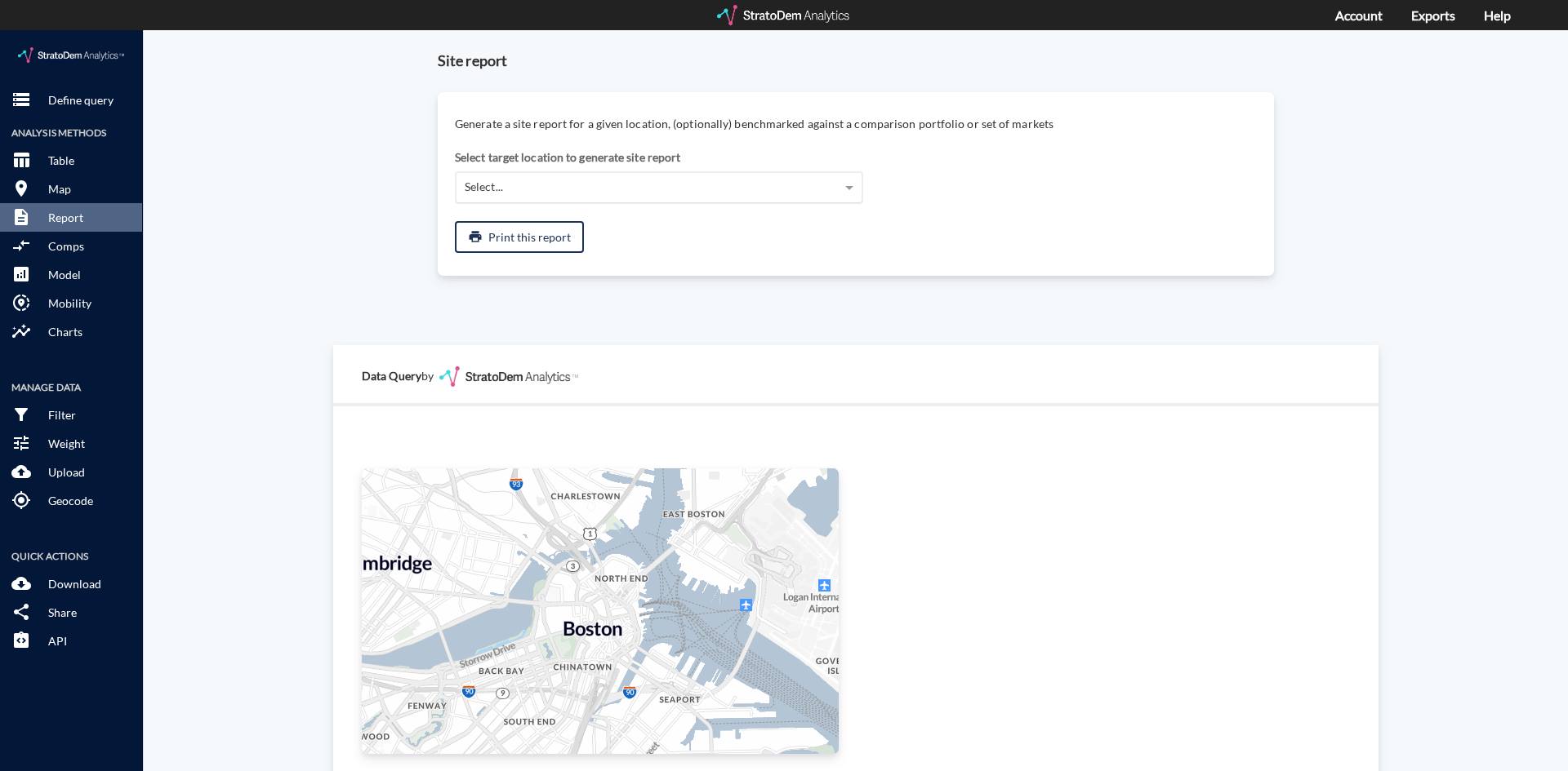
click div "Select..."
click div "No results found"
click div "Select..."
click div "Select target location to generate site report"
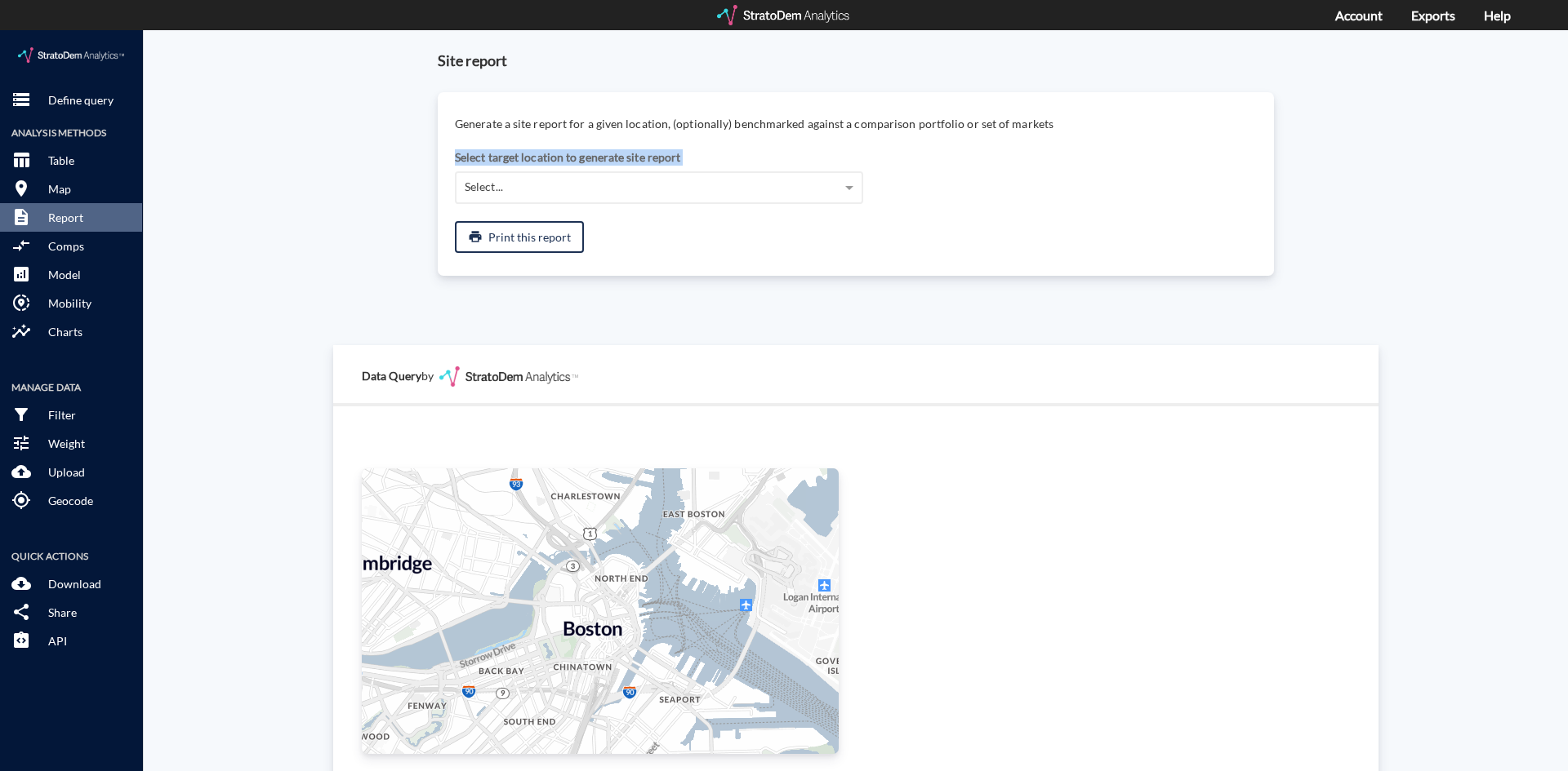
click div "Select target location to generate site report"
click p "Generate a site report for a given location, (optionally) benchmarked against a…"
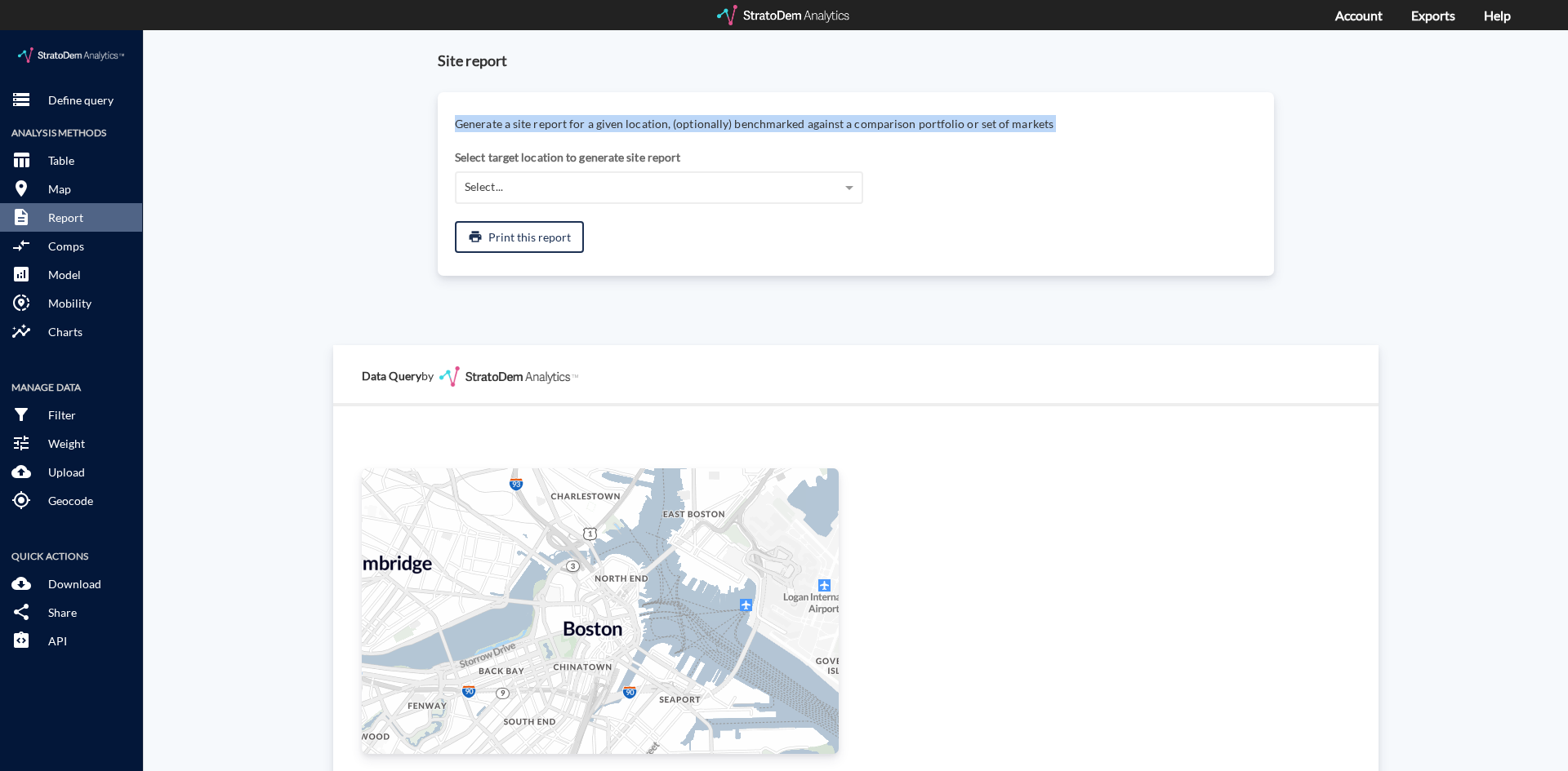
click p "Generate a site report for a given location, (optionally) benchmarked against a…"
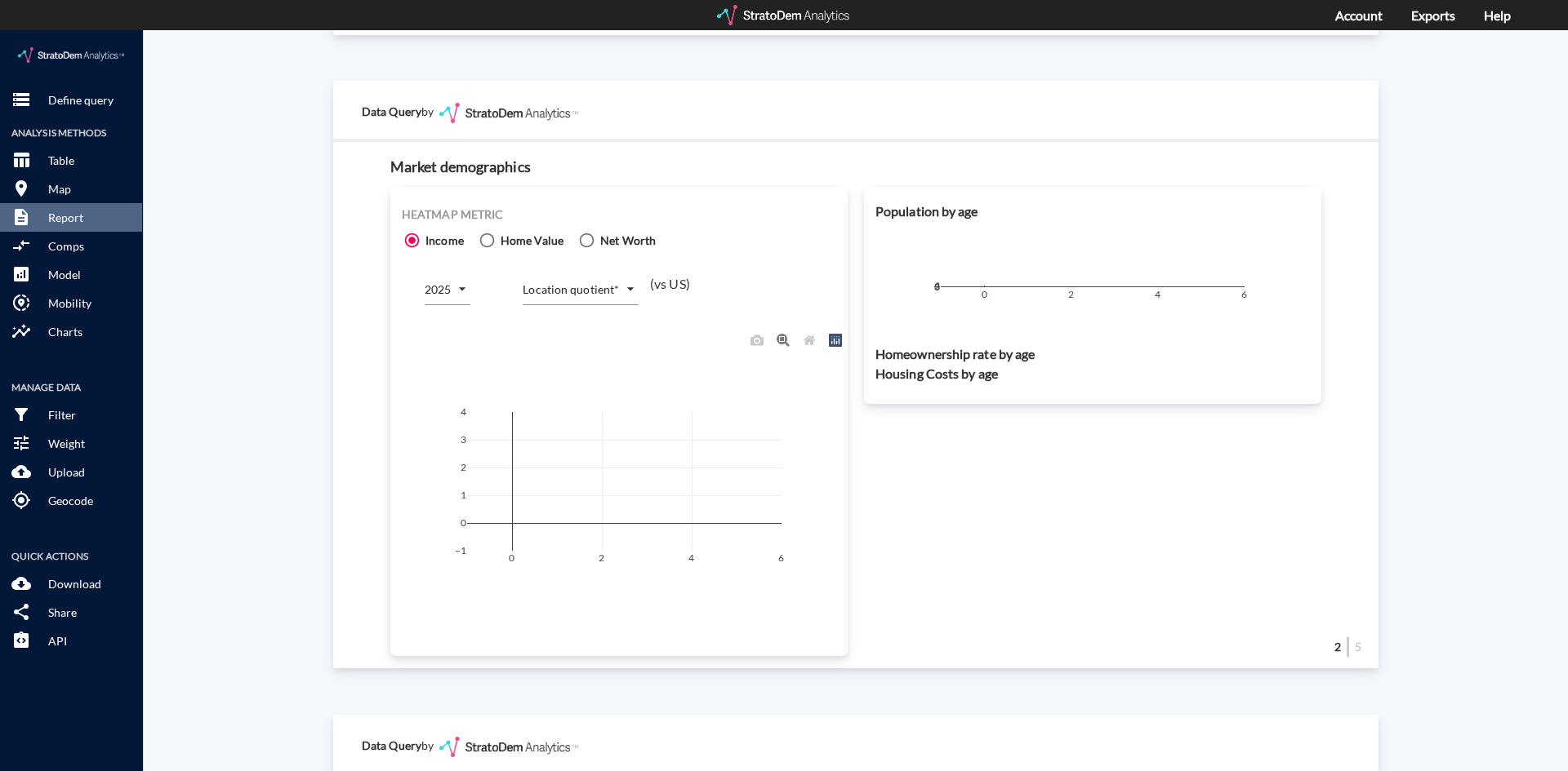
scroll to position [1062, 0]
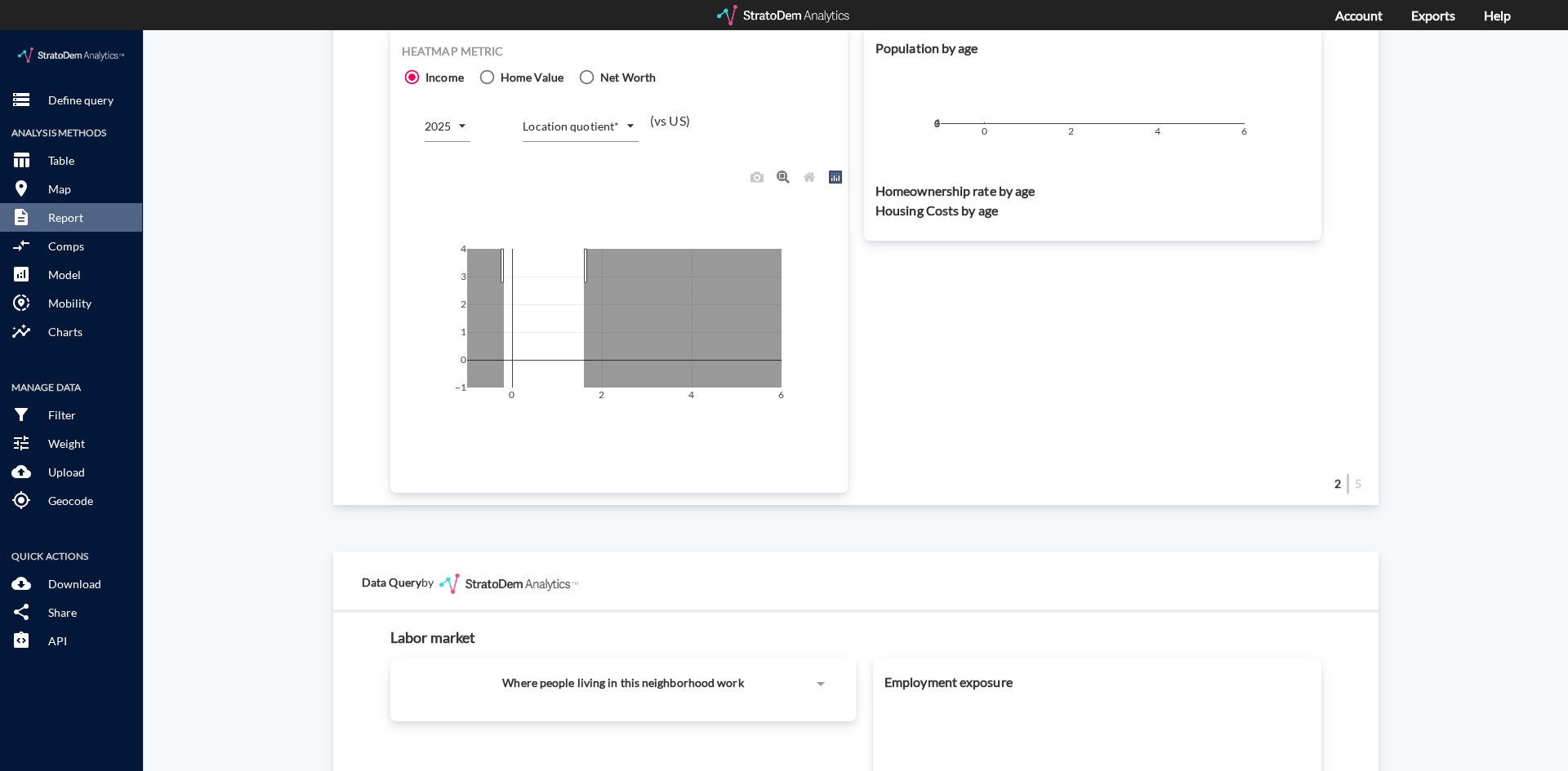
drag, startPoint x: 574, startPoint y: 236, endPoint x: 688, endPoint y: 300, distance: 130.7
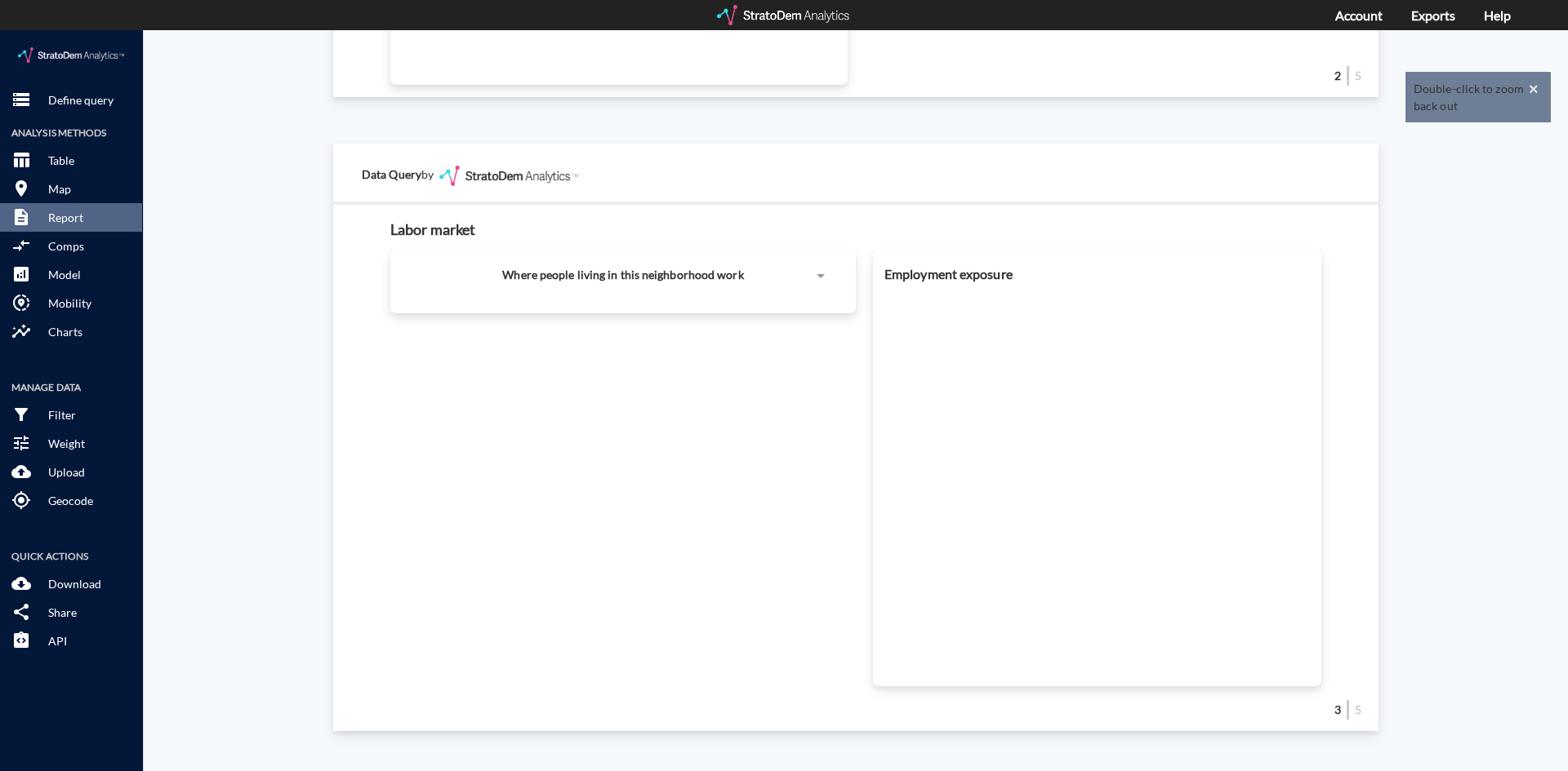
scroll to position [622, 0]
drag, startPoint x: 512, startPoint y: 195, endPoint x: 588, endPoint y: 250, distance: 93.8
click h3 "Labor market"
click span "Where people living in this neighborhood work"
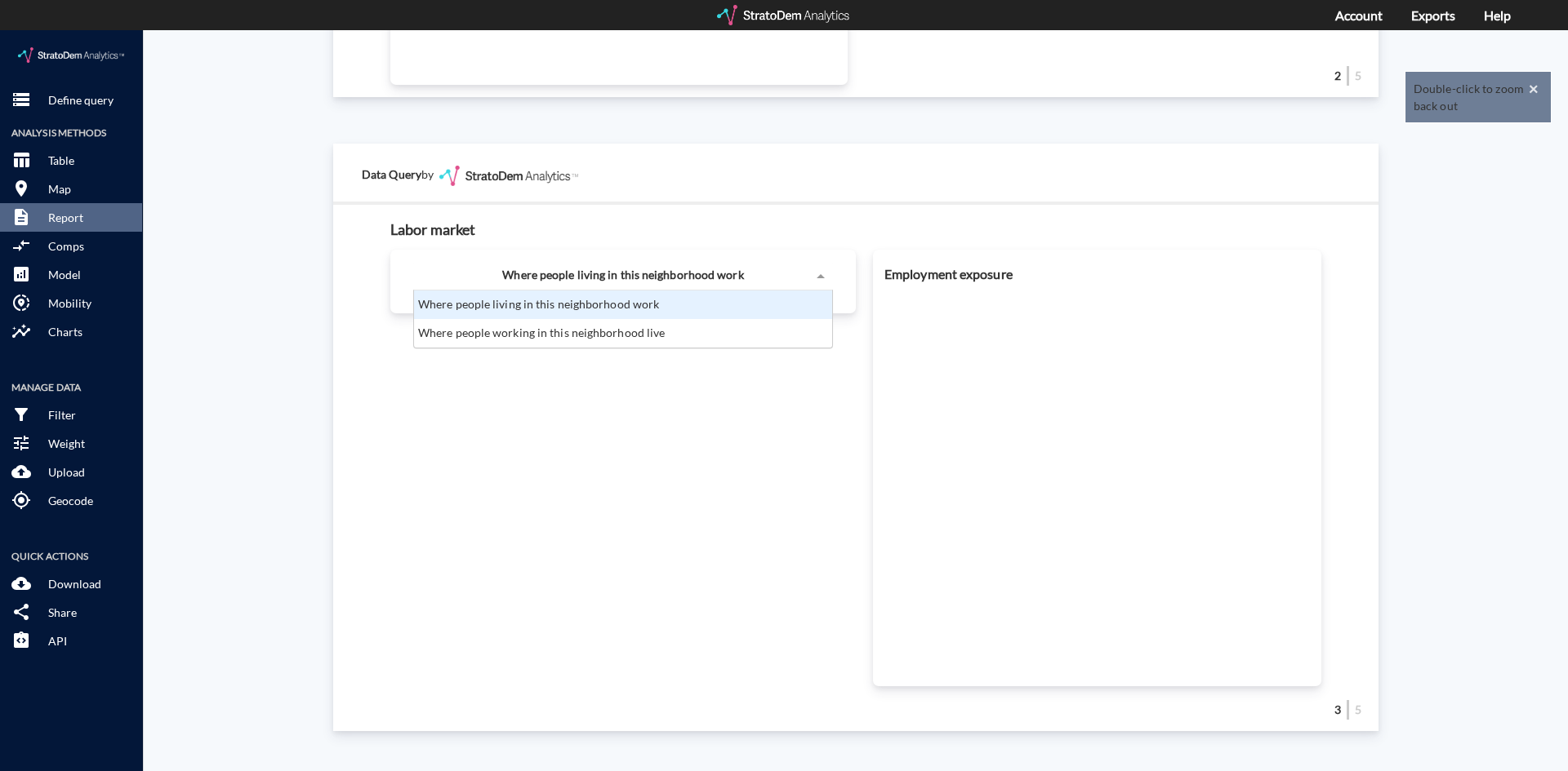
scroll to position [44, 408]
click div "Where people living in this neighborhood work"
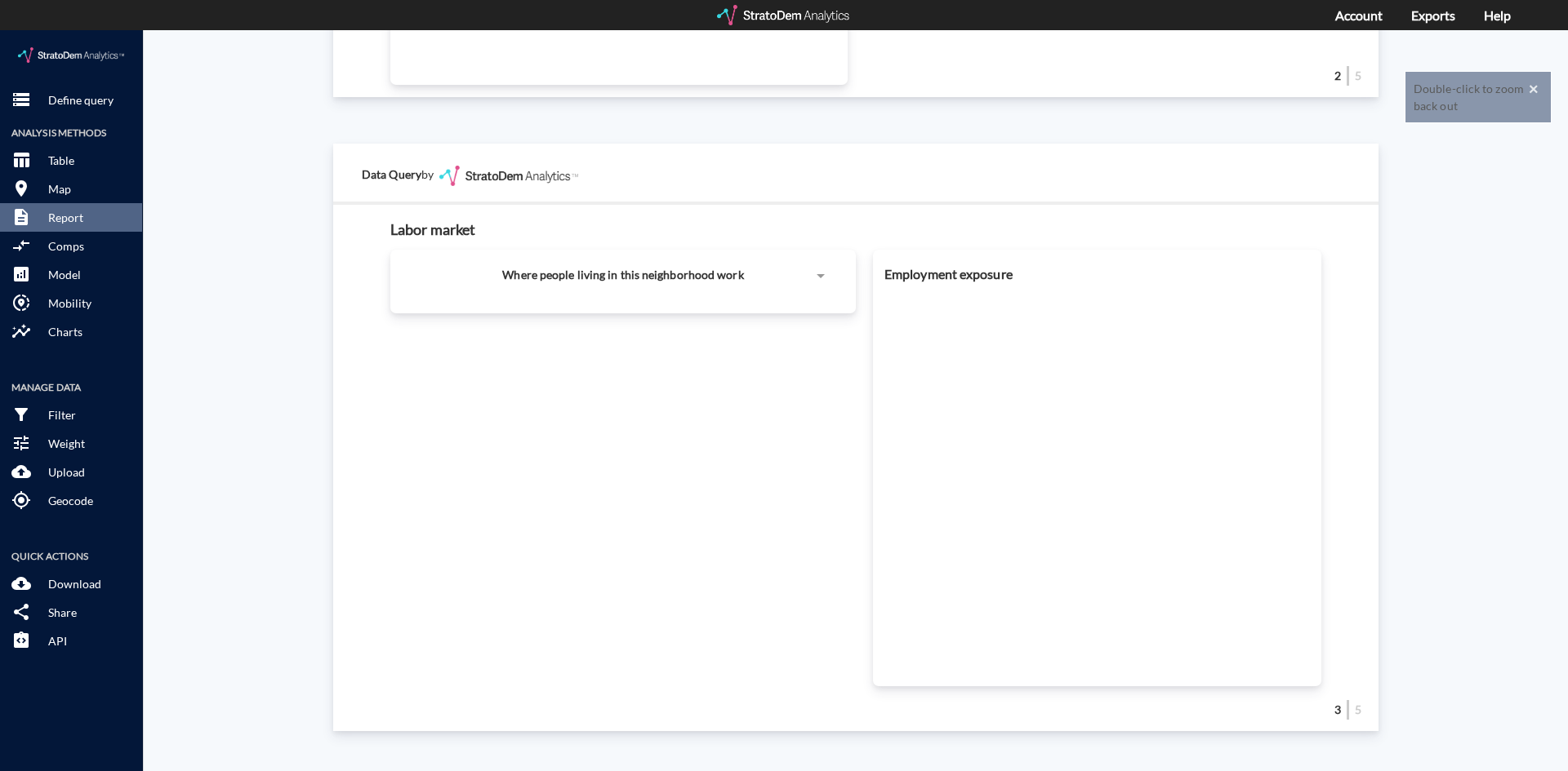
click div "Labor market Where people living in this neighborhood work Employment exposure"
click span "Where people living in this neighborhood work"
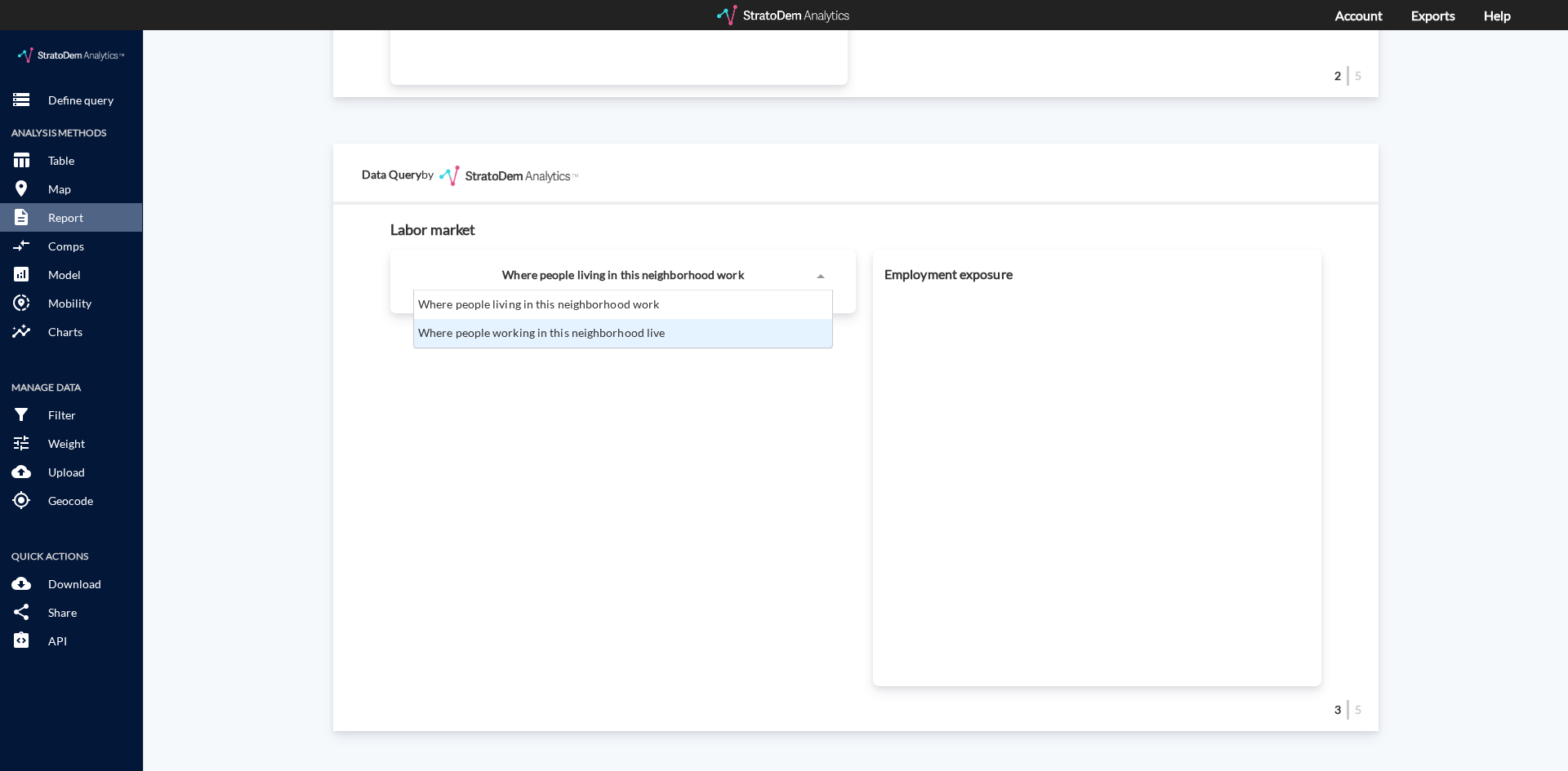
click div "Where people working in this neighborhood live"
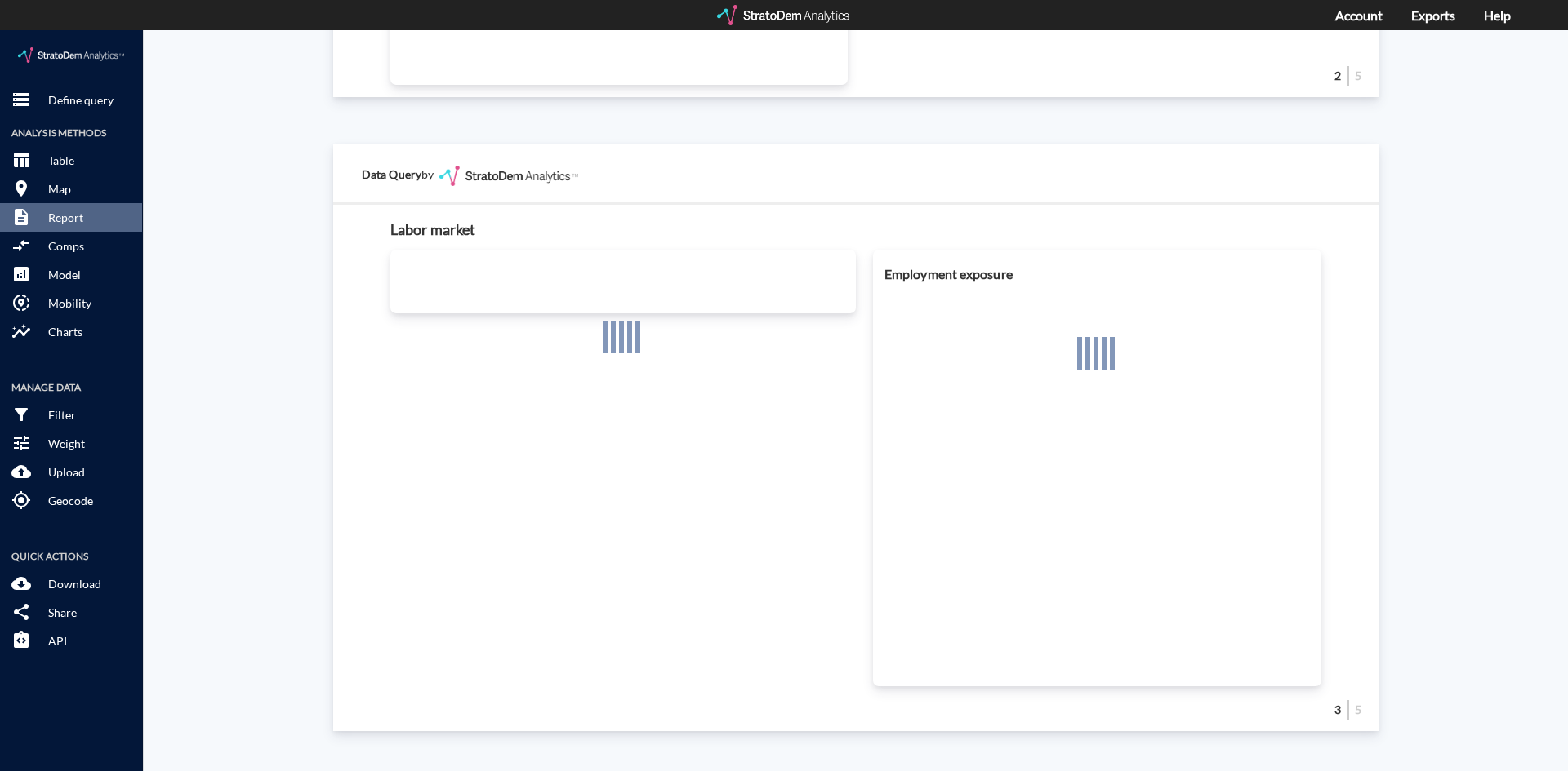
click div "Employment exposure"
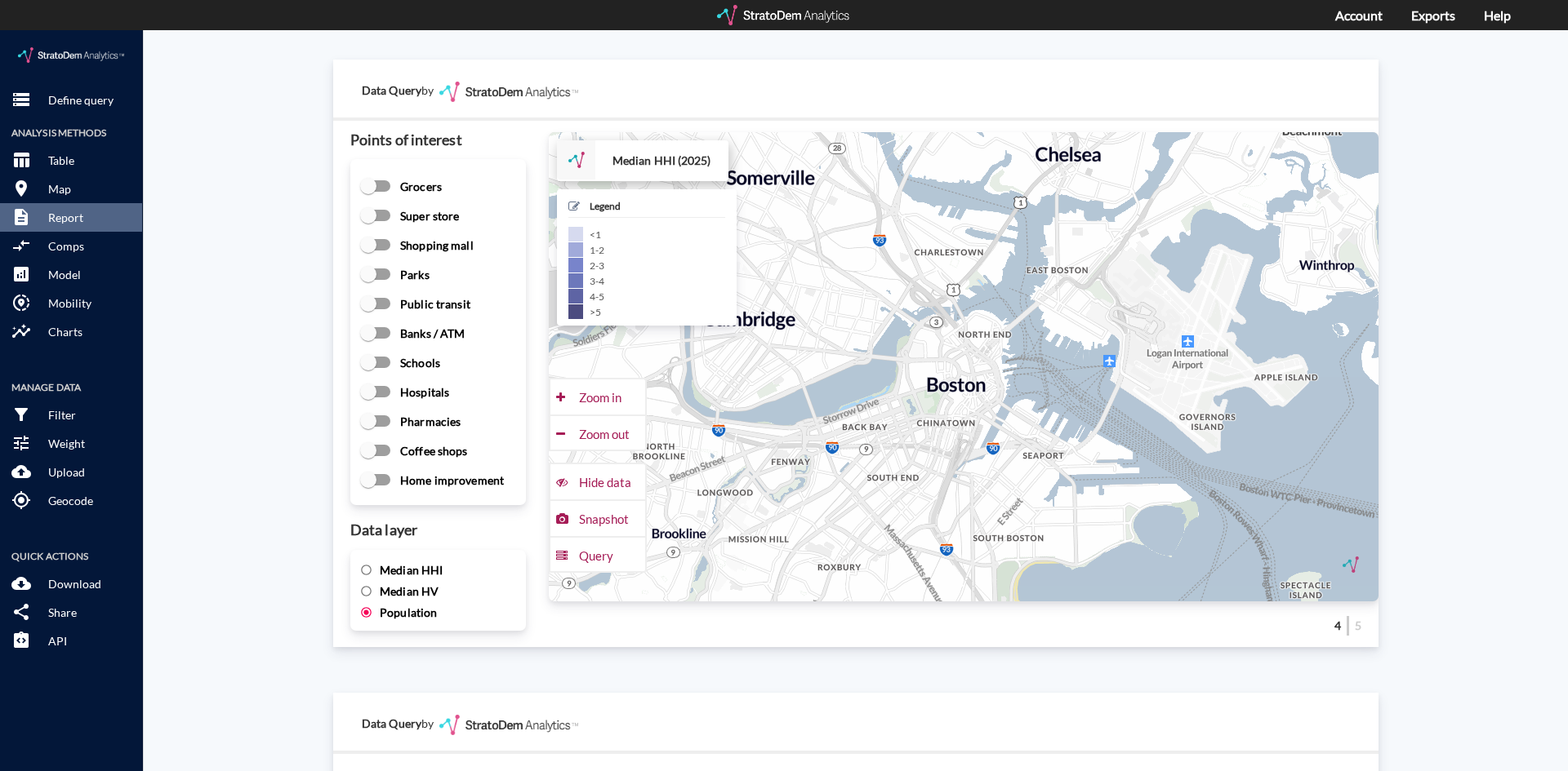
scroll to position [2367, 0]
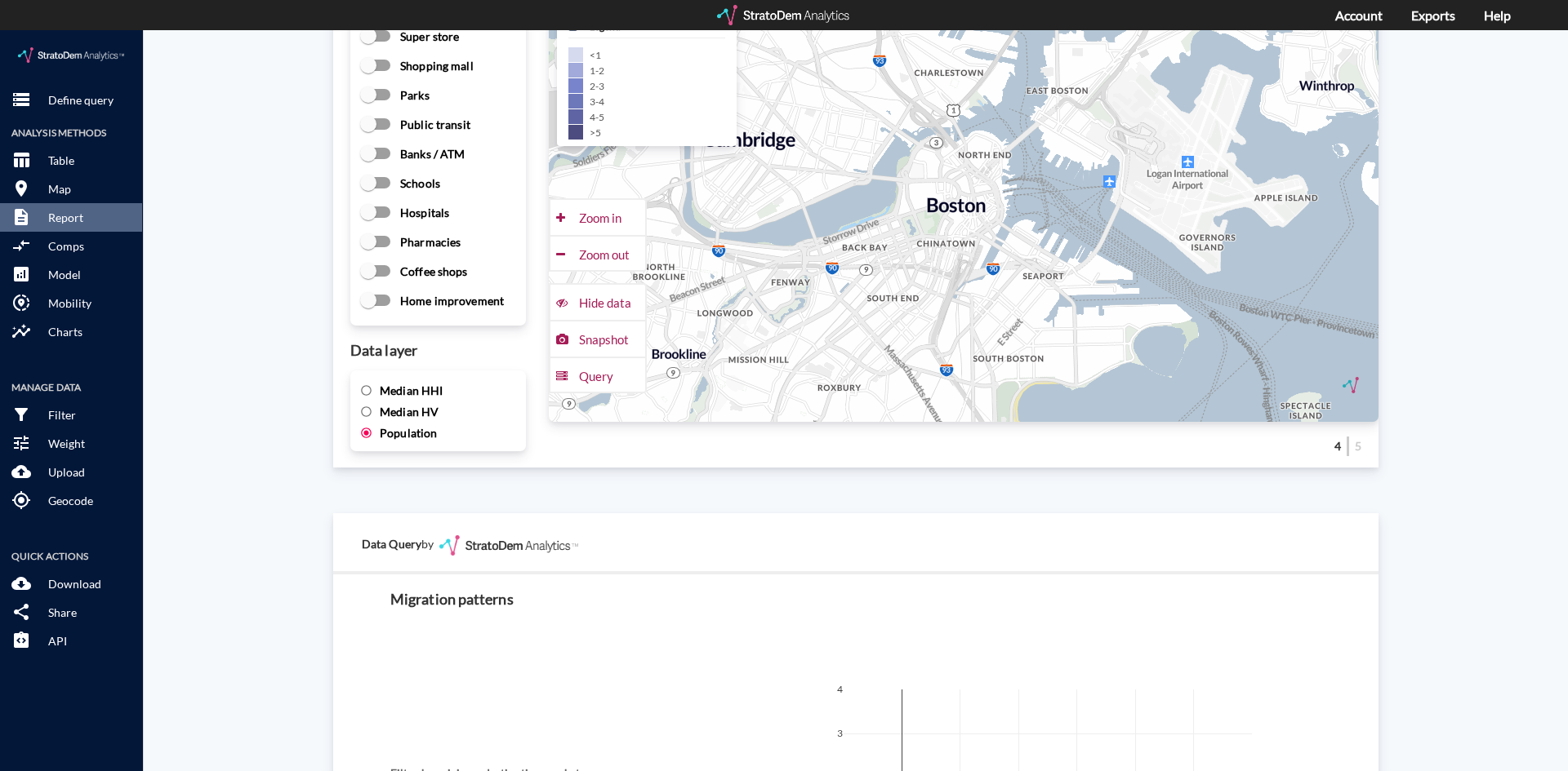
click span
click input "Home improvement"
checkbox input "true"
click input "Coffee shops"
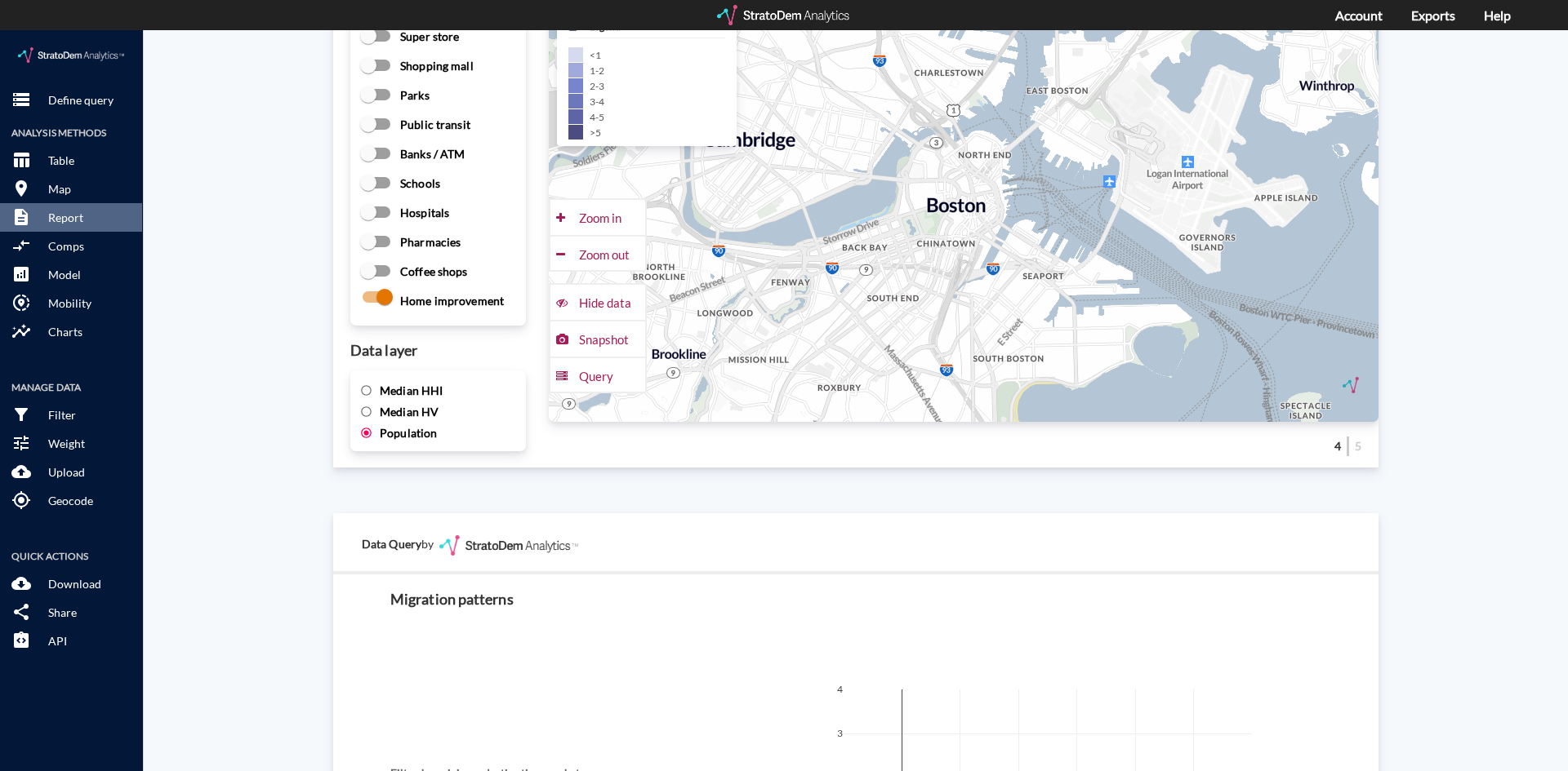
checkbox input "true"
click input "Pharmacies"
checkbox input "true"
click input "Hospitals"
checkbox input "true"
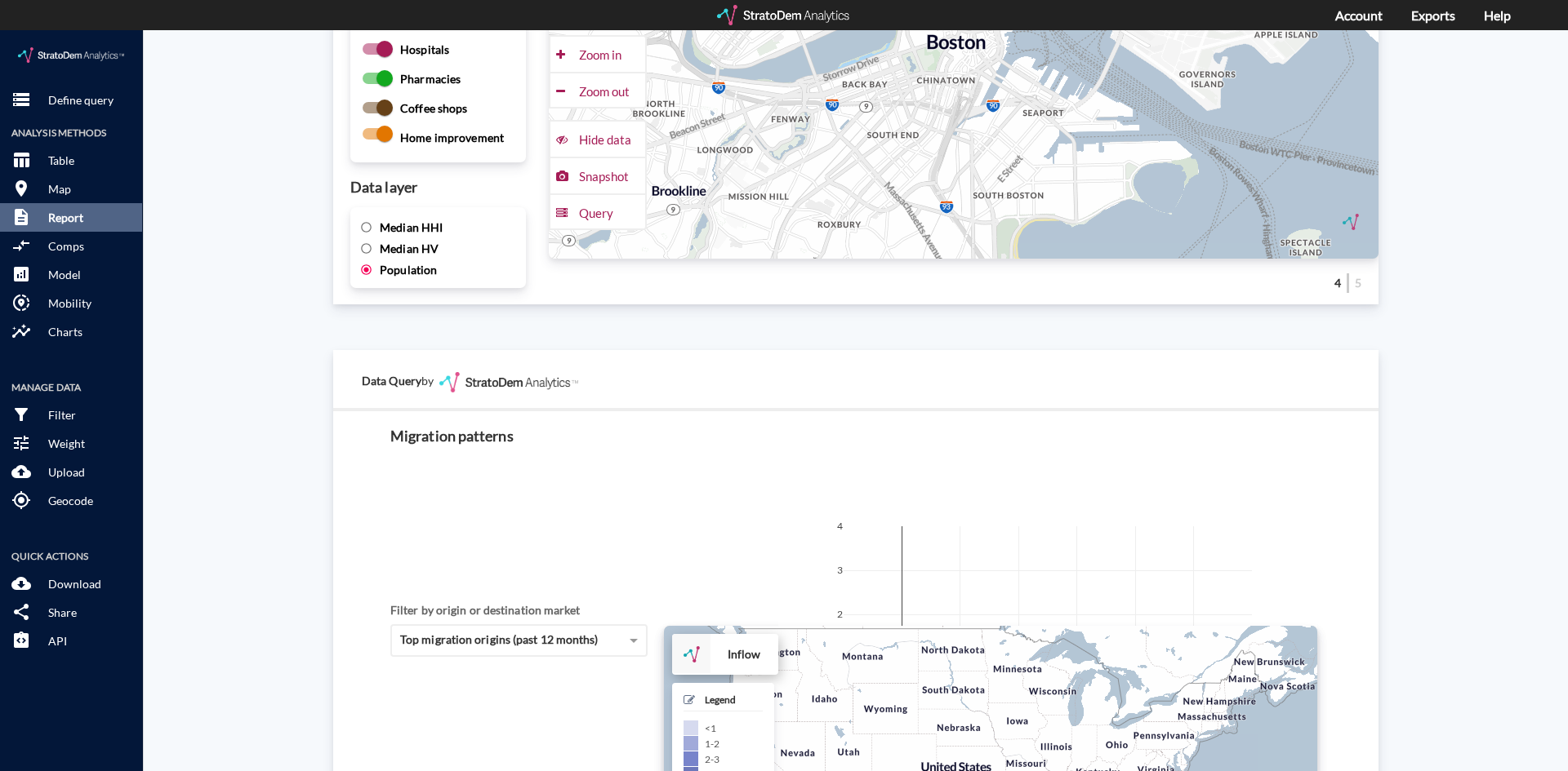
scroll to position [540, 0]
click p "Comps"
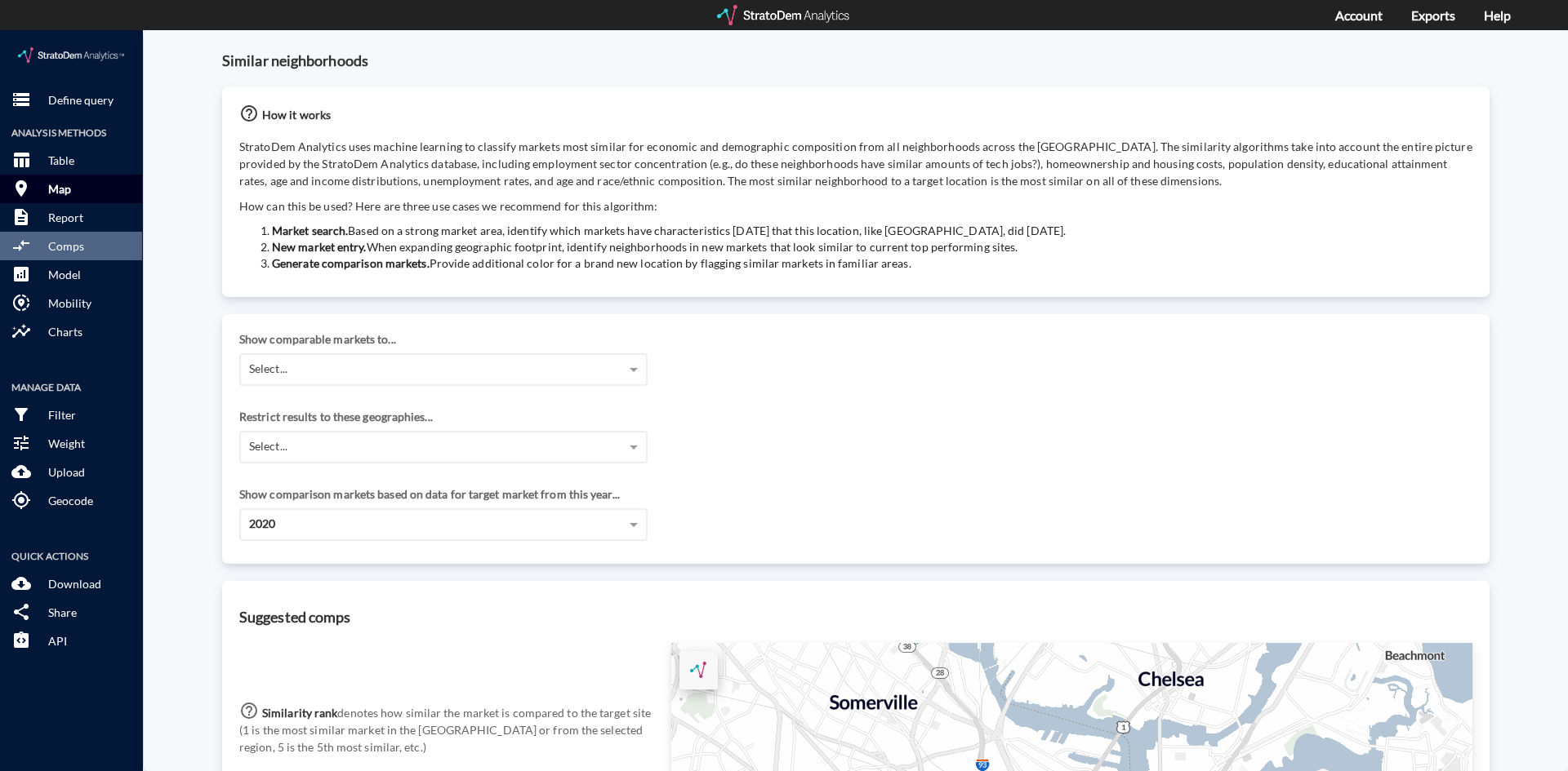
click p "Map"
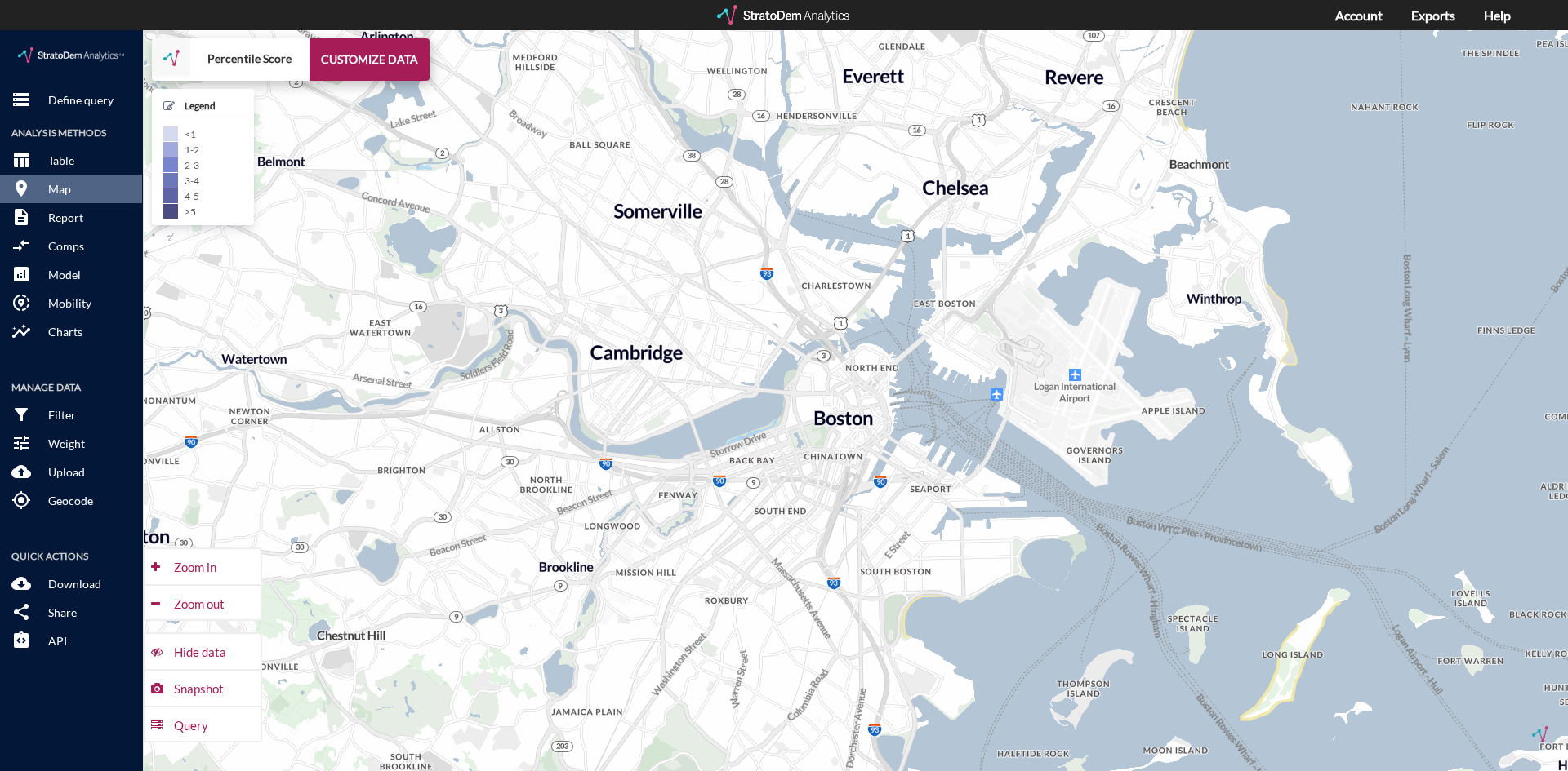
click div "Snapshot"
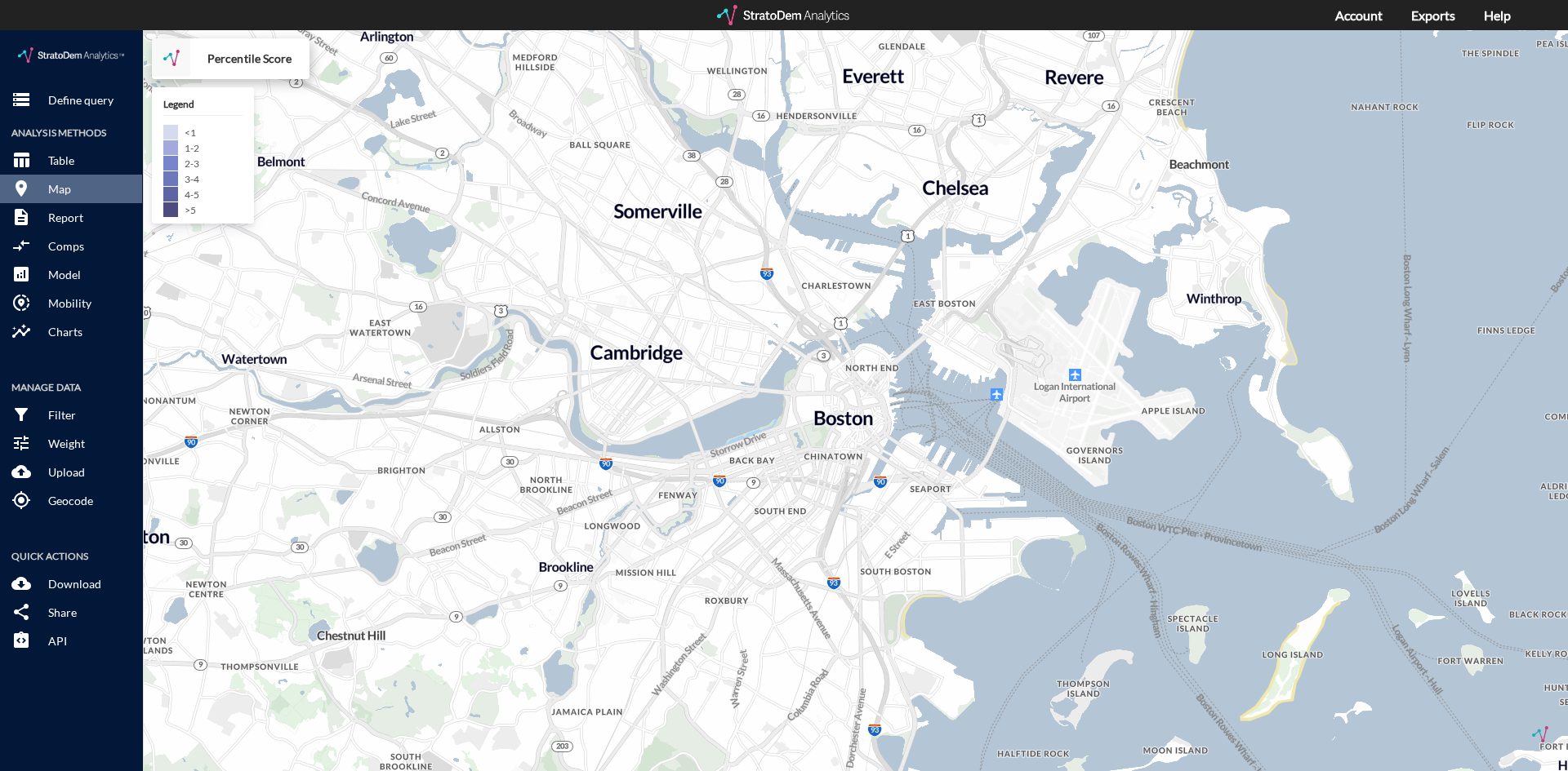
click div "Percentile Score CUSTOMIZE DATA"
drag, startPoint x: 223, startPoint y: 28, endPoint x: 234, endPoint y: 31, distance: 11.4
click strong "Percentile Score"
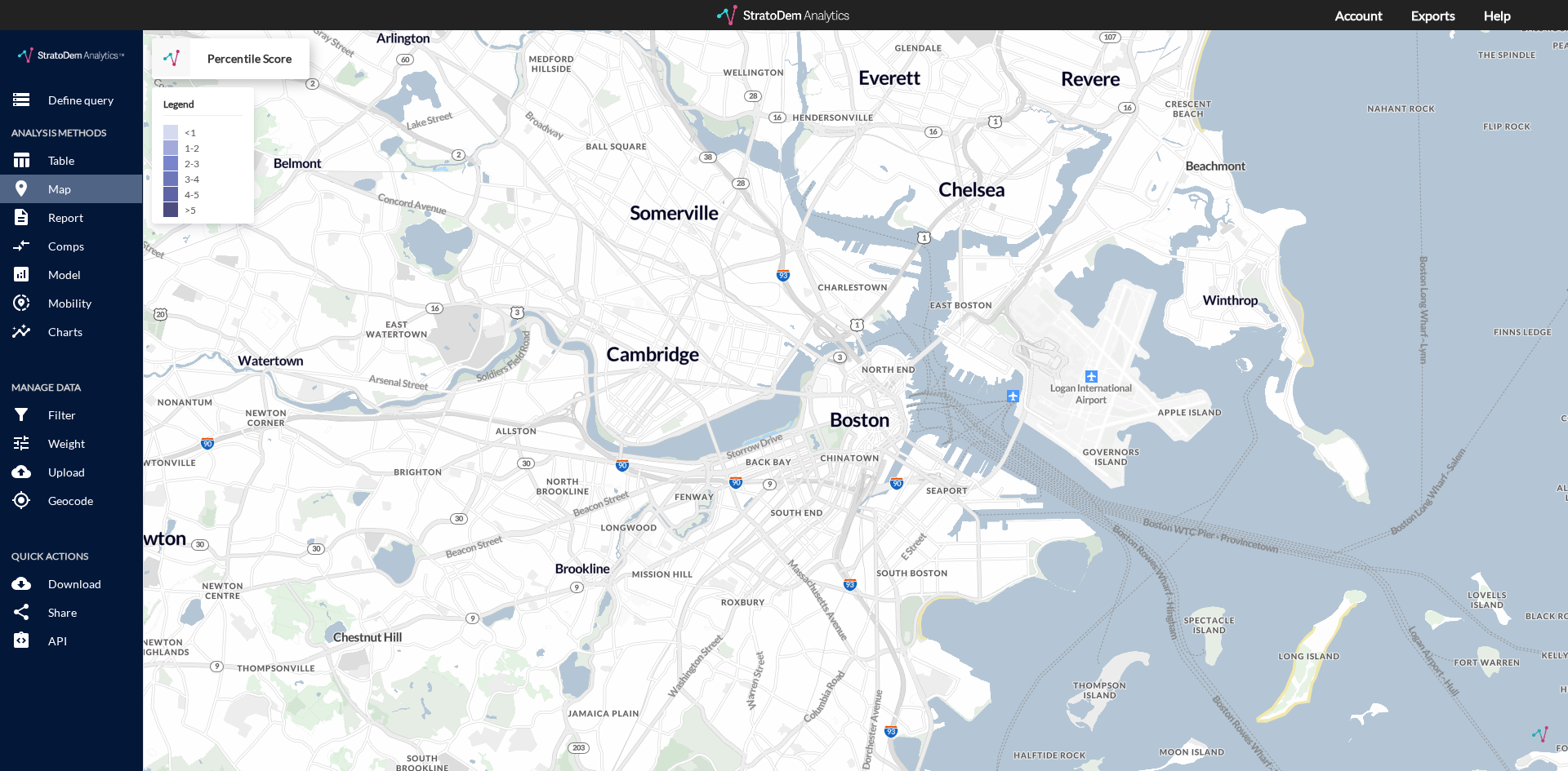
drag, startPoint x: 237, startPoint y: 31, endPoint x: 160, endPoint y: 26, distance: 77.2
click strong "Percentile Score"
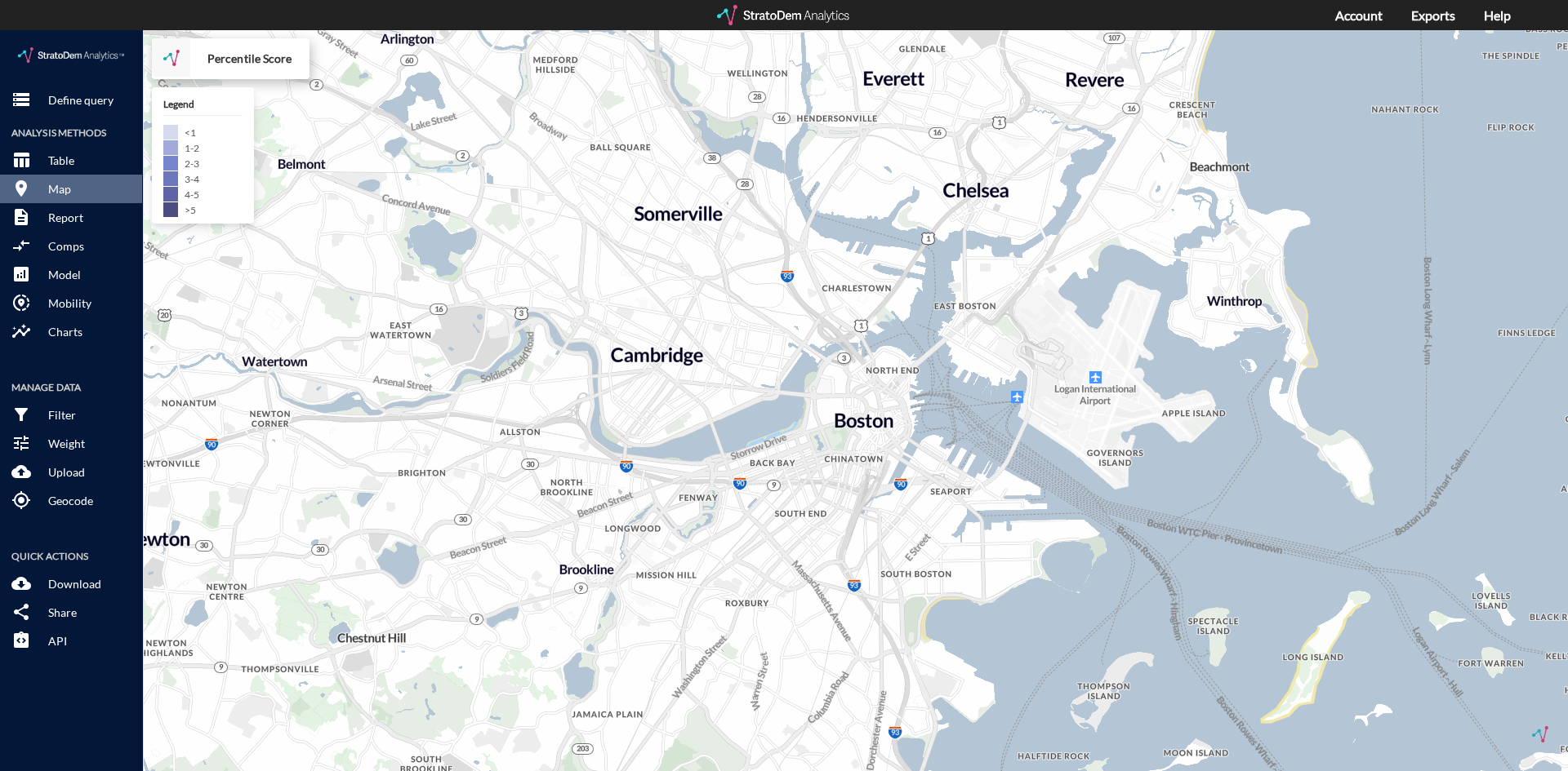
click div
click p "Table"
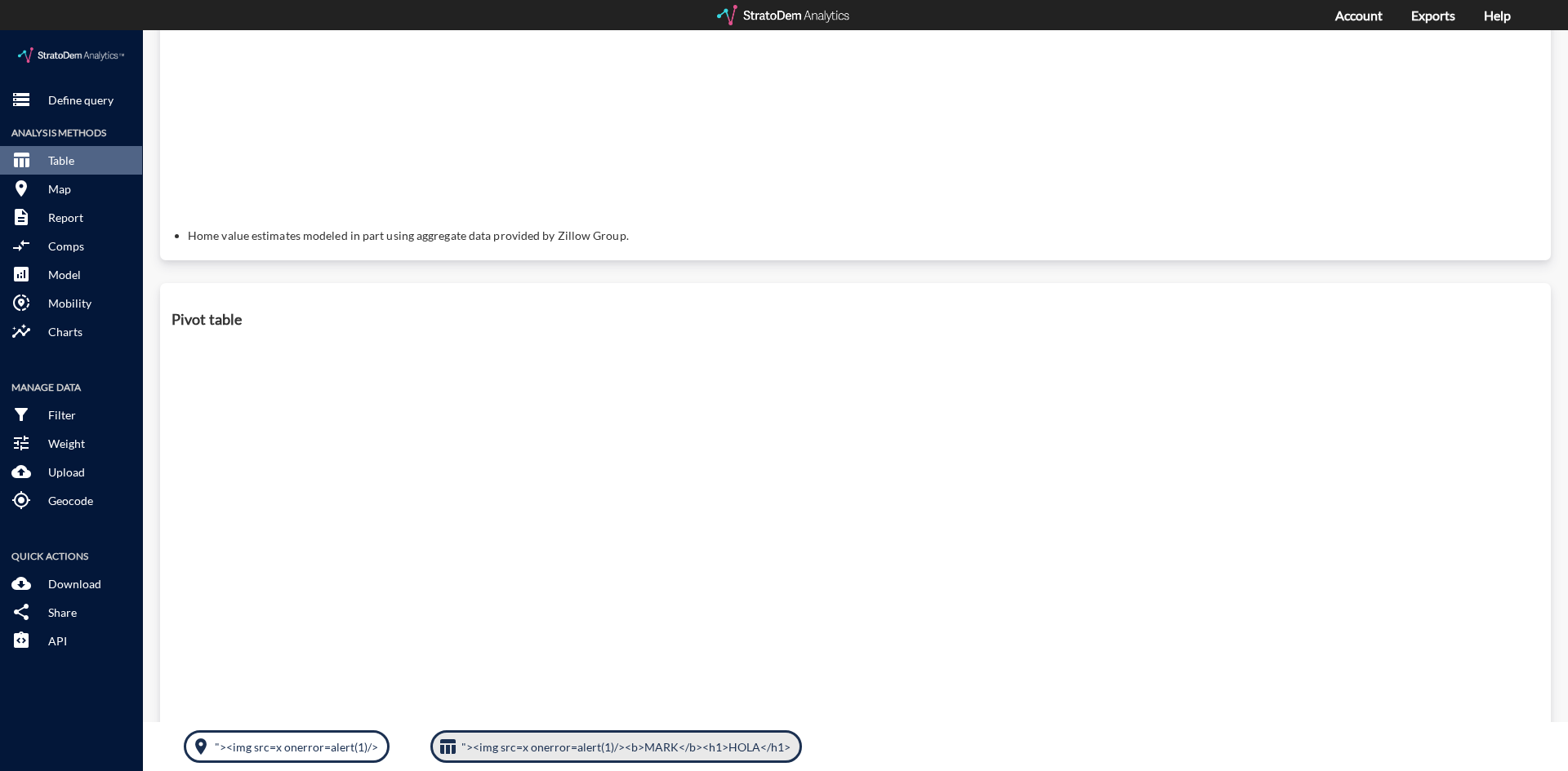
click p ""><img src=x onerror=alert(1)/><b>MARK</b><h1>HOLA</h1>"
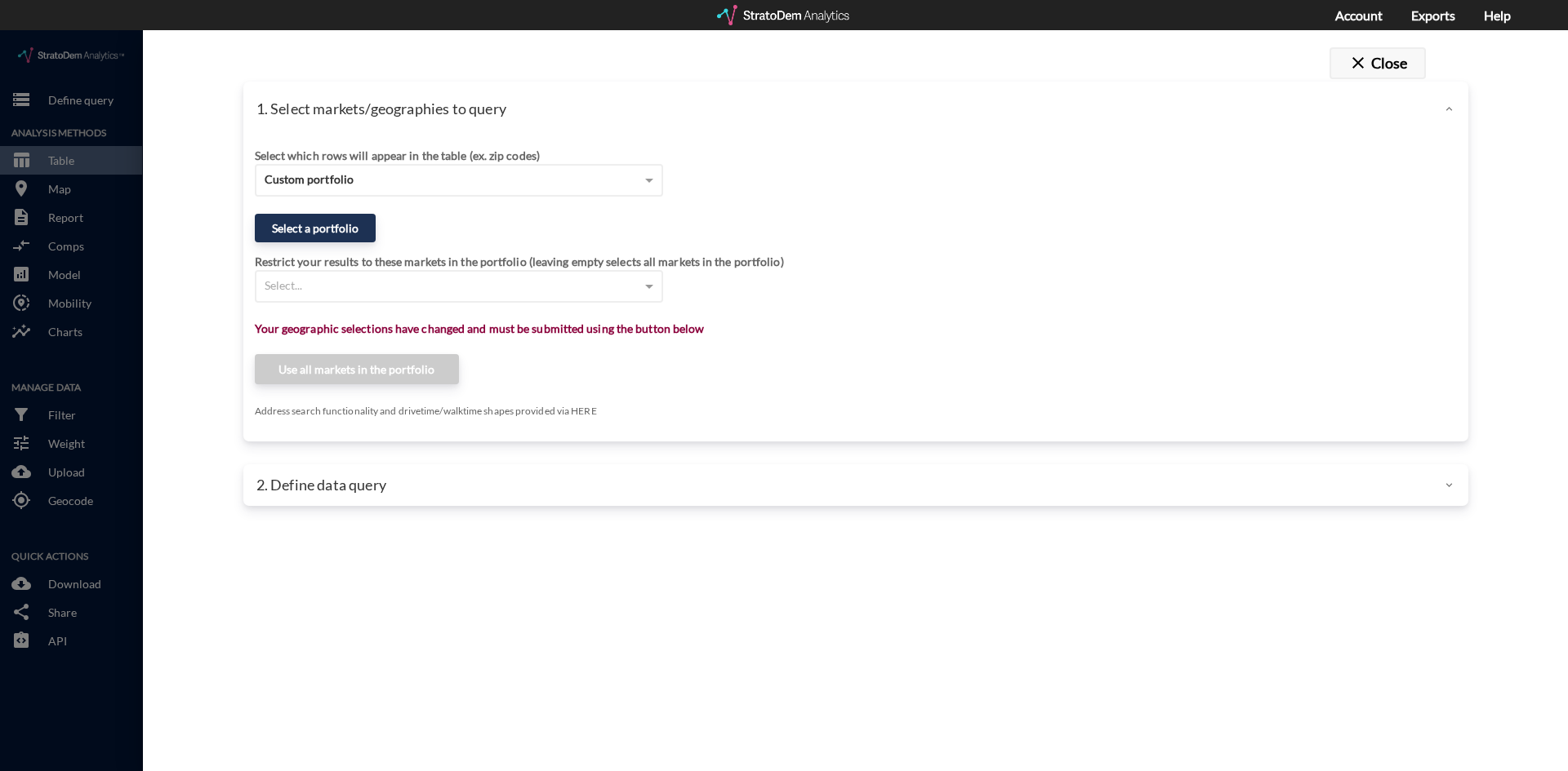
click button "close Close"
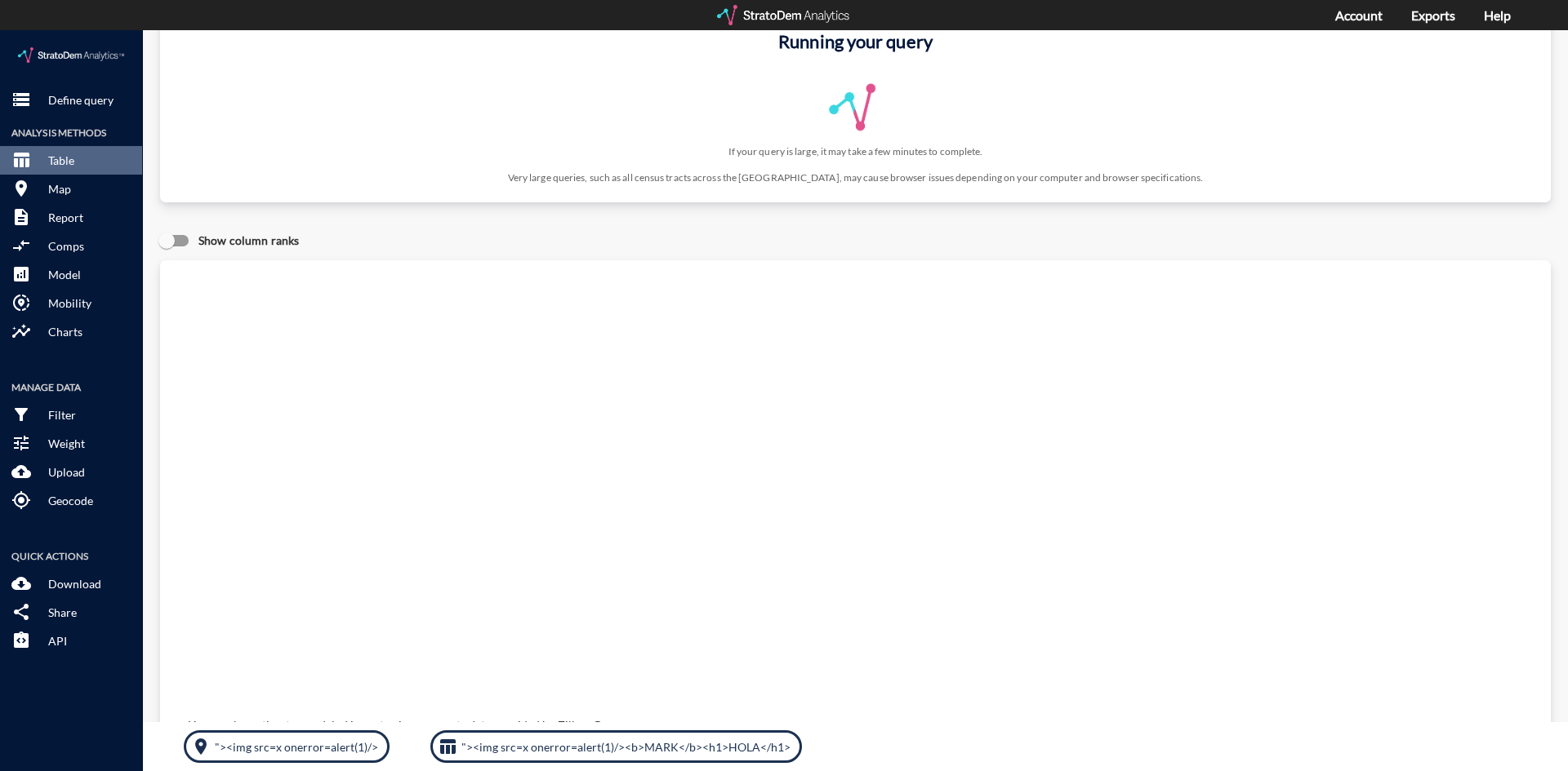
scroll to position [0, 0]
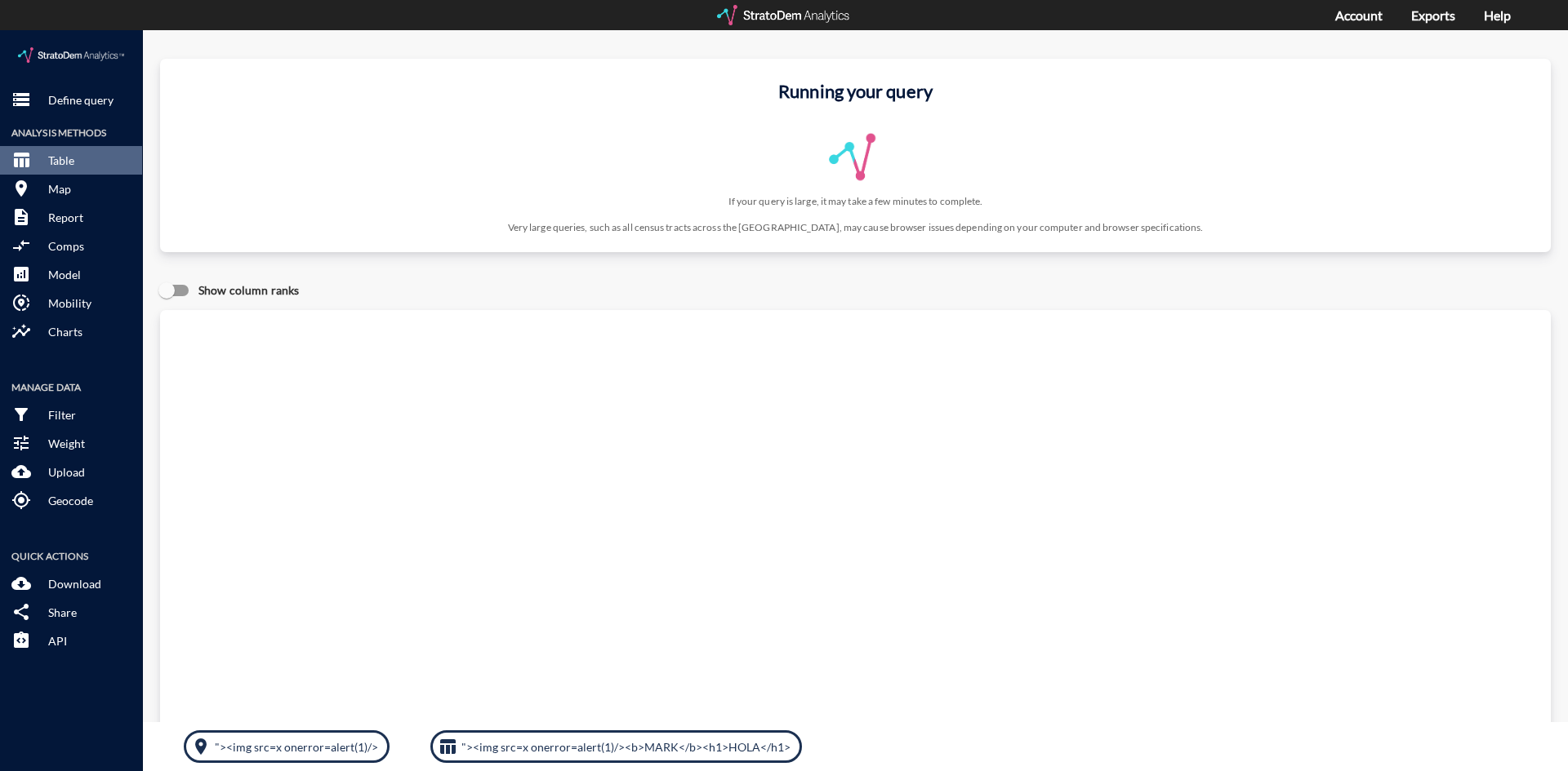
click input "Show column ranks"
checkbox input "true"
click div "Running your query If your query is large, it may take a few minutes to complet…"
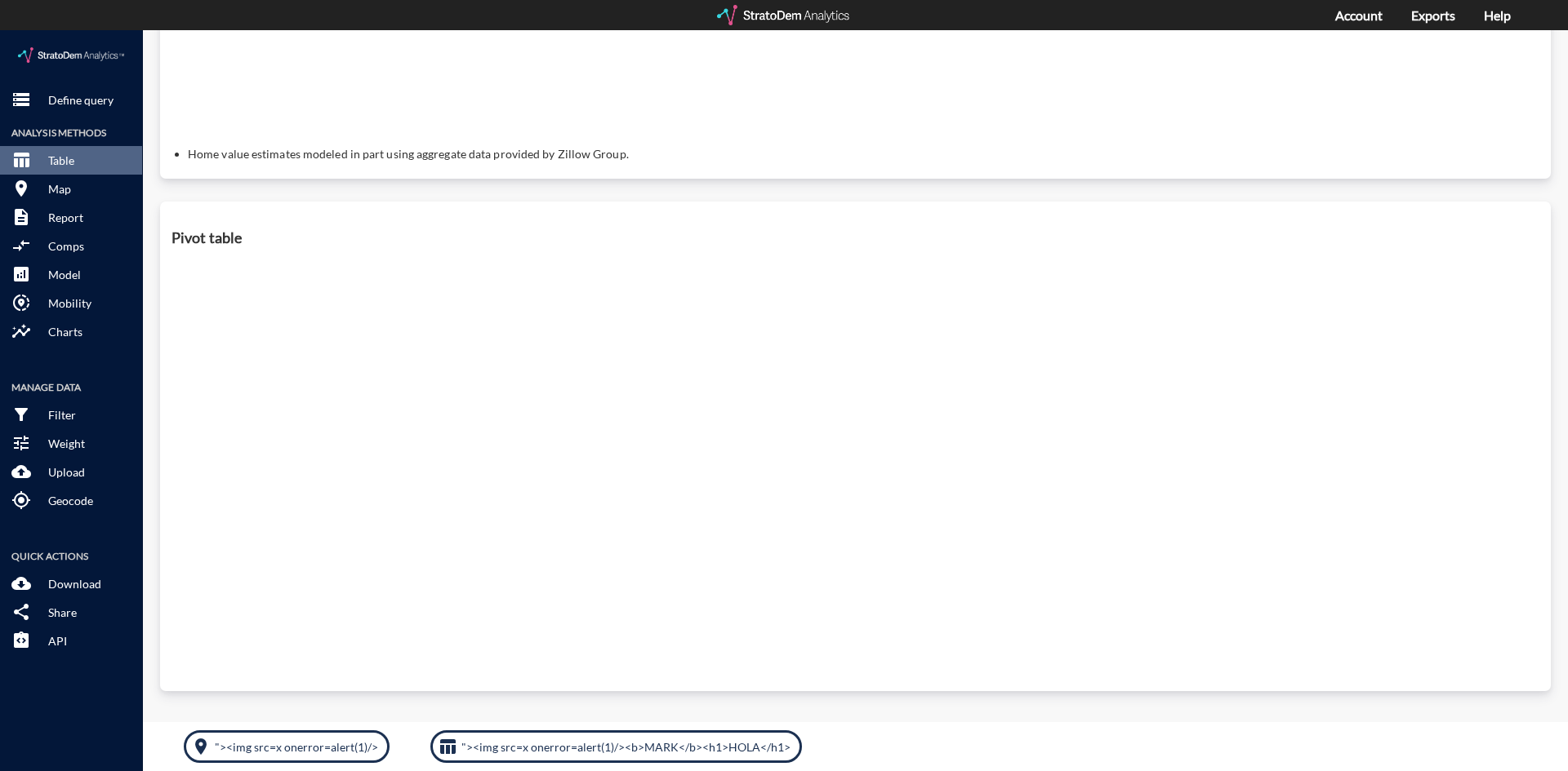
scroll to position [9, 0]
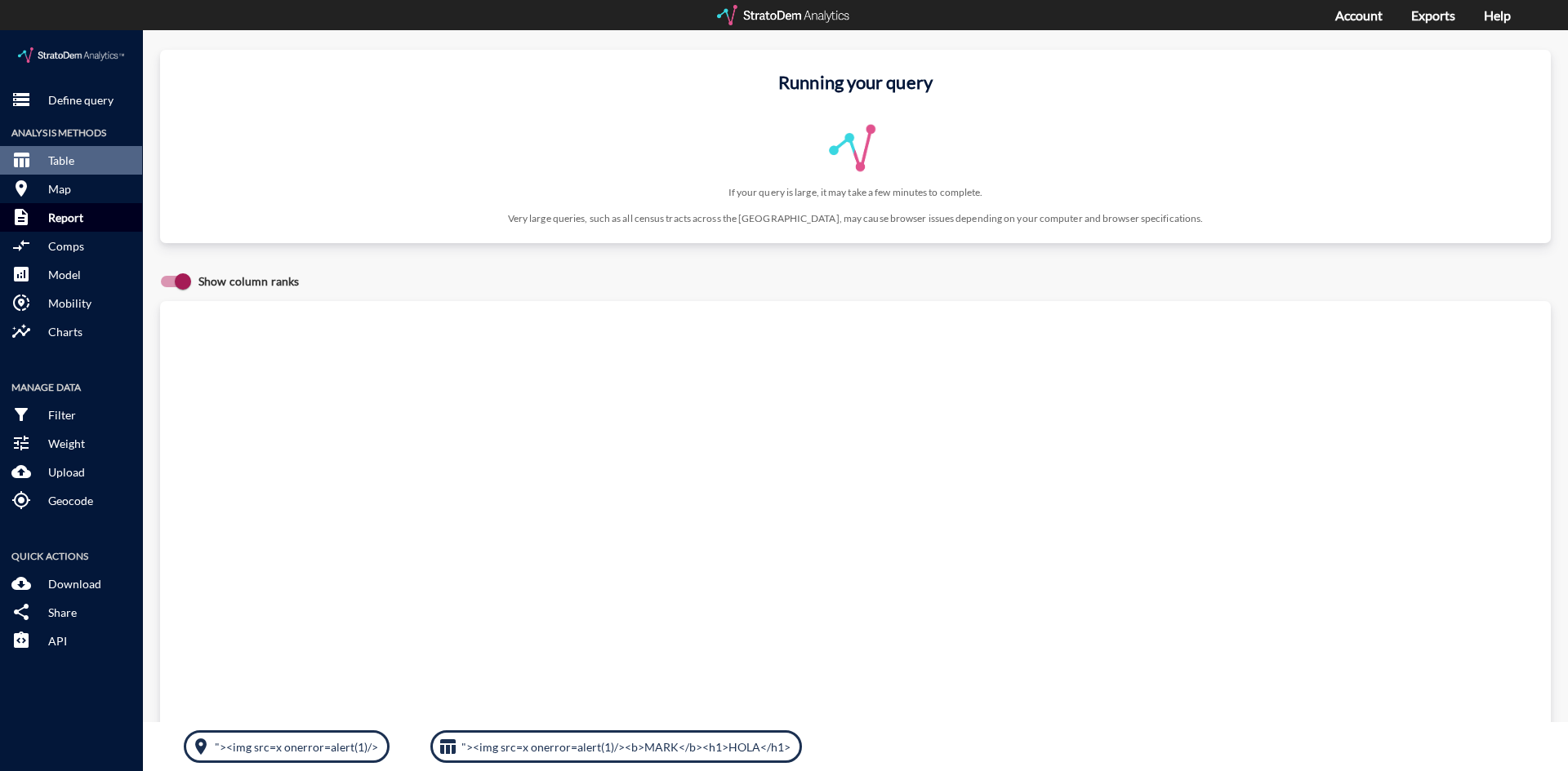
click p "Report"
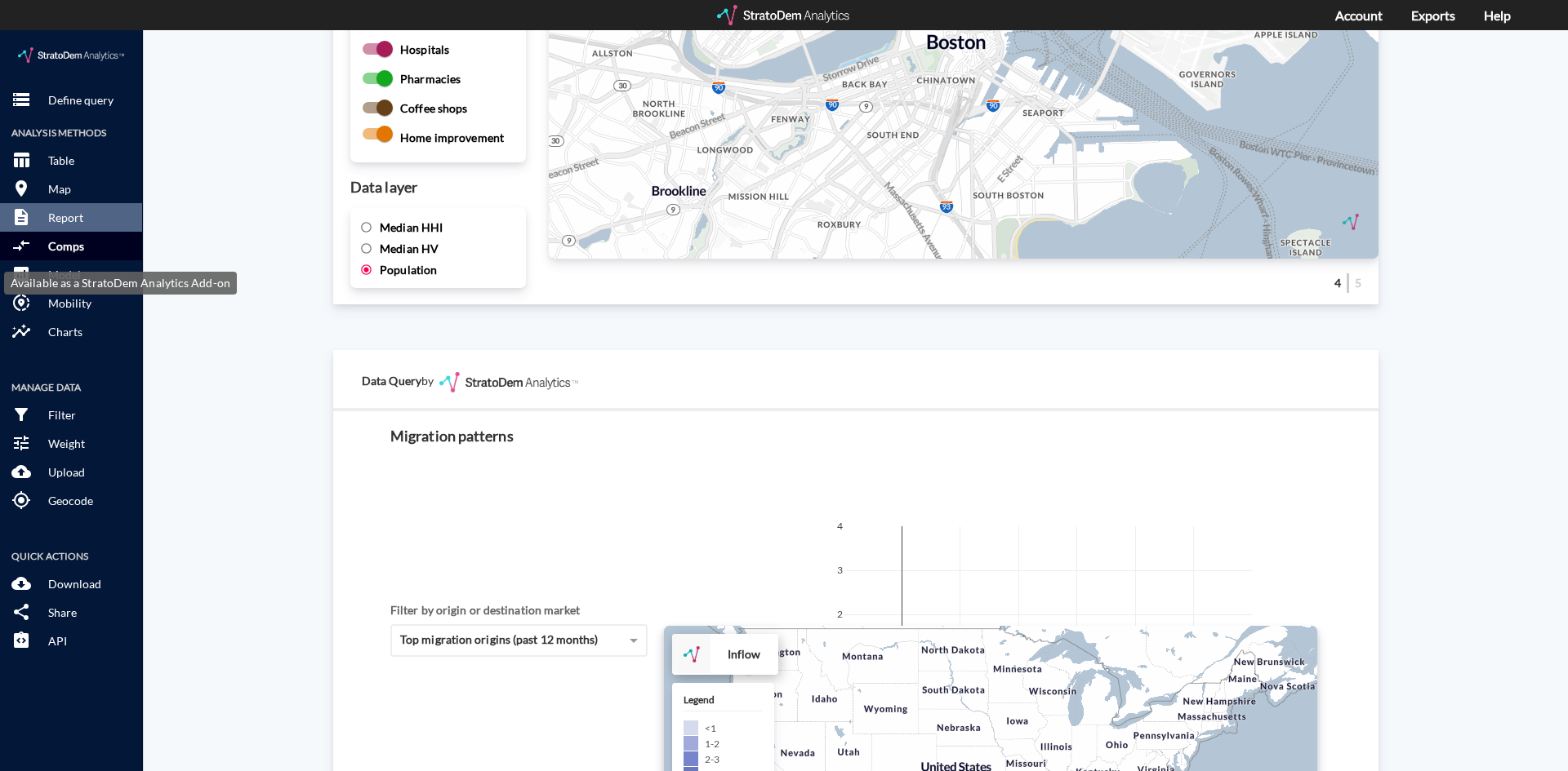
click p "Comps"
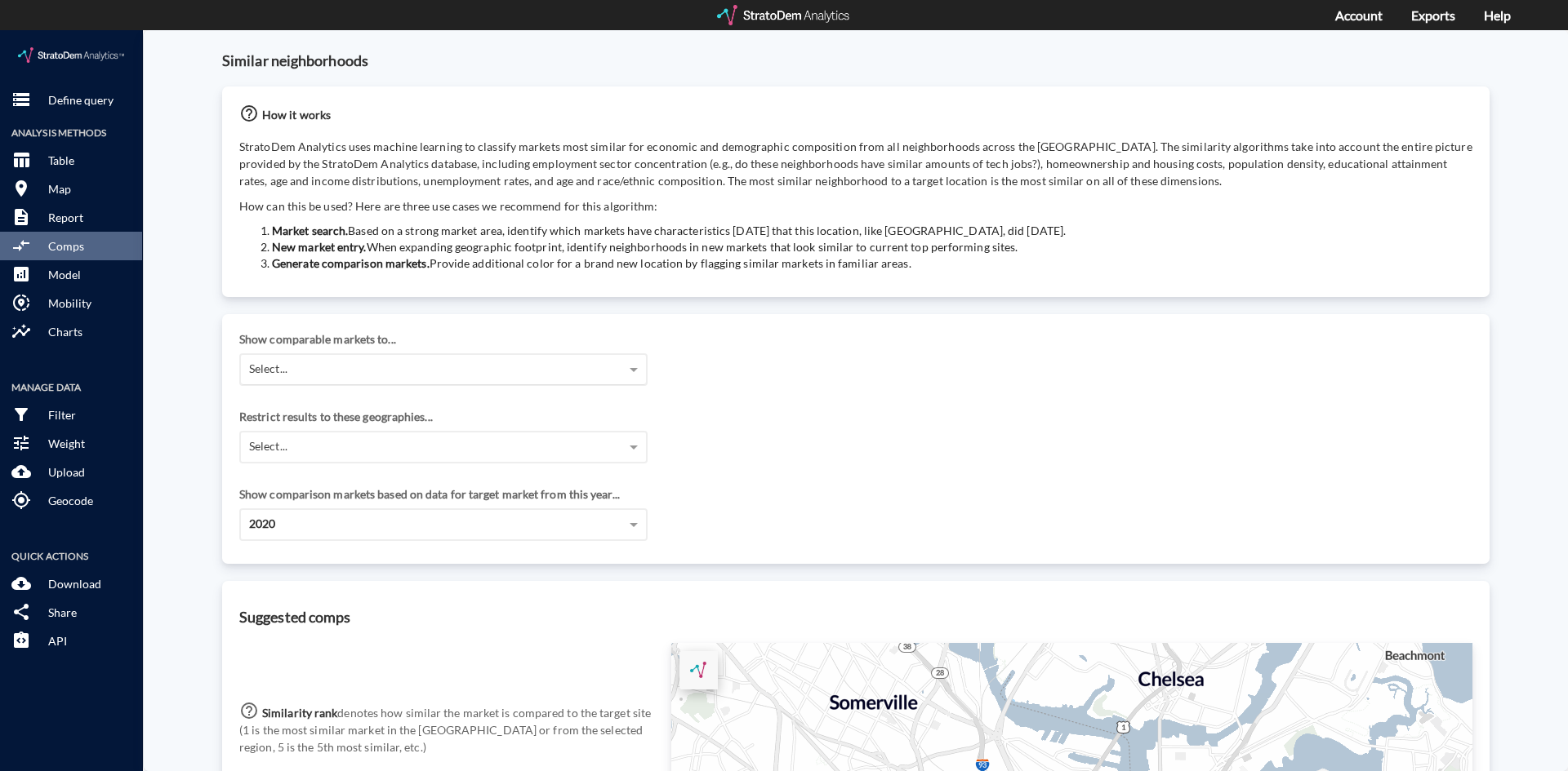
click div "Select..."
drag, startPoint x: 308, startPoint y: 378, endPoint x: 297, endPoint y: 422, distance: 45.4
click div "No results found"
click div "Select..."
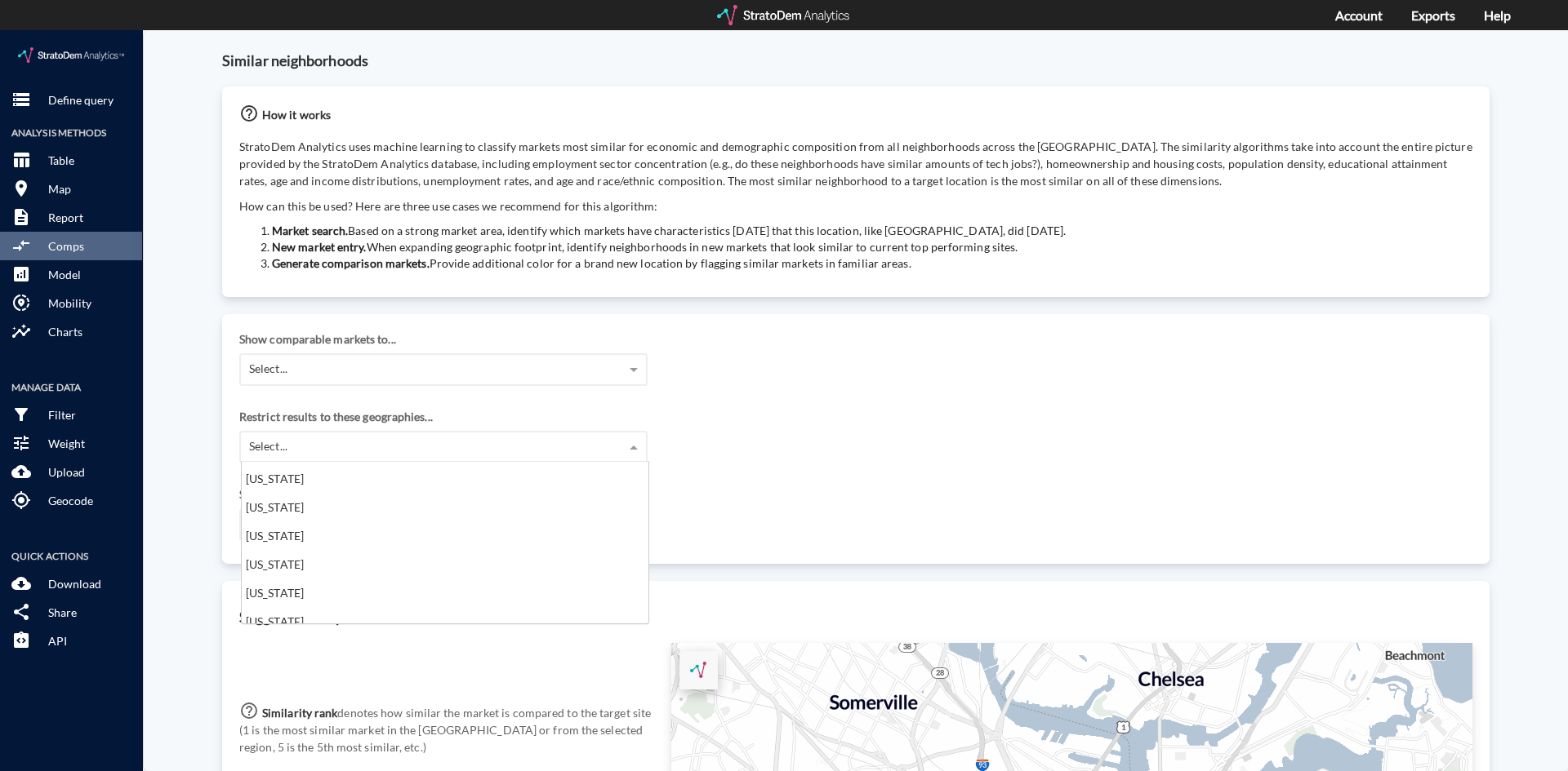
scroll to position [0, 0]
click div "Select..."
click div "Alabama"
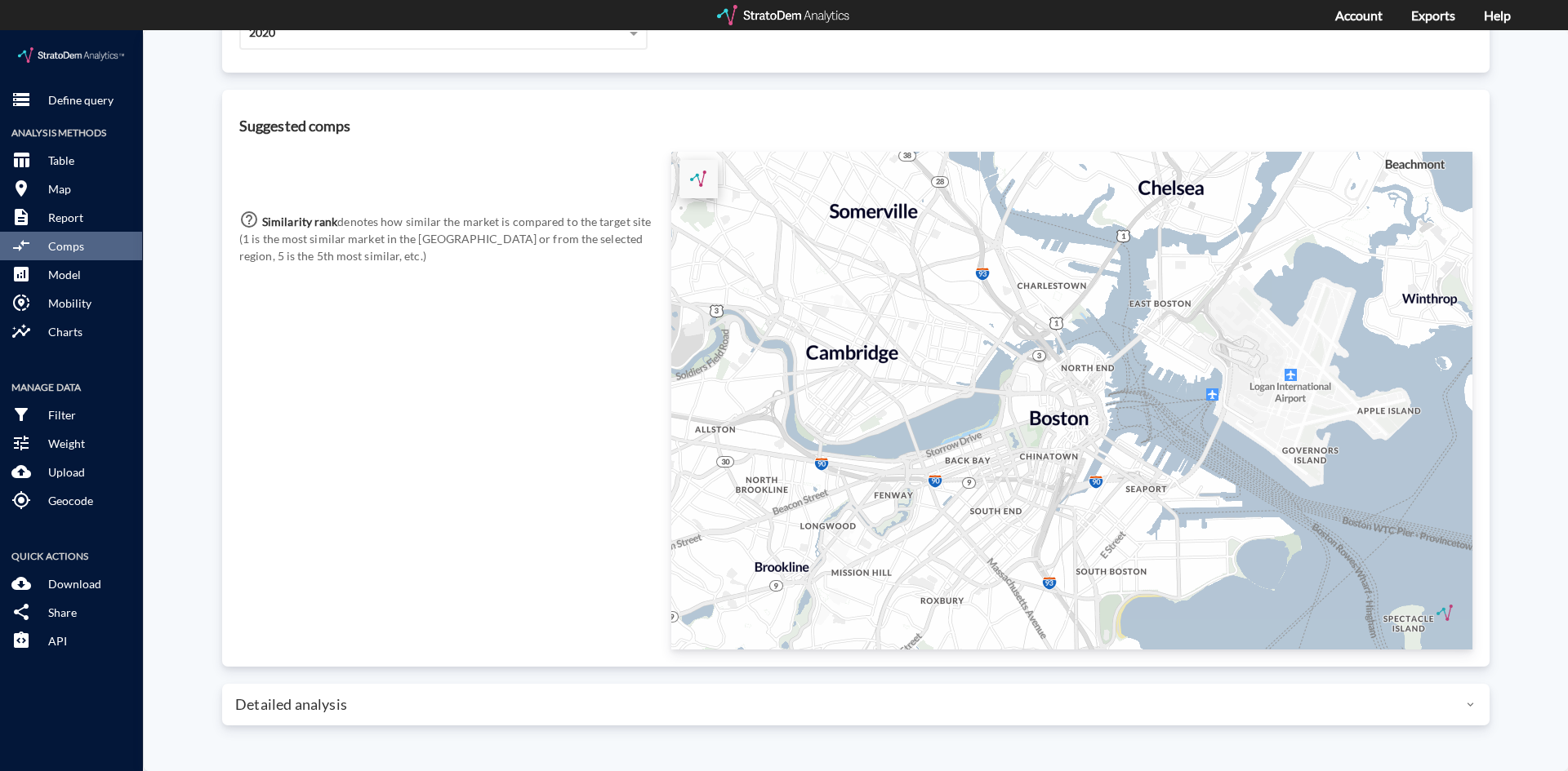
scroll to position [172, 0]
click div "Detailed analysis"
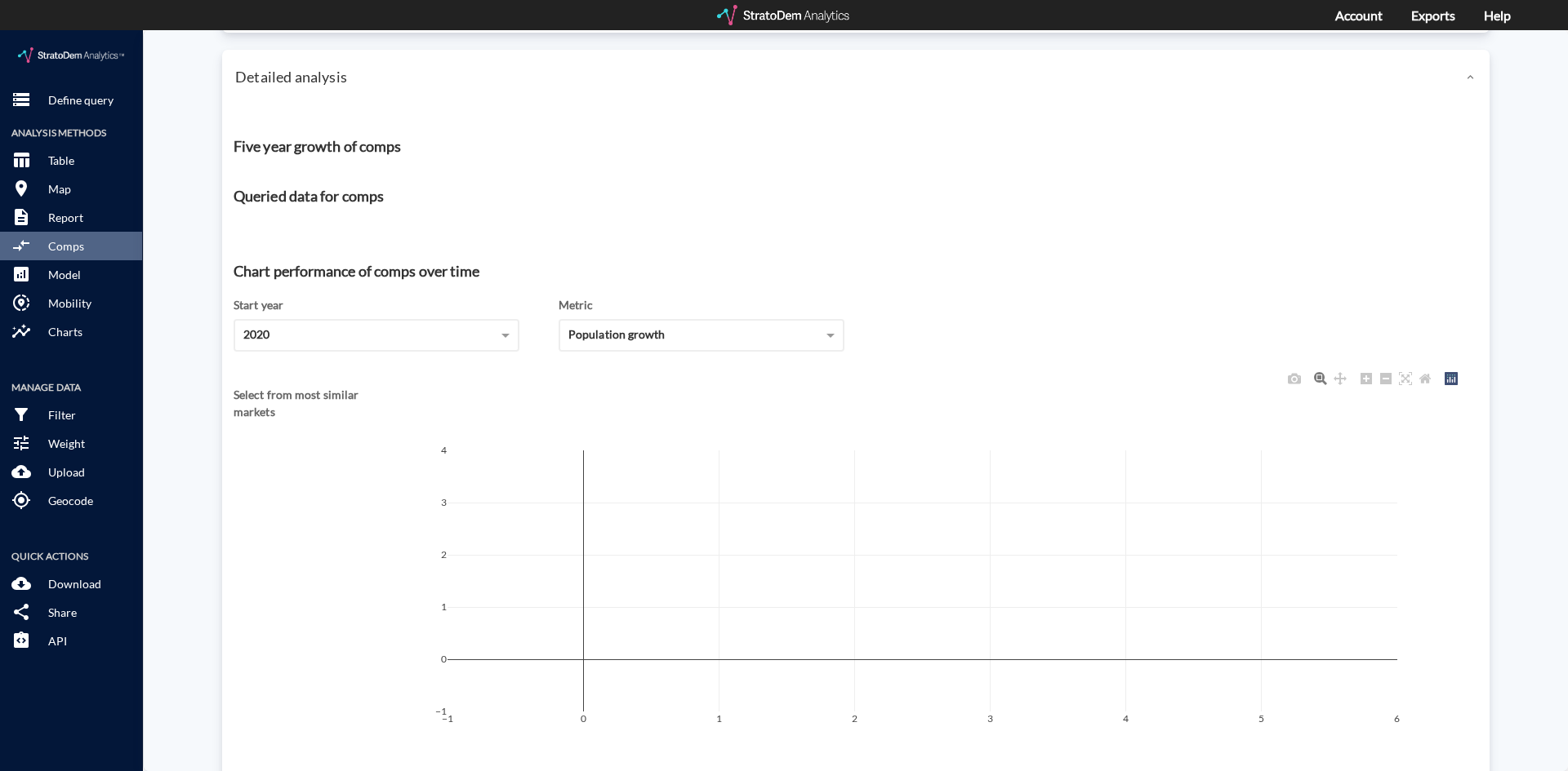
scroll to position [1156, 0]
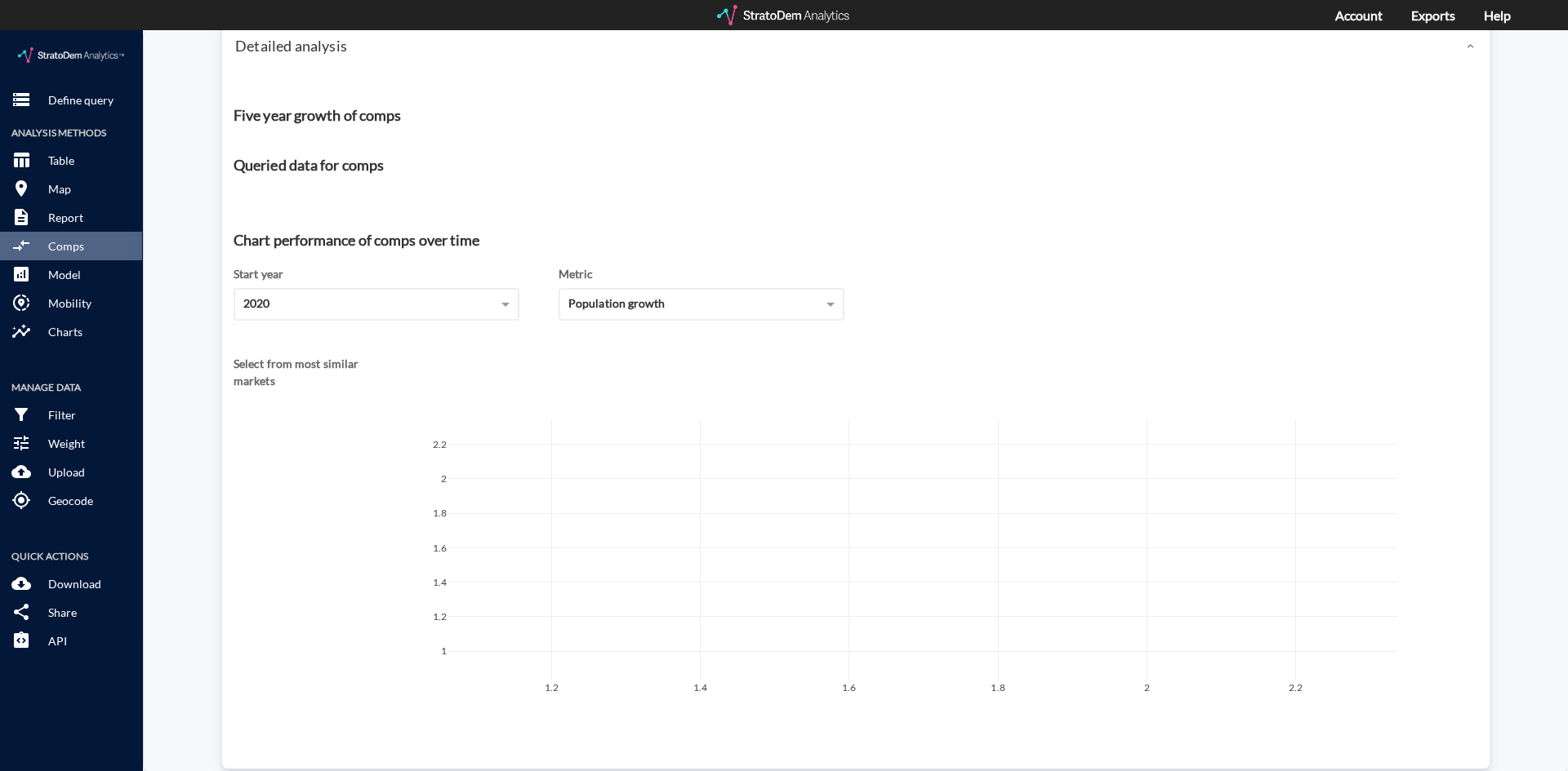
click div "Metric Population growth"
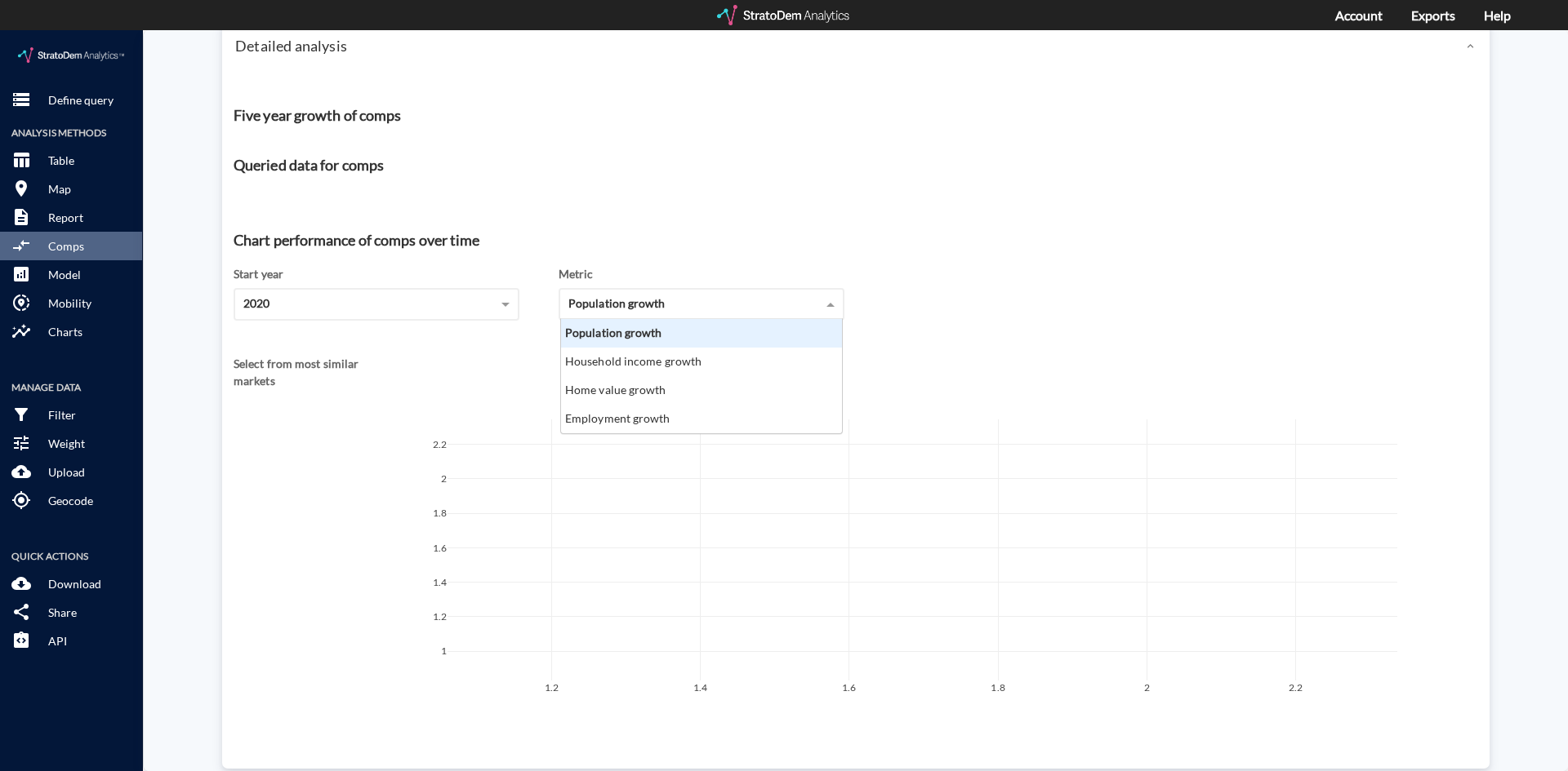
click div "Population growth"
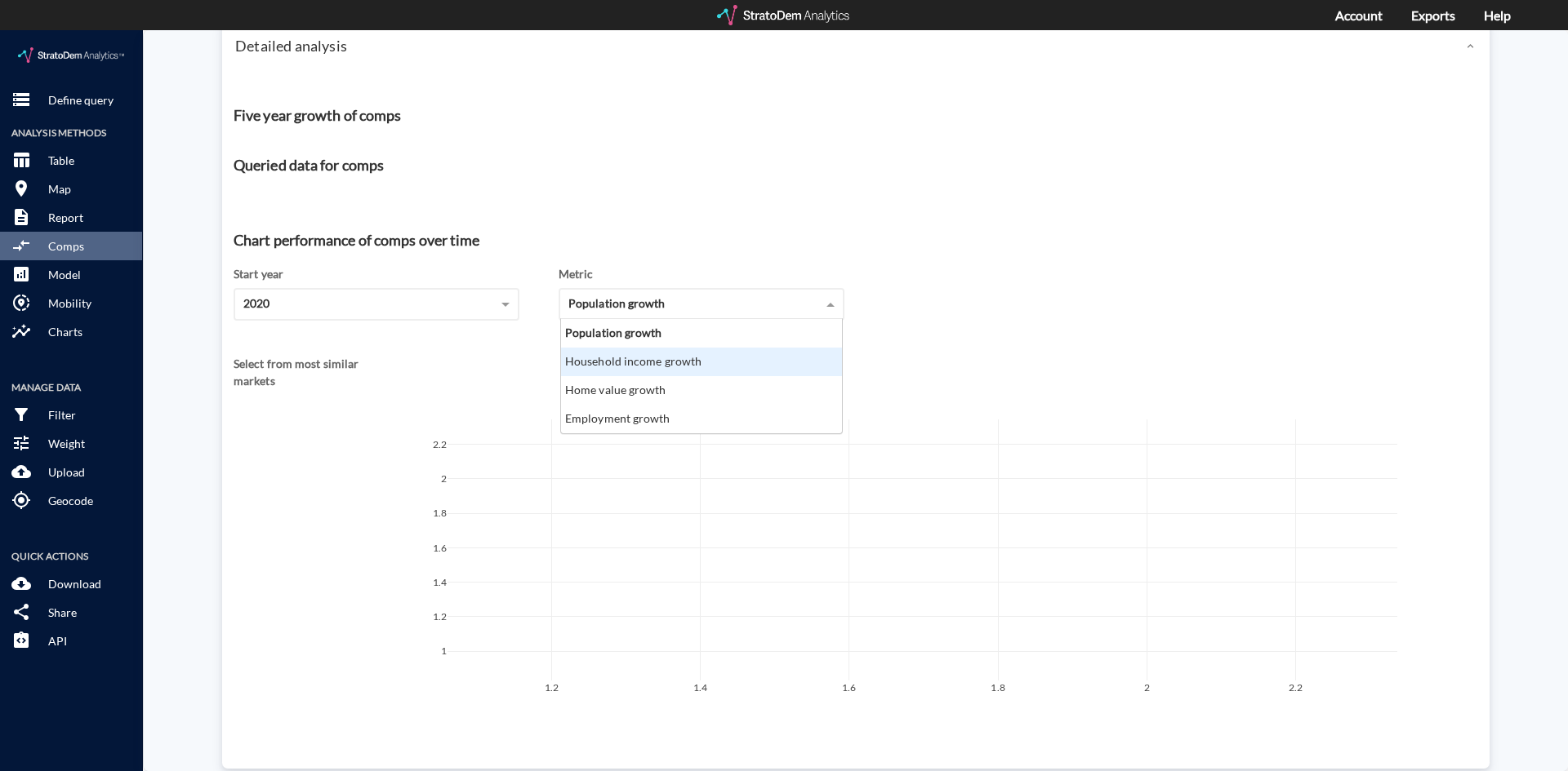
click div "Household income growth"
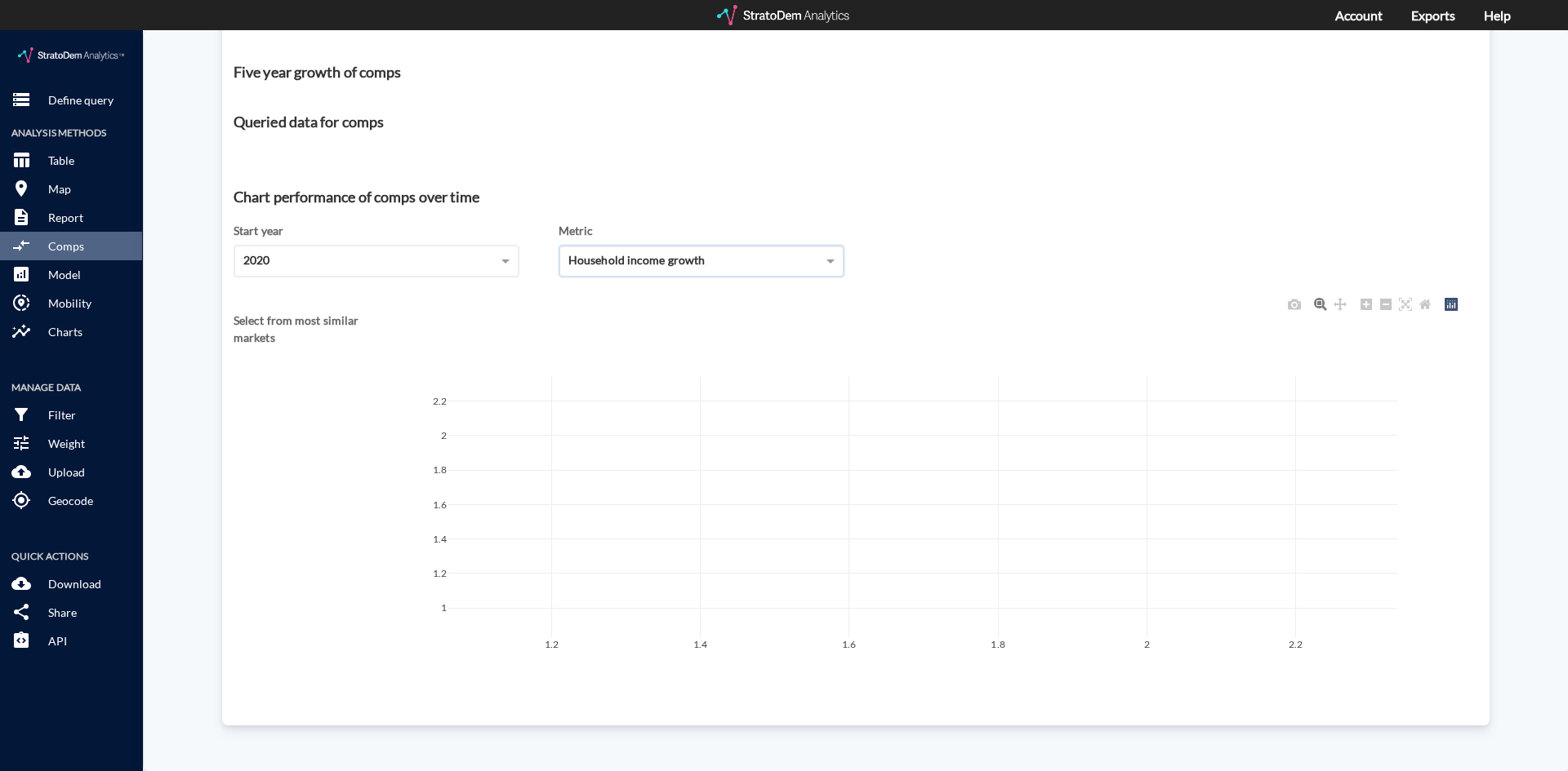
scroll to position [499, 0]
click button "analytics Model"
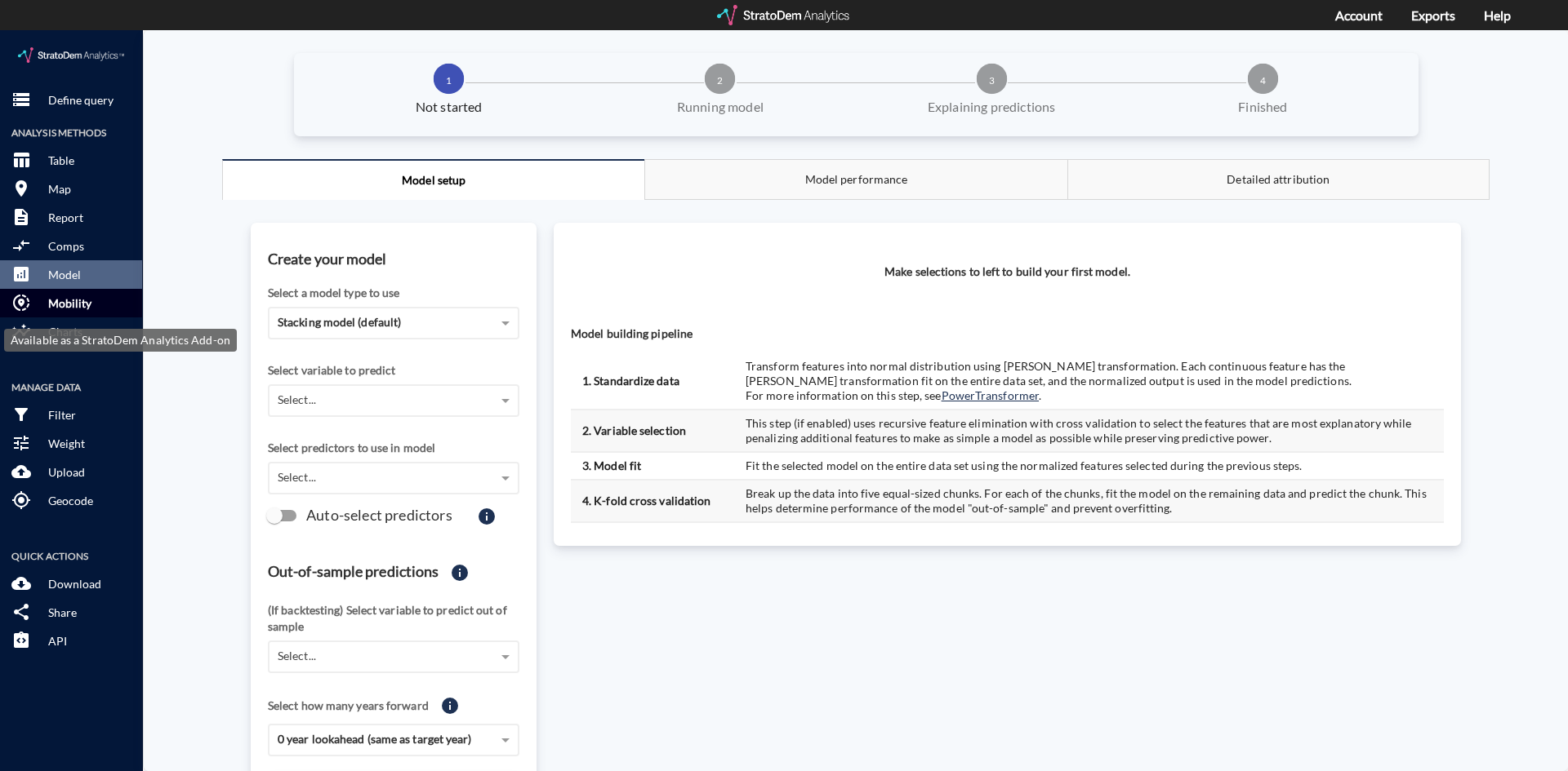
click button "share_location Mobility"
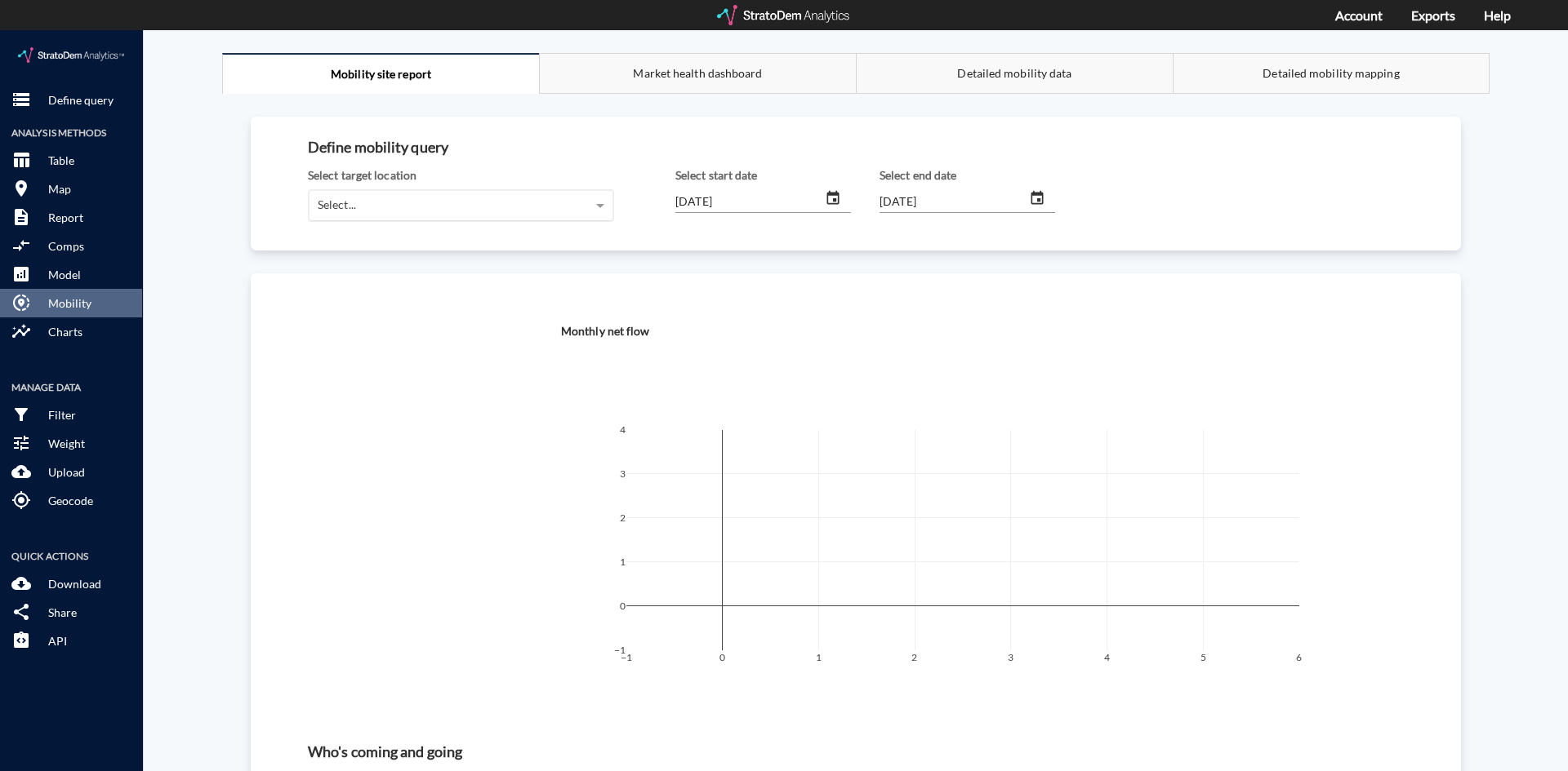
click div "Select..."
click div "Mobility site report Market health dashboard Detailed mobility data Detailed mo…"
click span "Market health dashboard"
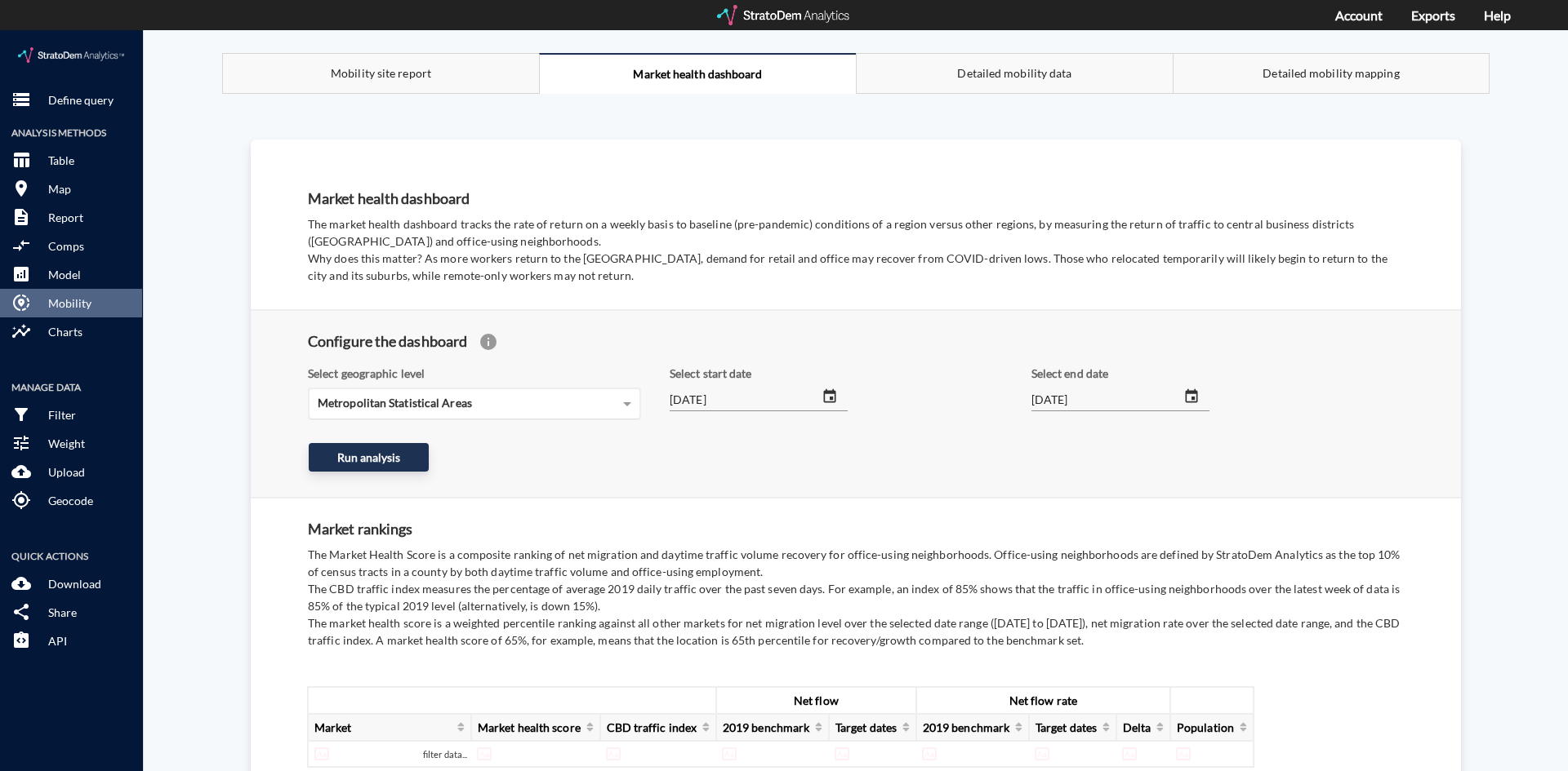
click span "Metropolitan Statistical Areas"
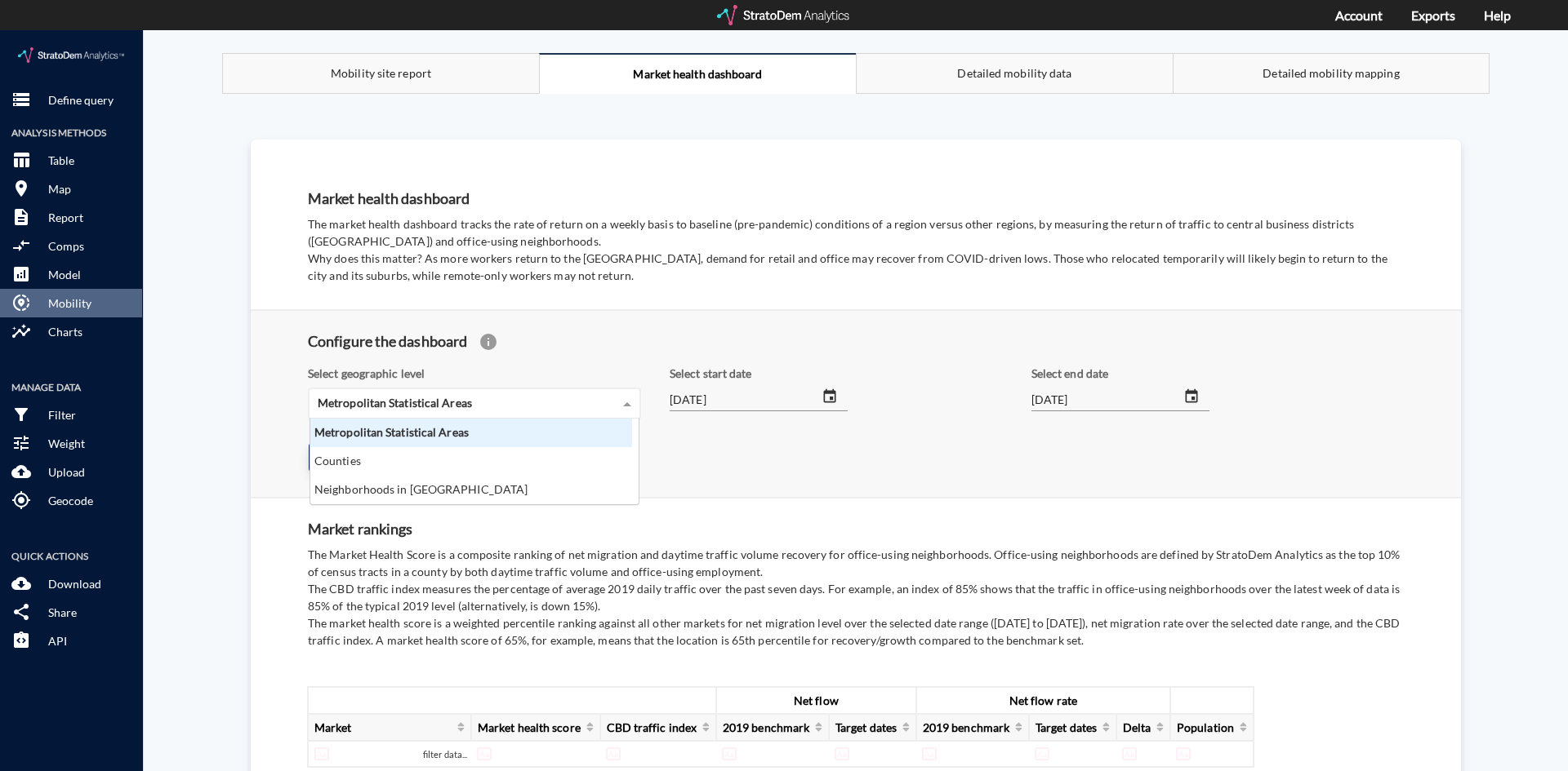
scroll to position [73, 312]
click span "Metropolitan Statistical Areas"
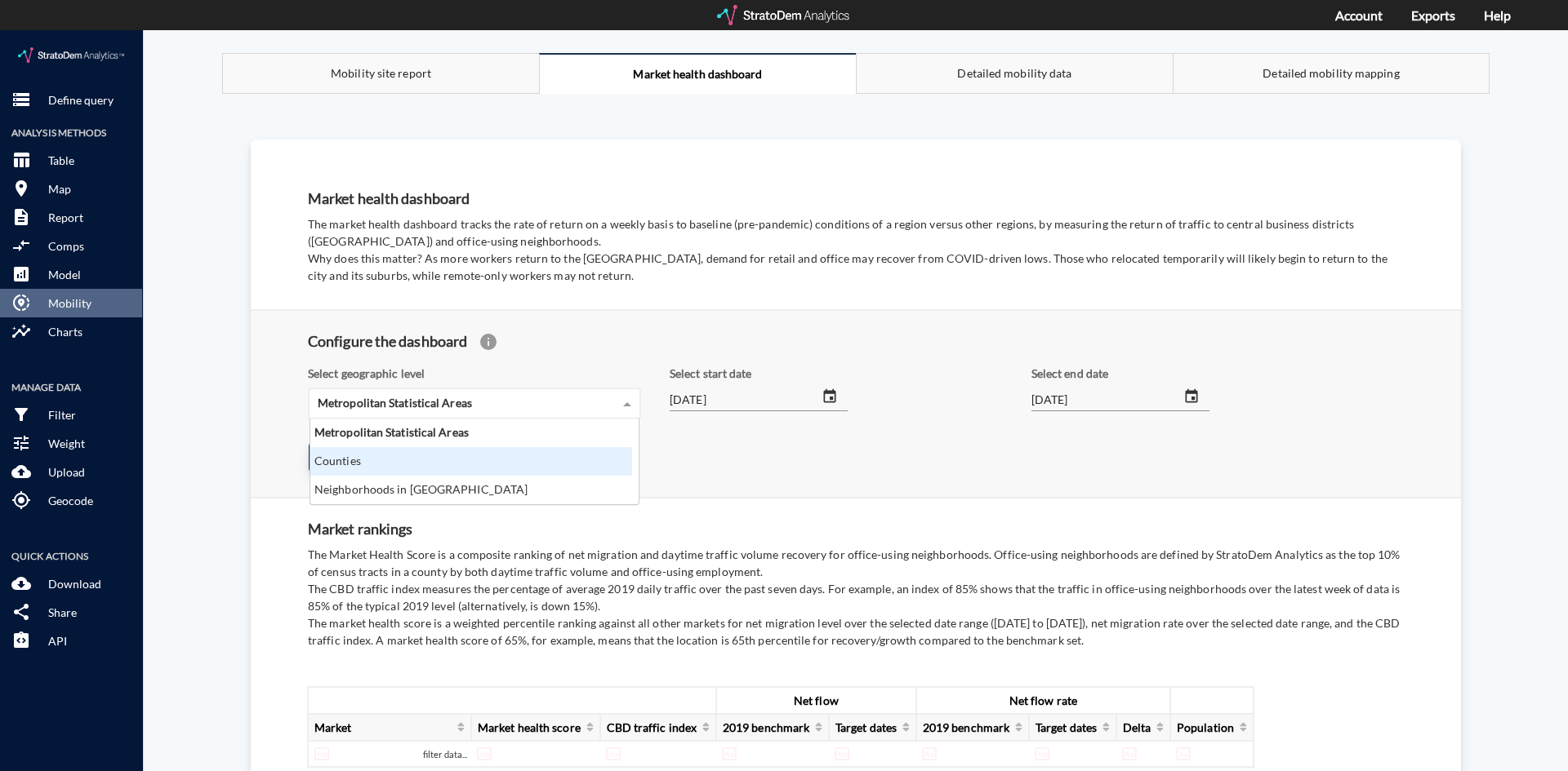
click div "Counties"
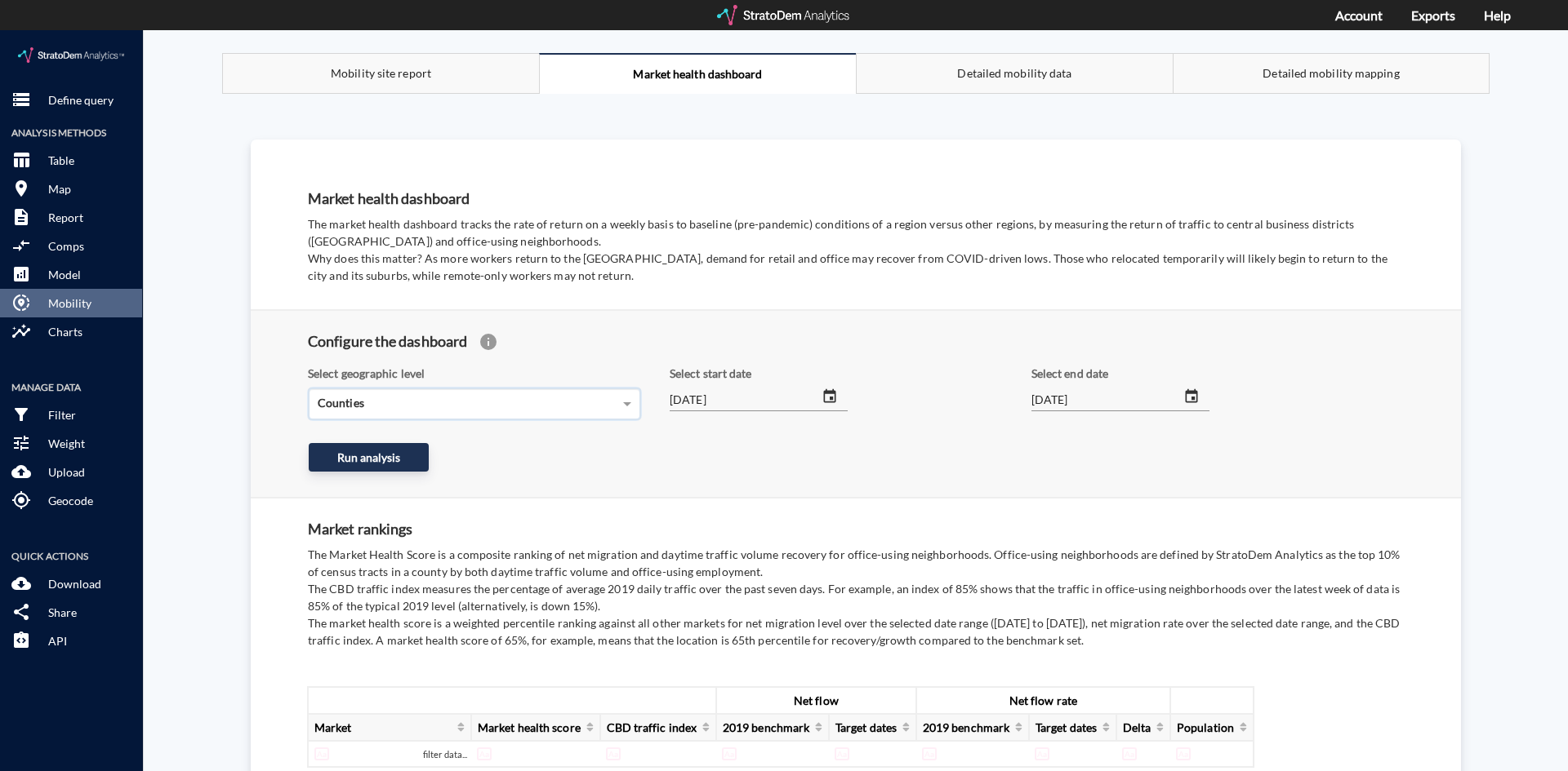
click div "Counties"
click div "Metropolitan Statistical Areas"
click button "Run analysis"
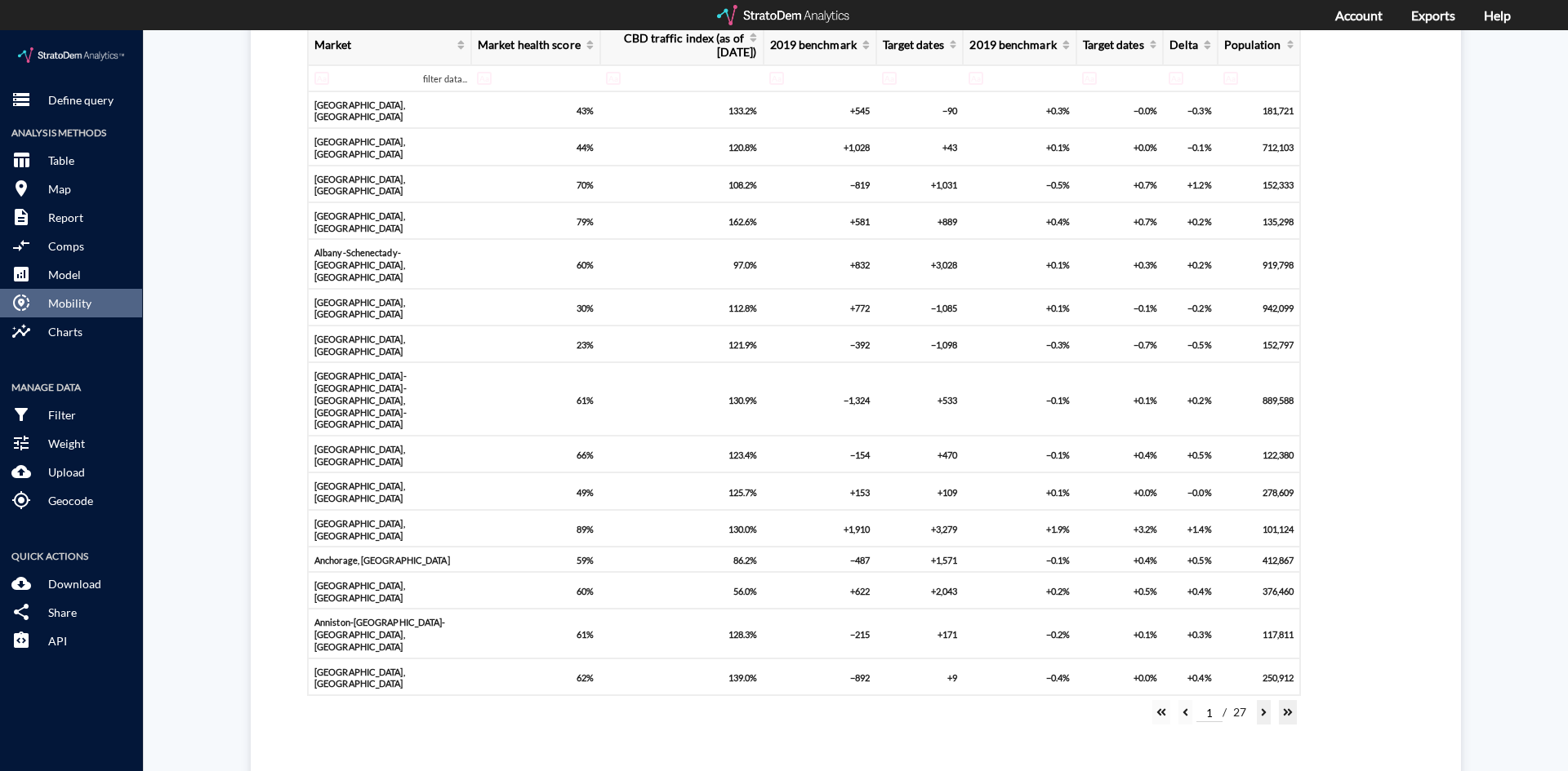
scroll to position [653, 0]
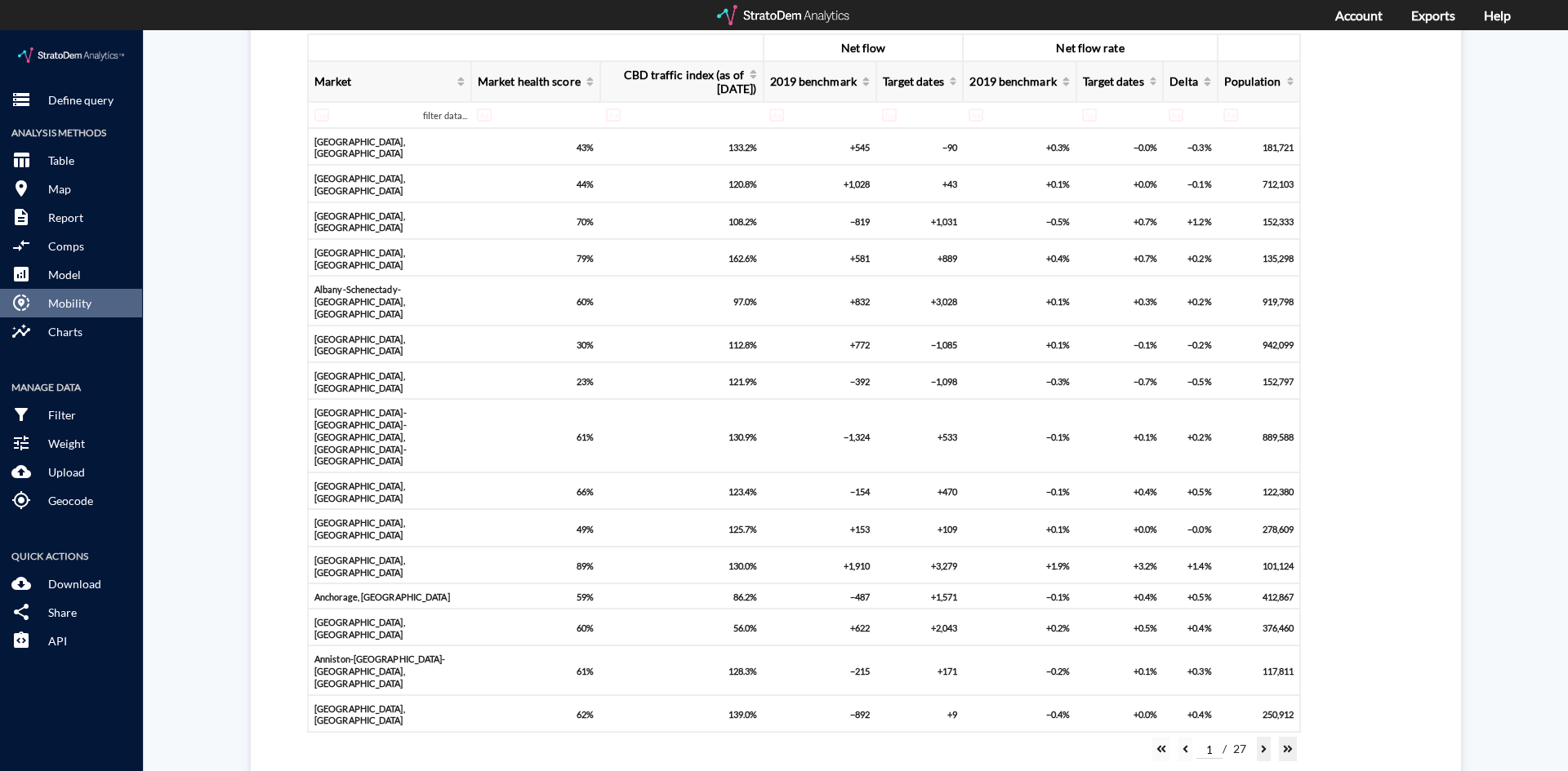
drag, startPoint x: 377, startPoint y: 398, endPoint x: 434, endPoint y: 429, distance: 64.9
click tbody "Net flow Net flow rate Market Market health score CBD traffic index (as of Dece…"
click div "Net flow Net flow rate Market Market health score CBD traffic index (as of Dece…"
click button
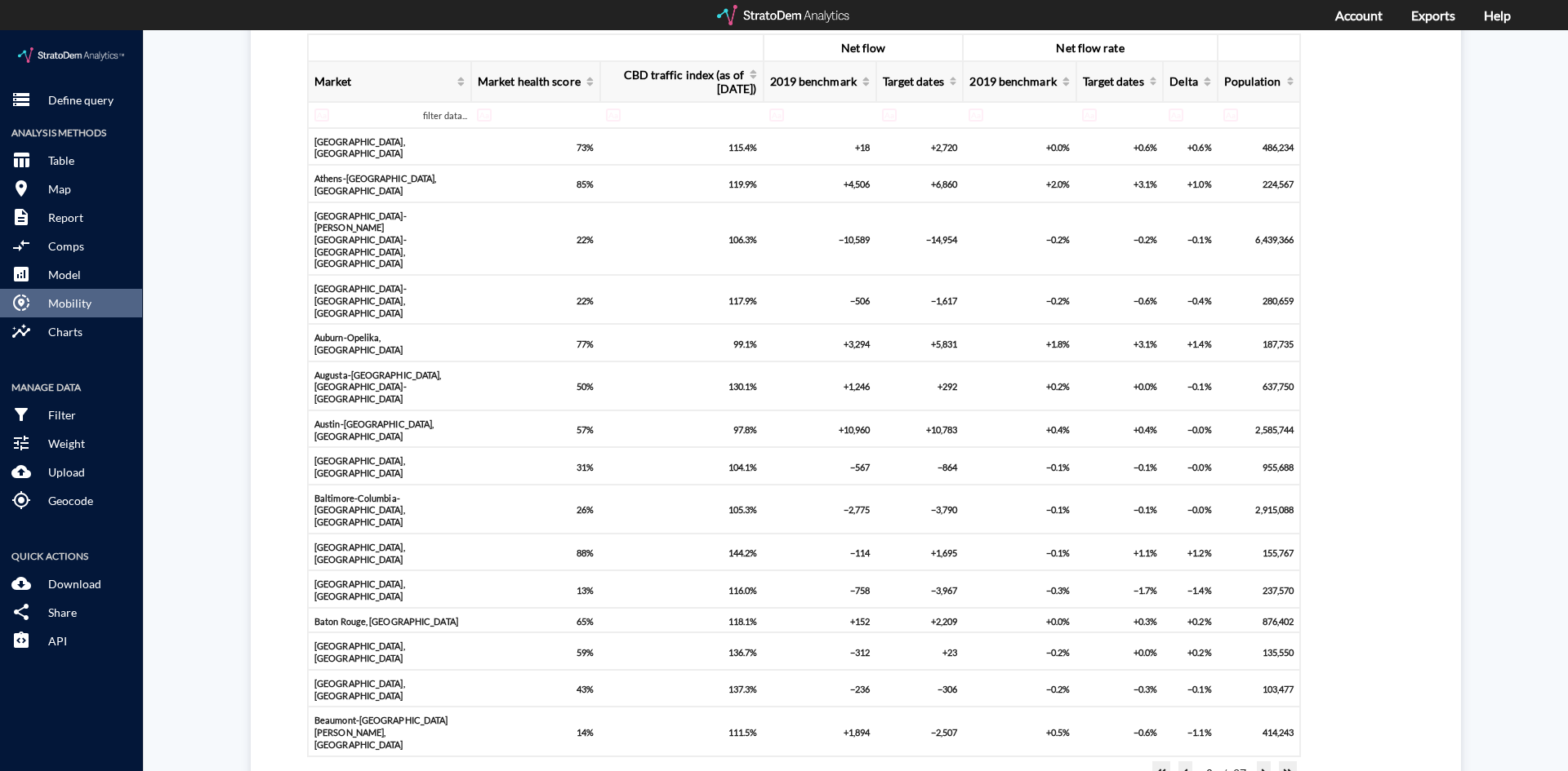
click div "2 / 27"
click icon
click button
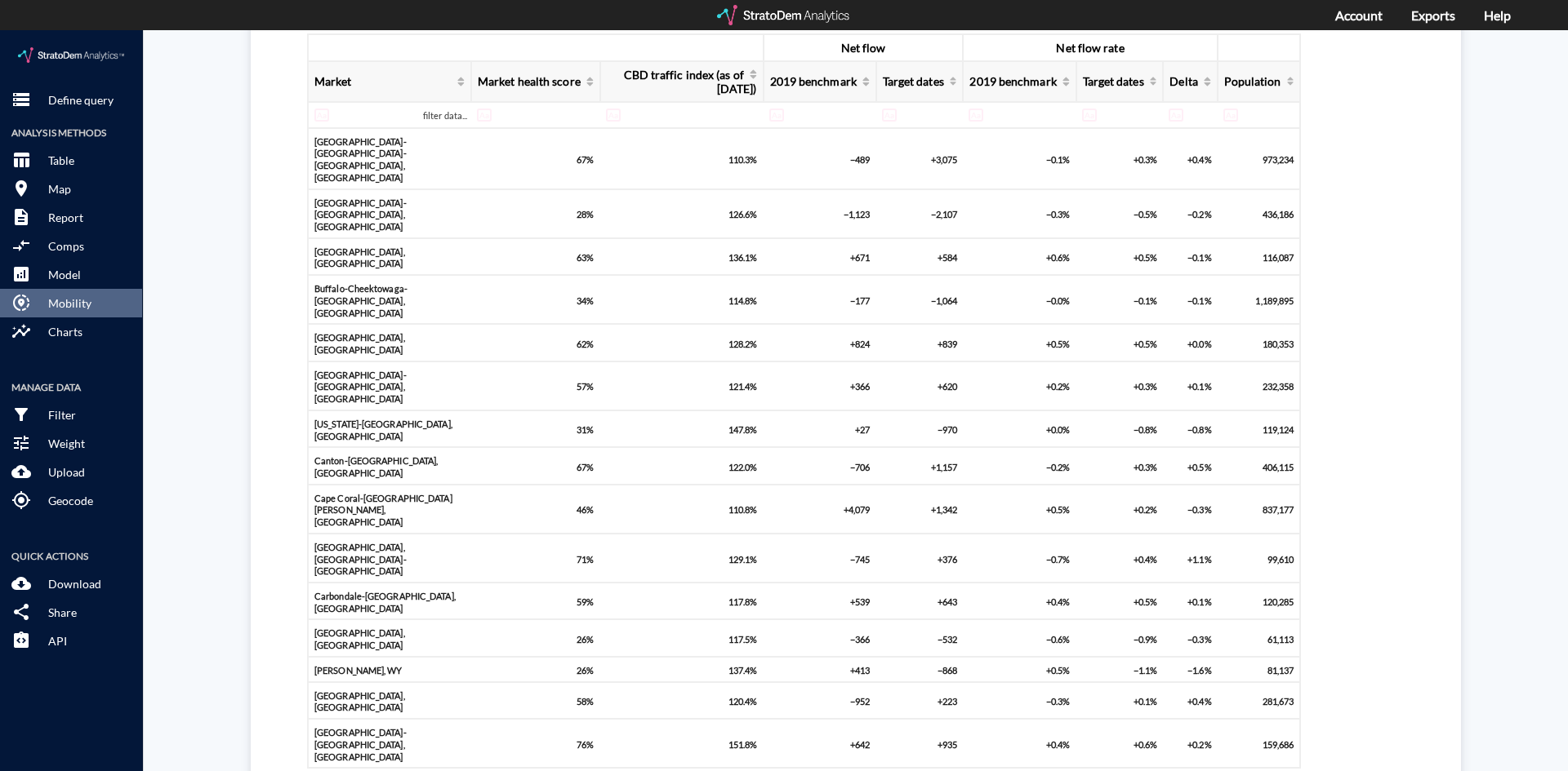
drag, startPoint x: 1263, startPoint y: 492, endPoint x: 939, endPoint y: 570, distance: 333.3
click button
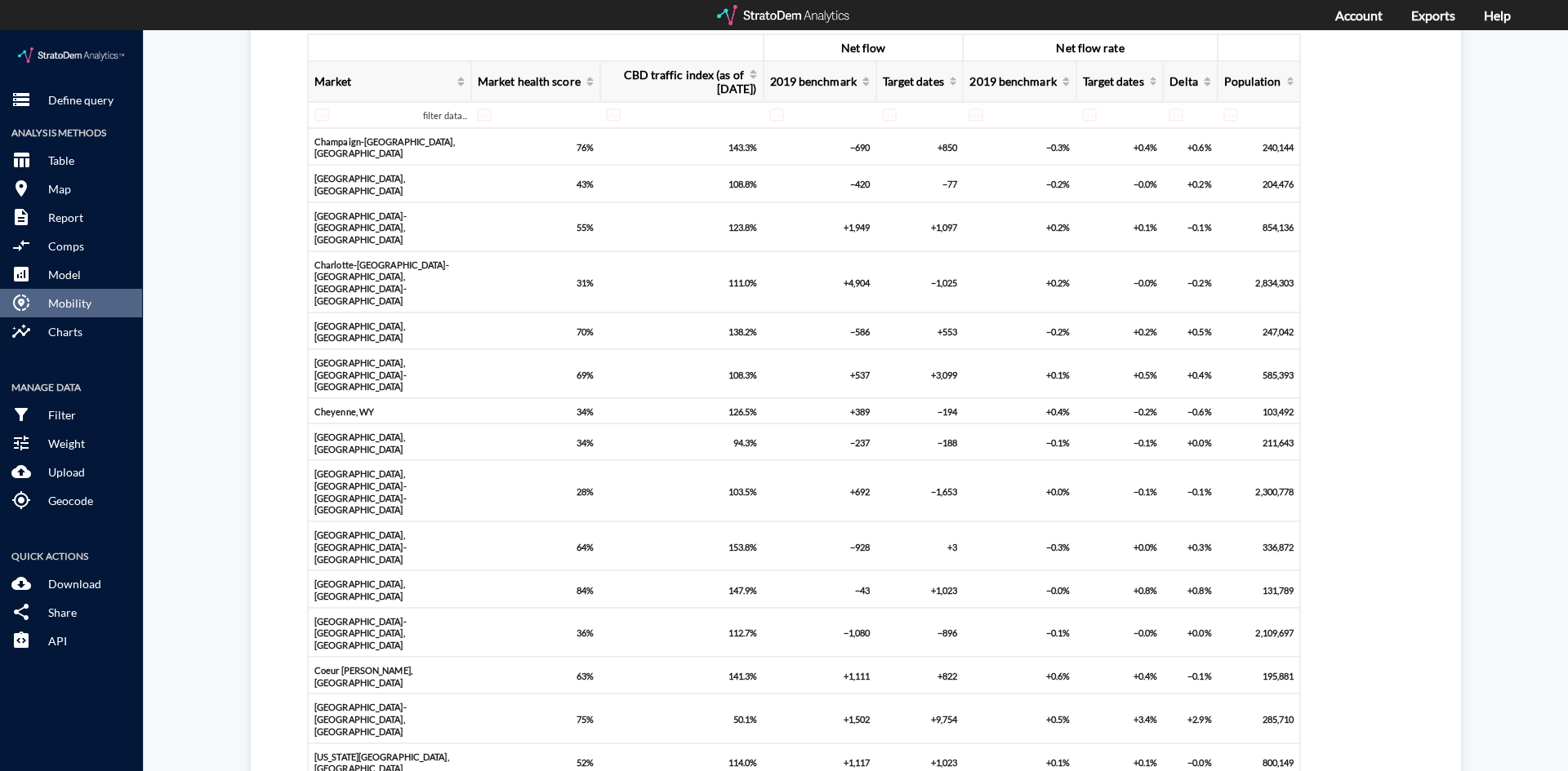
click p "How is this market doing over time versus other locations?"
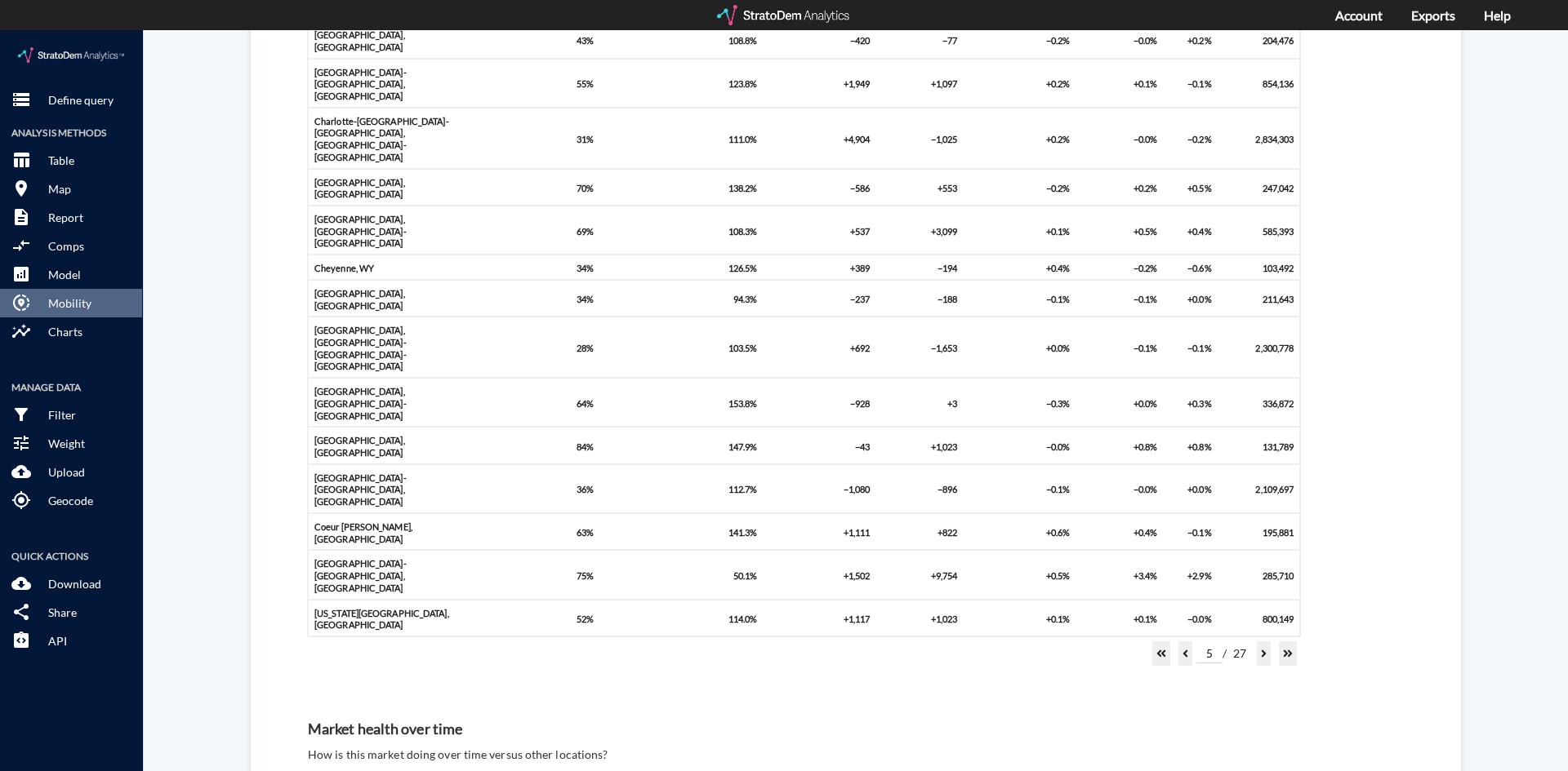
scroll to position [980, 0]
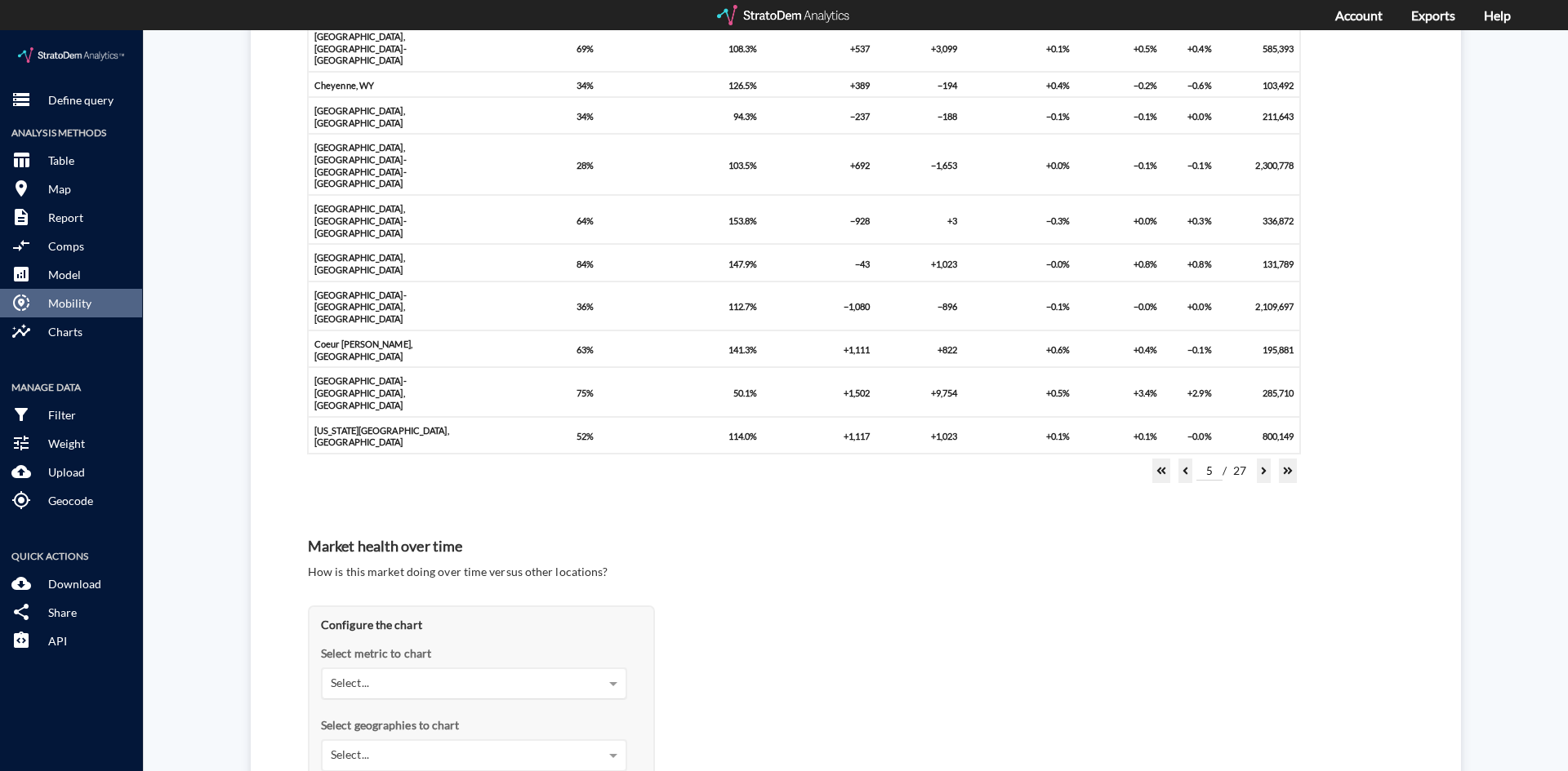
drag, startPoint x: 418, startPoint y: 321, endPoint x: 420, endPoint y: 371, distance: 50.0
click h5 "Configure the chart"
click div "Select..."
click div "Net flow"
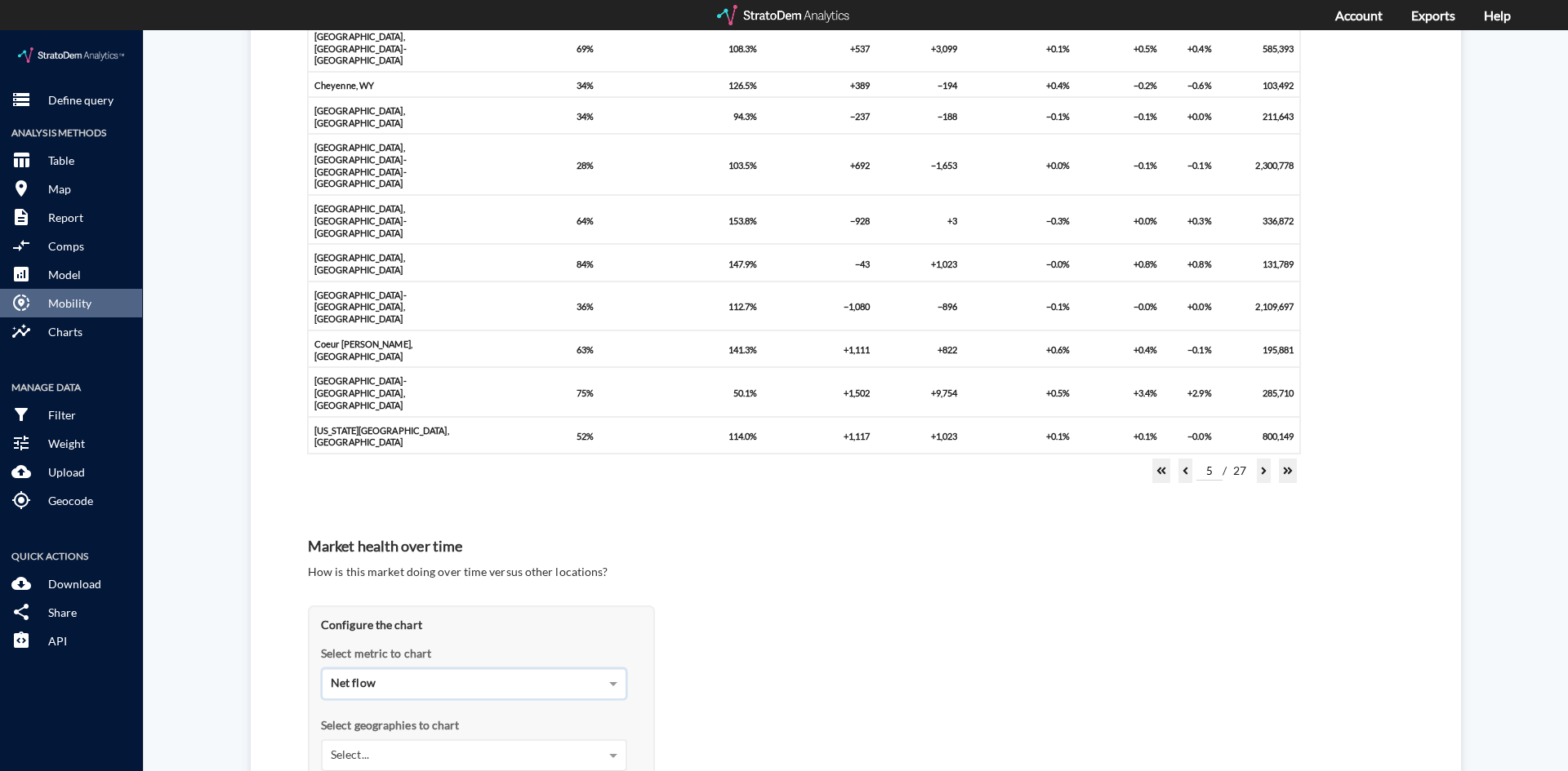
click div "Select..."
click div "Akron, OH MSA"
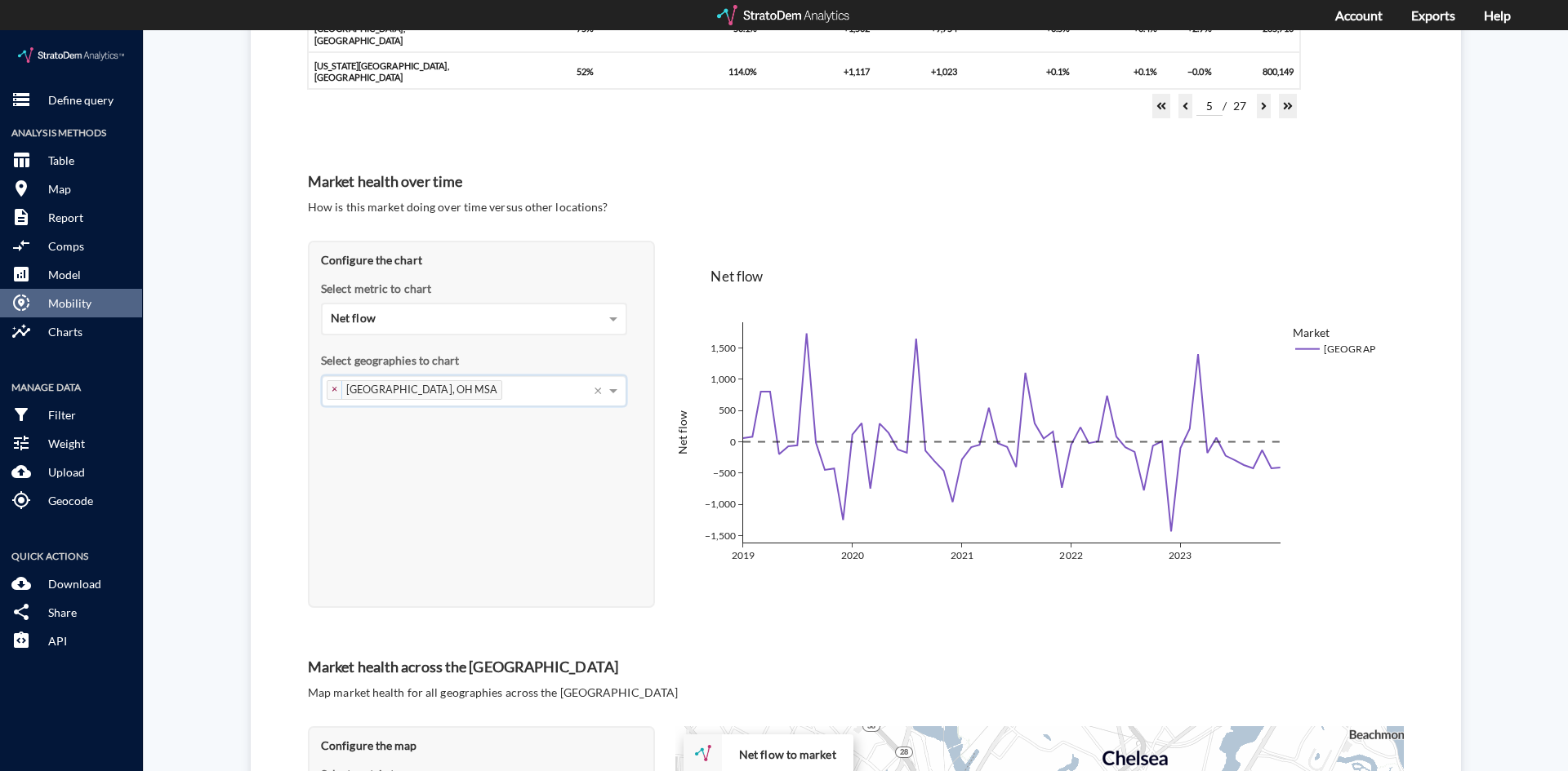
scroll to position [1470, 0]
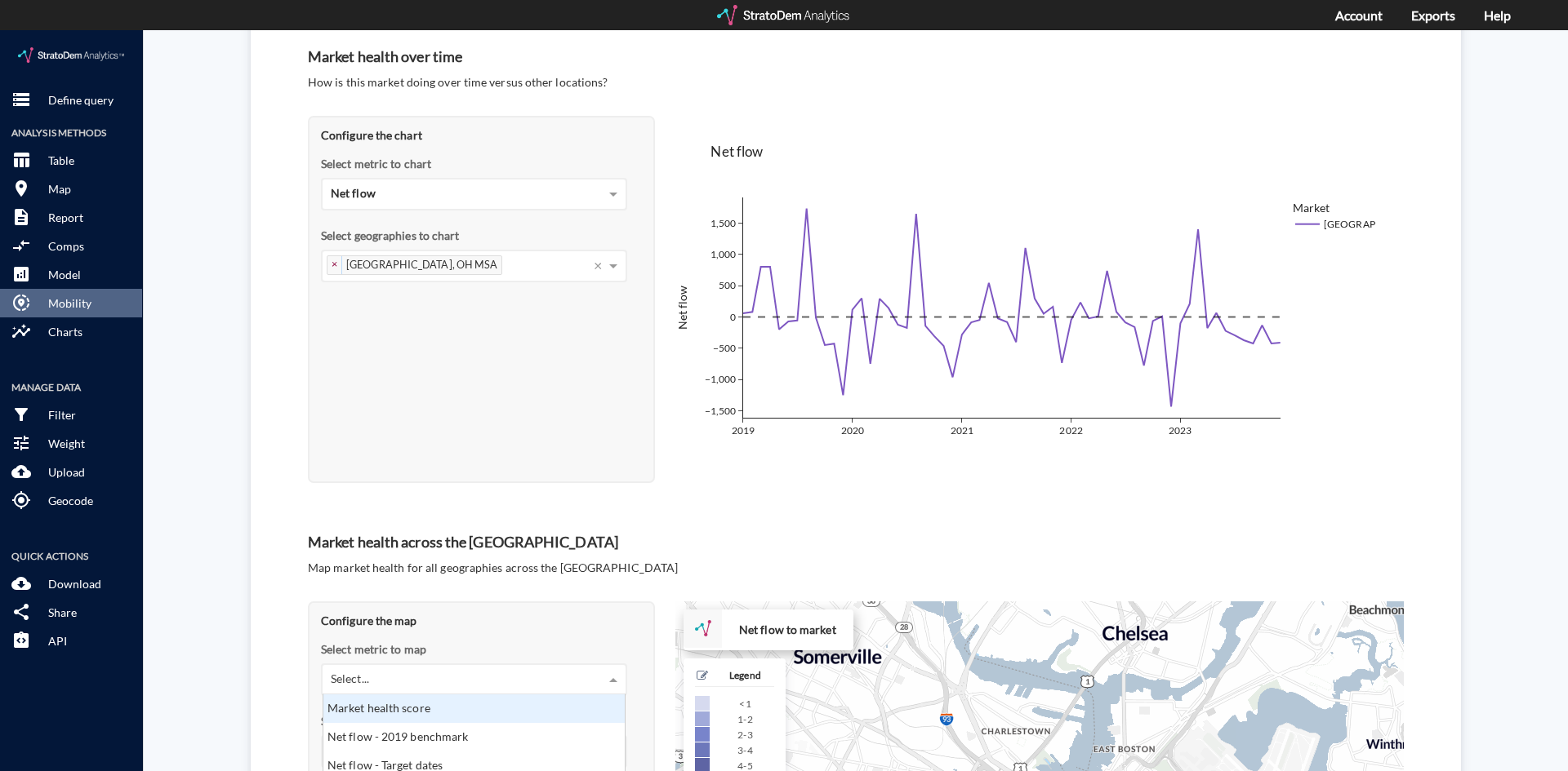
click div "Select... Market health score Net flow - 2019 benchmark Net flow - Target dates…"
click div "Market health score"
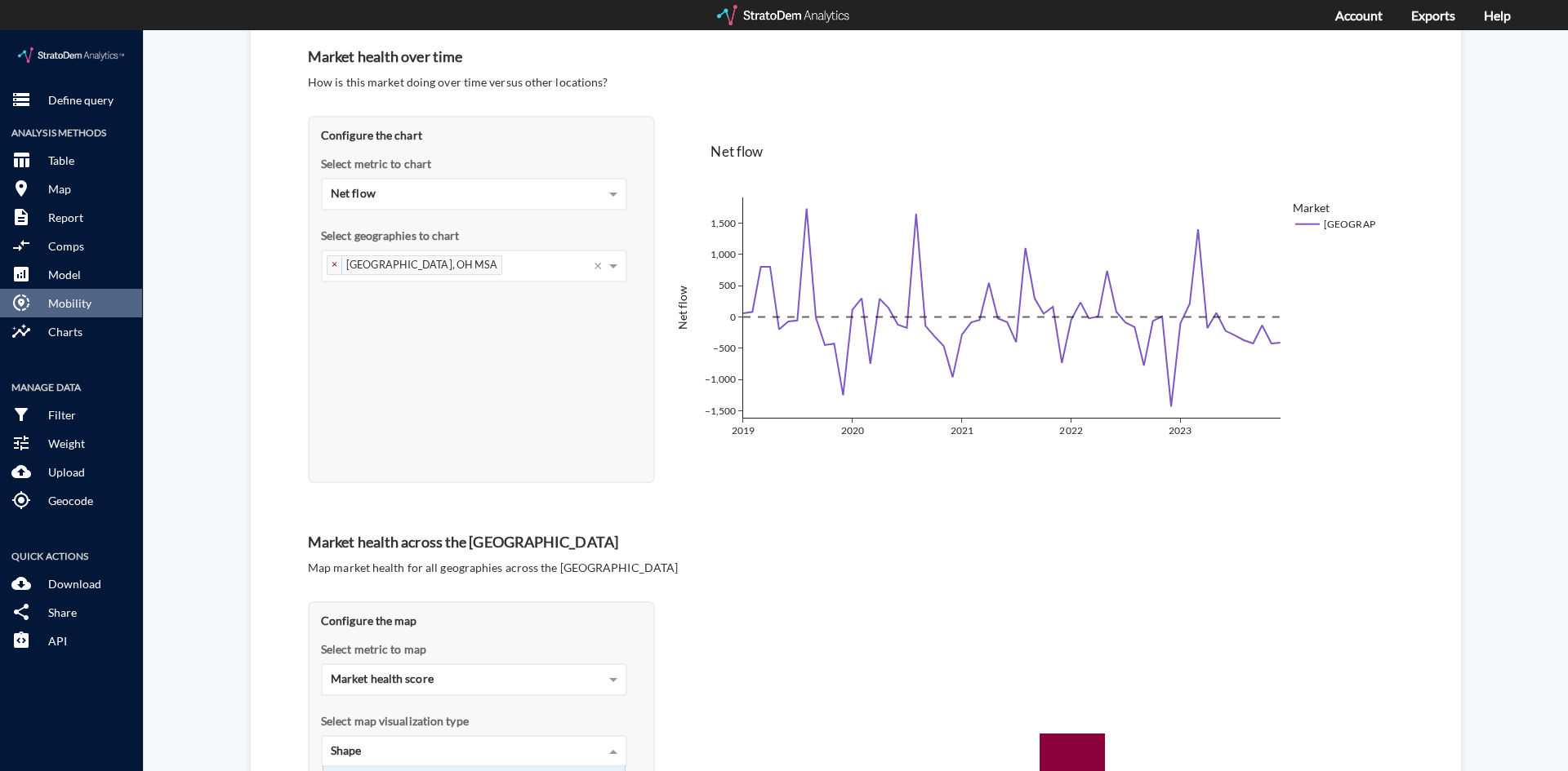
click div "Shape"
click div "Configure the map Select metric to map Market health score Select map visualiza…"
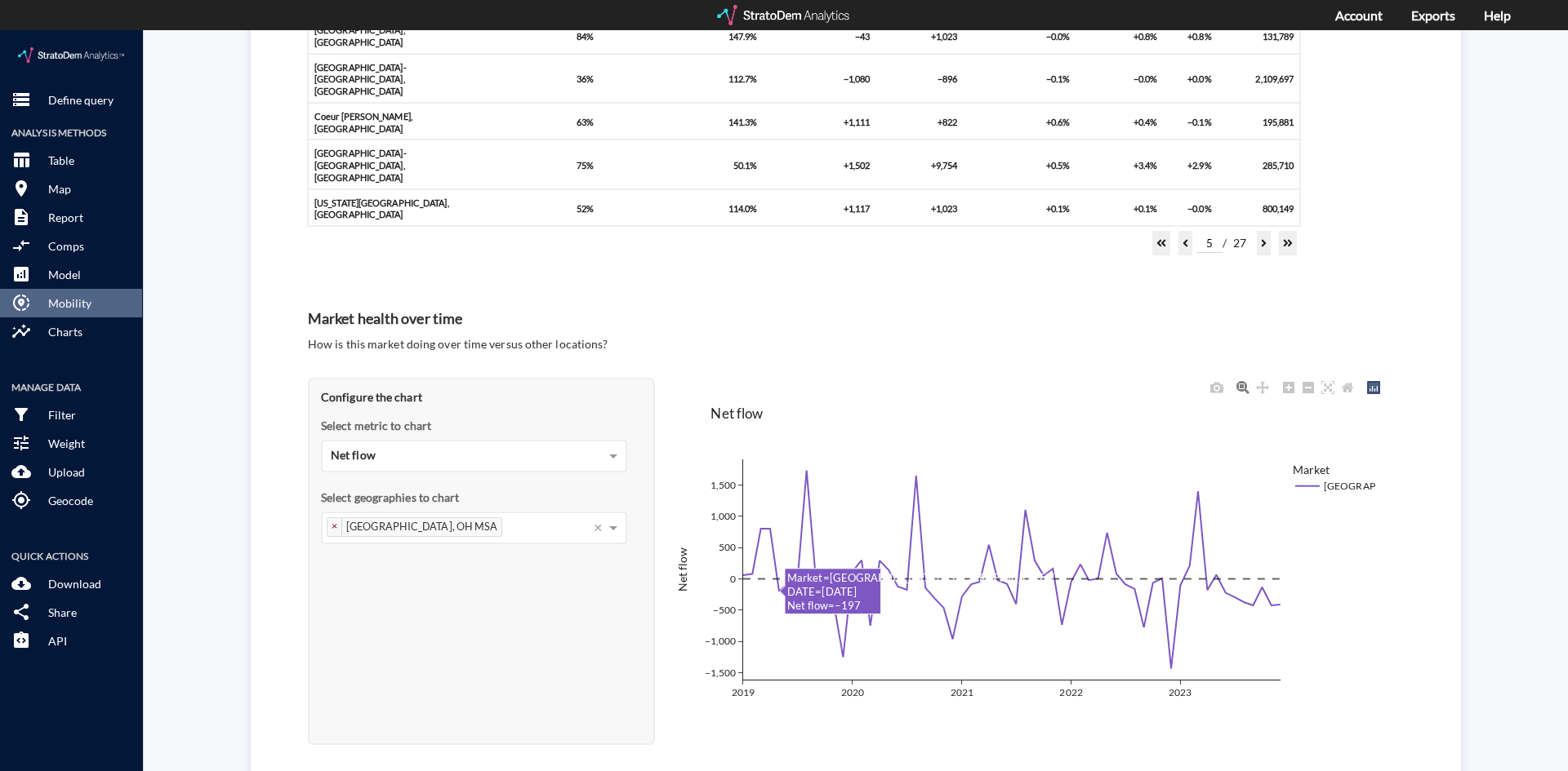
scroll to position [800, 0]
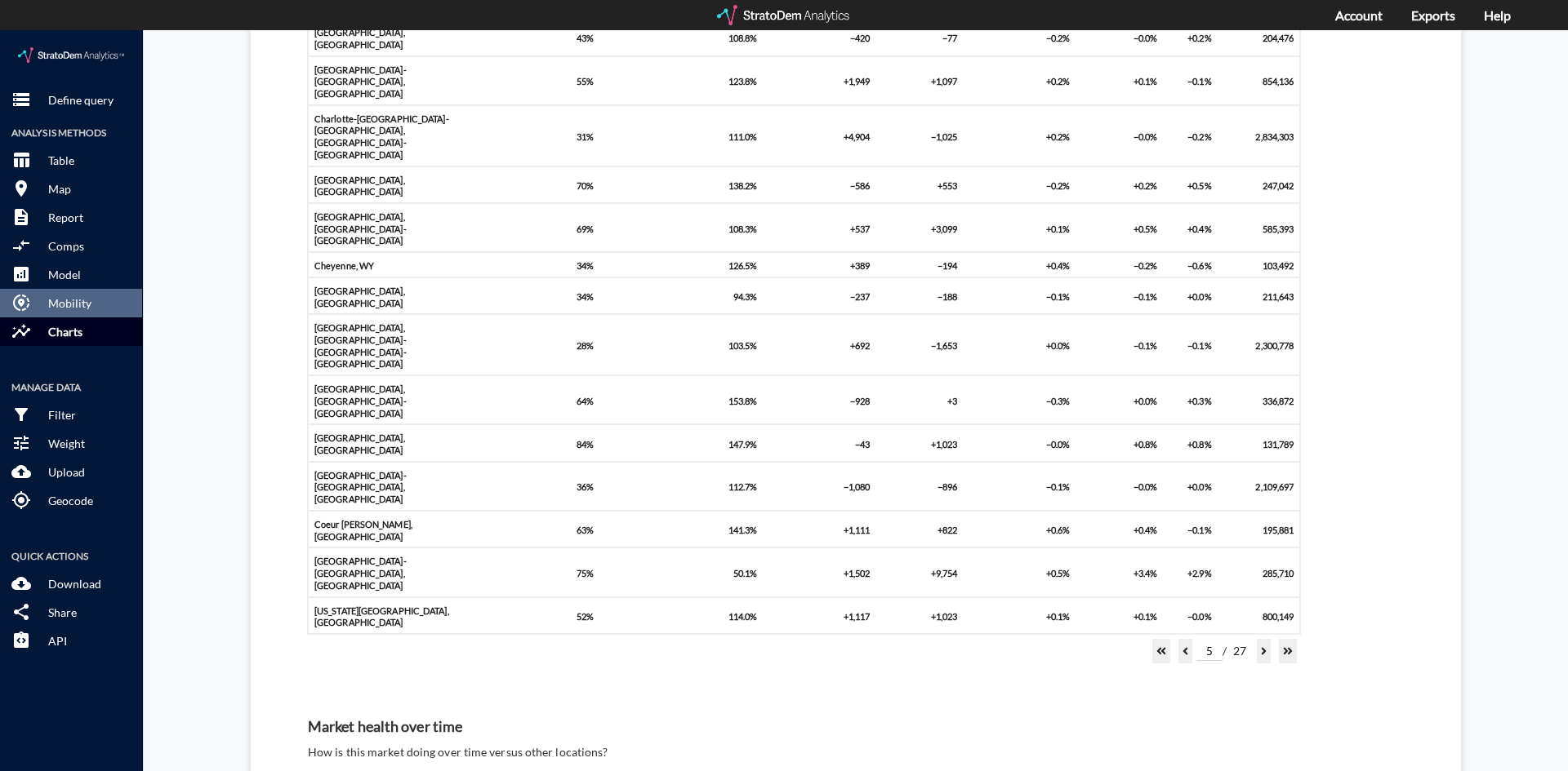
click button "insights Charts"
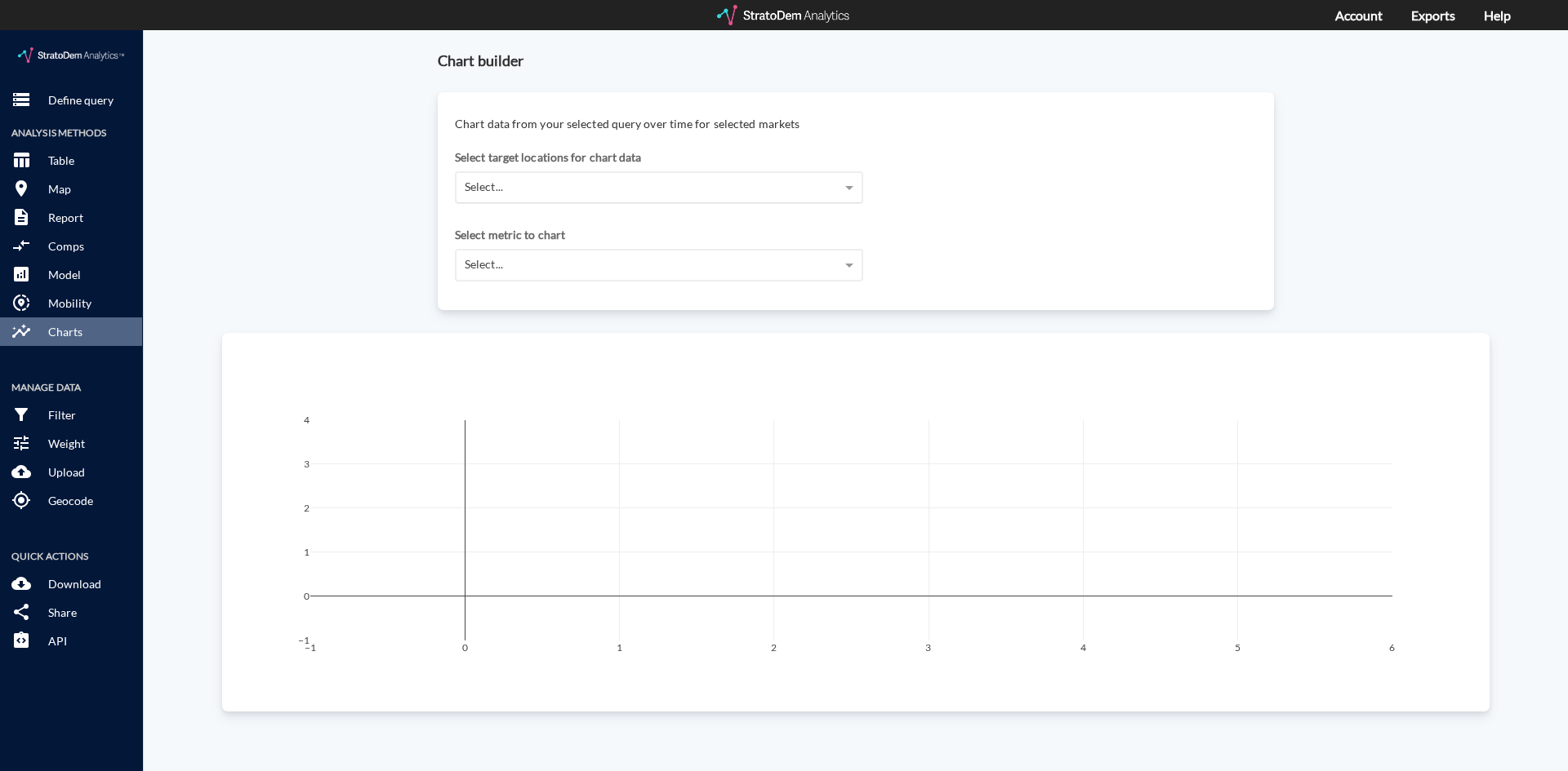
click div "Select..."
click div "No results found"
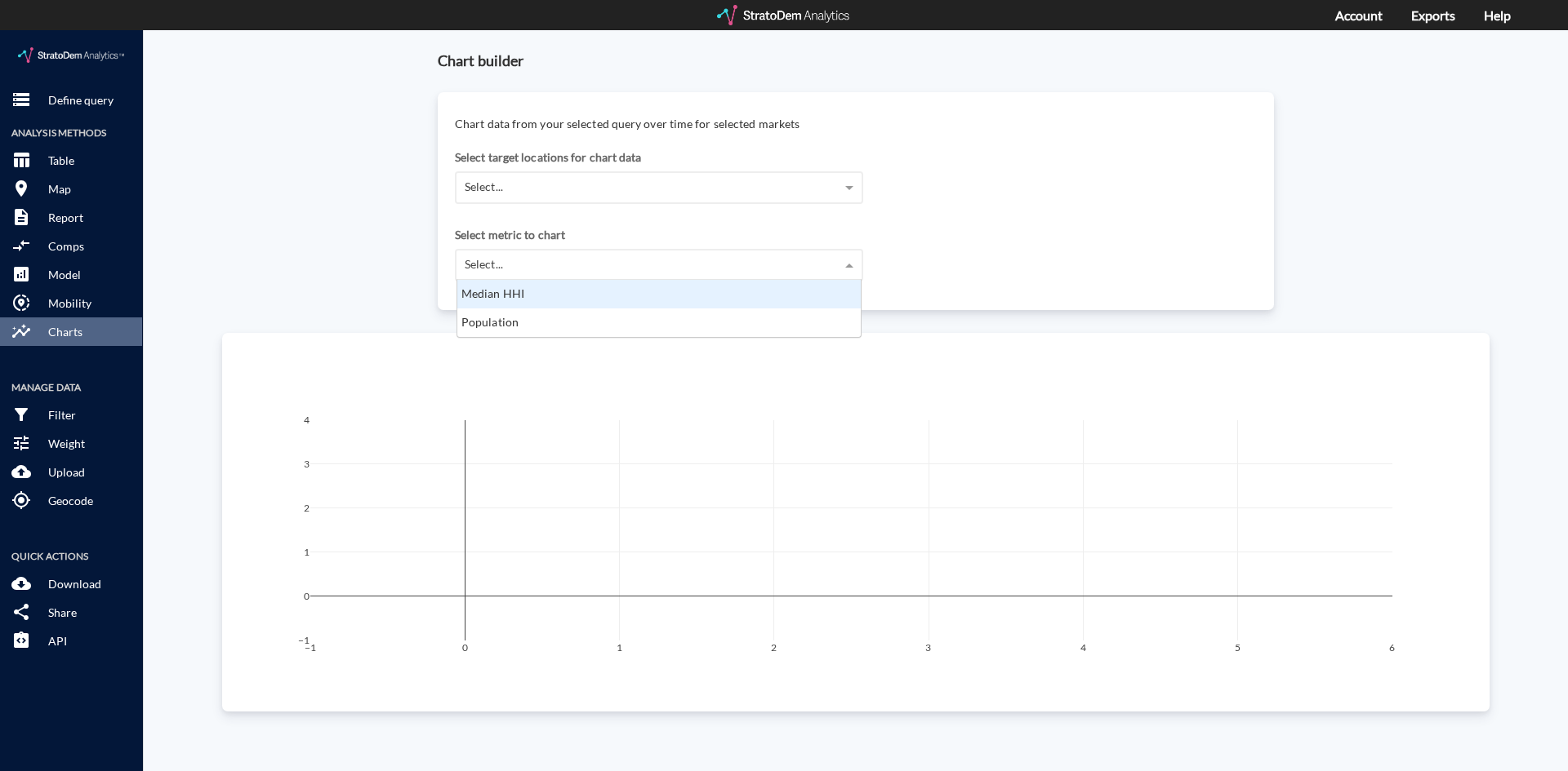
click div "Select..."
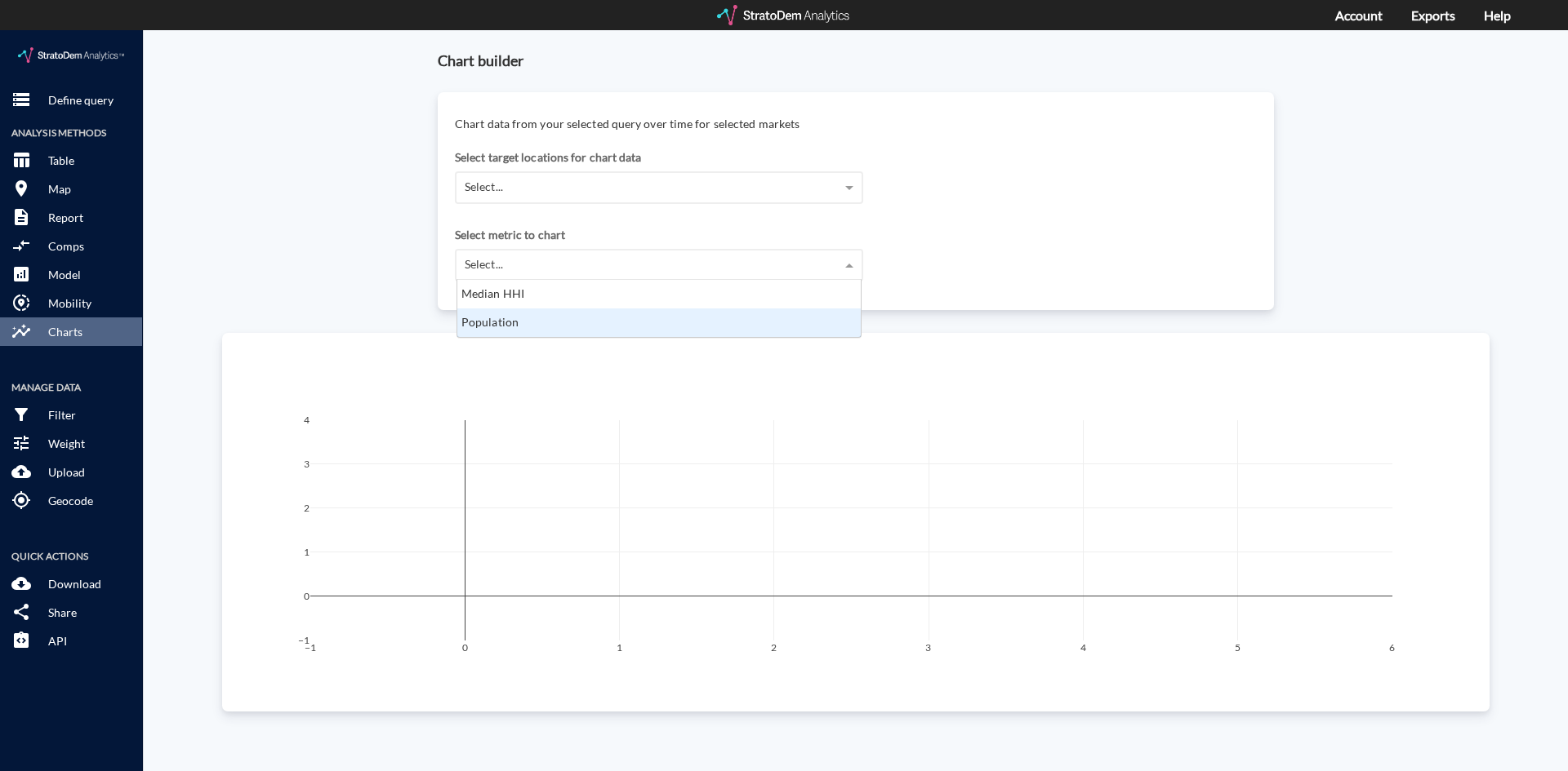
click div "Population"
drag, startPoint x: 558, startPoint y: 122, endPoint x: 542, endPoint y: 159, distance: 40.3
click div "Select target locations for chart data"
click div "Select..."
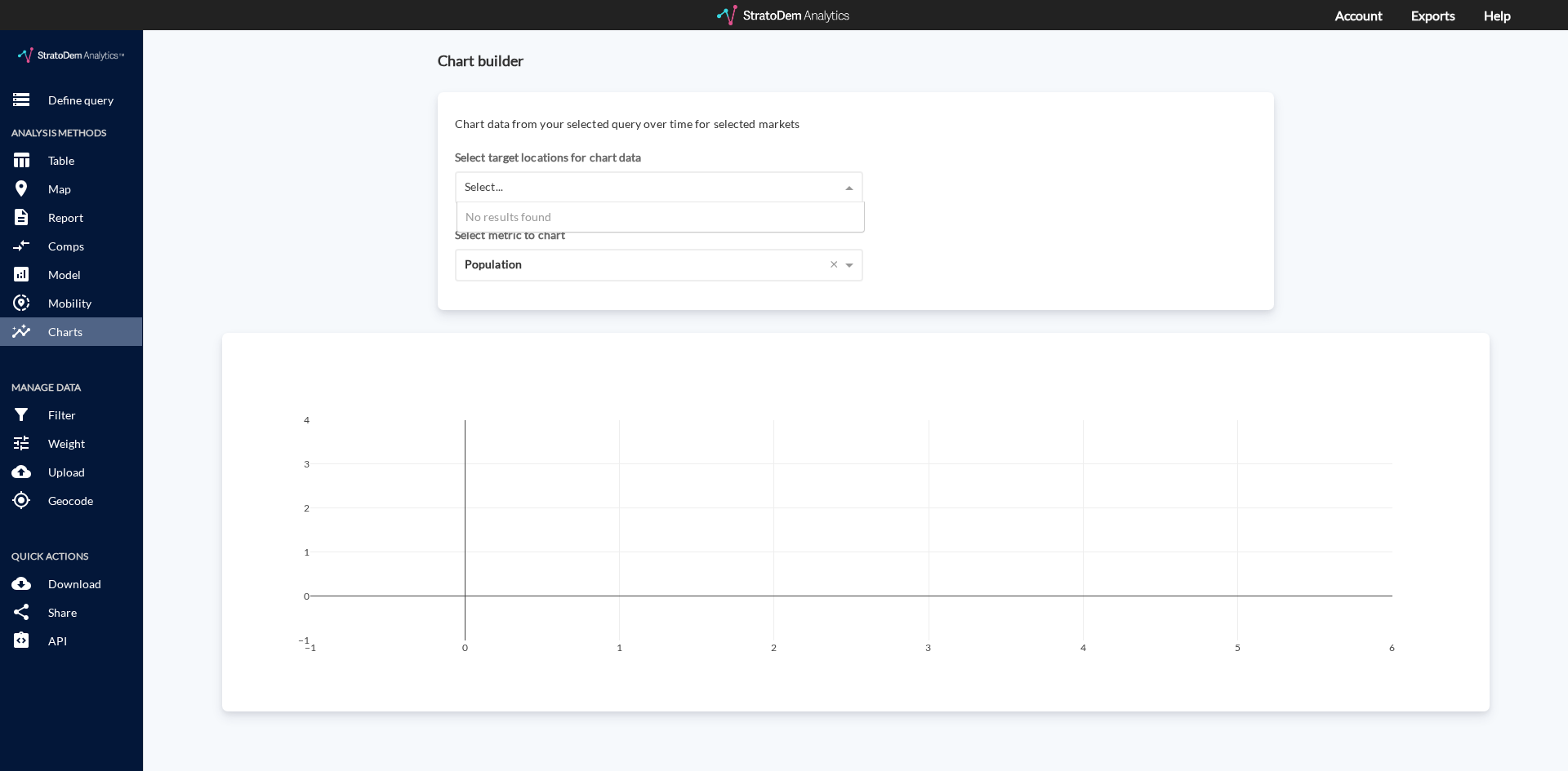
click div "Select metric to chart"
click button "filter_alt Filter"
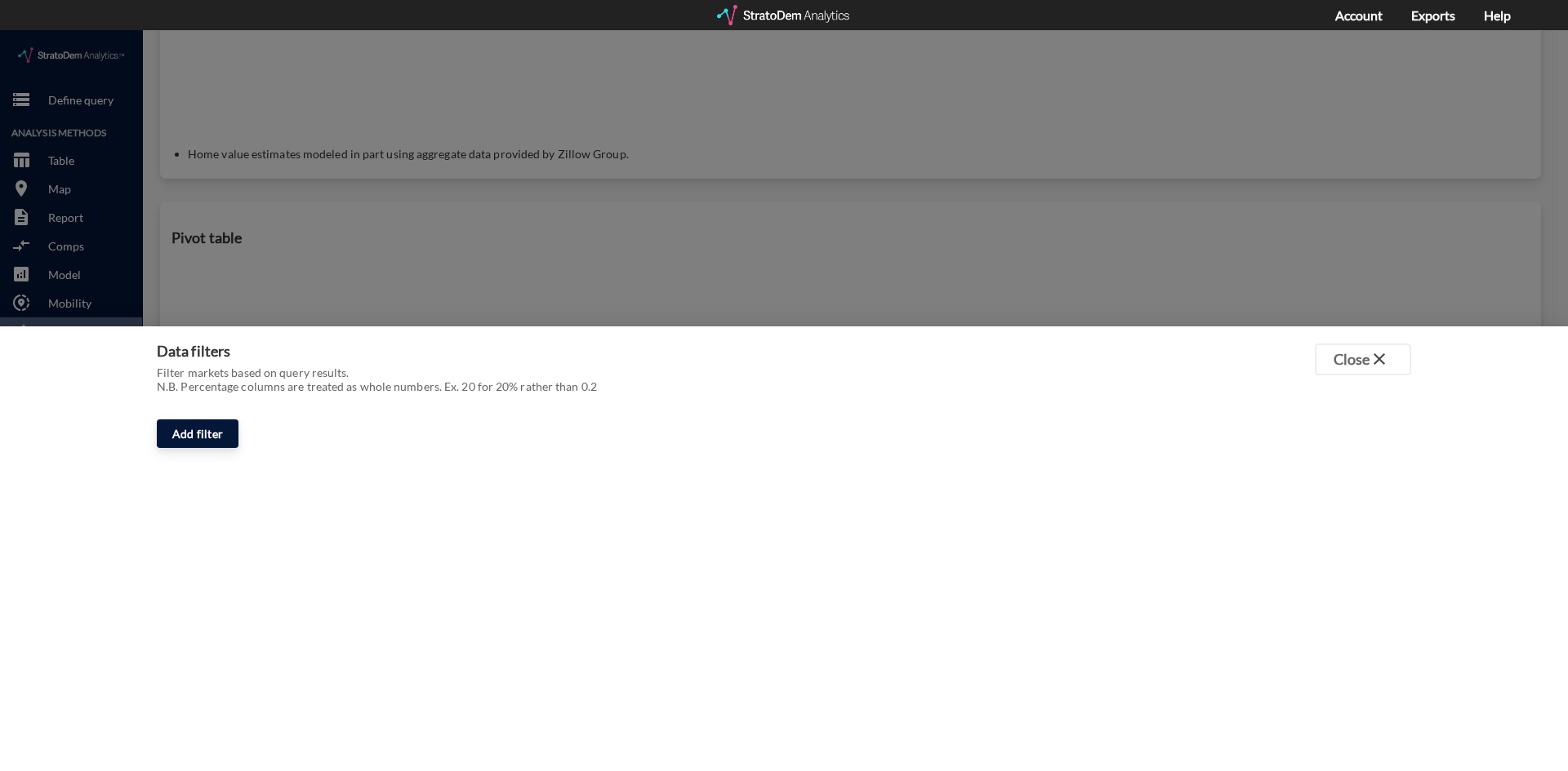
click span "Add filter"
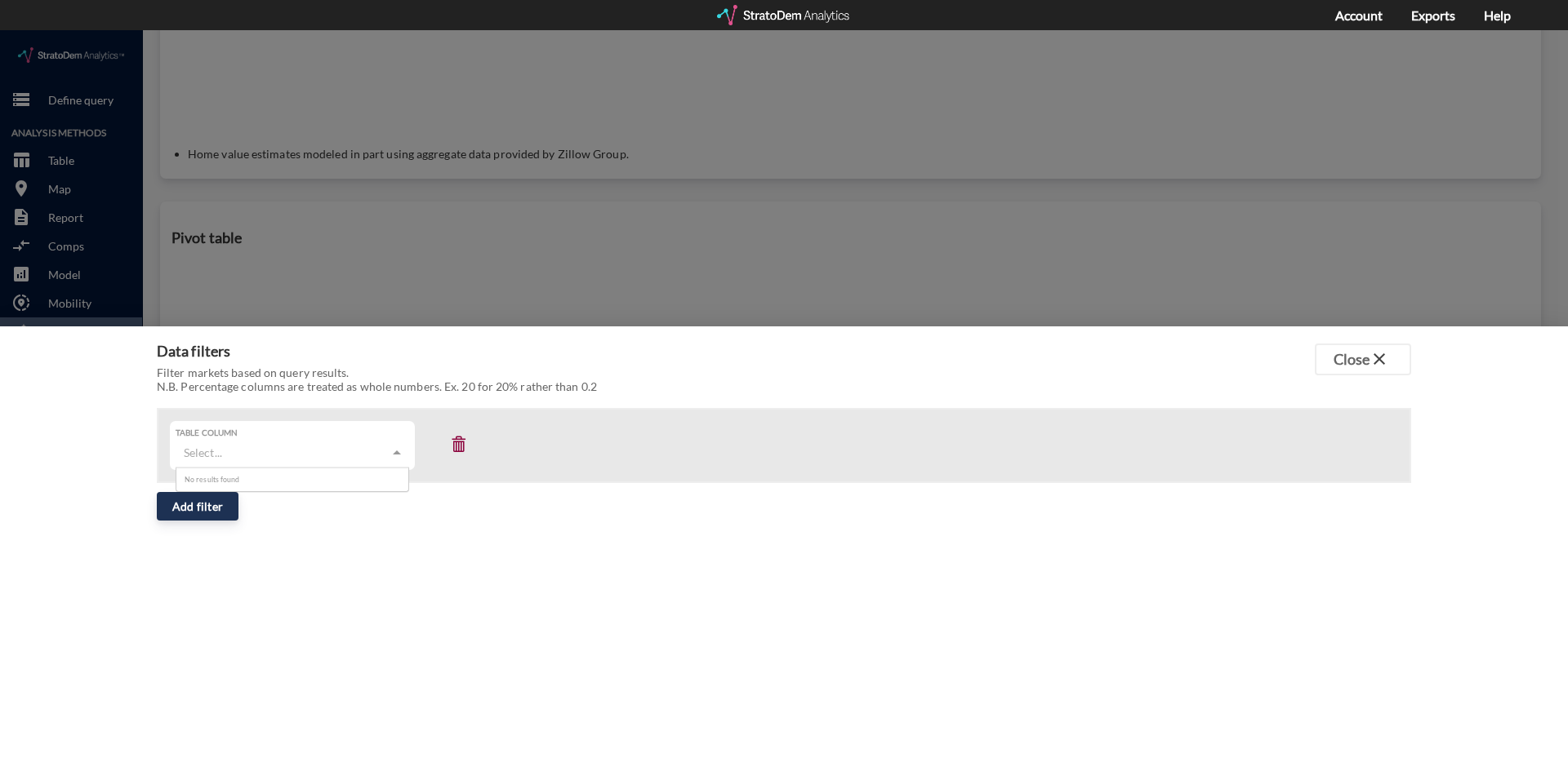
scroll to position [6, 0]
click div "Select..."
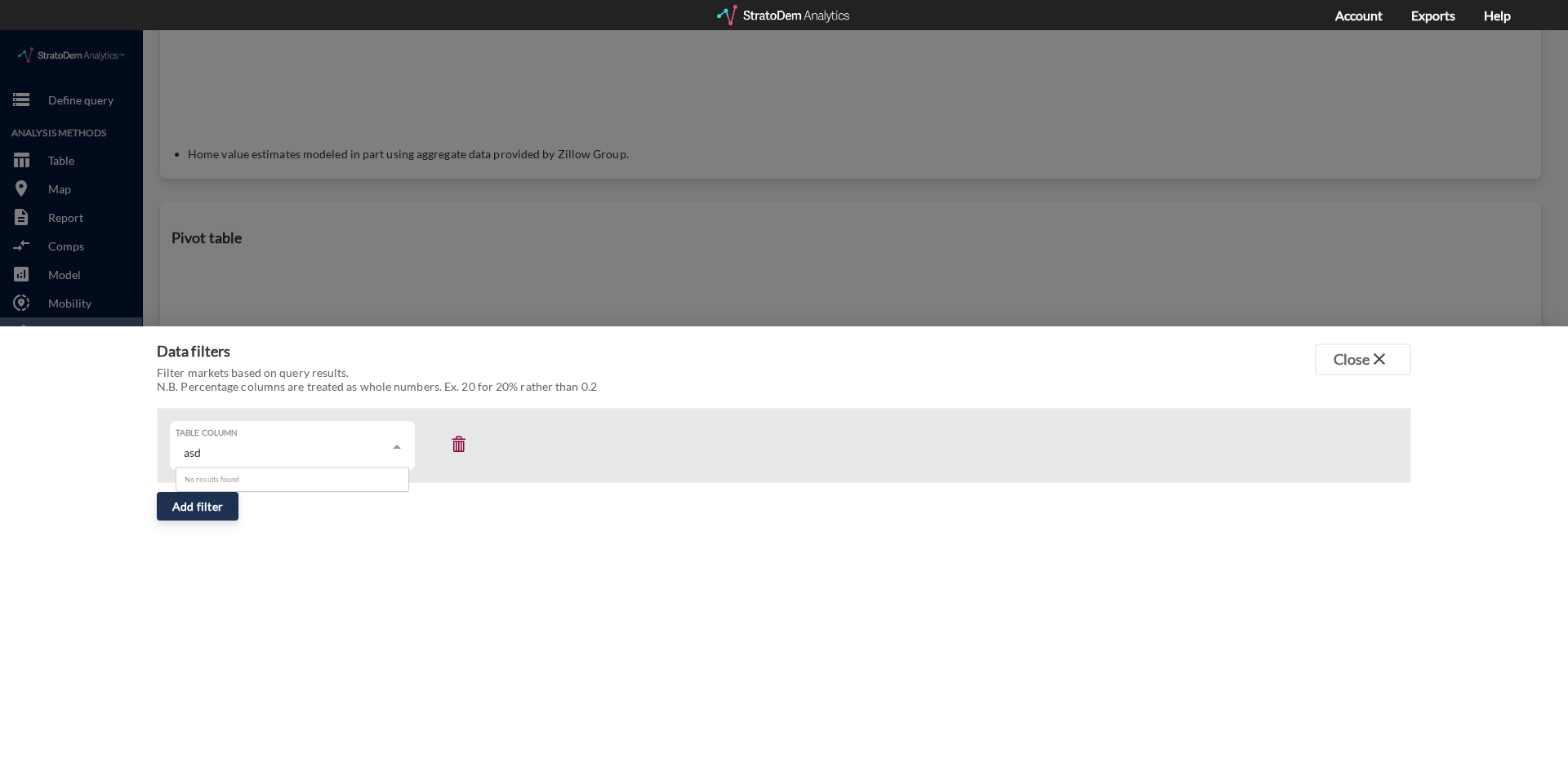
click div "asd asd"
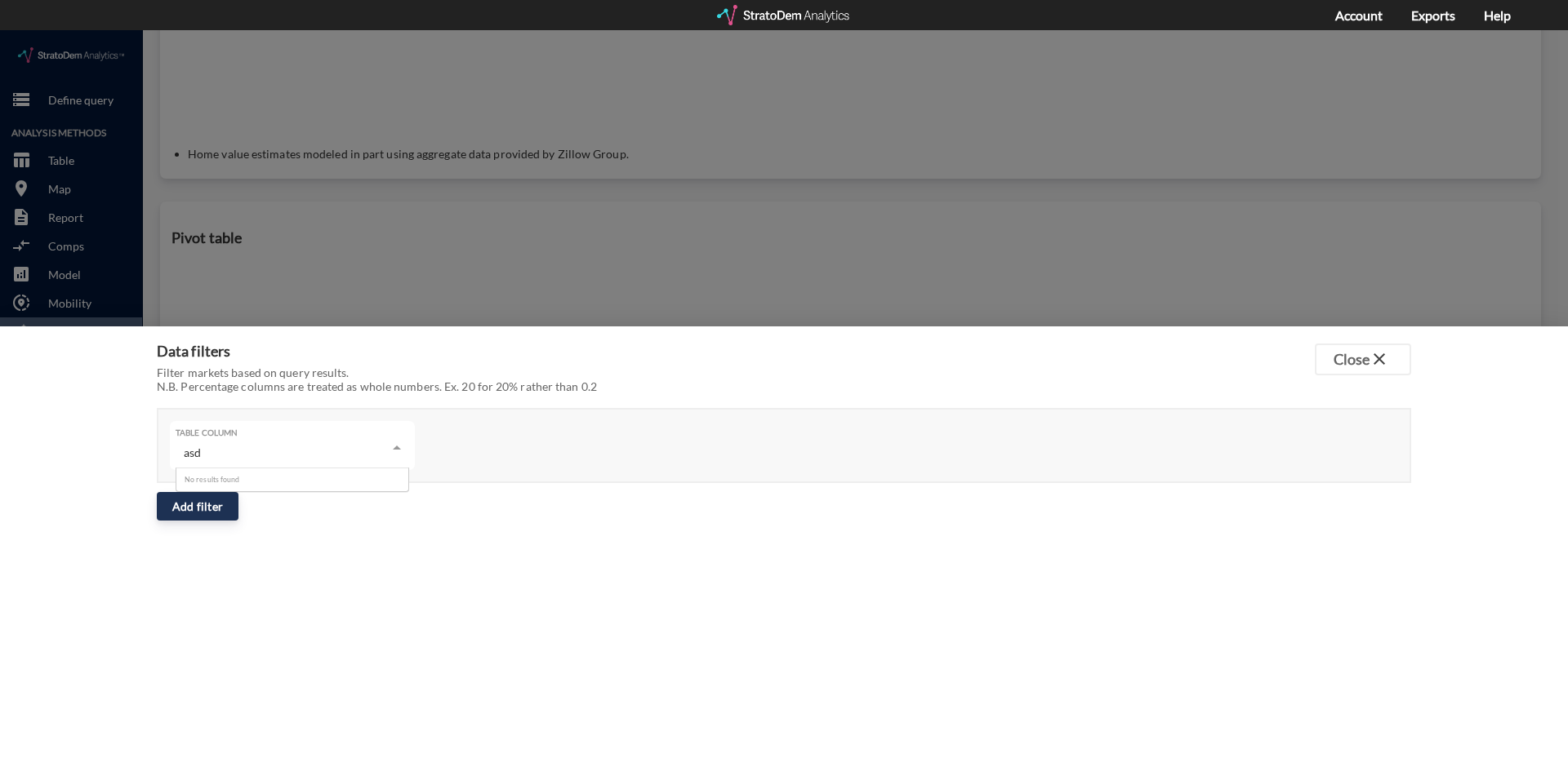
drag, startPoint x: 340, startPoint y: 426, endPoint x: 24, endPoint y: 395, distance: 317.5
click div "Data filters Filter markets based on query results. N.B. Percentage columns are…"
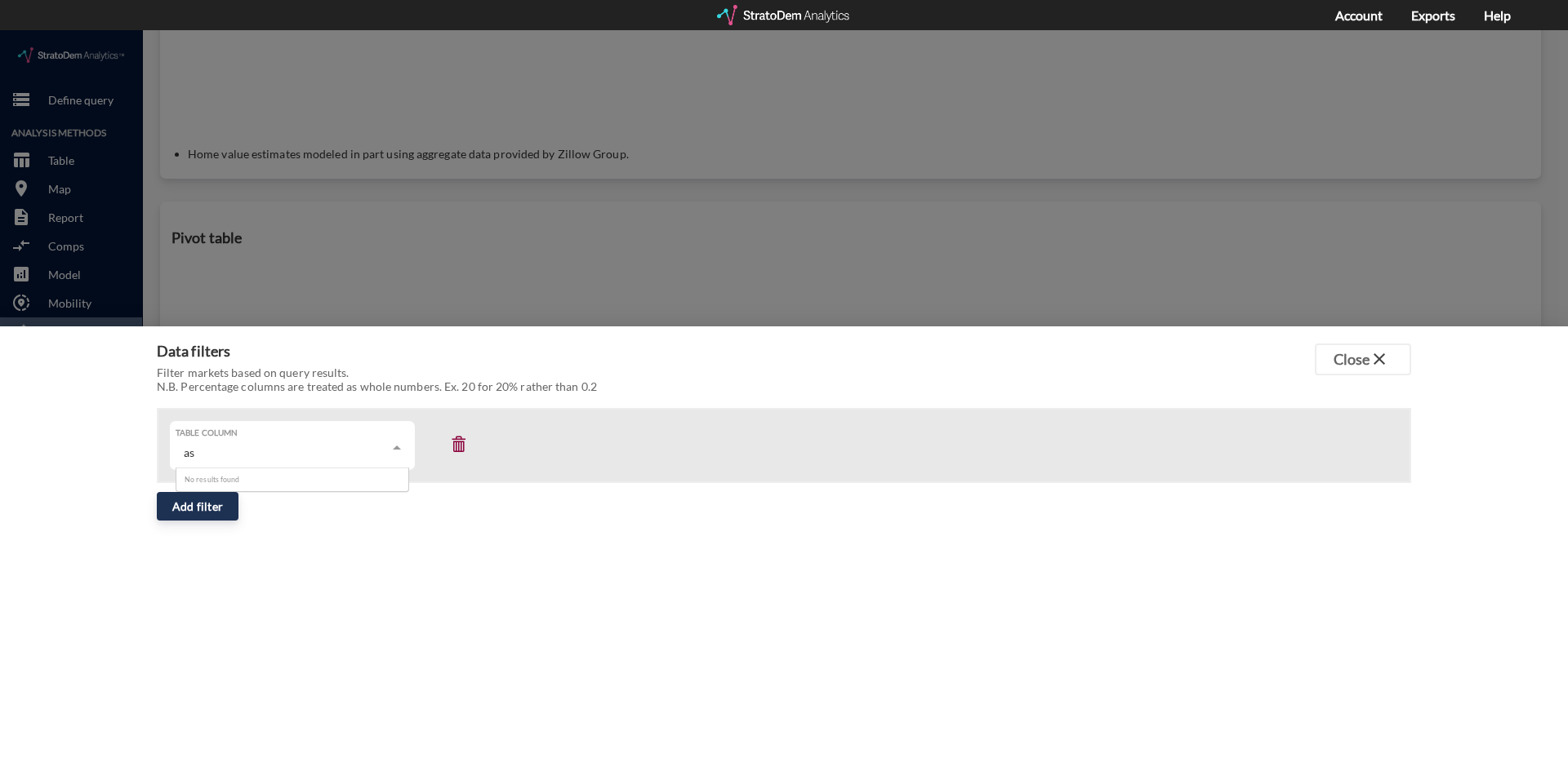
click div "No results found"
click div "as as"
type input "a"
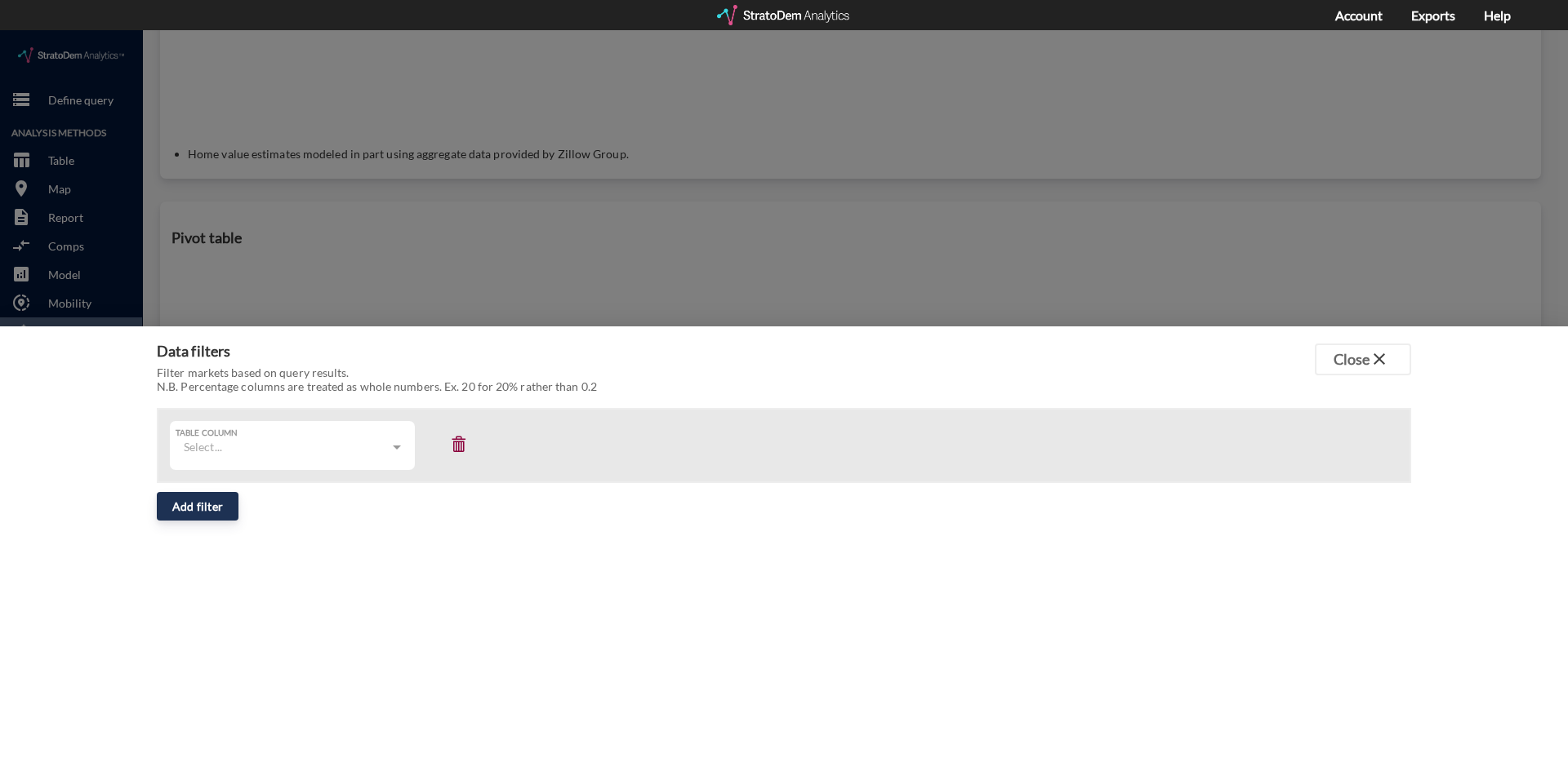
click span
click div "Select..."
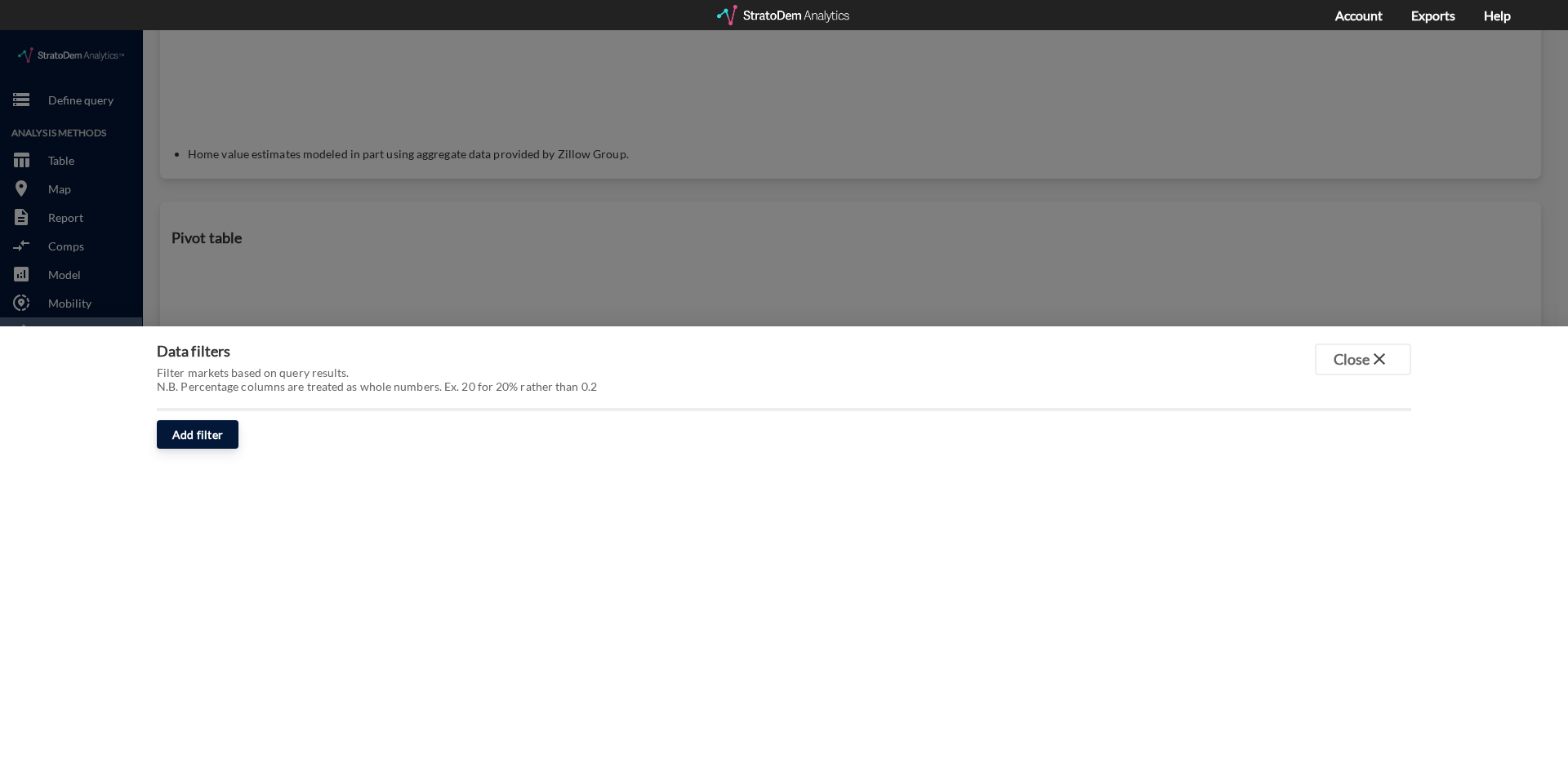
click span "Add filter"
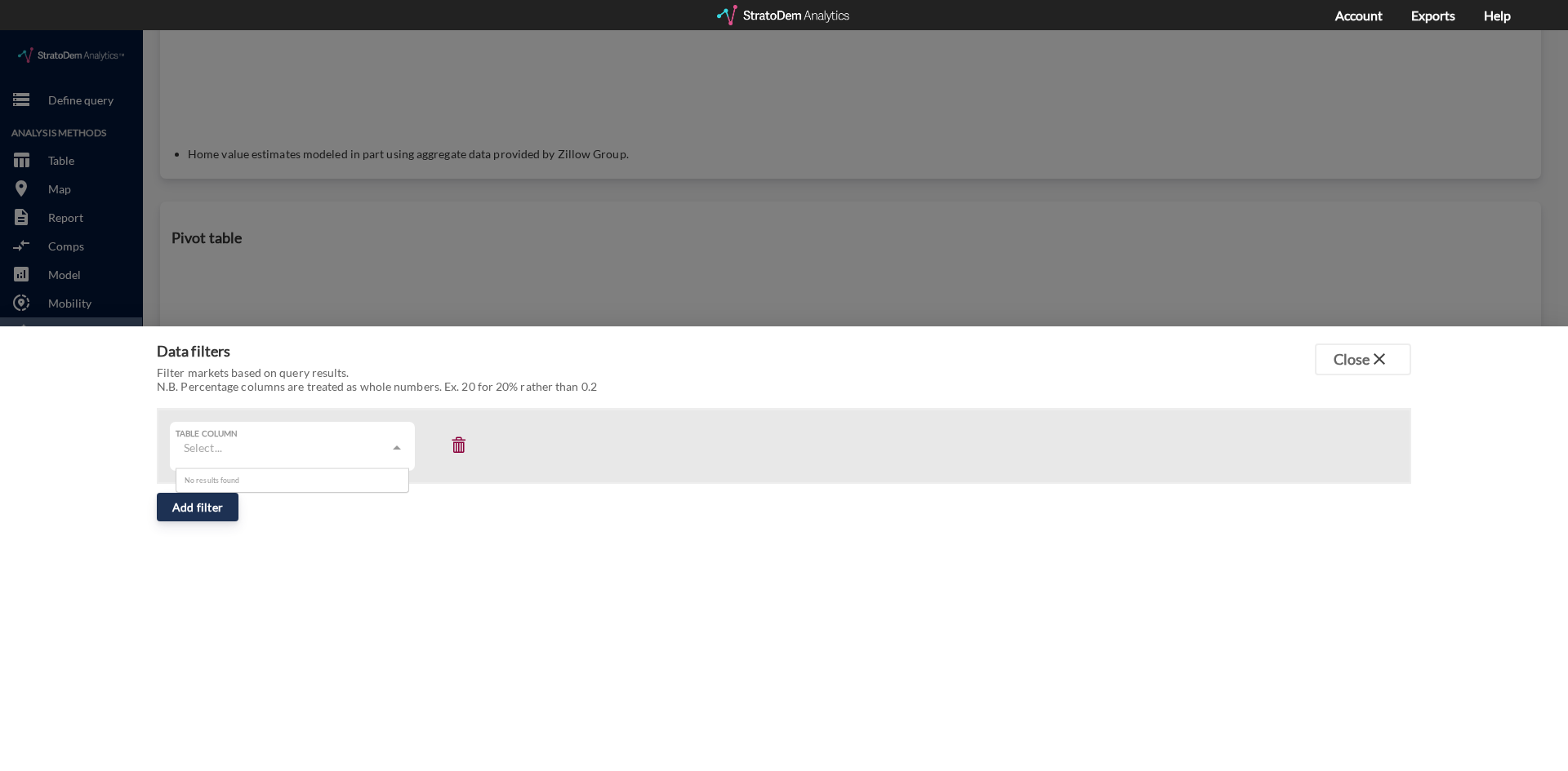
drag, startPoint x: 275, startPoint y: 412, endPoint x: 284, endPoint y: 428, distance: 18.4
click div "Select..."
click div "a a"
type input "asadasd"
click span
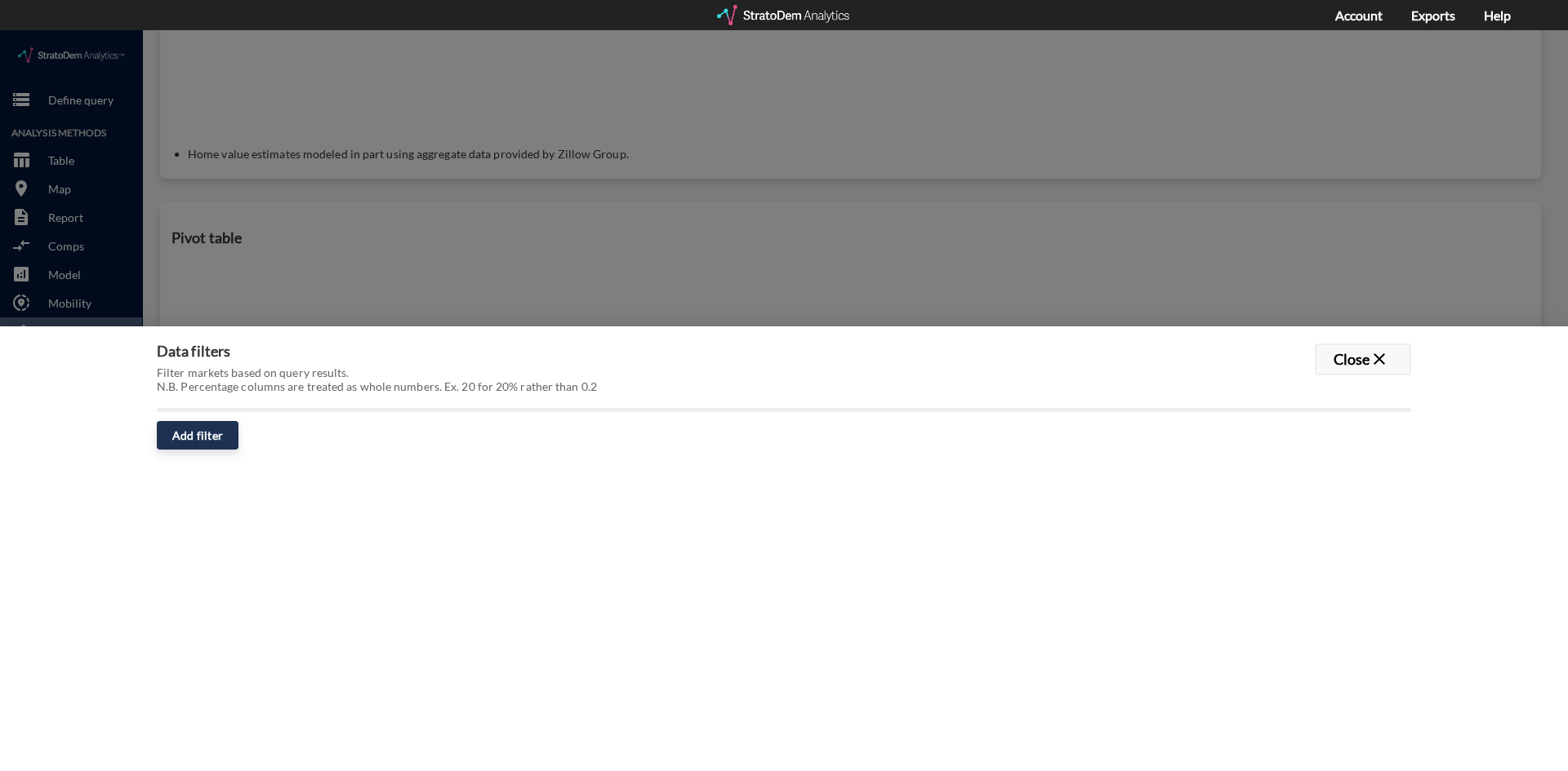
click button "Close close"
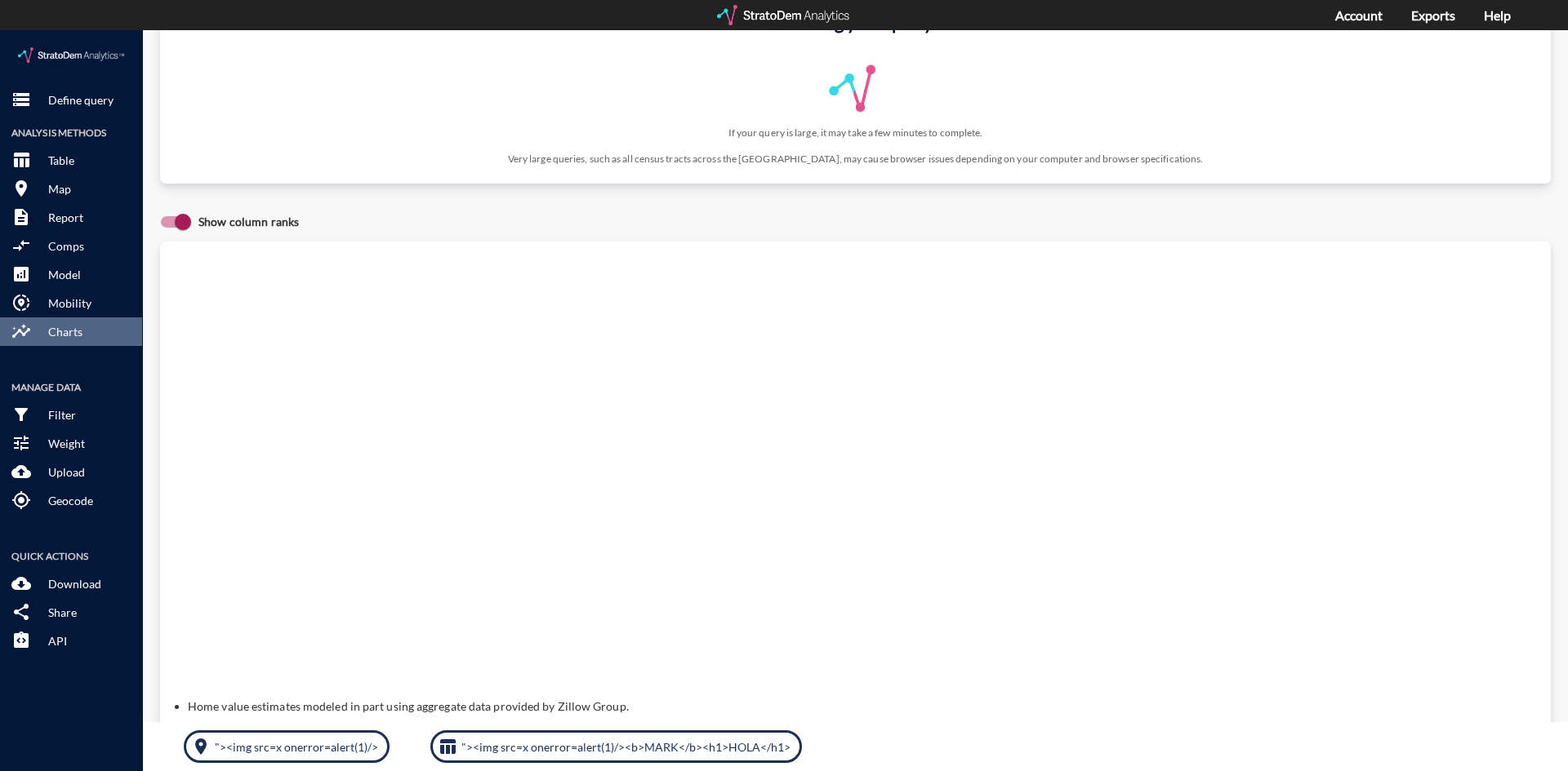
scroll to position [0, 0]
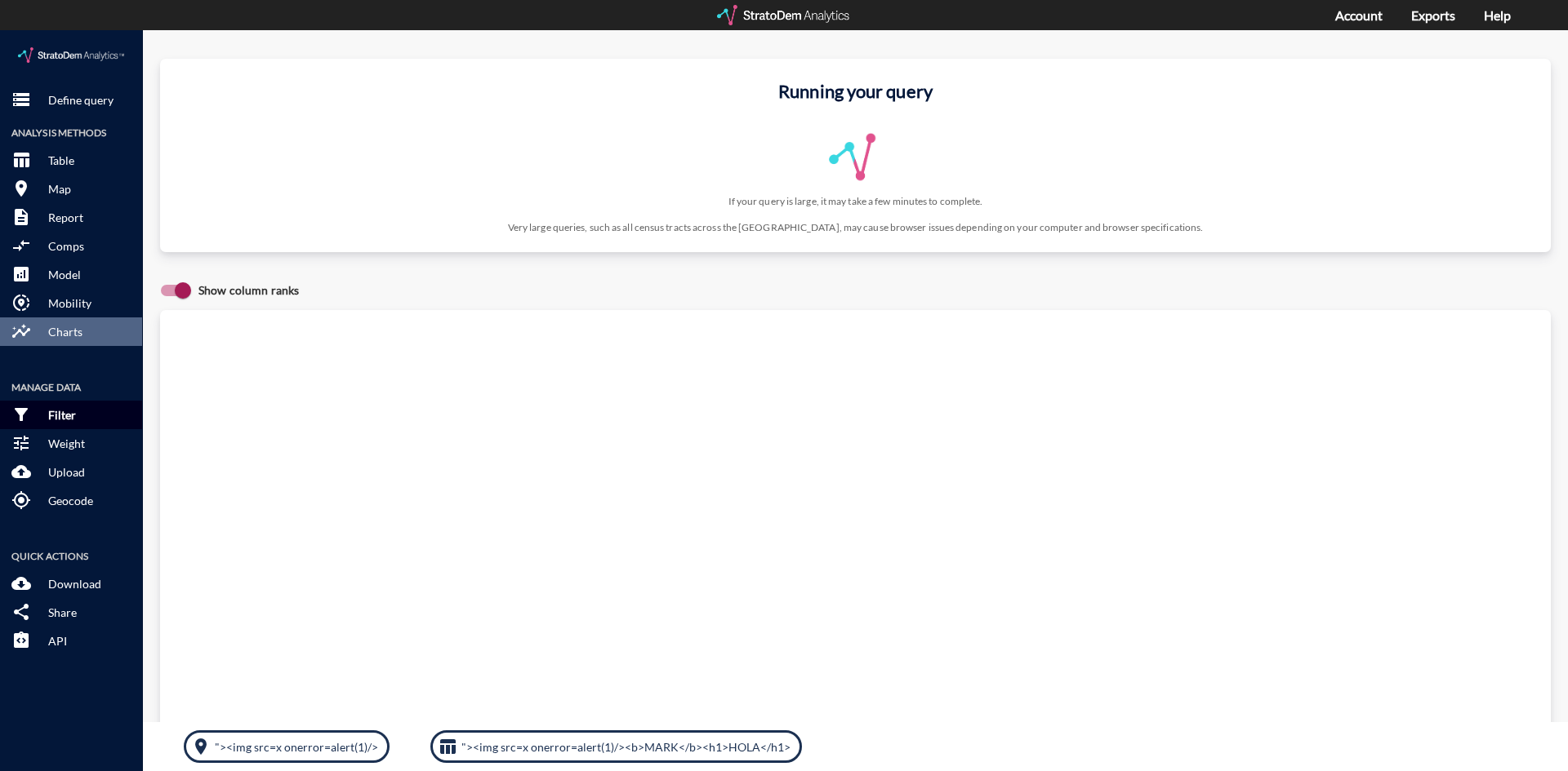
click p "Filter"
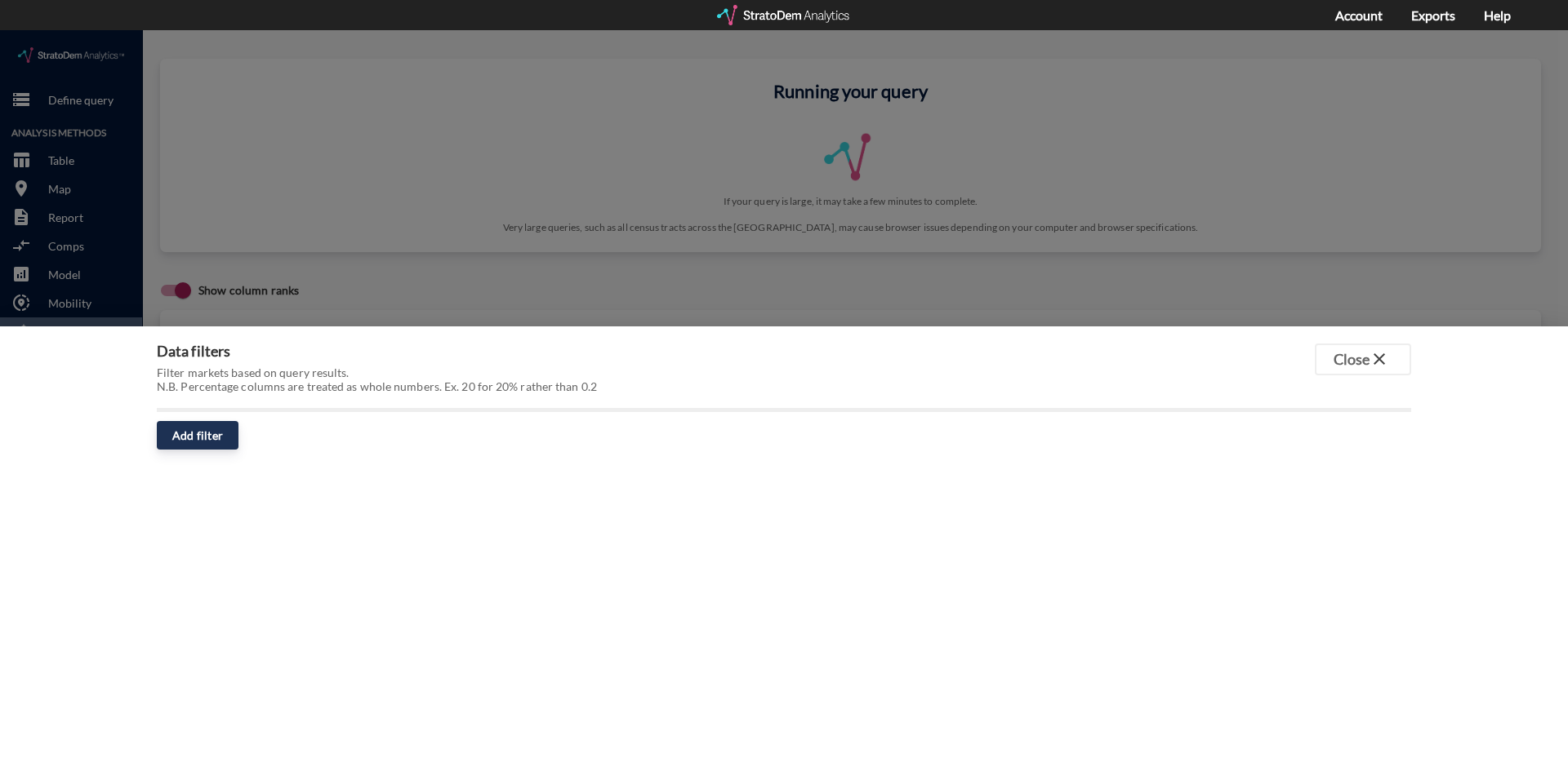
click div
drag, startPoint x: 1367, startPoint y: 336, endPoint x: 1337, endPoint y: 335, distance: 30.0
click button "Close close"
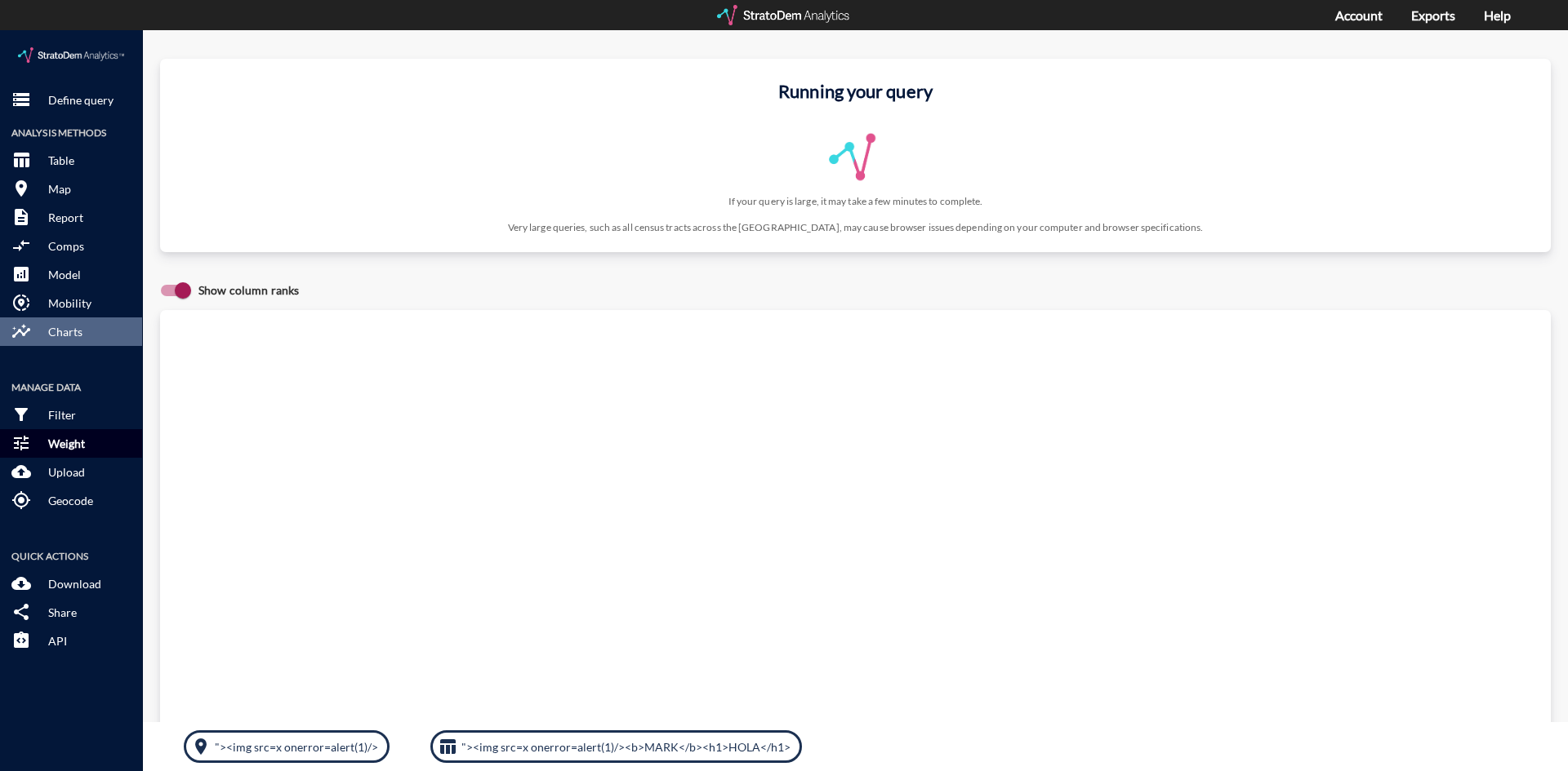
click p "Weight"
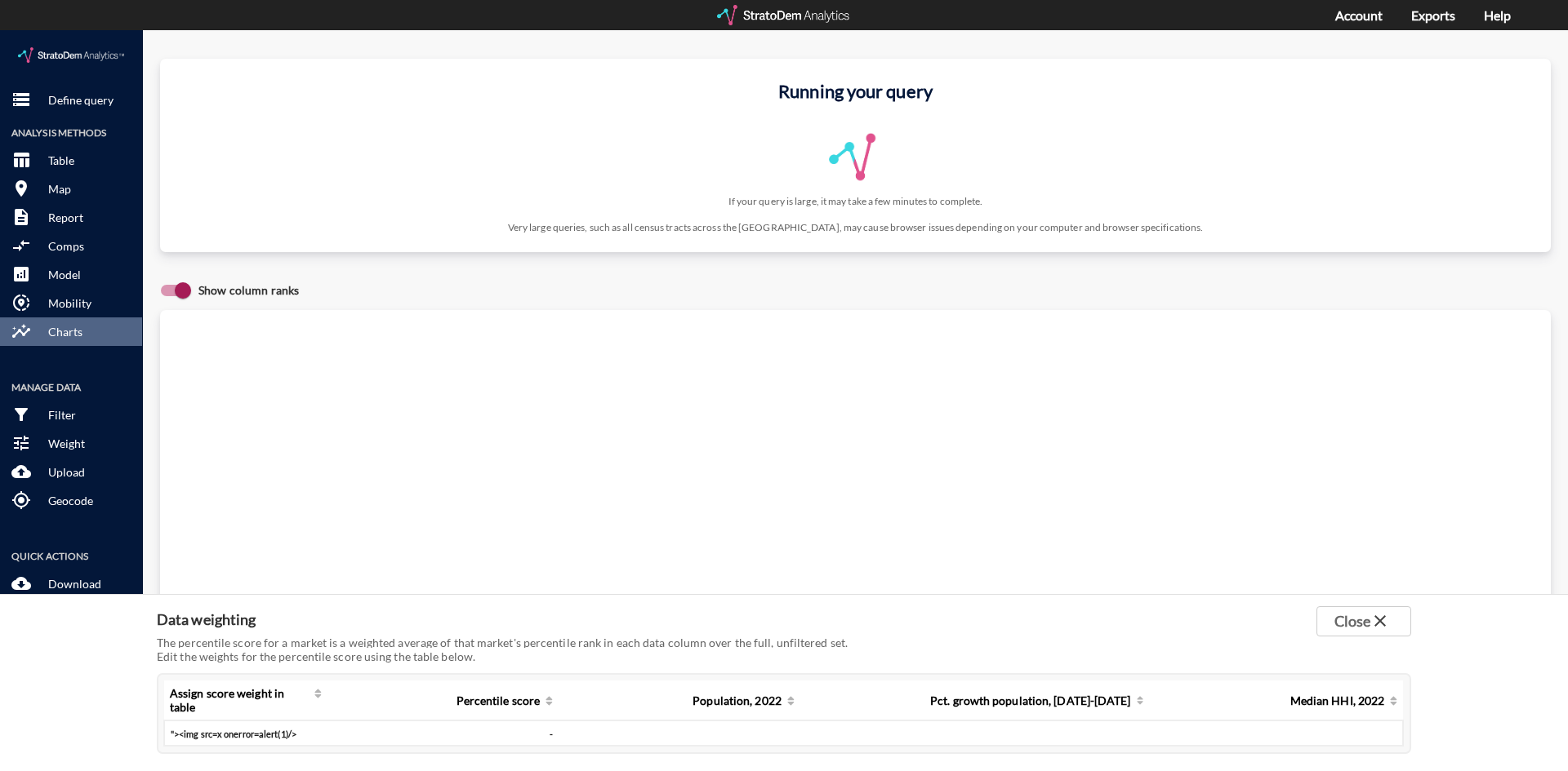
click td ""><img src=x onerror=alert(1)/>"
click div ""><img src=x onerror=alert(1)/>"
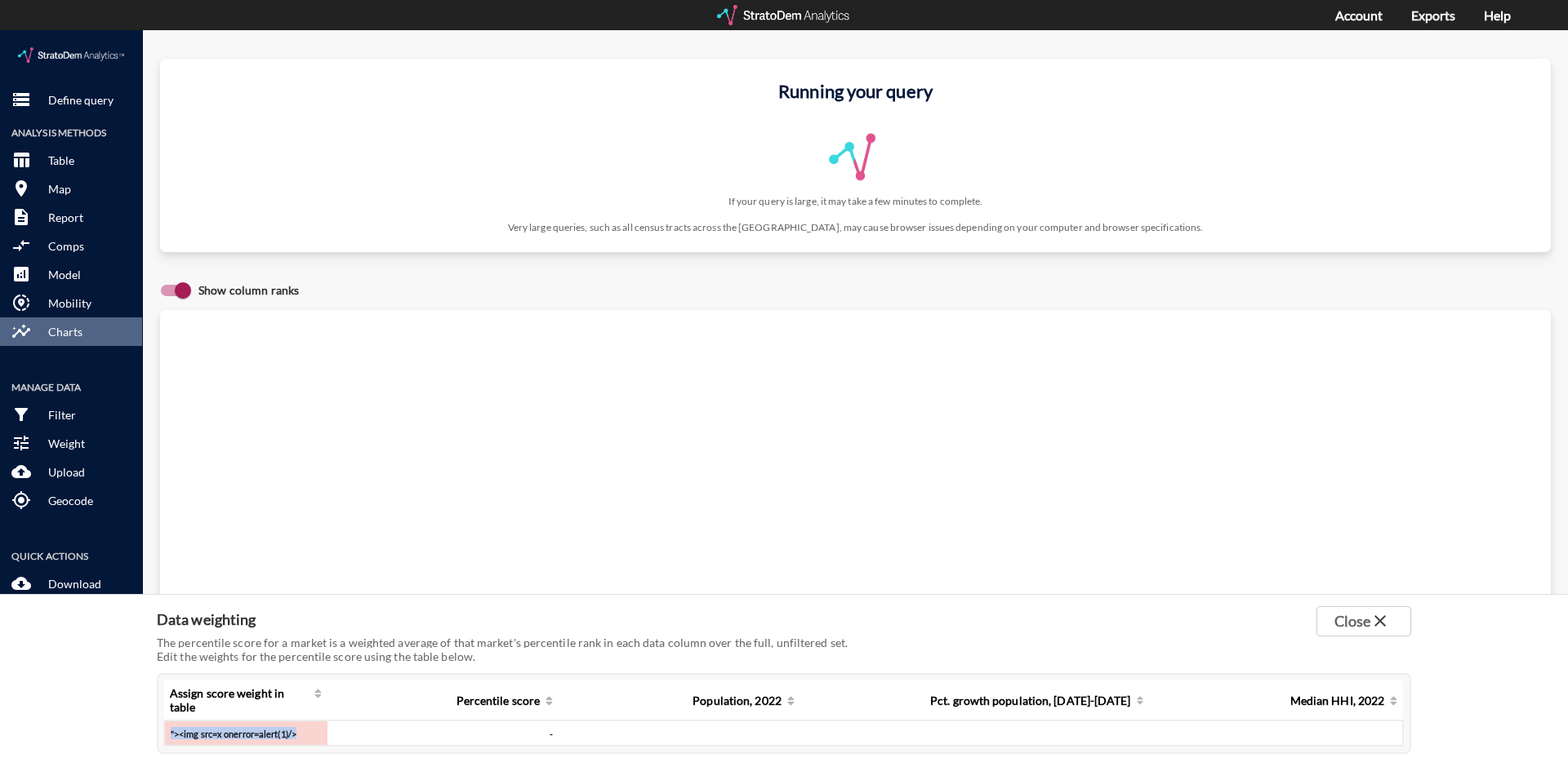
click div ""><img src=x onerror=alert(1)/>"
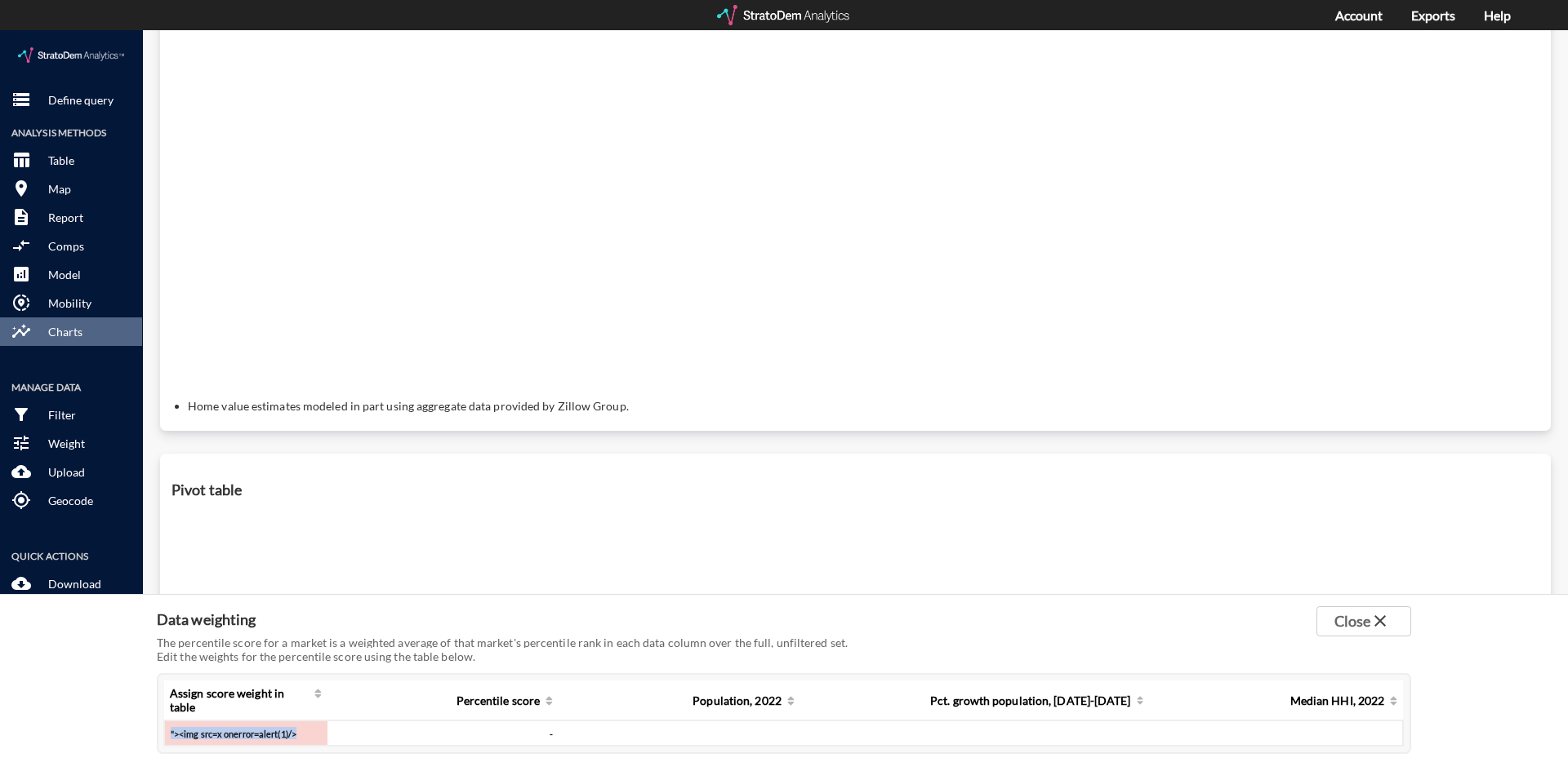
scroll to position [408, 0]
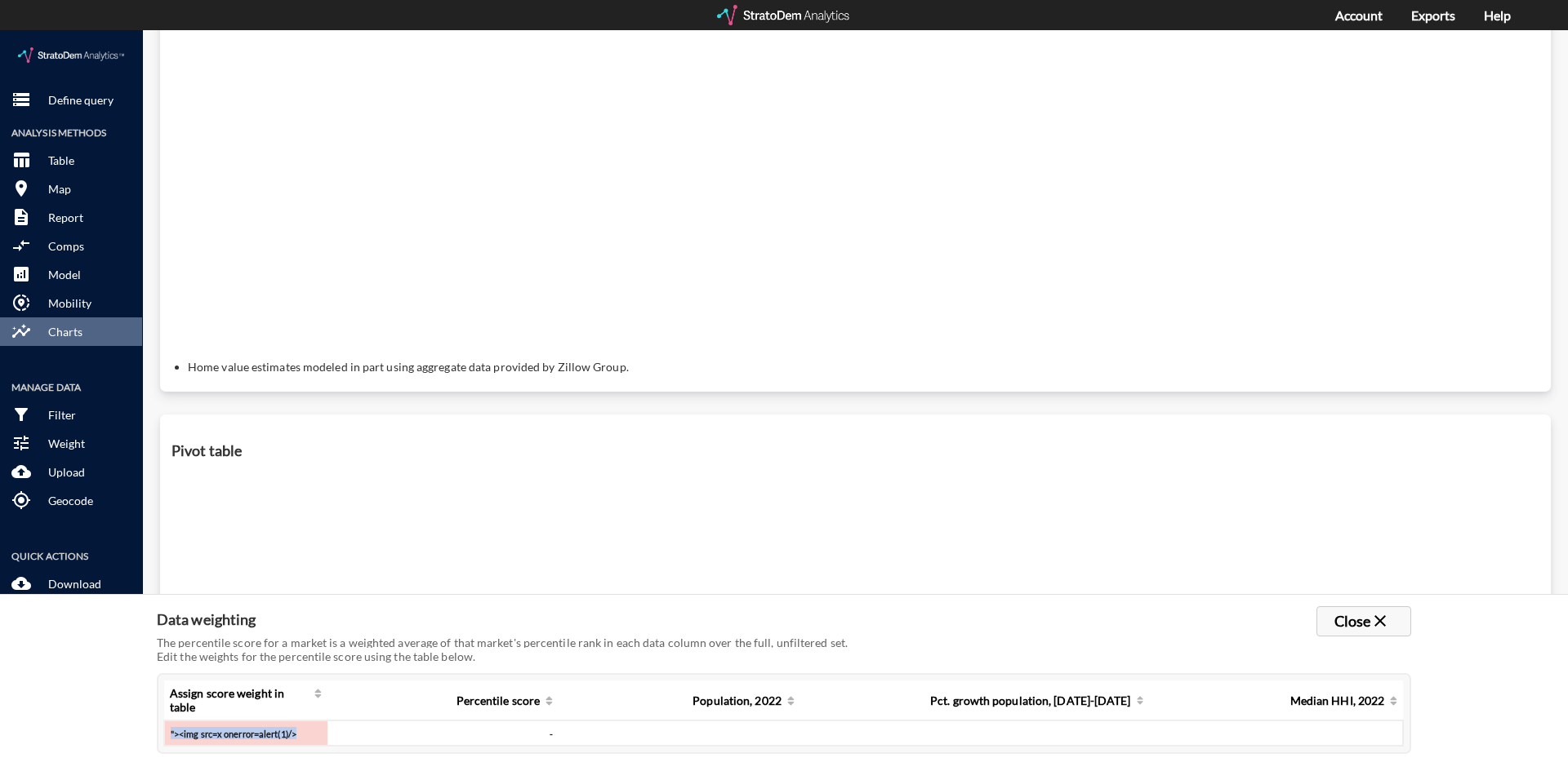
click span "close"
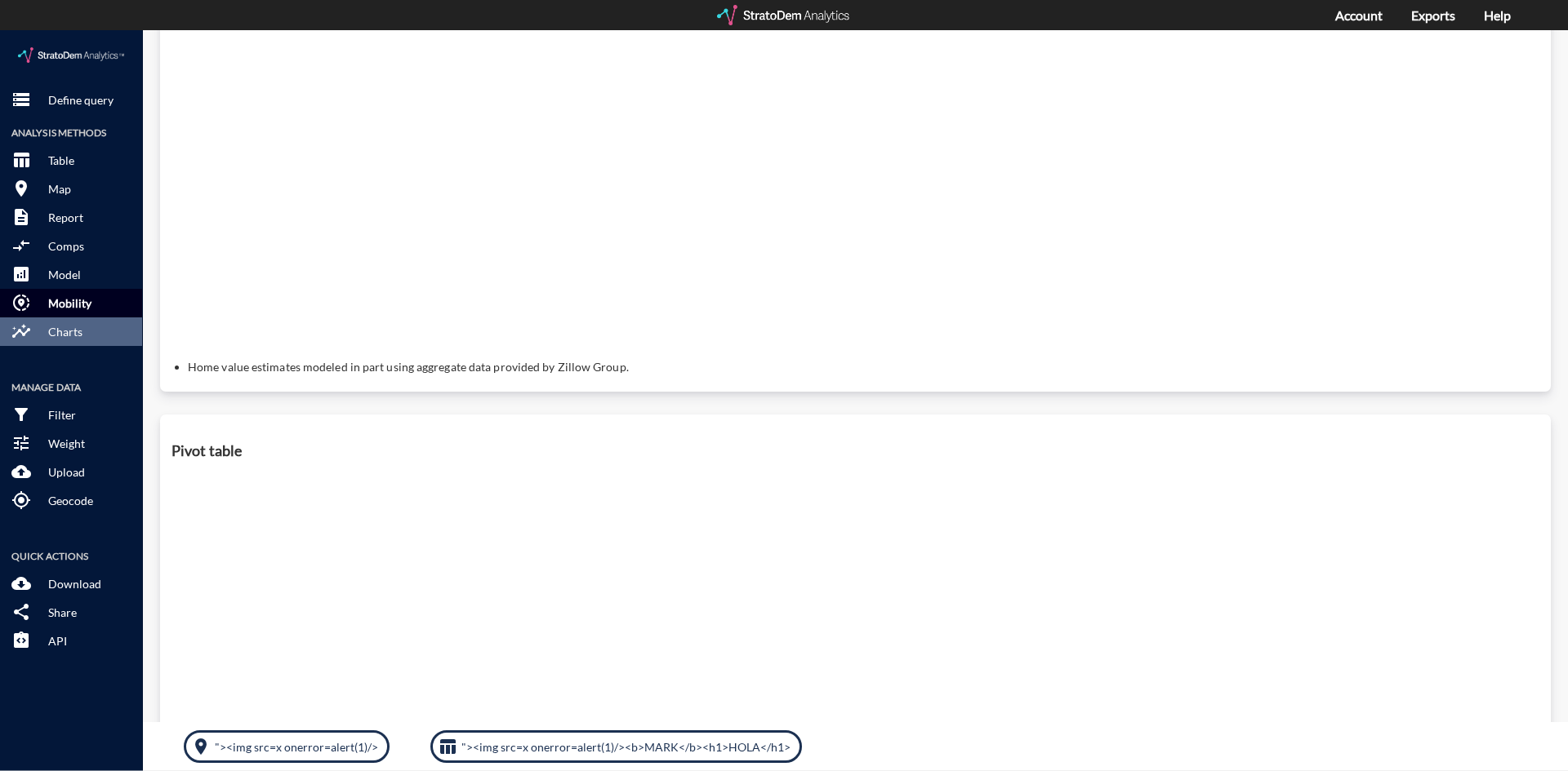
click button "share_location Mobility"
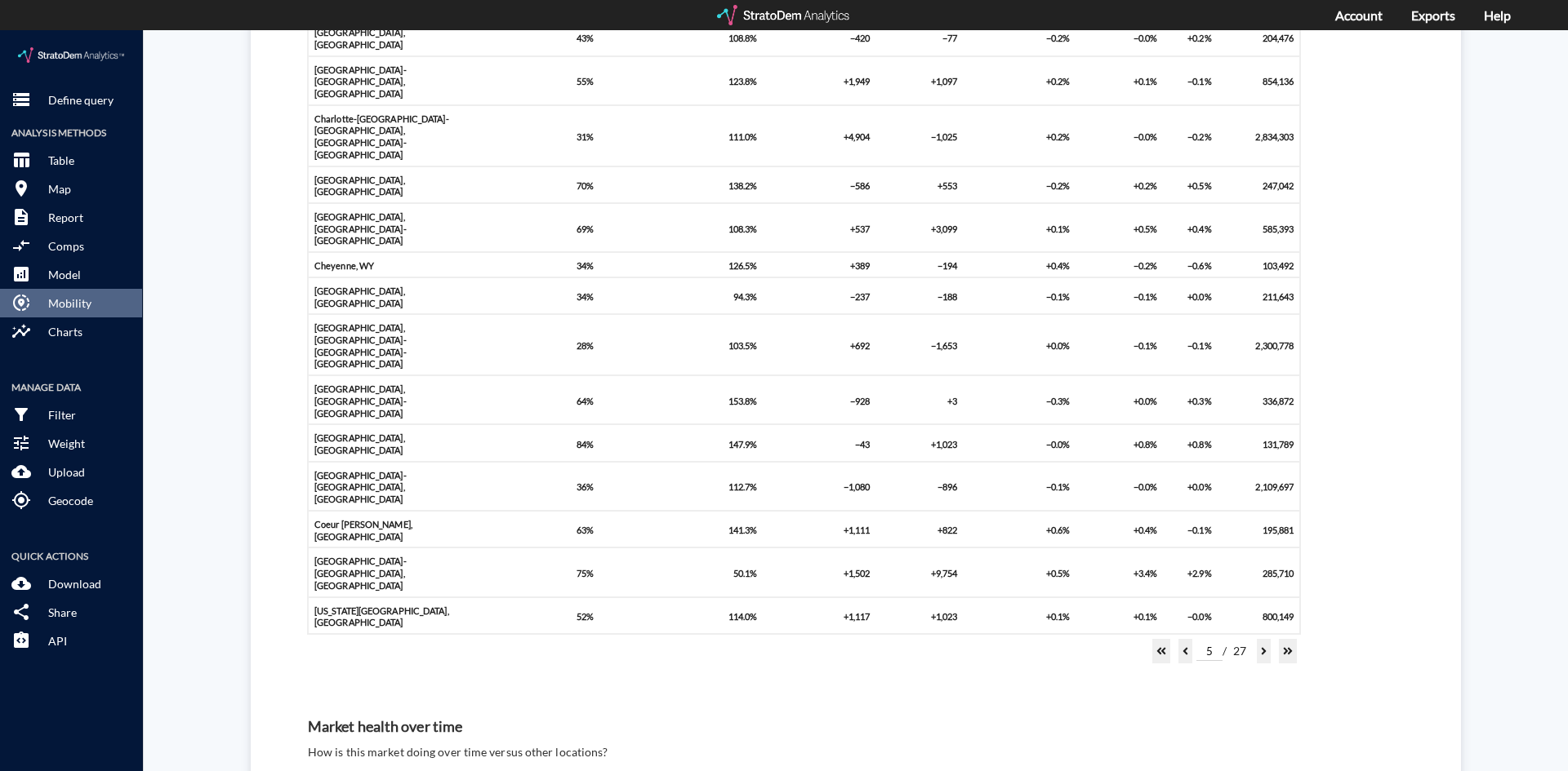
click div "Net flow"
click div "Net flow rate"
click button "insights Charts"
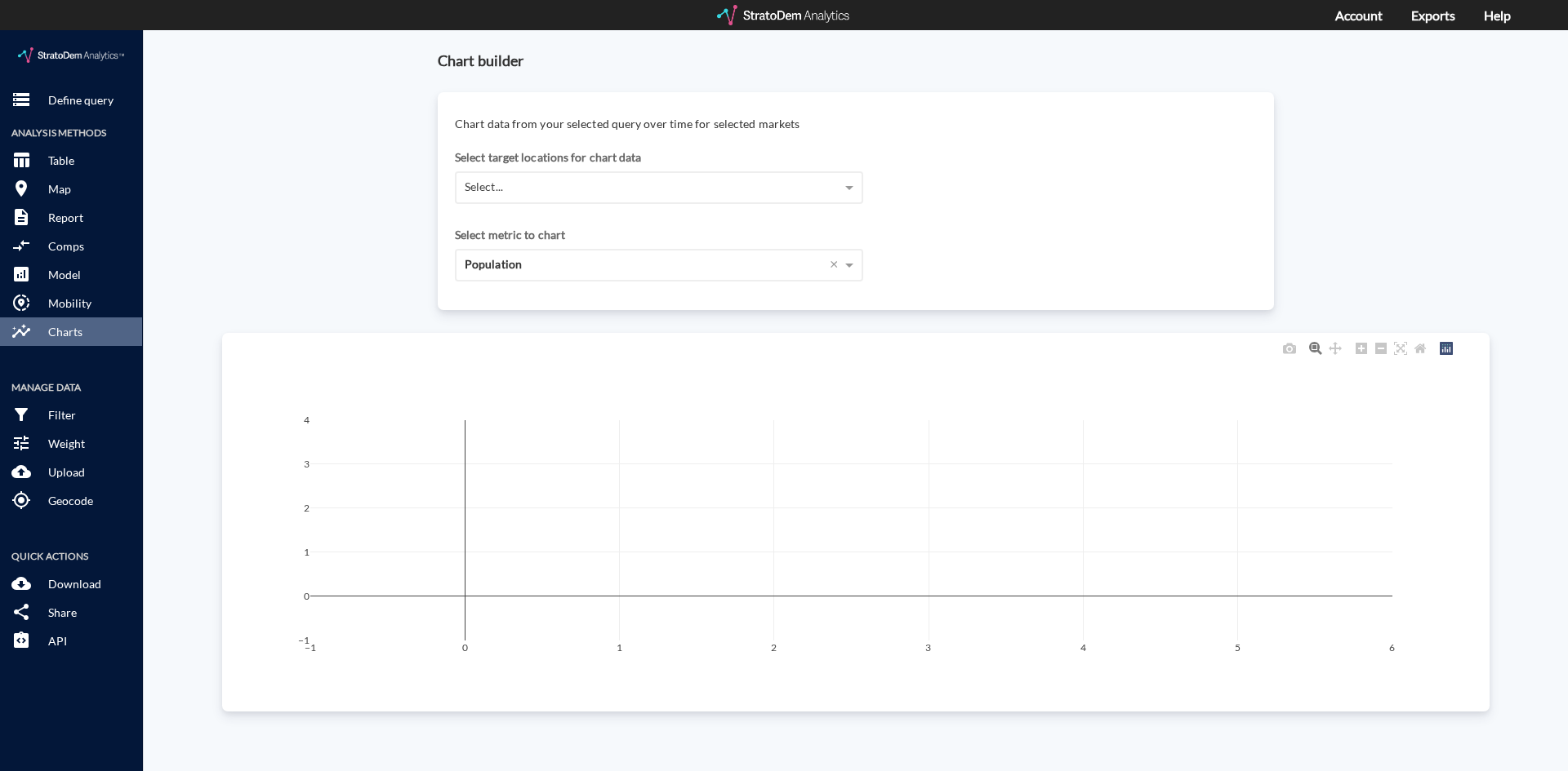
scroll to position [622, 0]
click button "filter_alt Filter"
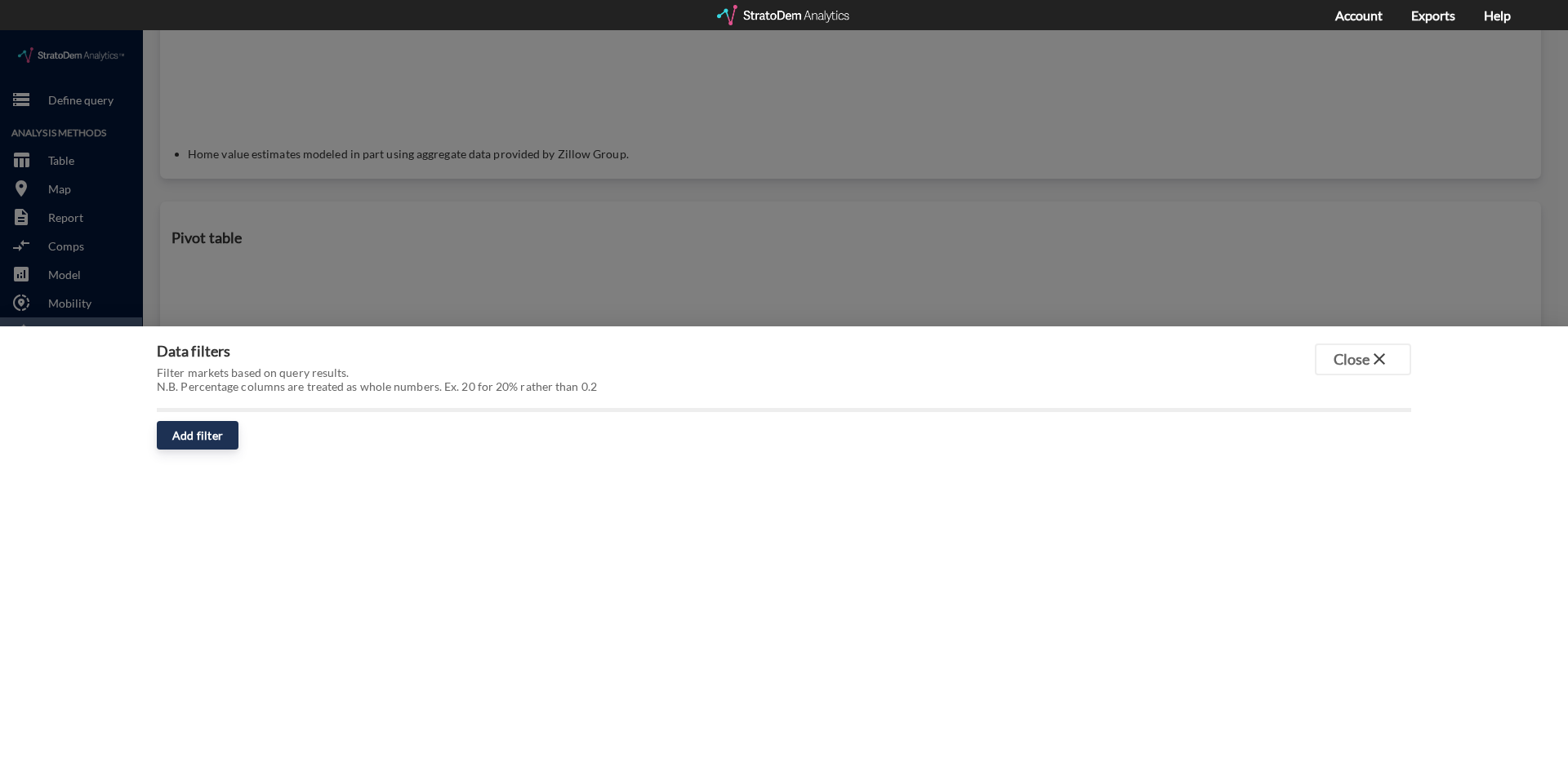
click div
click button "Close close"
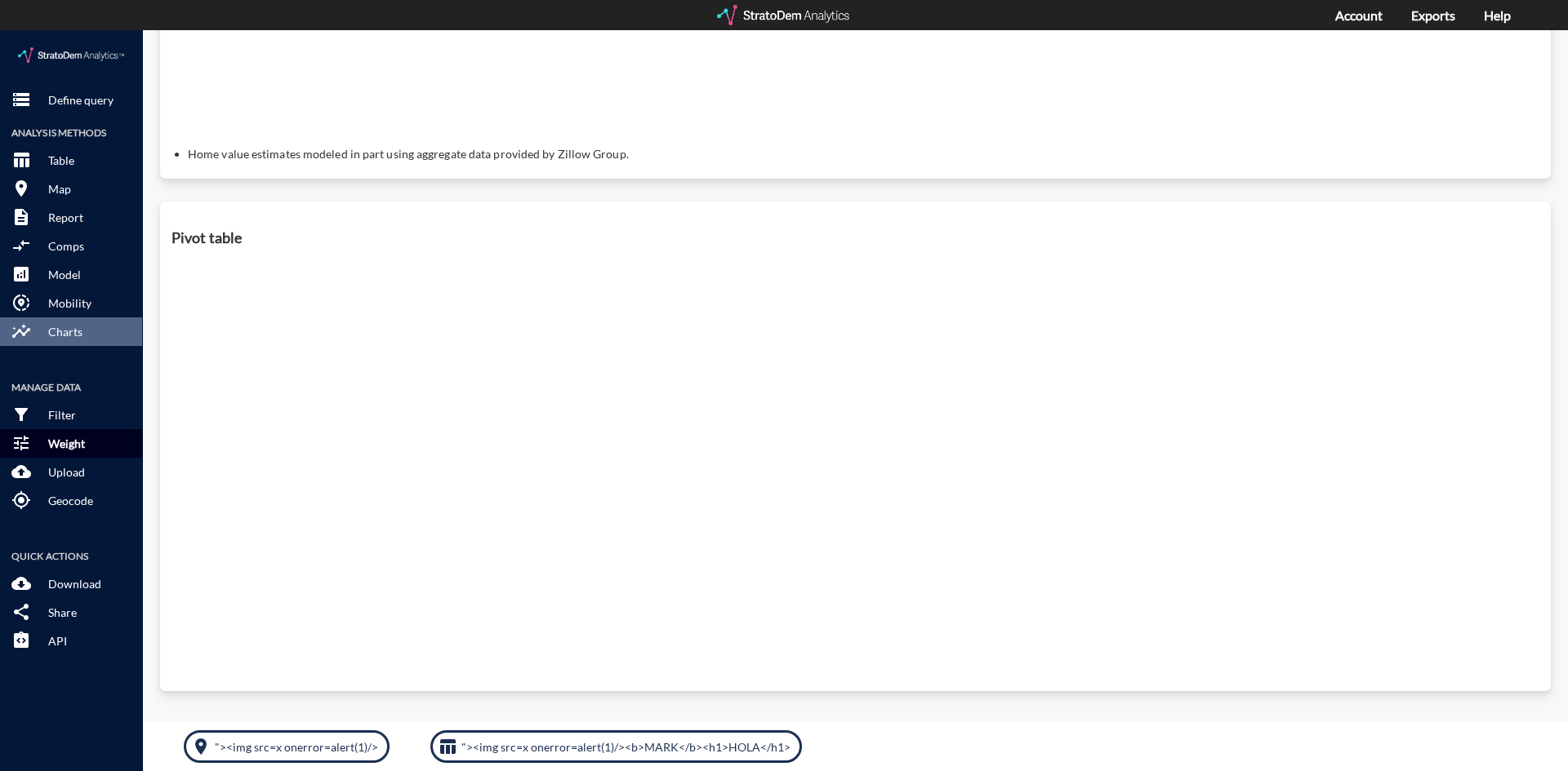
click p "Weight"
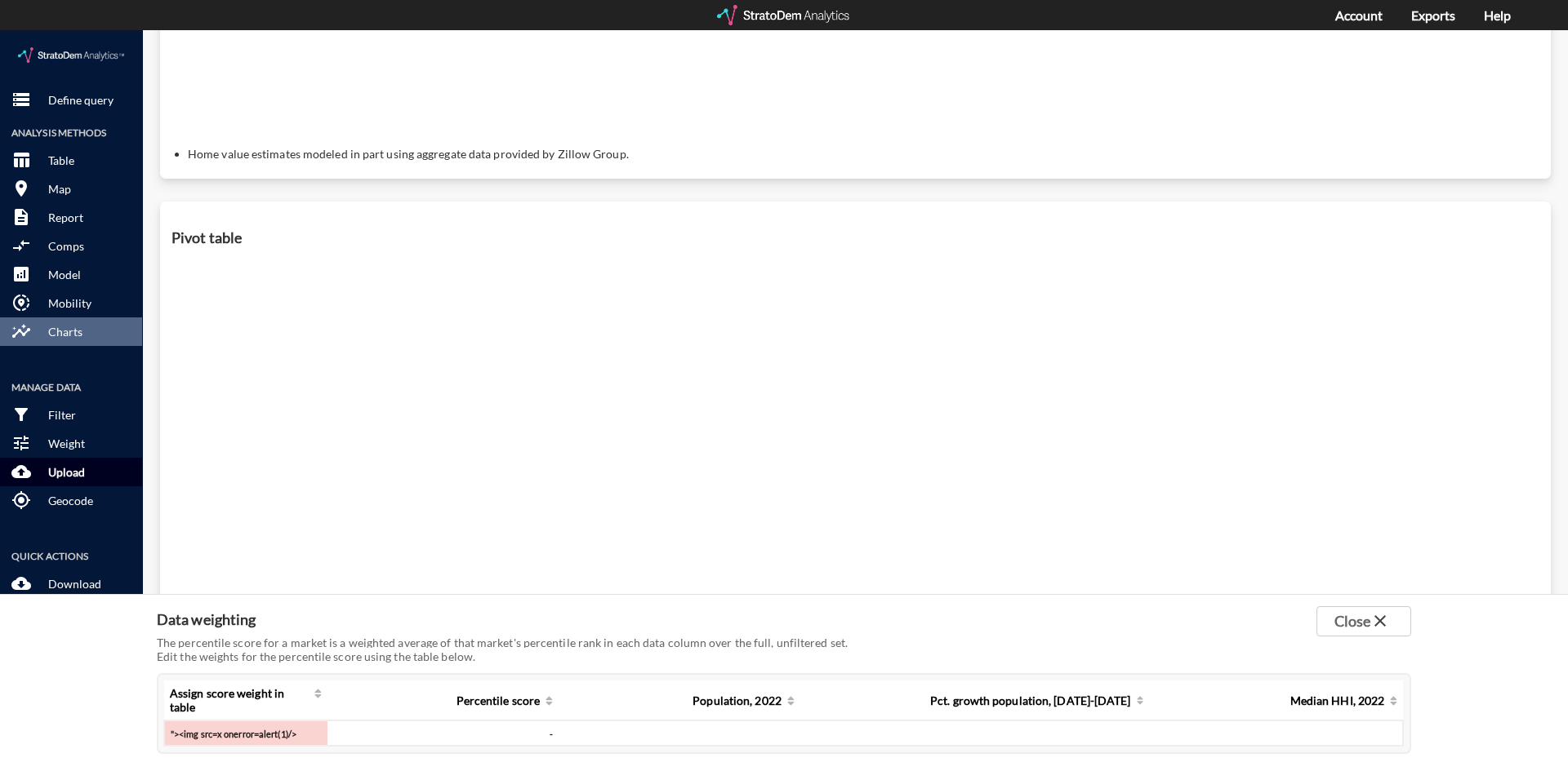
click button "cloud_upload Upload"
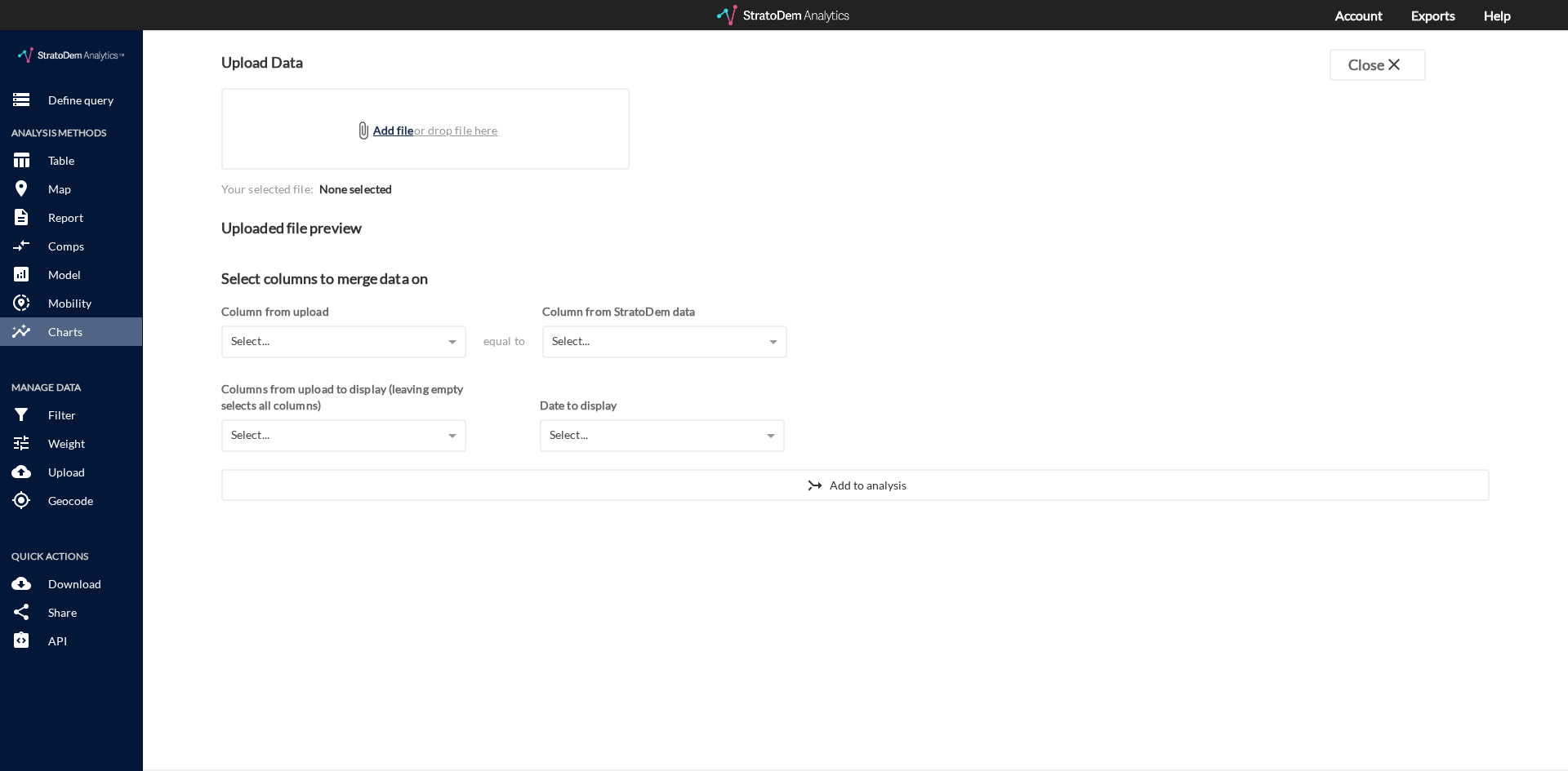
click div "attach_file Add file or drop file here"
type input "C:\fakepath\ninjas.svg"
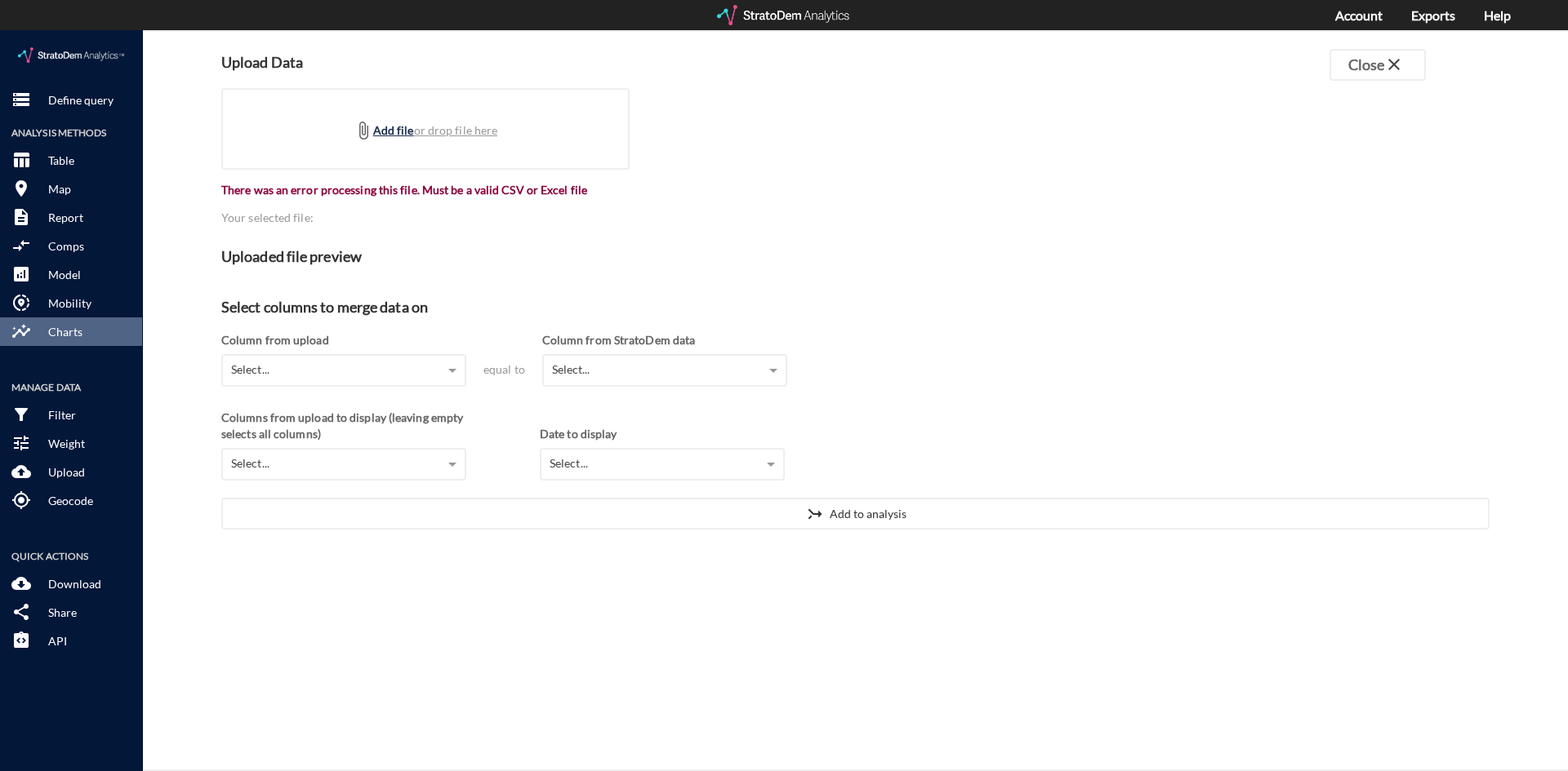
click div "attach_file Add file or drop file here"
type input "C:\fakepath\test.csv"
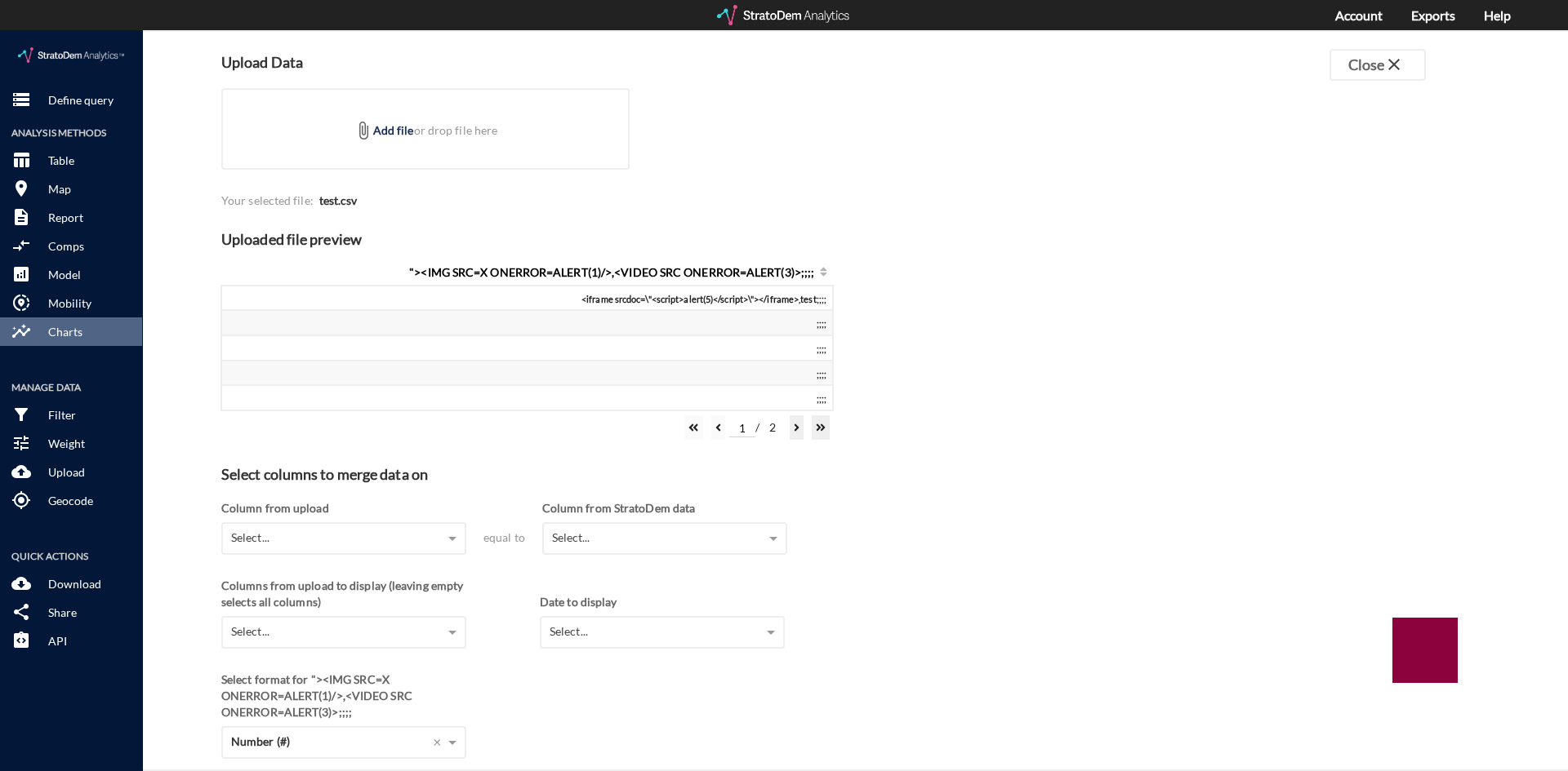
checkbox input "false"
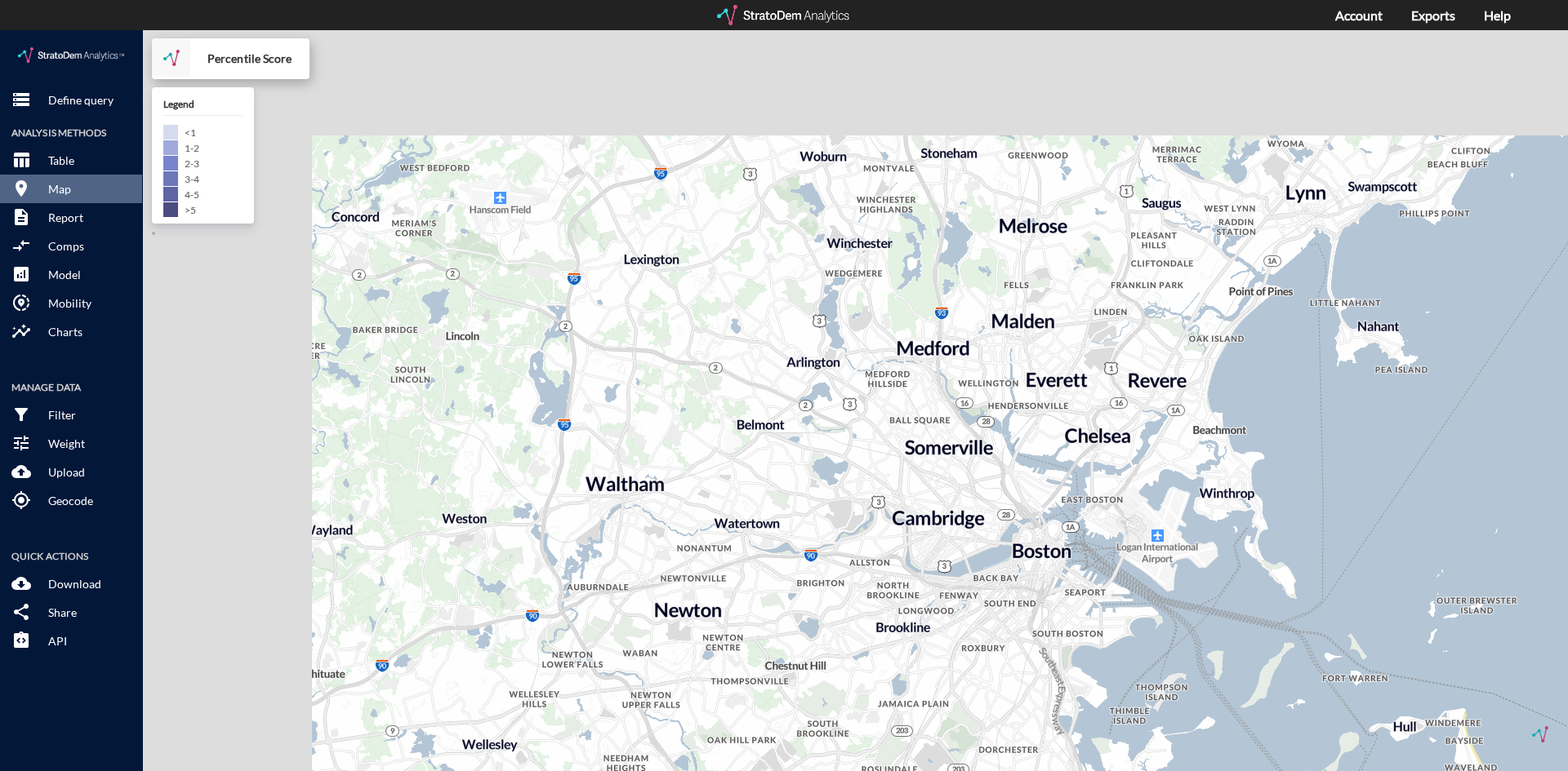
drag, startPoint x: 464, startPoint y: 461, endPoint x: 748, endPoint y: 619, distance: 325.0
click div "+ − Percentile Score CUSTOMIZE DATA Legend < 1 1 - 2 2 - 3 3 - 4 4 - 5 > 5 Draw…"
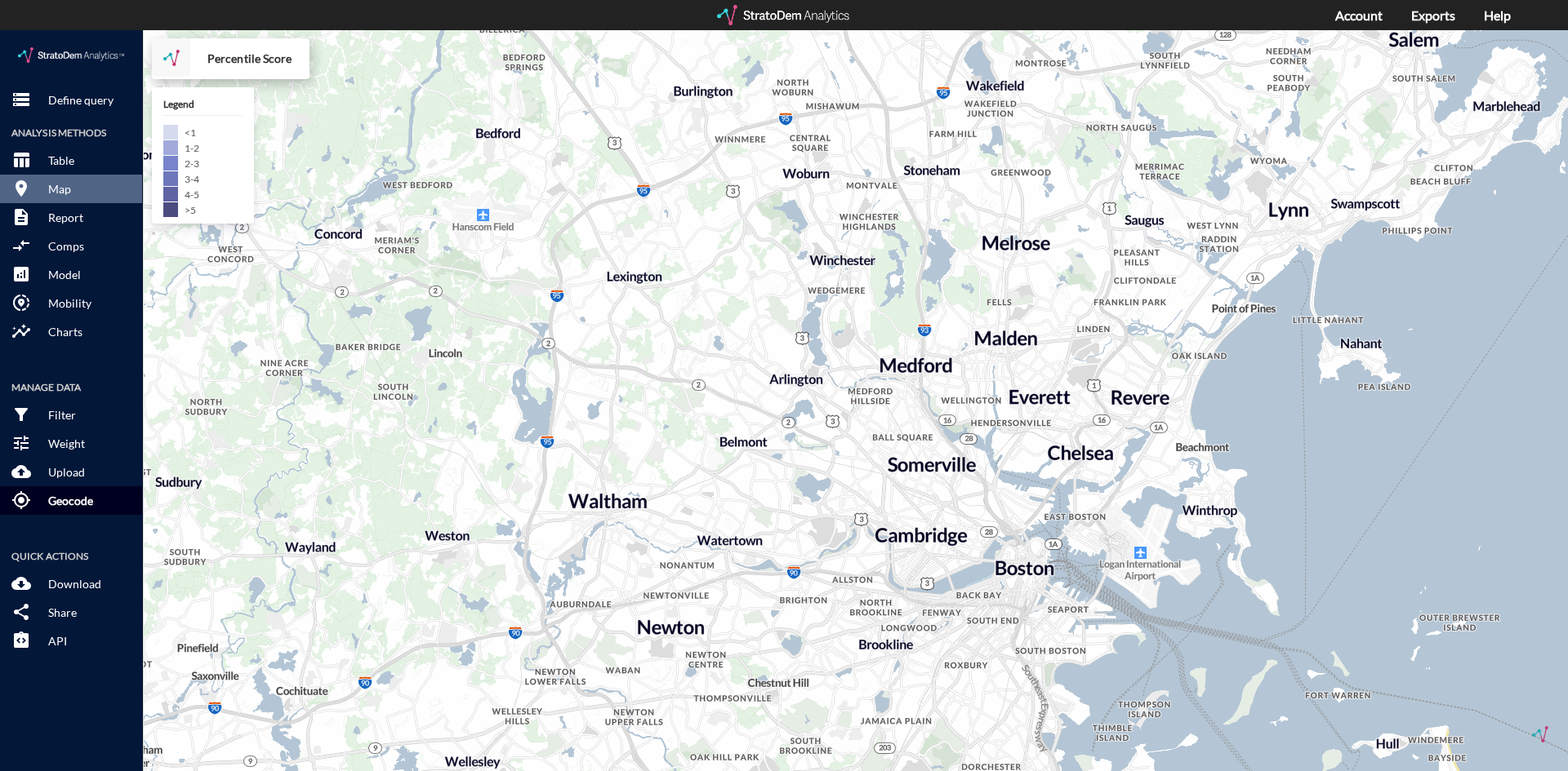
click p "Geocode"
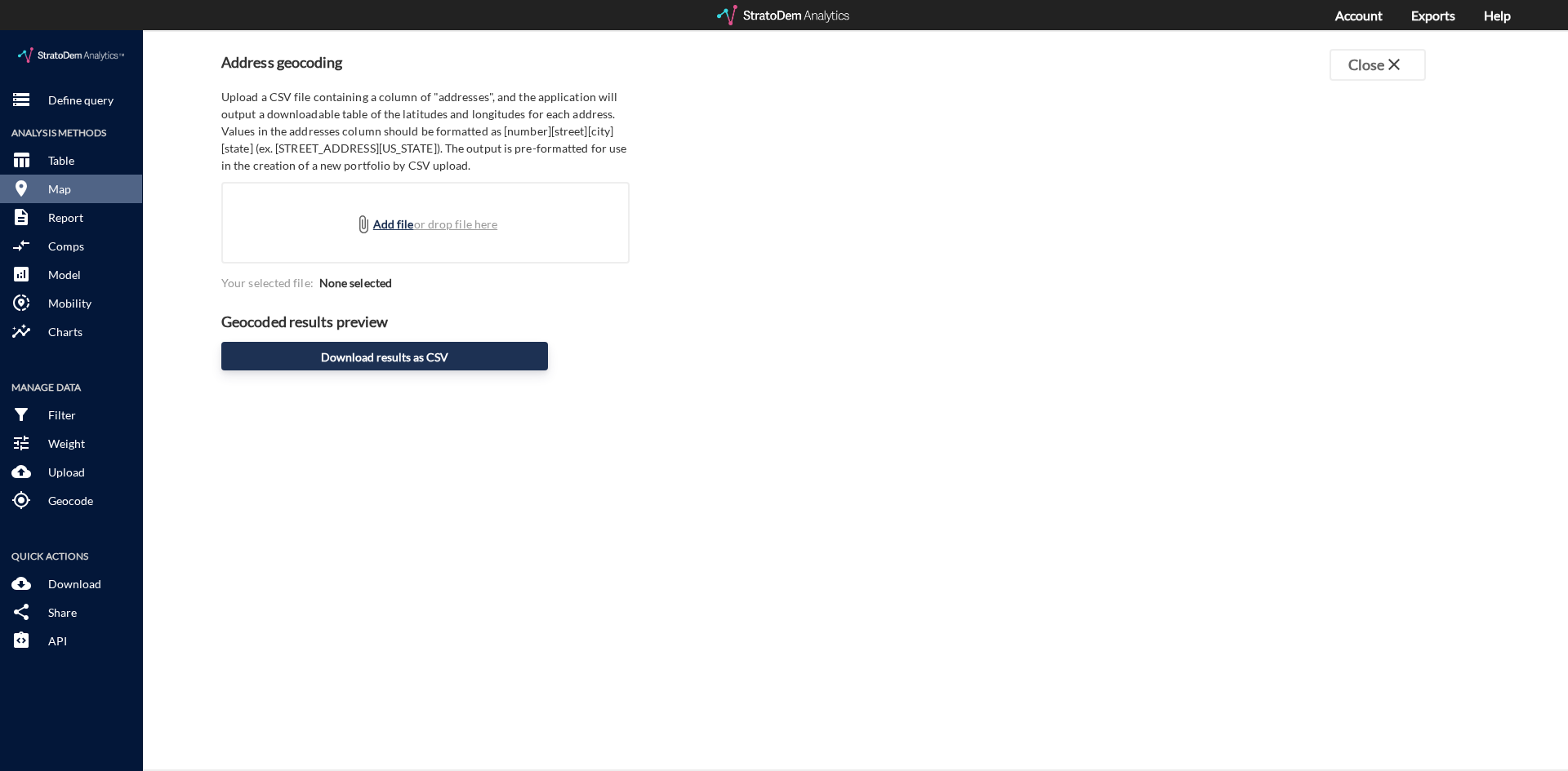
click div "attach_file Add file or drop file here"
type input "C:\fakepath\ninjas.svg"
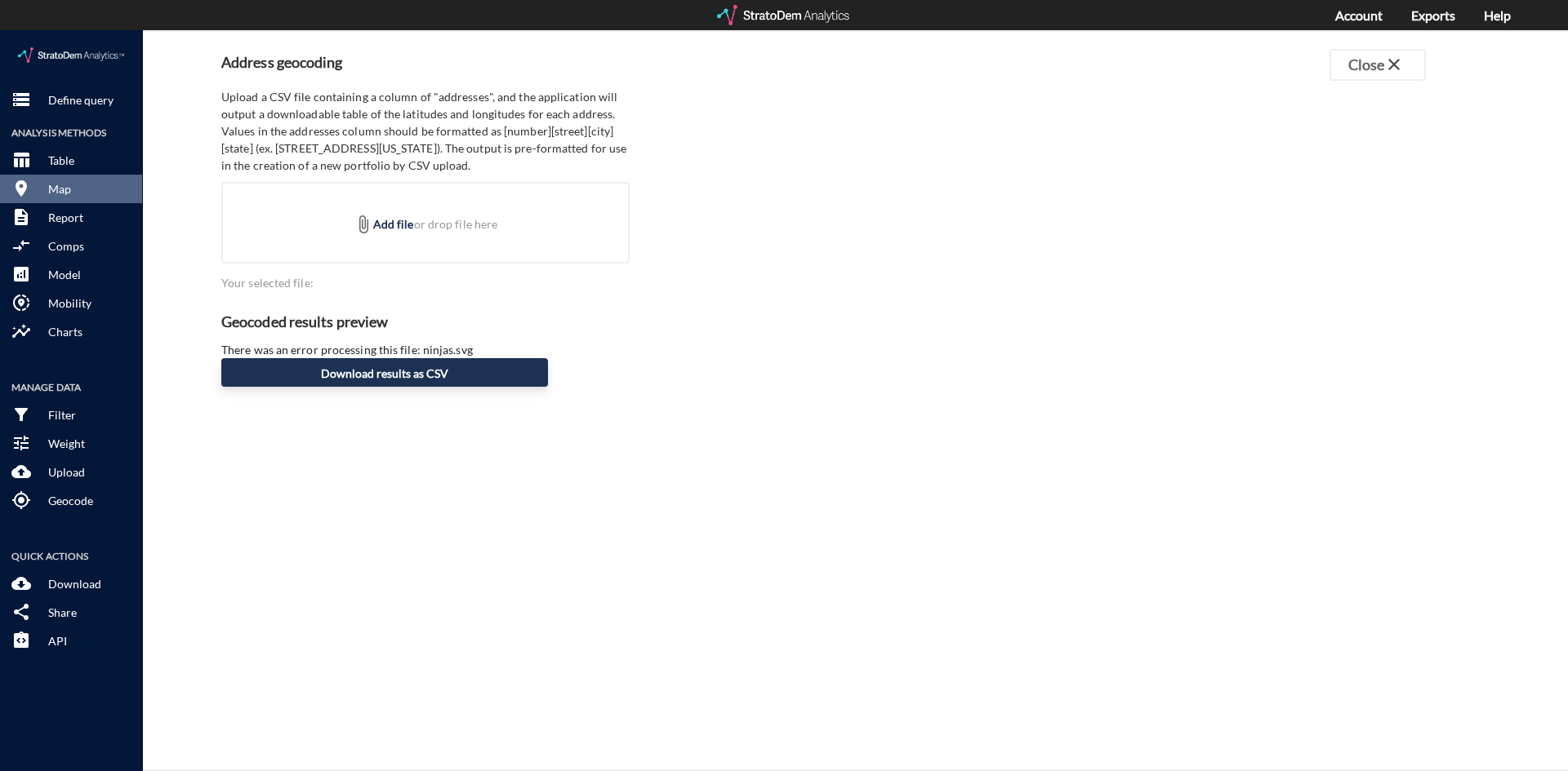
click h4 "Geocoded results preview"
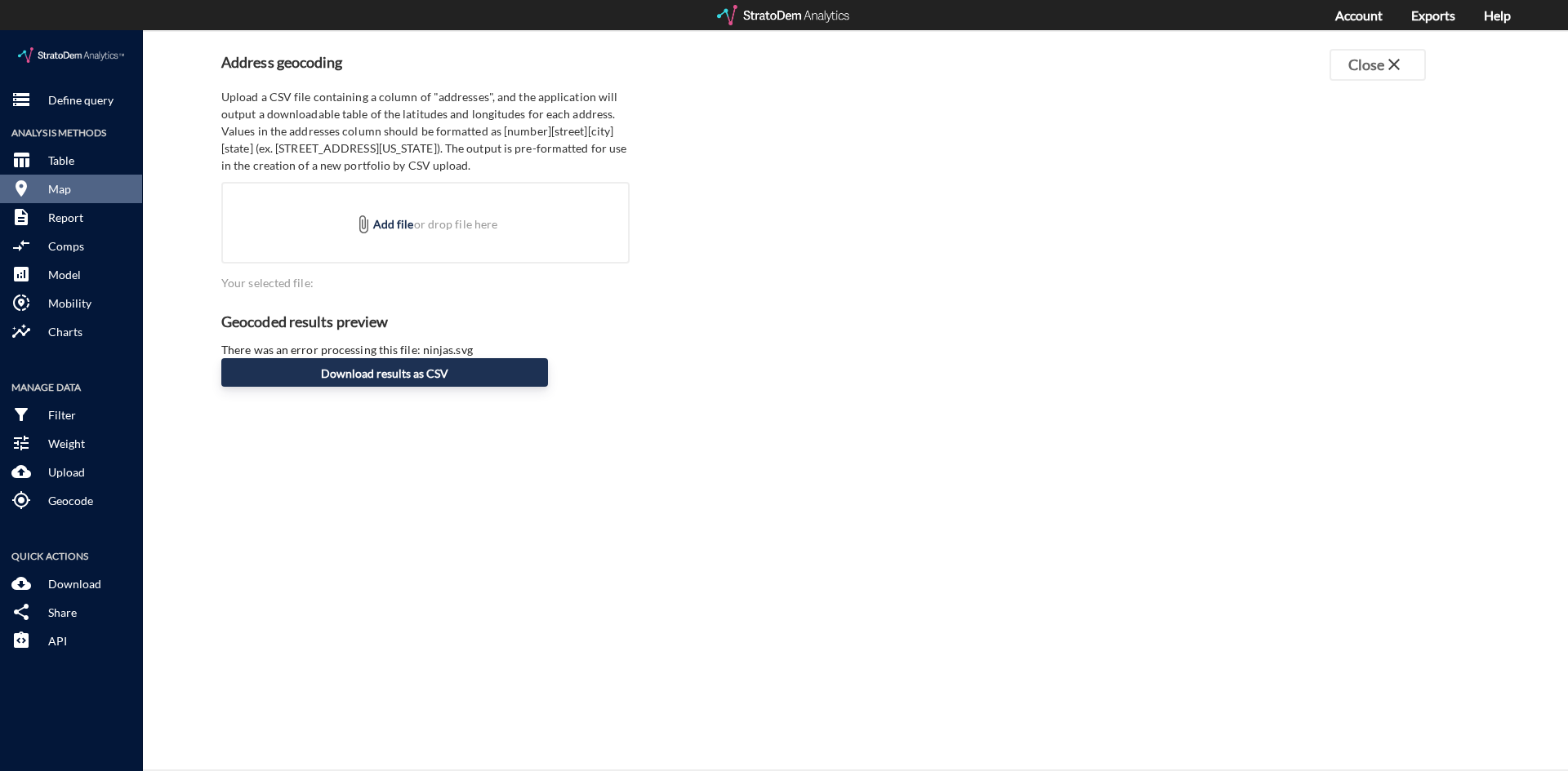
click div "There was an error processing this file: ninjas.svg"
click div "attach_file Add file or drop file here"
type input "C:\fakepath\ninjas.svg"
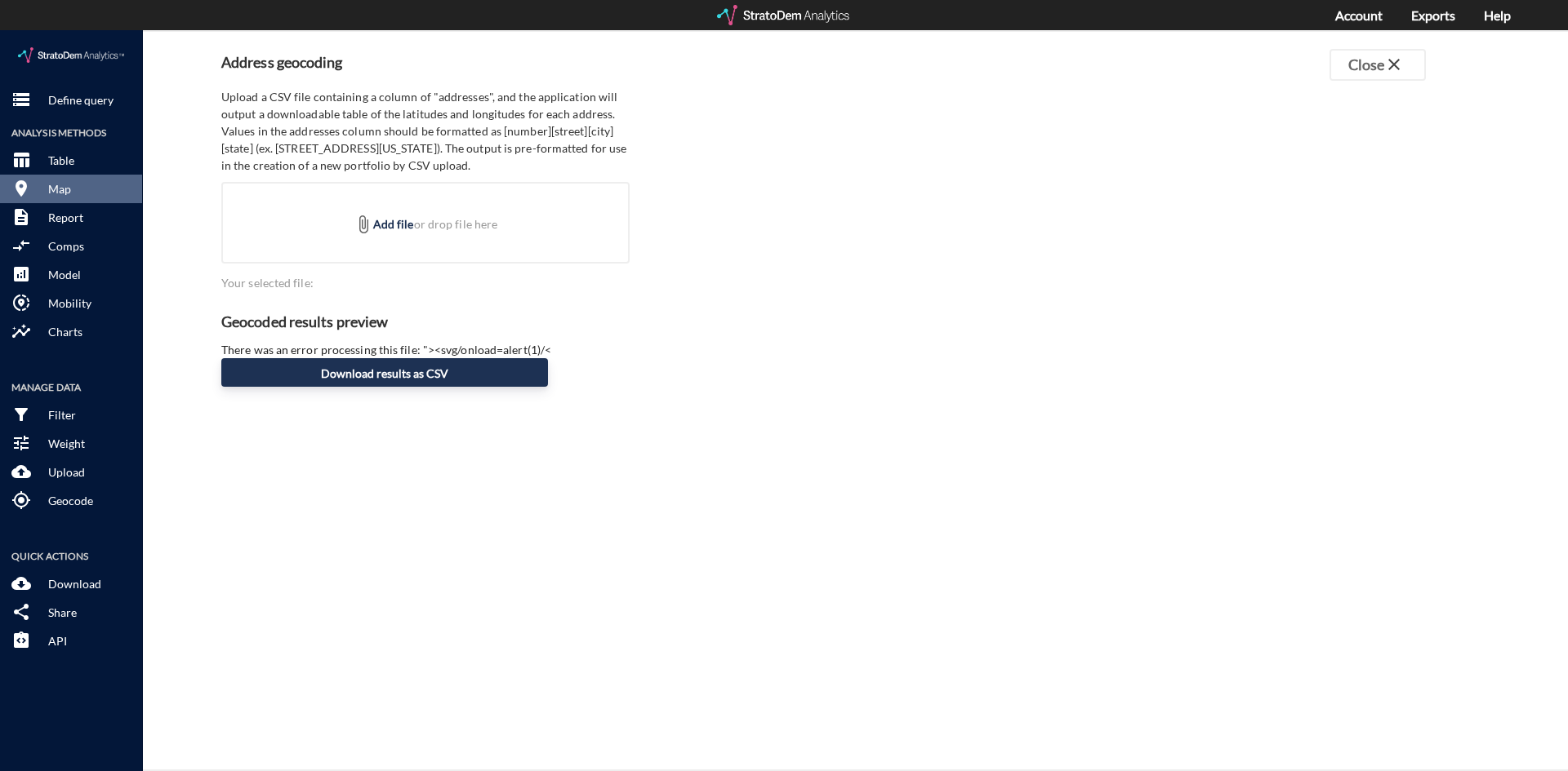
click div "There was an error processing this file: "><svg/onload=alert(1)/<"
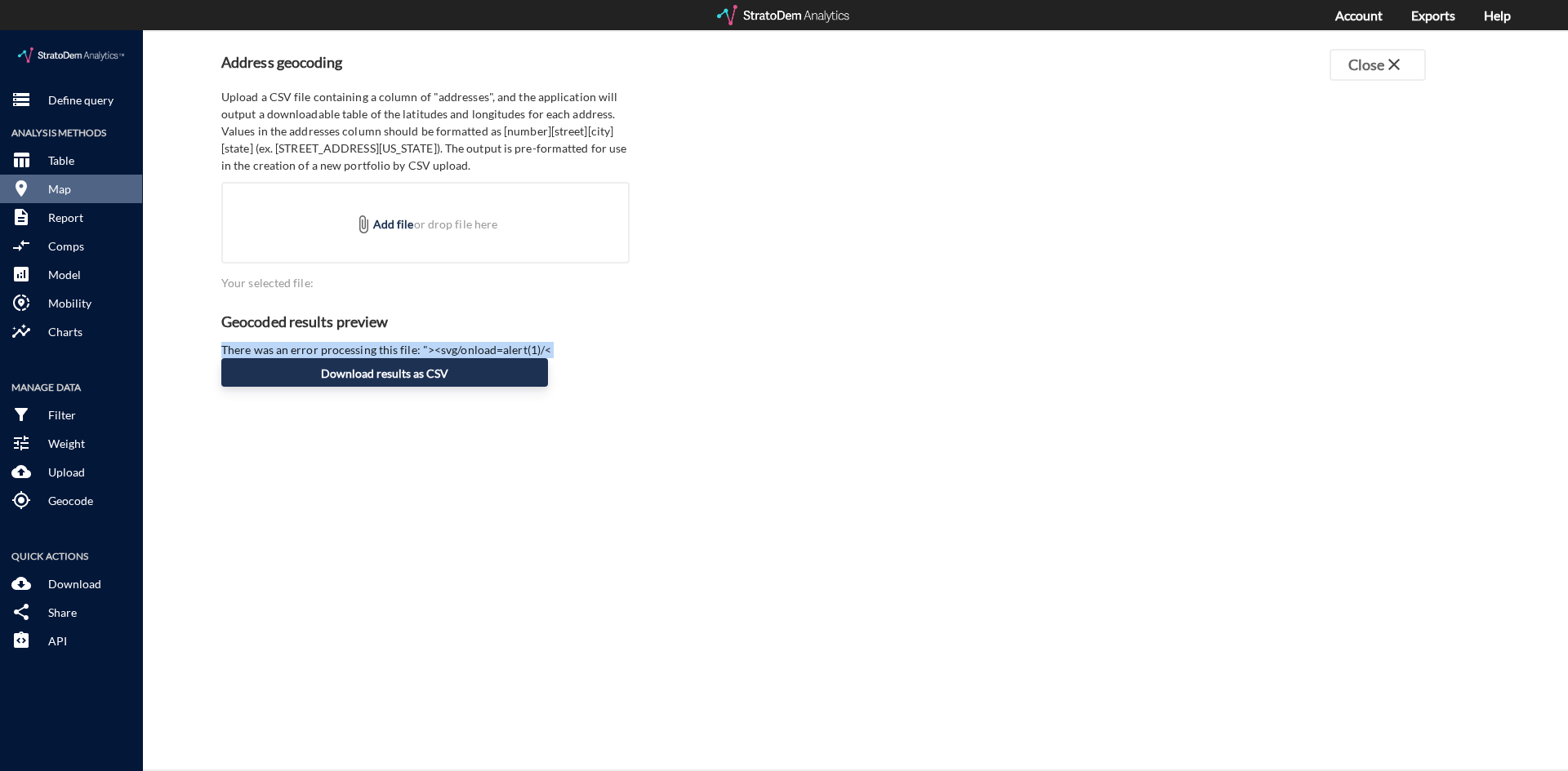
click div "There was an error processing this file: "><svg/onload=alert(1)/<"
click h4 "Geocoded results preview"
click div "There was an error processing this file: "><svg/onload=alert(1)/<"
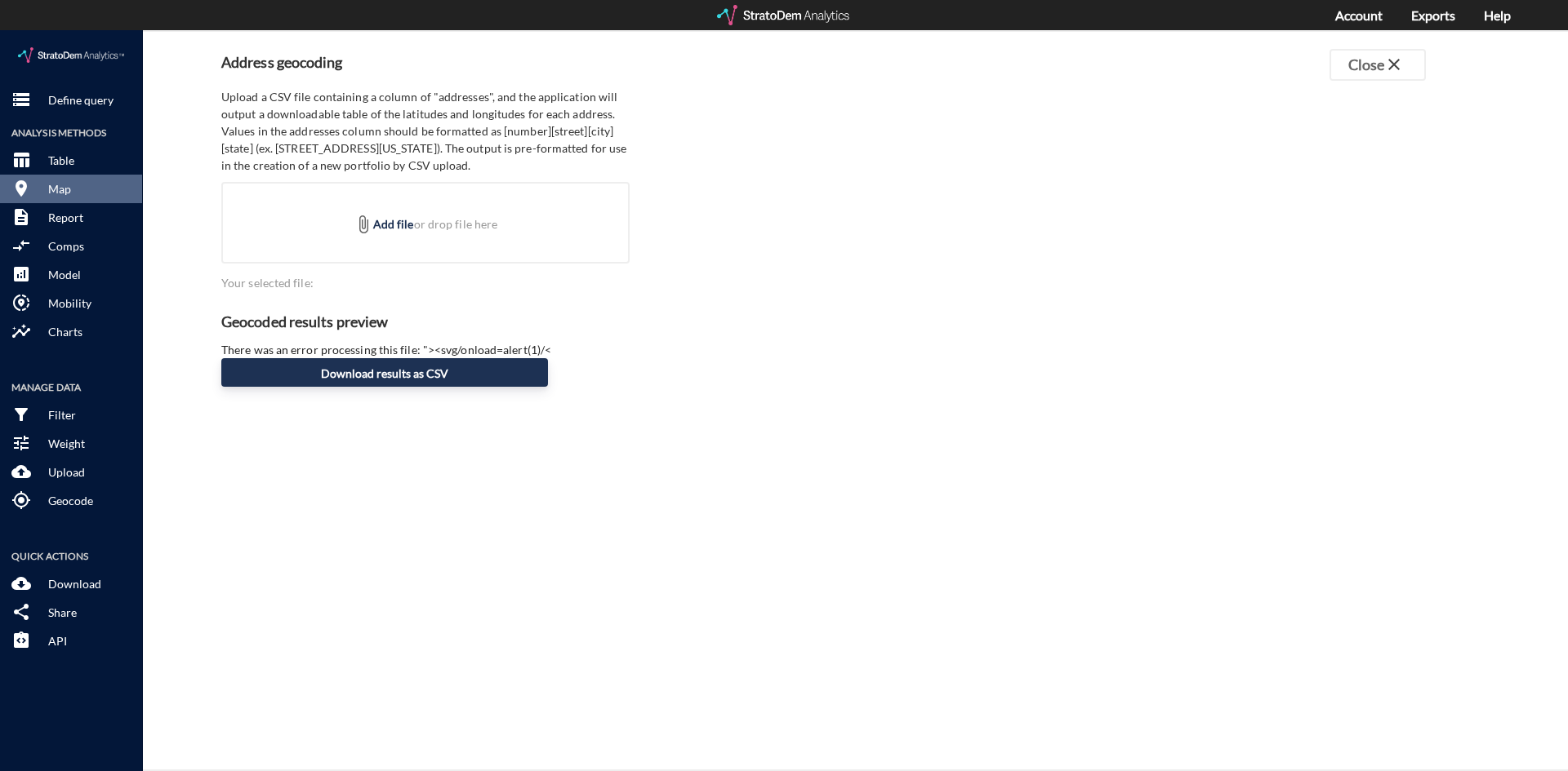
drag, startPoint x: 434, startPoint y: 272, endPoint x: 222, endPoint y: 257, distance: 212.5
click div "Your selected file: Geocoded results preview There was an error processing this…"
click div "Address geocoding Close close Upload a CSV file containing a column of "address…"
click div "Your selected file:"
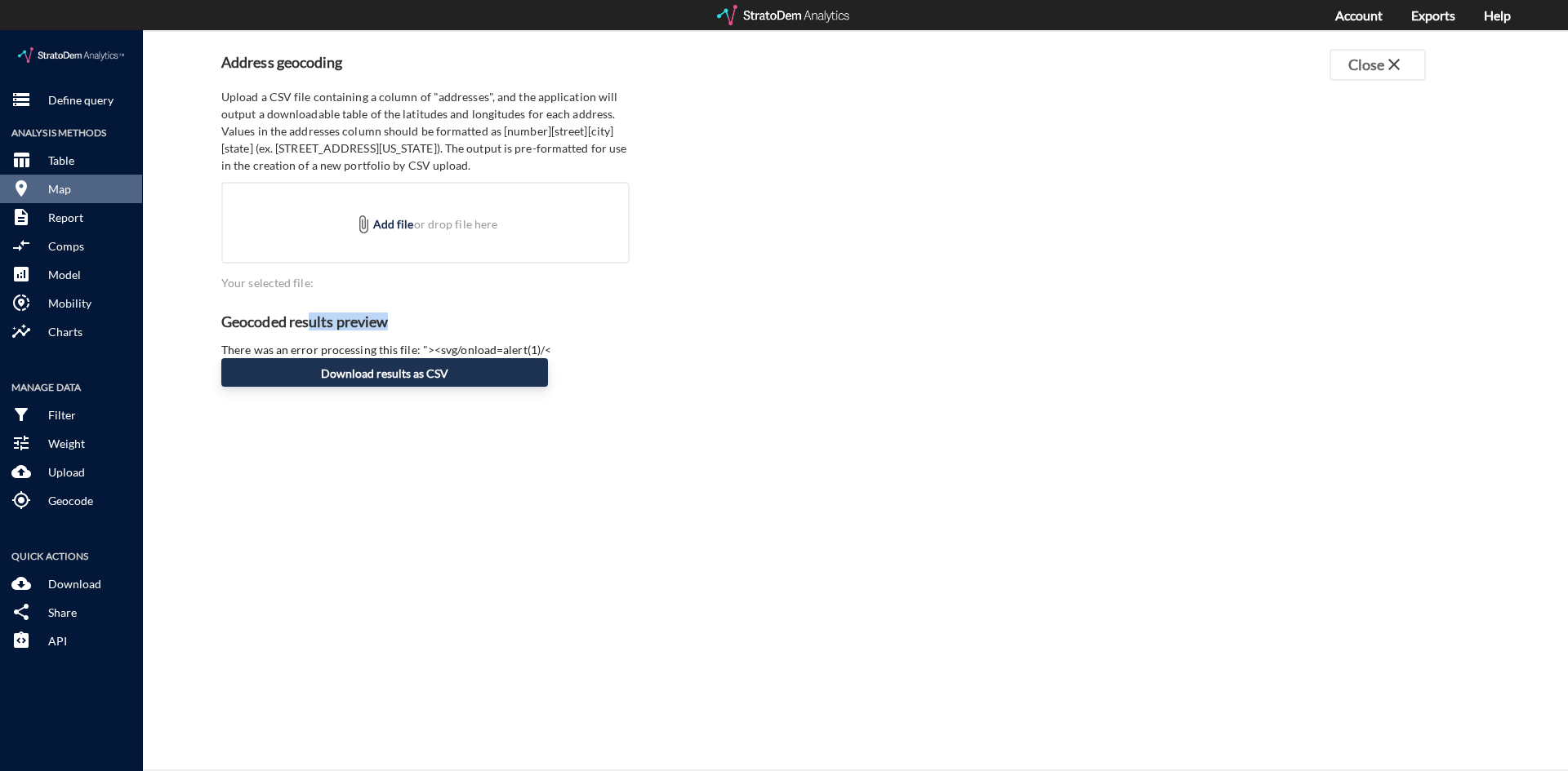
drag, startPoint x: 314, startPoint y: 292, endPoint x: 441, endPoint y: 274, distance: 128.3
click div "Your selected file: Geocoded results preview There was an error processing this…"
click div "attach_file Add file or drop file here"
type input "C:\fakepath\test - copia.svg"
click button "Download results as CSV"
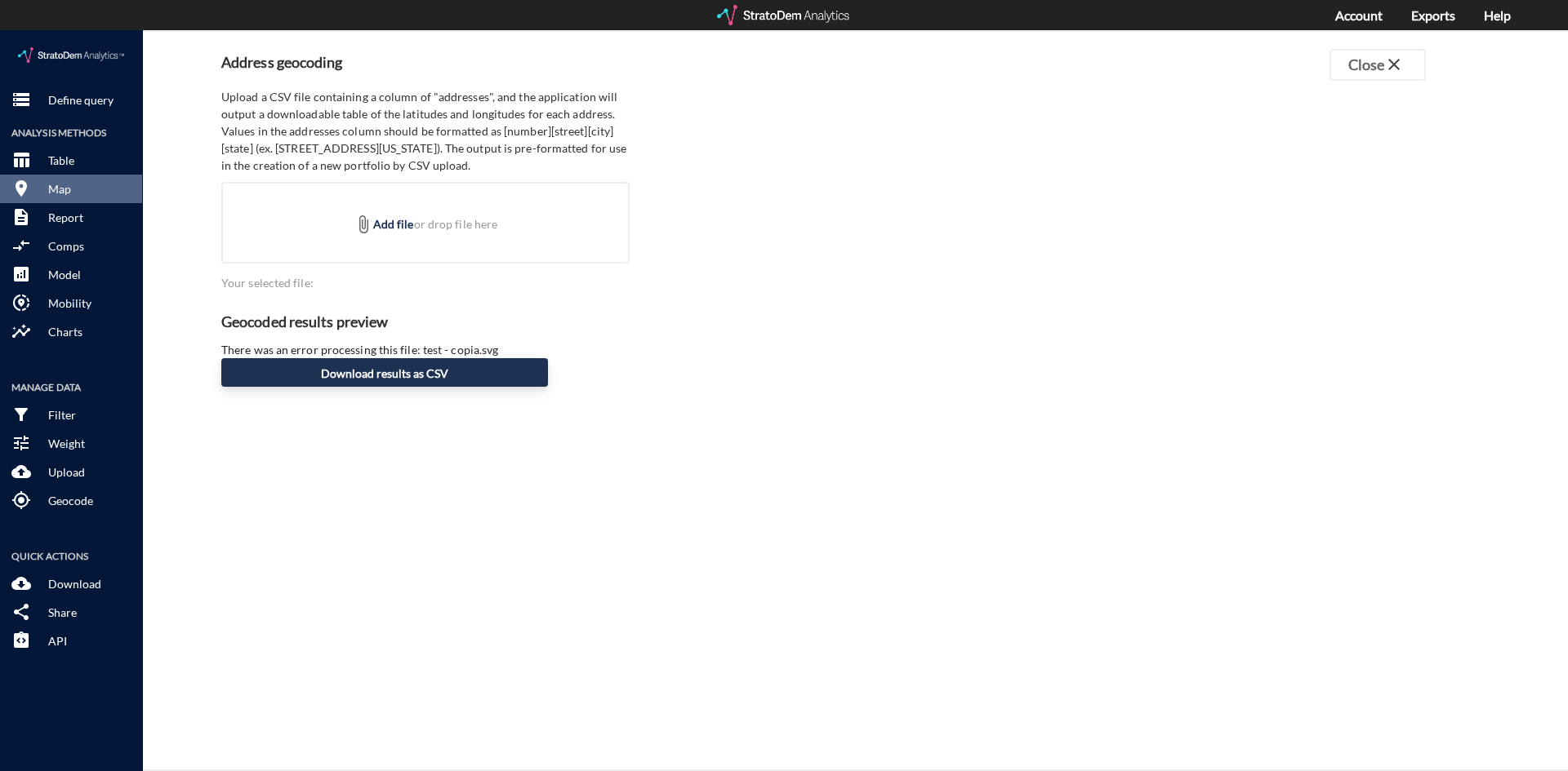
click button "Download results as CSV"
click button "my_location Geocode"
click button "Close close"
click div "Query progress Home value estimates modeled in part using aggregate data provid…"
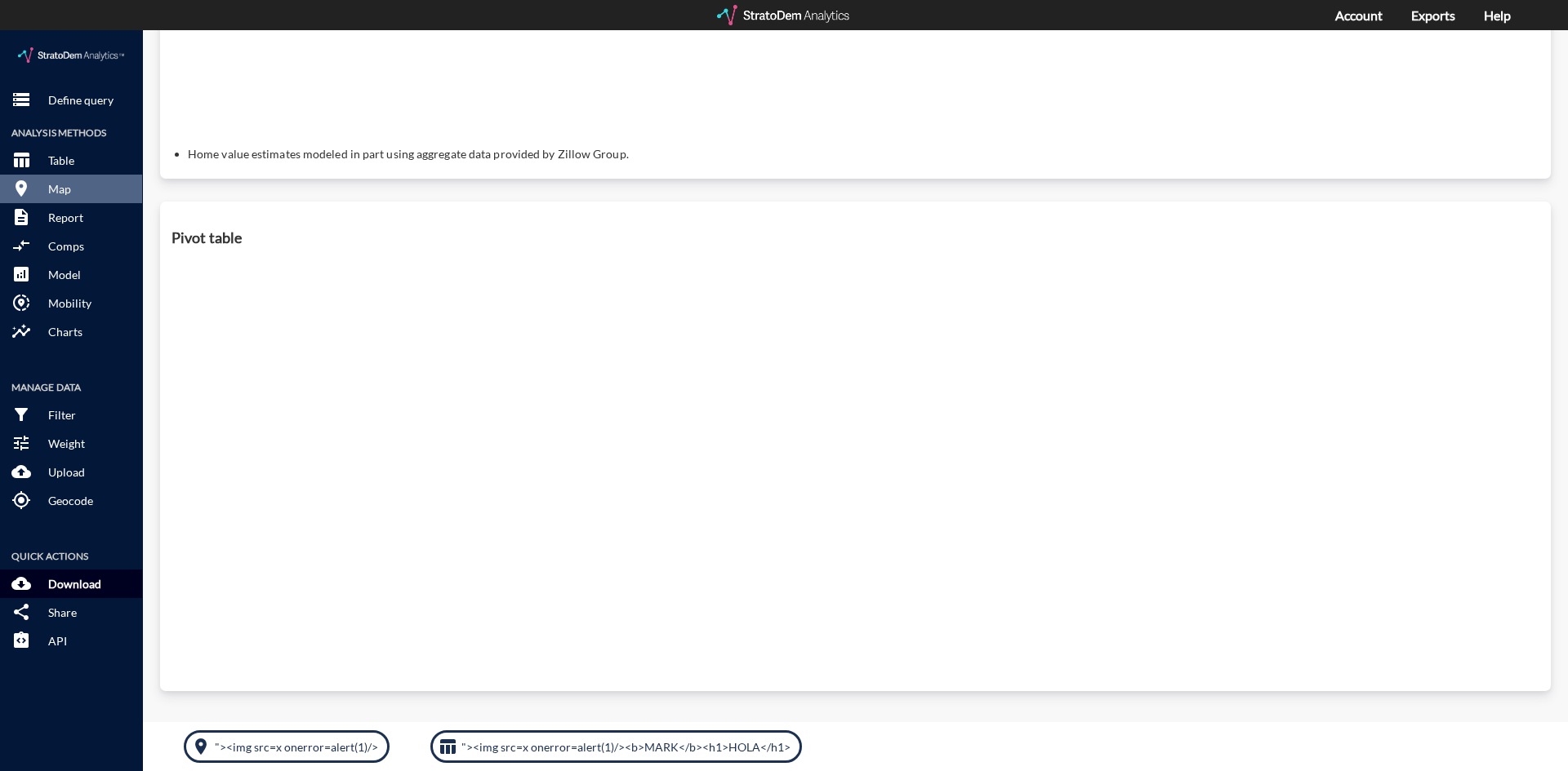
click p "Download"
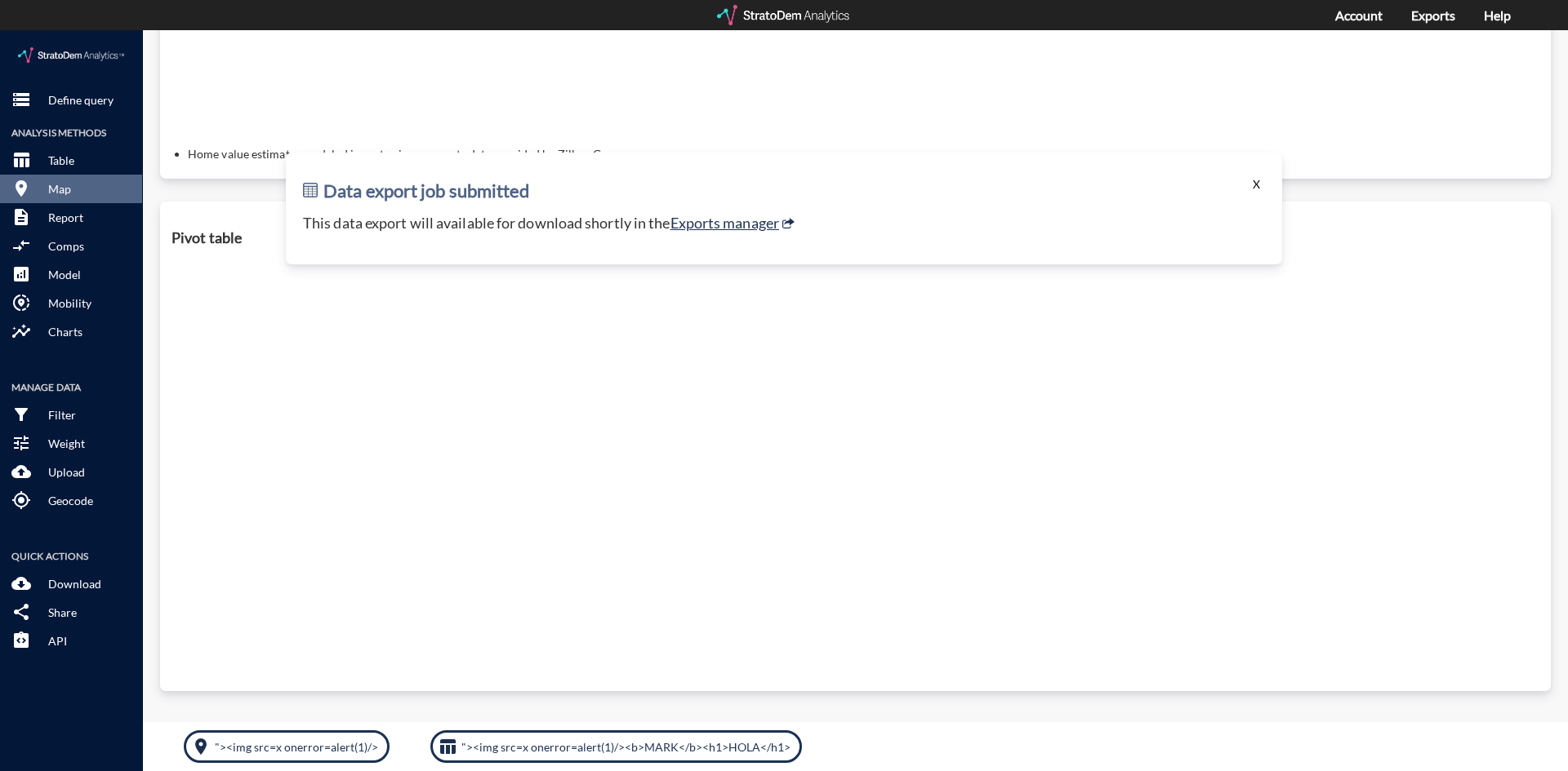
click div "Data export job submitted X This data export will available for download shortl…"
click button "X"
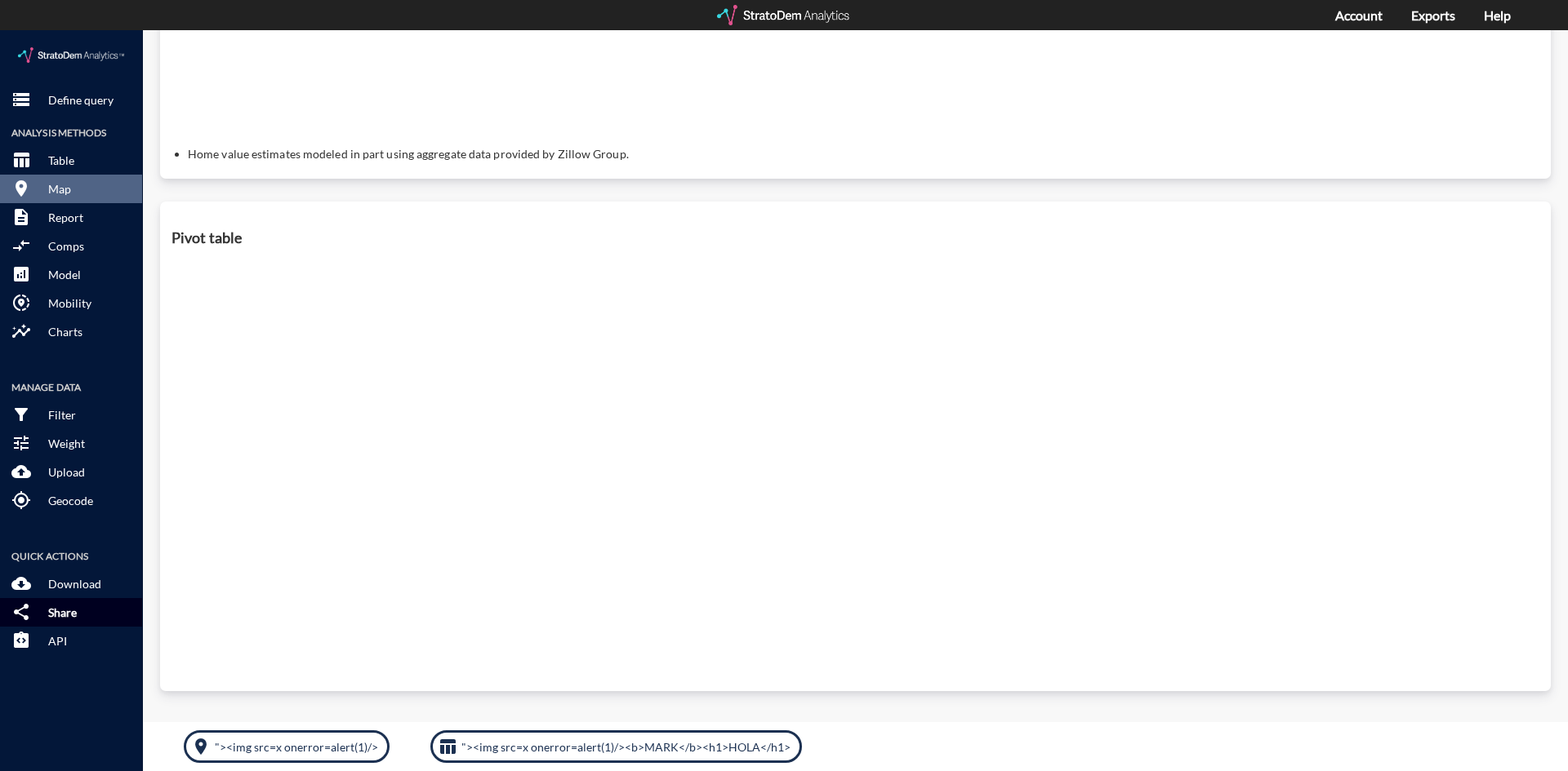
click button "share Share"
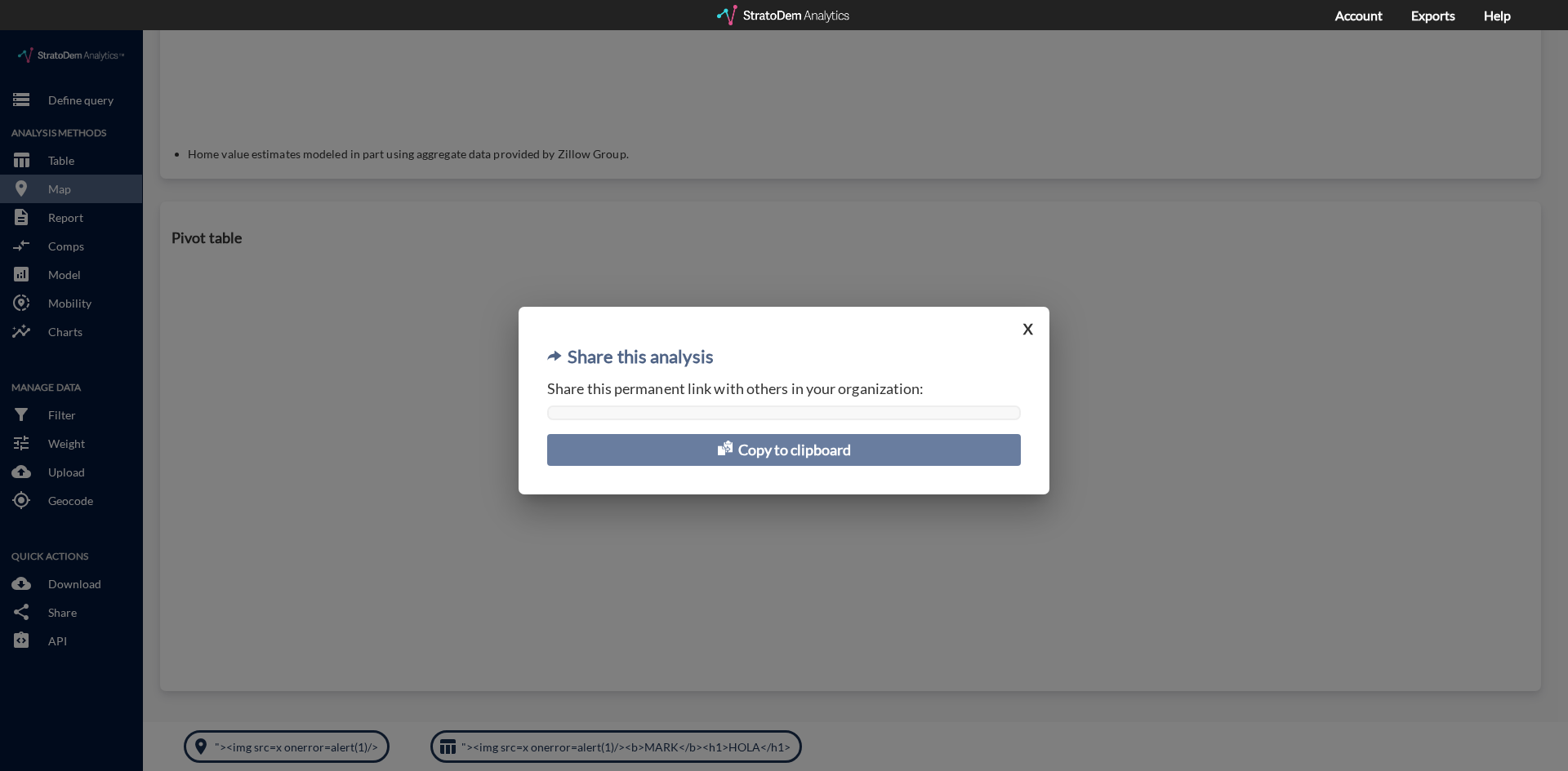
click span
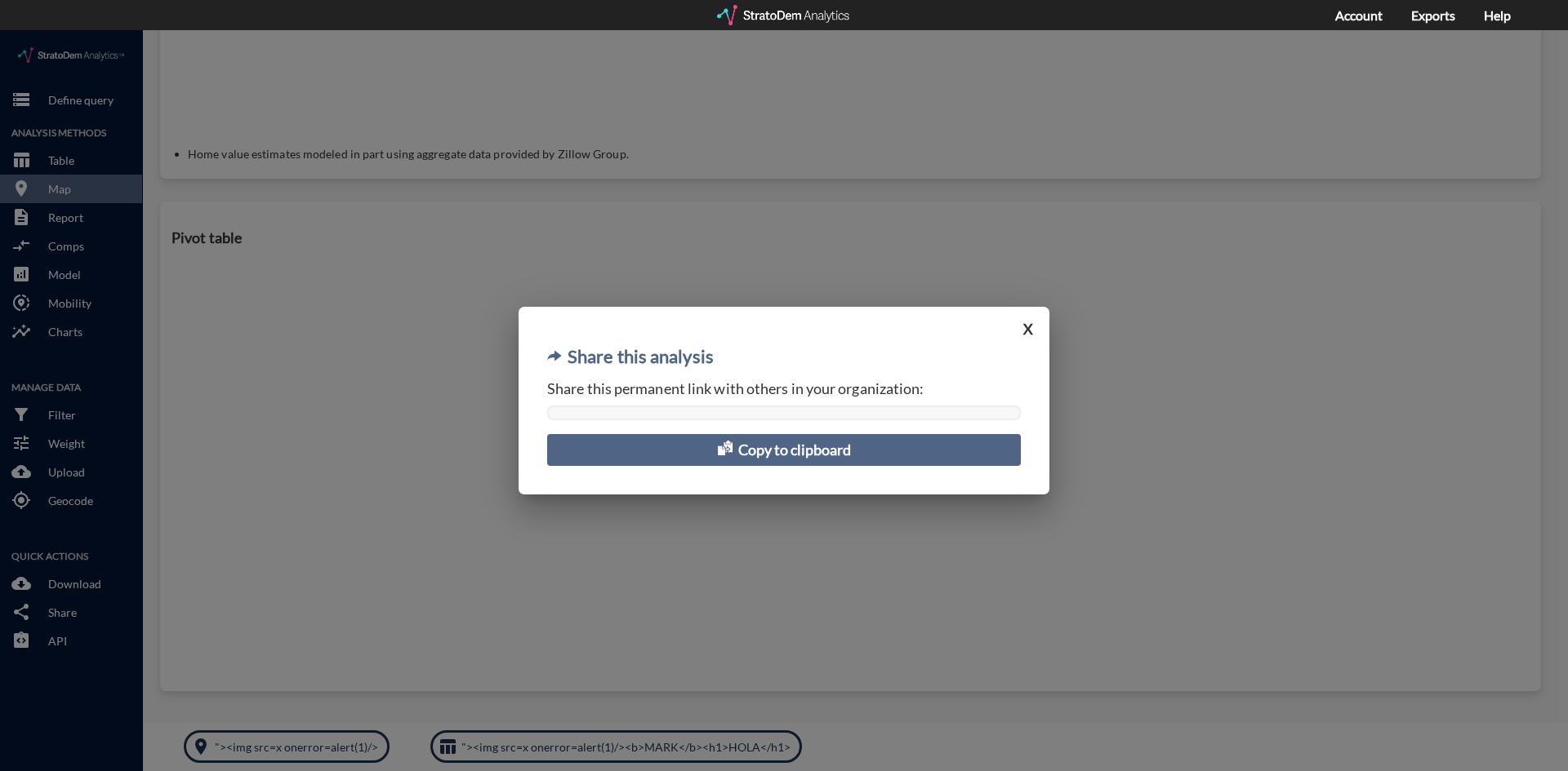
click div "Share this analysis X Share this permanent link with others in your organizatio…"
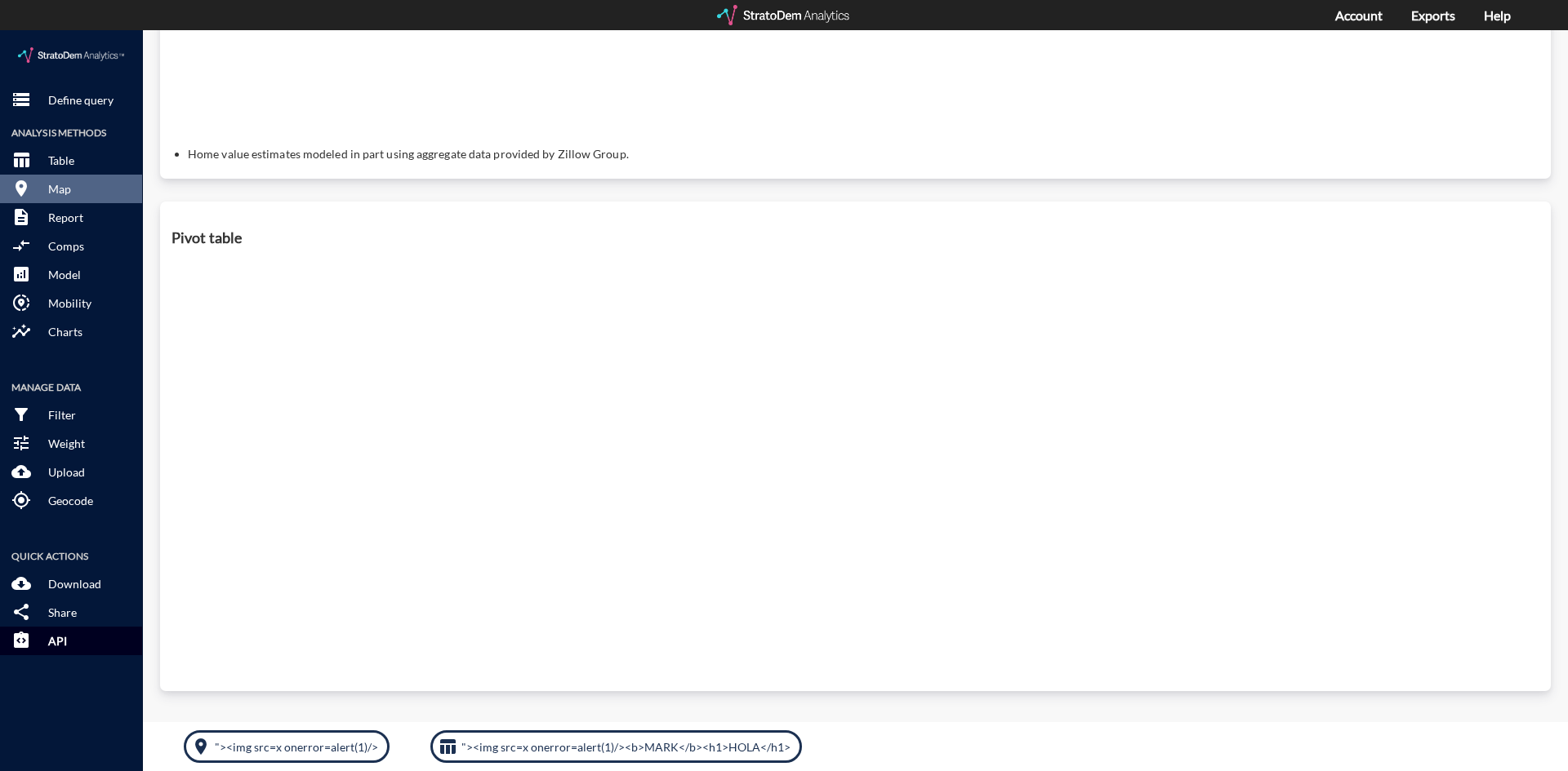
click p "API"
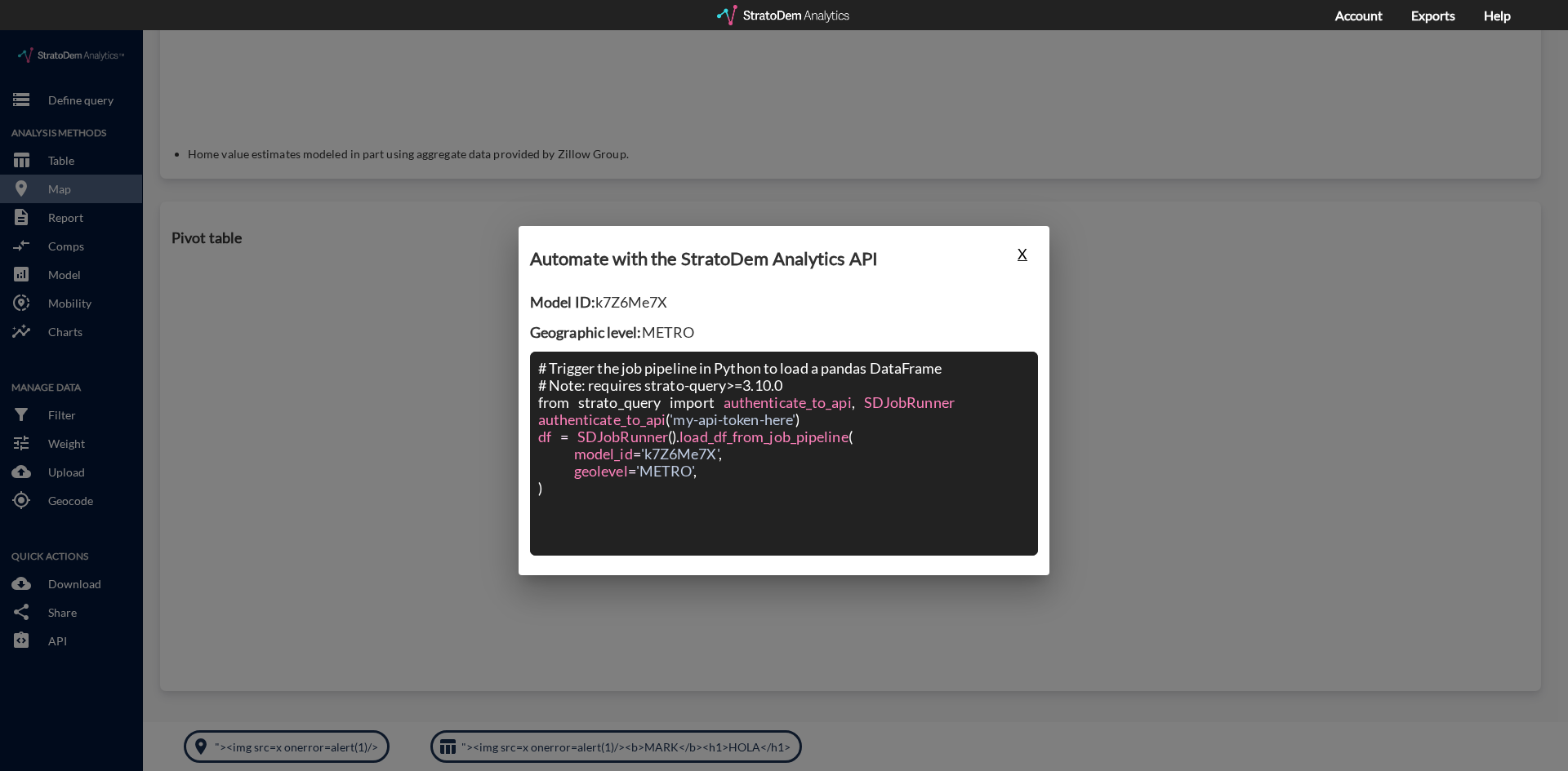
click button "X"
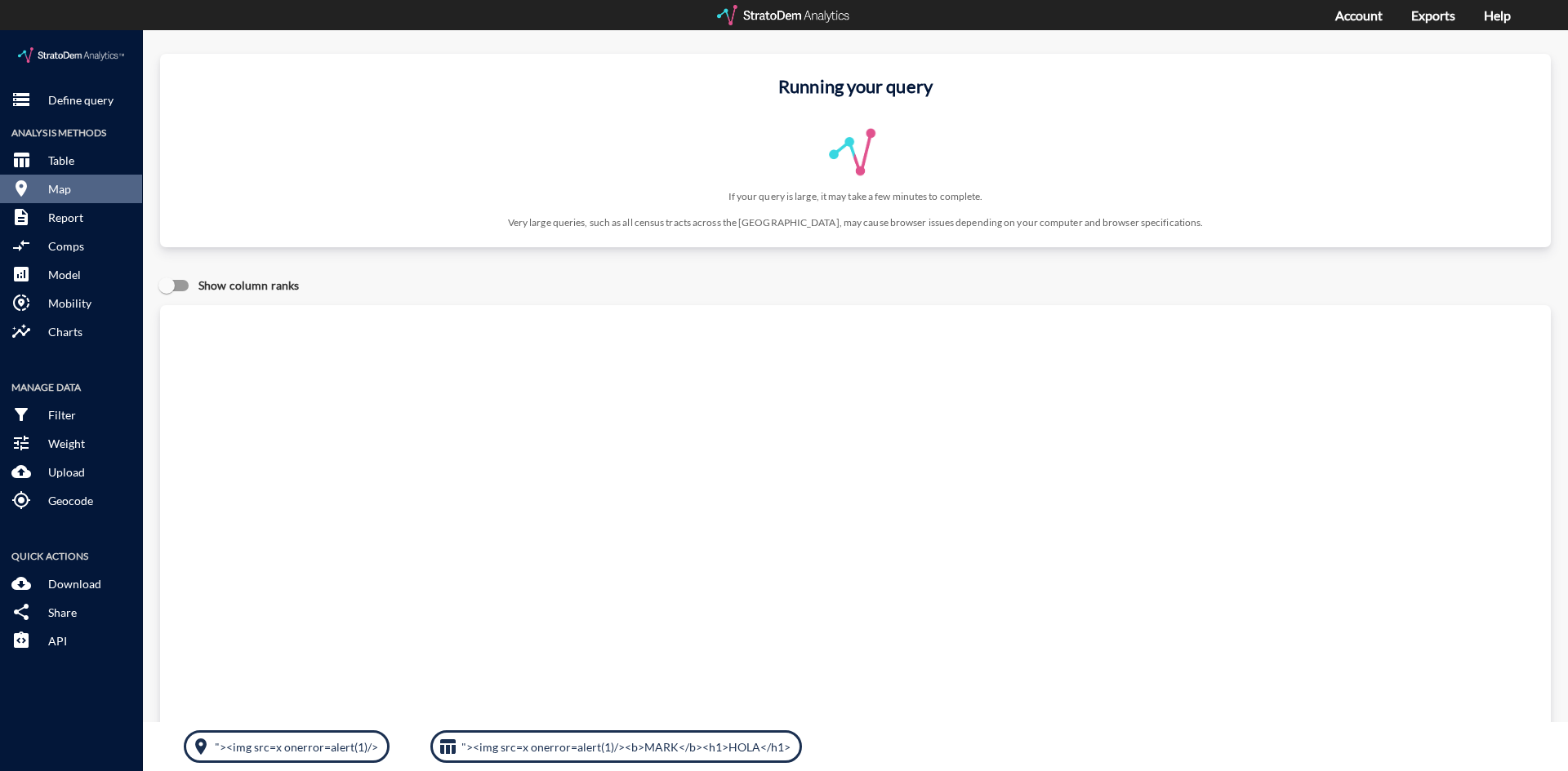
scroll to position [0, 0]
click img
click div "storage Define query Analysis Methods table_chart Table room Map description Re…"
click img
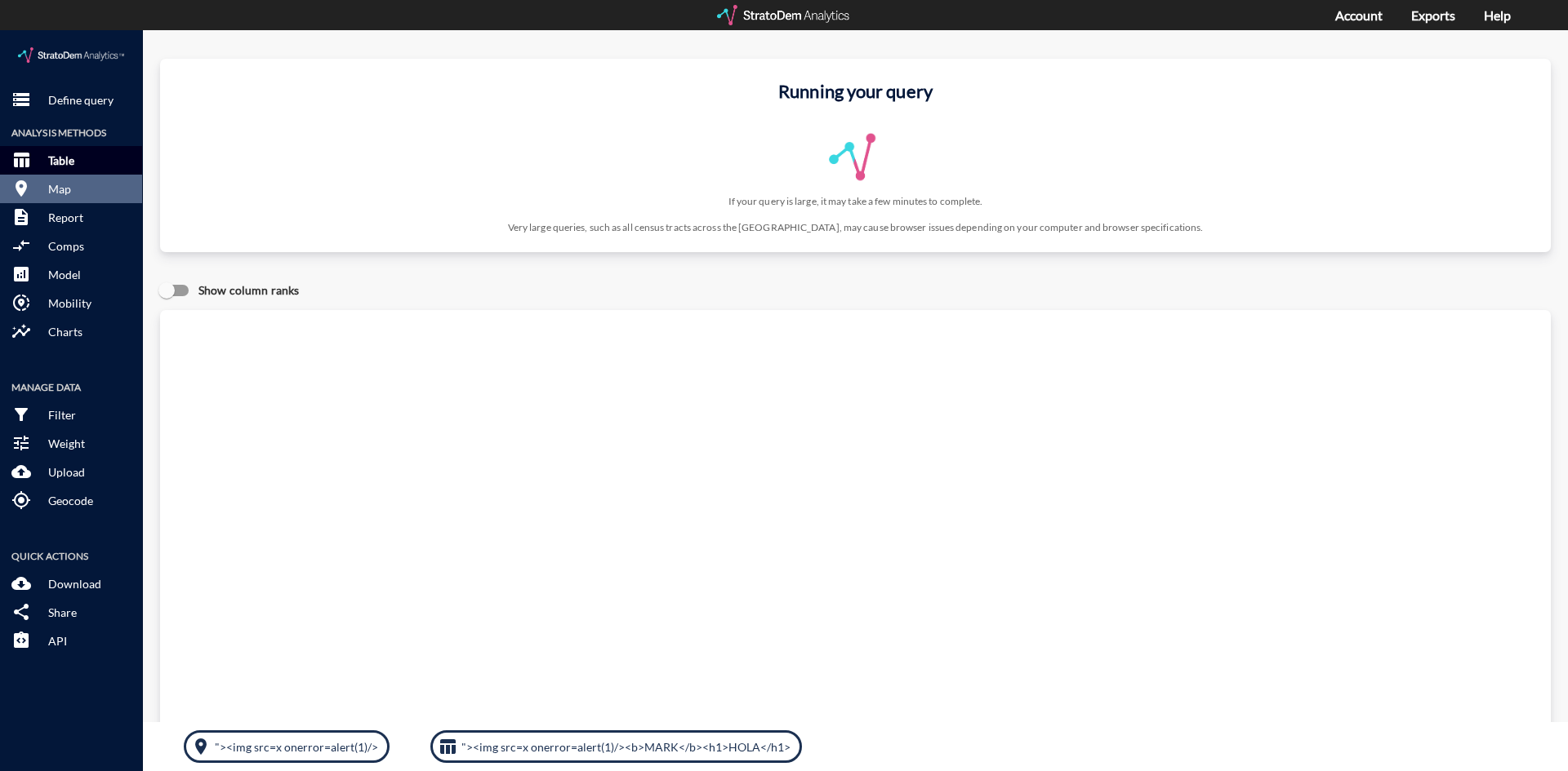
click button "table_chart Table"
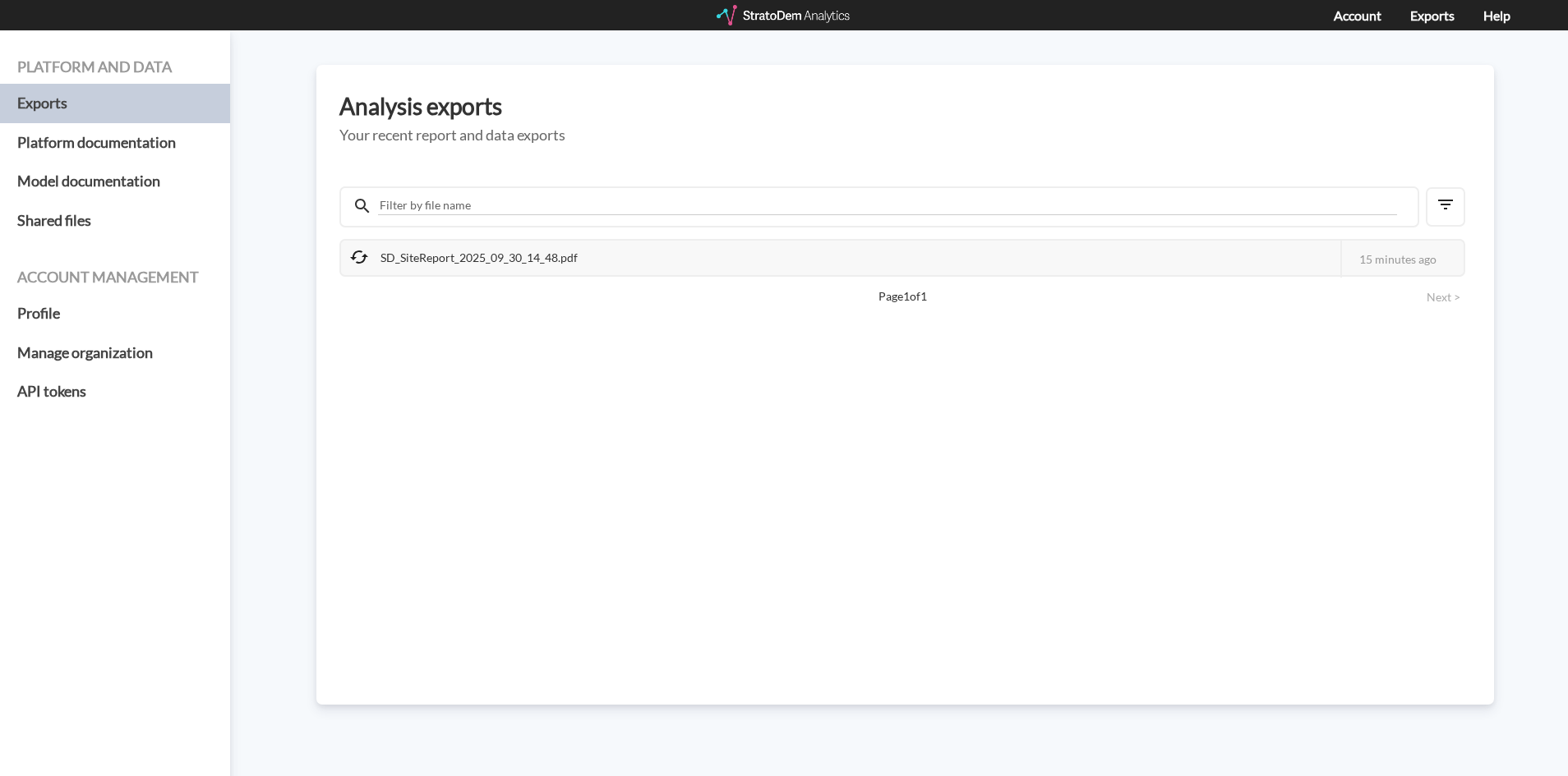
click at [358, 252] on icon at bounding box center [359, 257] width 18 height 13
click at [365, 257] on icon at bounding box center [359, 258] width 20 height 20
click at [384, 262] on div "SD_SiteReport_2025_09_30_14_48.pdf" at bounding box center [465, 258] width 248 height 35
click at [487, 272] on div "SD_SiteReport_2025_09_30_14_48.pdf" at bounding box center [465, 258] width 248 height 35
click at [490, 272] on div "SD_SiteReport_2025_09_30_14_48.pdf" at bounding box center [465, 258] width 248 height 35
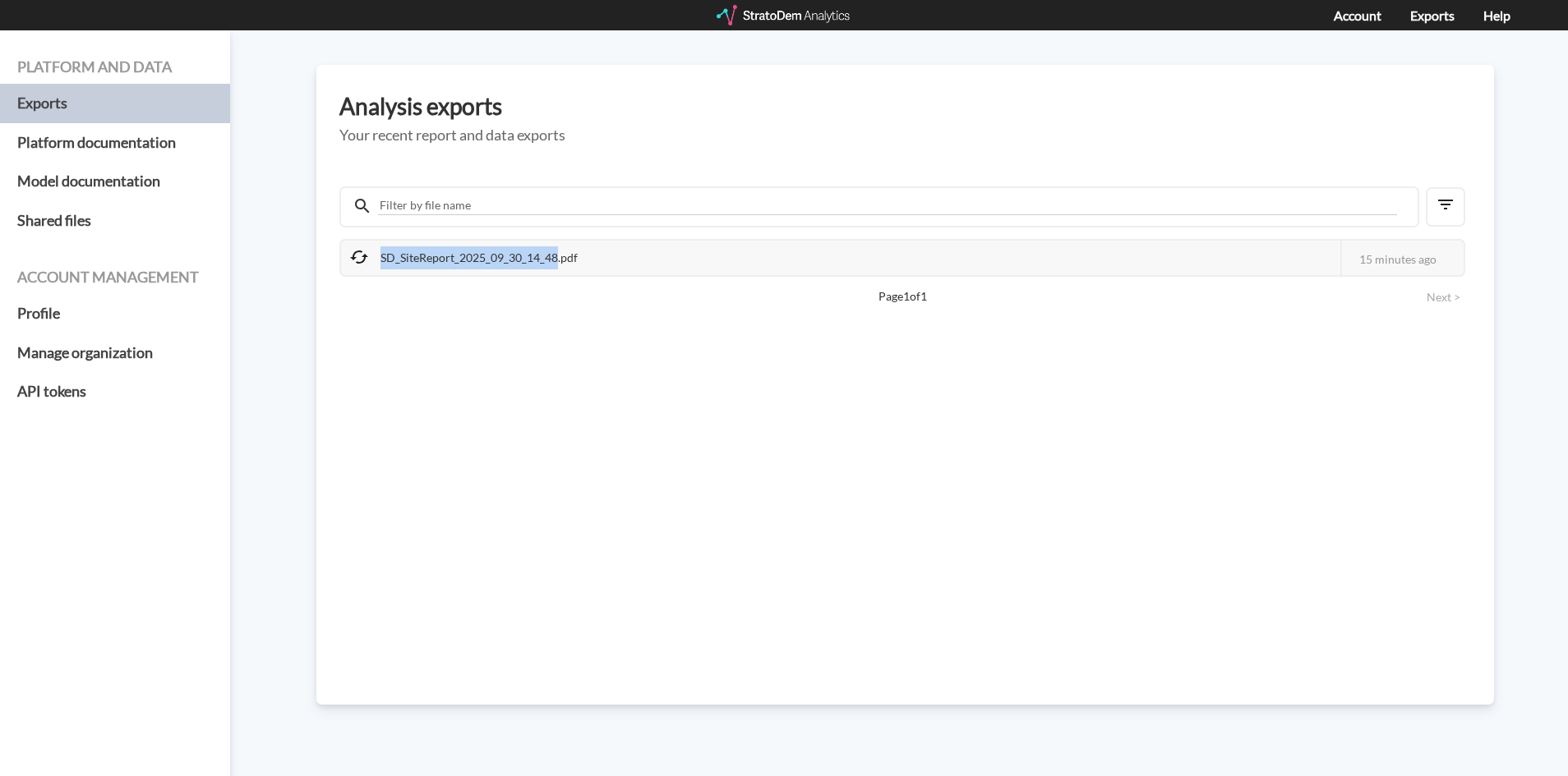
click at [490, 272] on div "SD_SiteReport_2025_09_30_14_48.pdf" at bounding box center [465, 258] width 248 height 35
click at [554, 258] on div "SD_SiteReport_2025_09_30_14_48.pdf" at bounding box center [465, 258] width 248 height 35
click at [444, 329] on div "SD_SiteReport_2025_09_30_14_48.pdf This job failed The StratoDem Analytics team…" at bounding box center [904, 426] width 1131 height 501
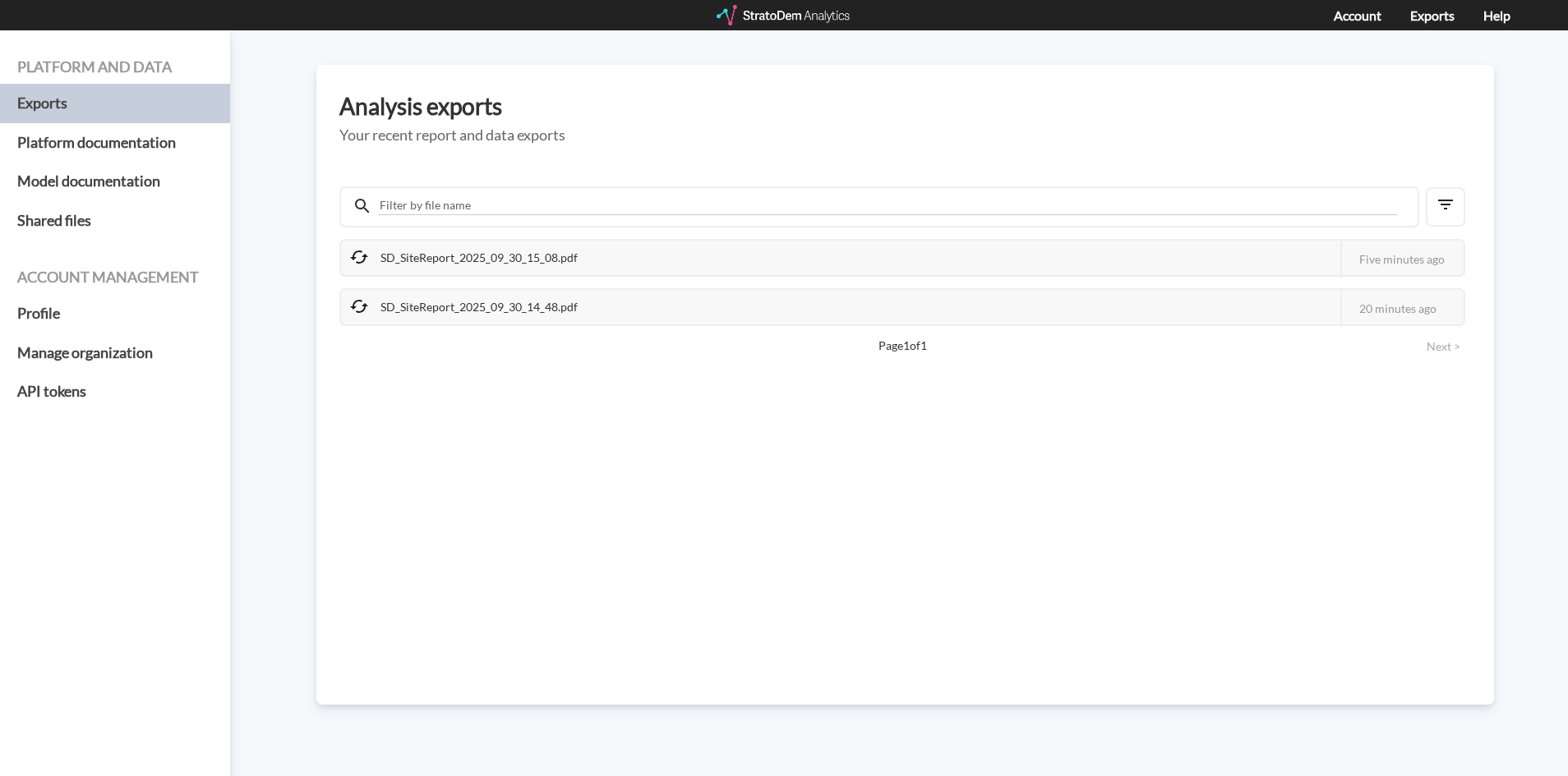
click at [349, 262] on icon at bounding box center [359, 258] width 20 height 20
click at [371, 253] on div "SD_SiteReport_2025_09_30_15_08.pdf" at bounding box center [465, 258] width 248 height 35
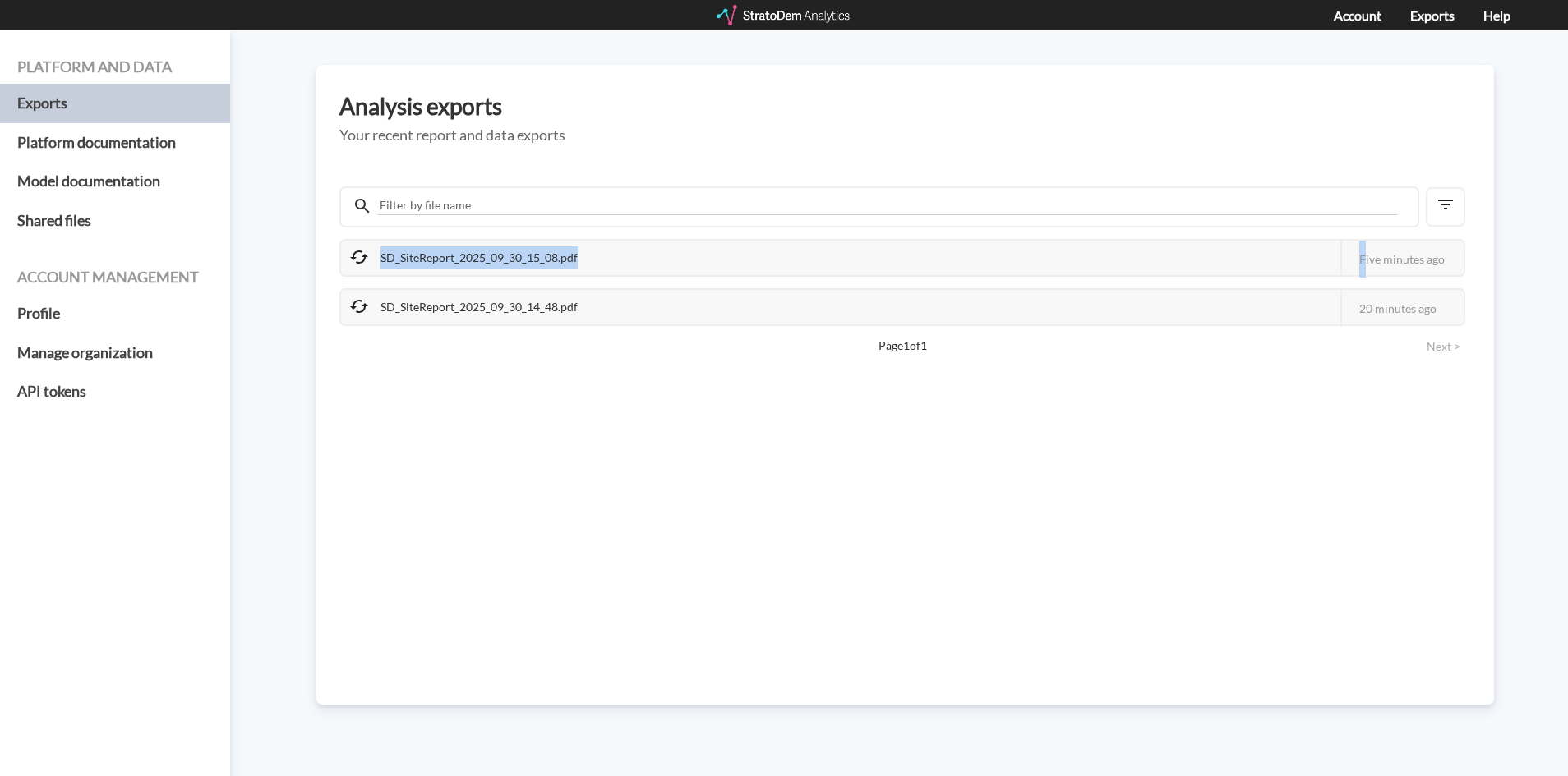
click at [371, 253] on div "SD_SiteReport_2025_09_30_15_08.pdf" at bounding box center [465, 258] width 248 height 35
click at [470, 313] on div "SD_SiteReport_2025_09_30_14_48.pdf" at bounding box center [465, 307] width 248 height 35
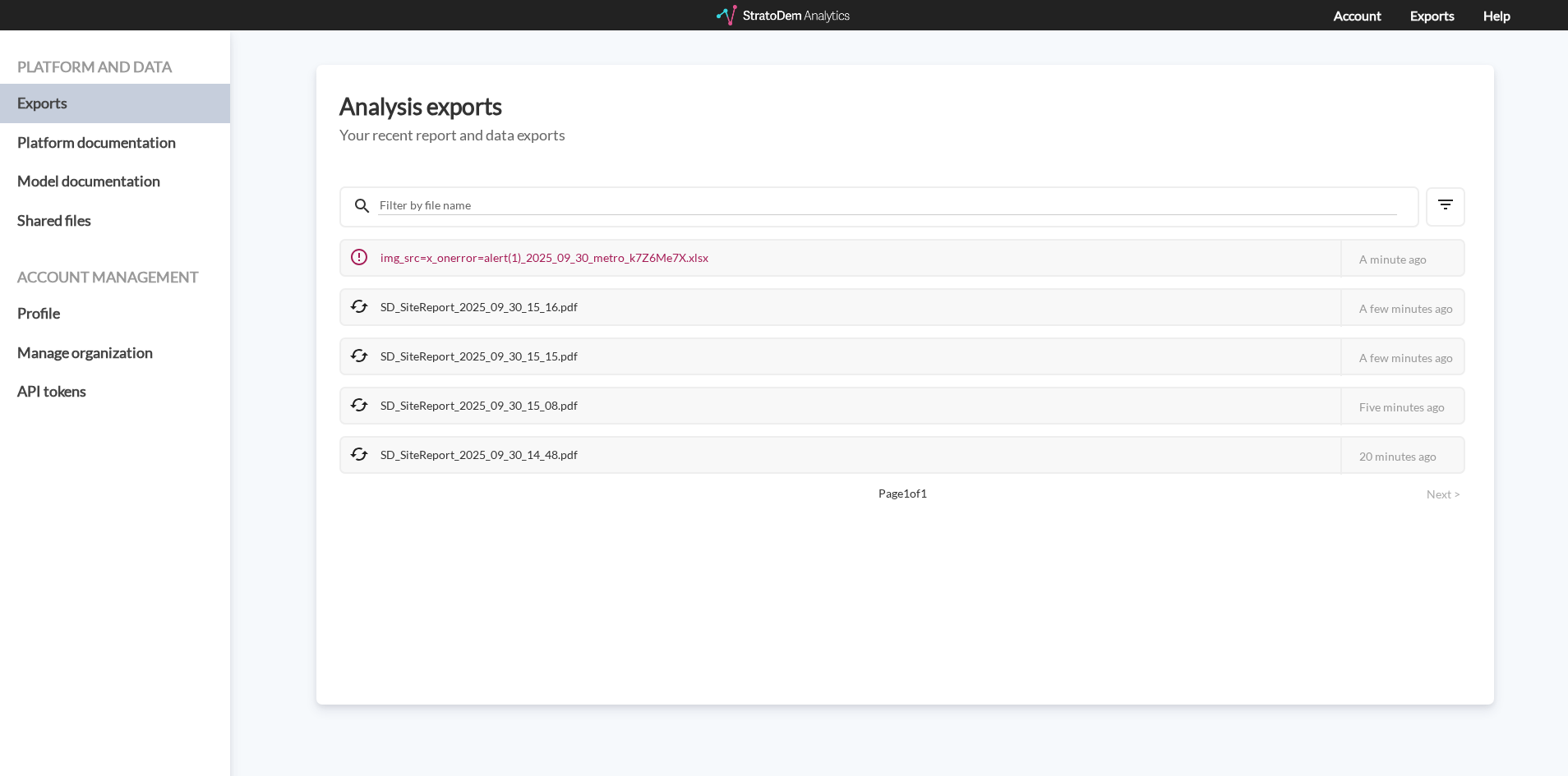
click at [573, 372] on div "SD_SiteReport_2025_09_30_15_15.pdf" at bounding box center [465, 356] width 248 height 35
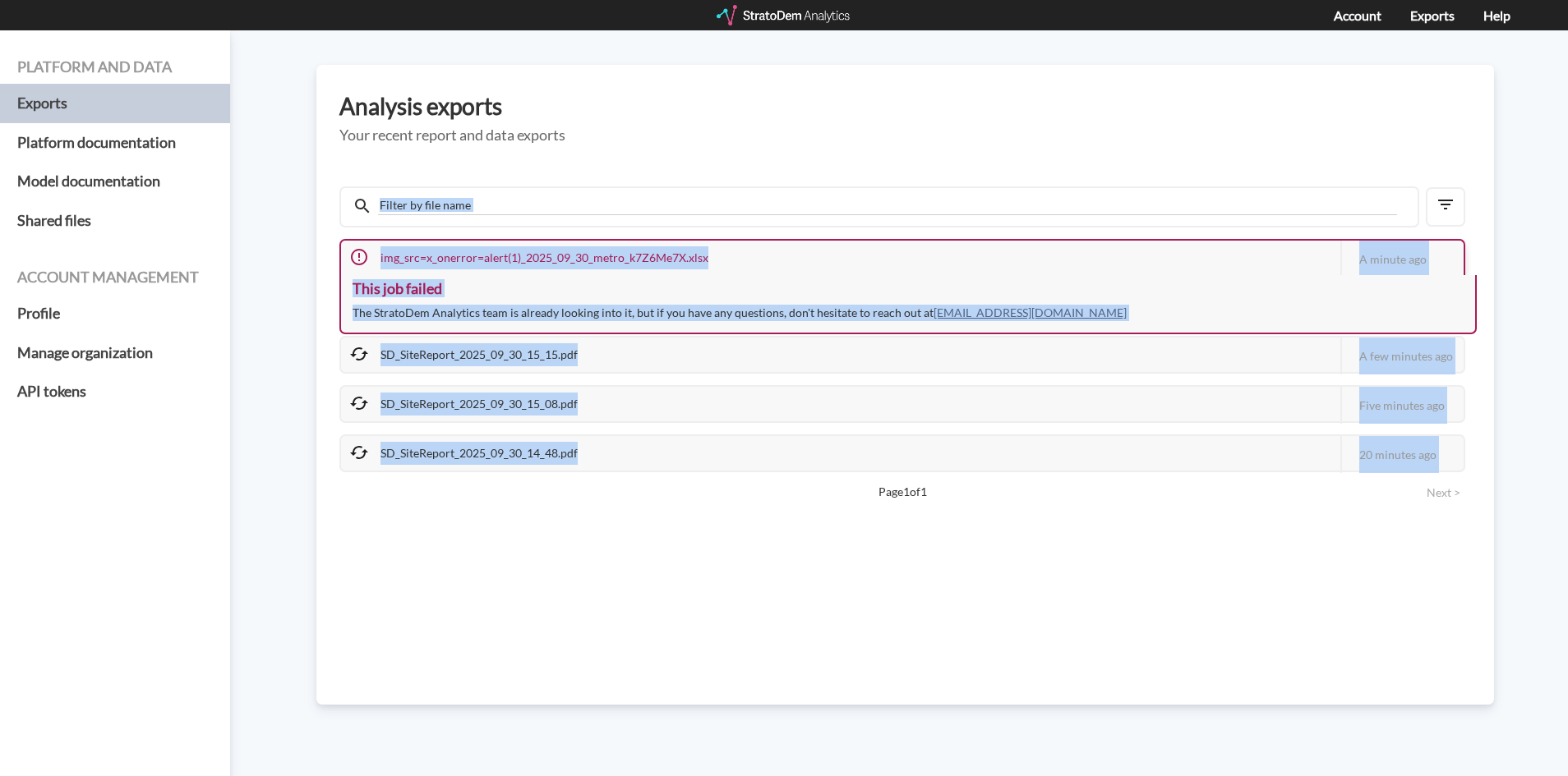
click at [414, 249] on div "img_src=x_onerror=alert(1)_2025_09_30_metro_k7Z6Me7X.xlsx" at bounding box center [530, 258] width 379 height 35
click at [521, 331] on div "This job failed The StratoDem Analytics team is already looking into it, but if…" at bounding box center [907, 305] width 1137 height 60
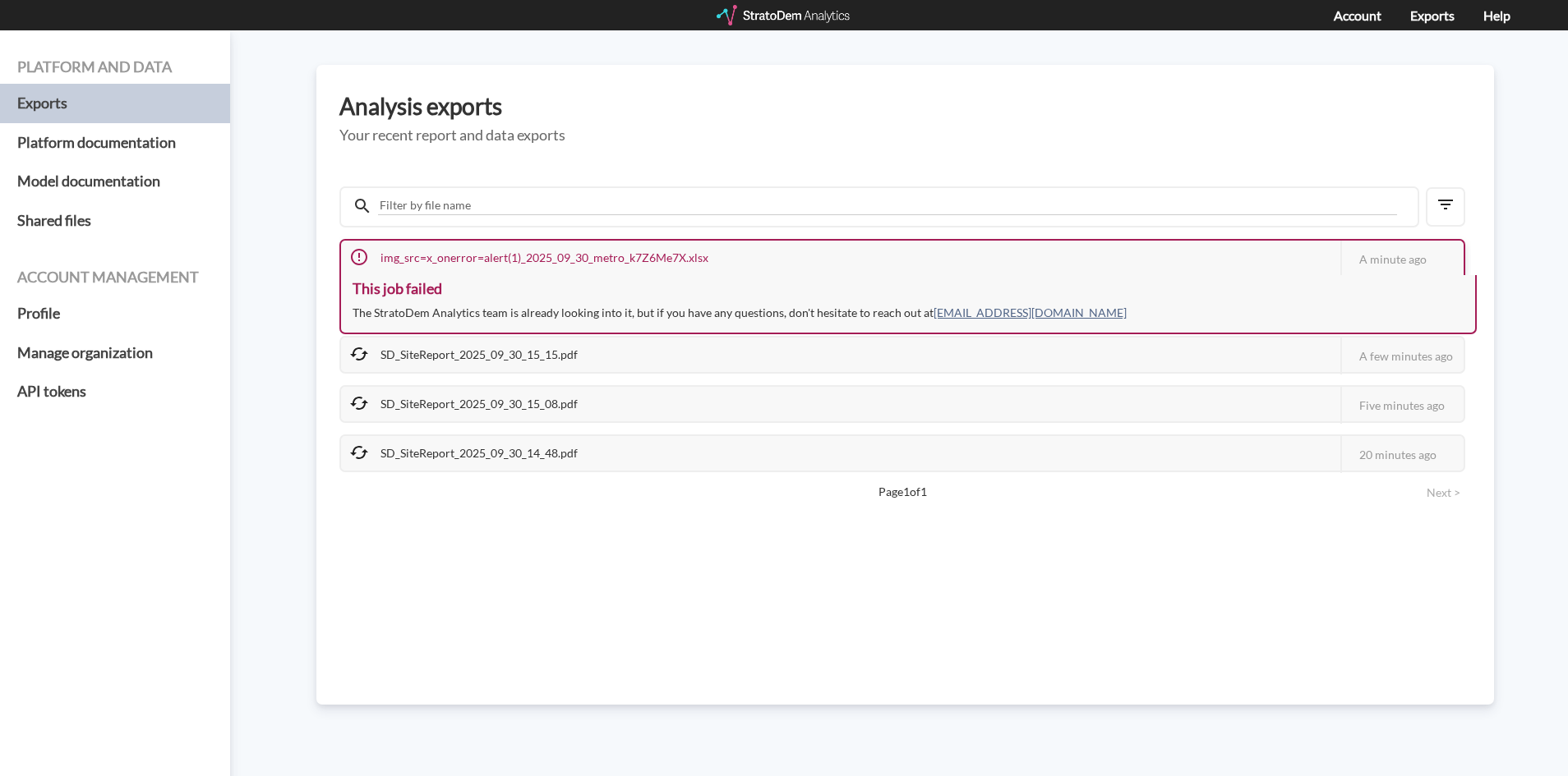
click at [512, 262] on div "img_src=x_onerror=alert(1)_2025_09_30_metro_k7Z6Me7X.xlsx" at bounding box center [530, 258] width 379 height 35
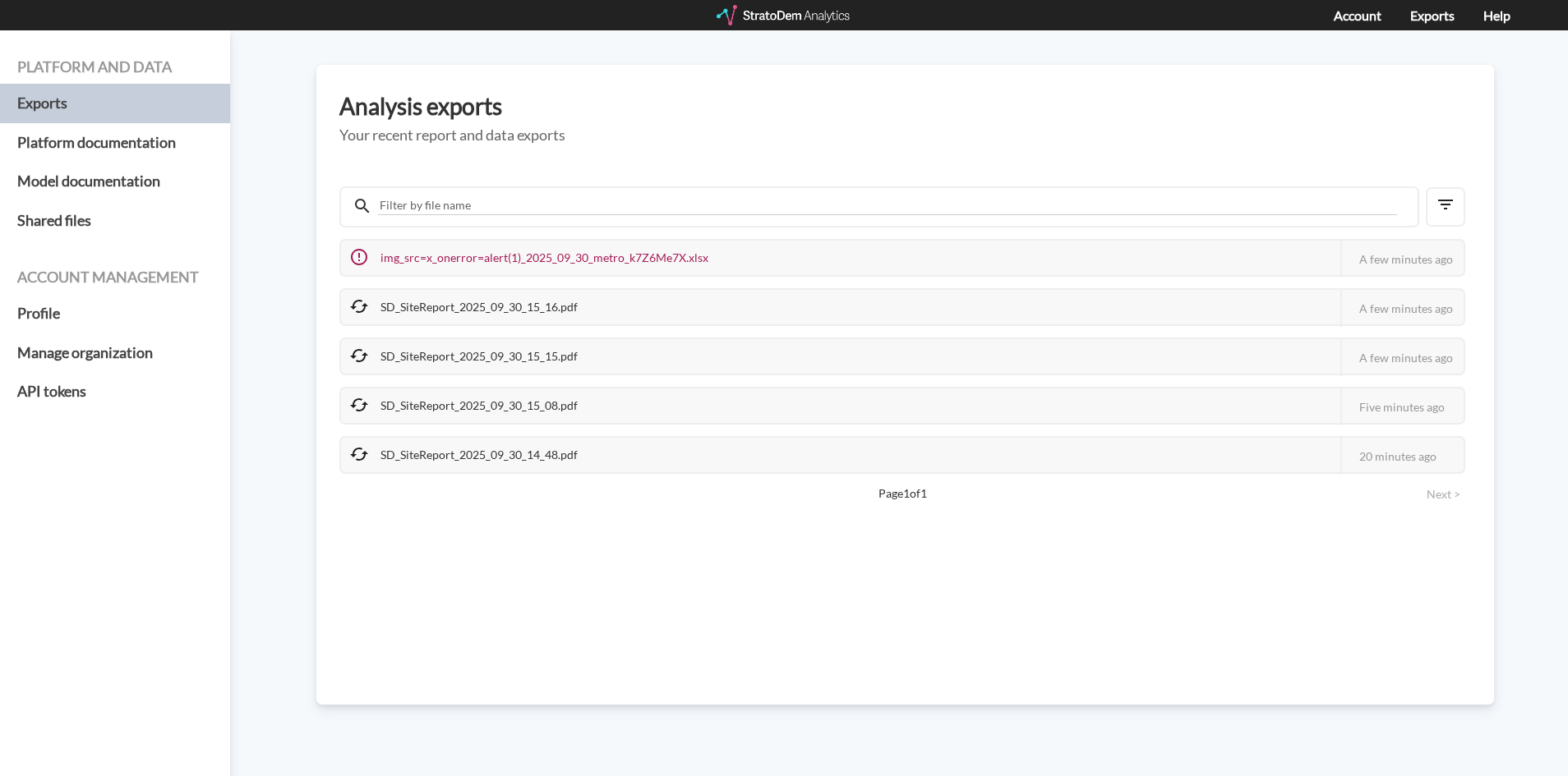
click at [441, 303] on div "SD_SiteReport_2025_09_30_15_16.pdf" at bounding box center [465, 307] width 248 height 35
click at [437, 306] on div "SD_SiteReport_2025_09_30_15_16.pdf" at bounding box center [465, 307] width 248 height 35
click at [359, 313] on icon at bounding box center [359, 306] width 20 height 20
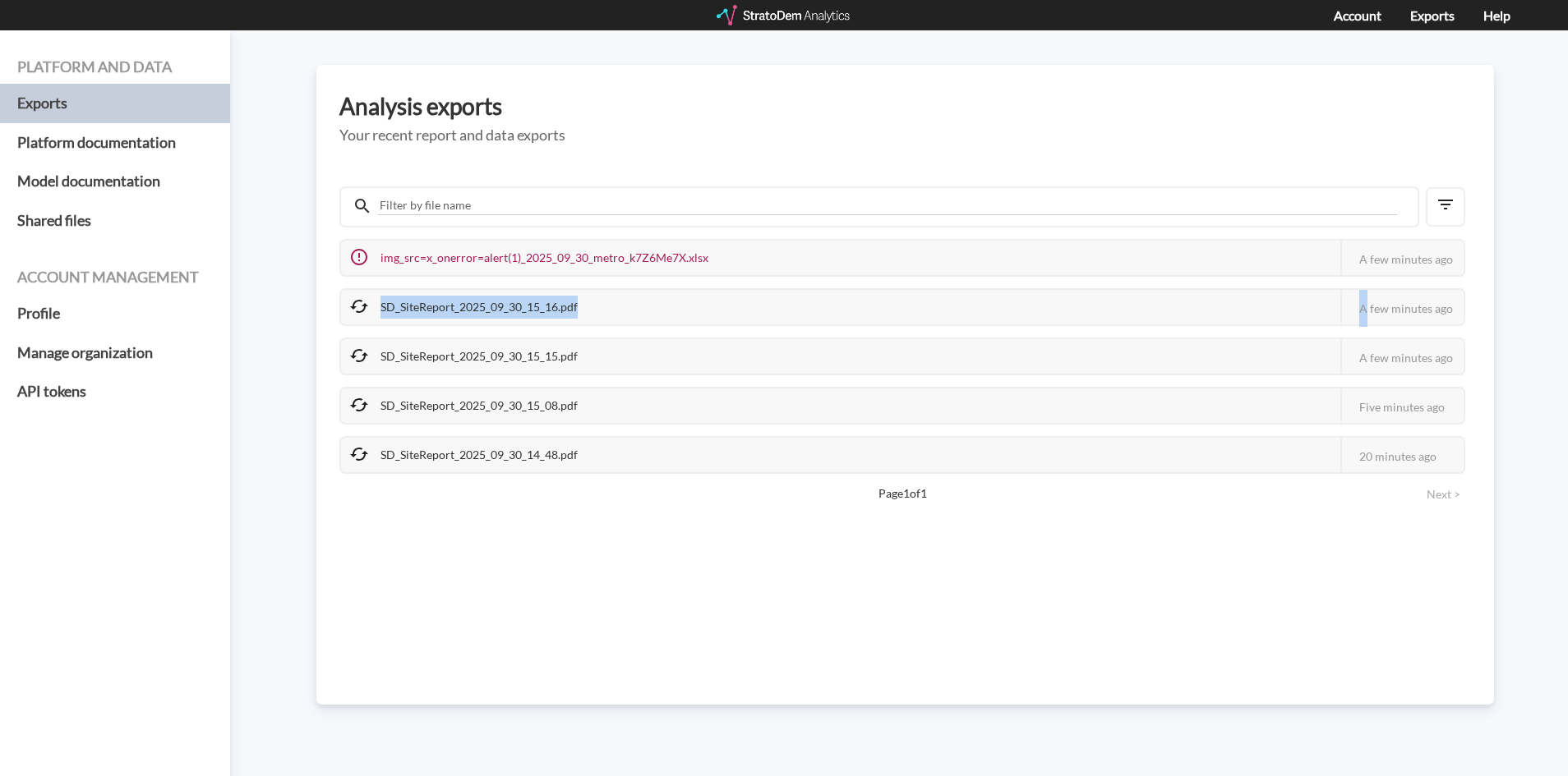
click at [356, 313] on icon at bounding box center [359, 306] width 20 height 20
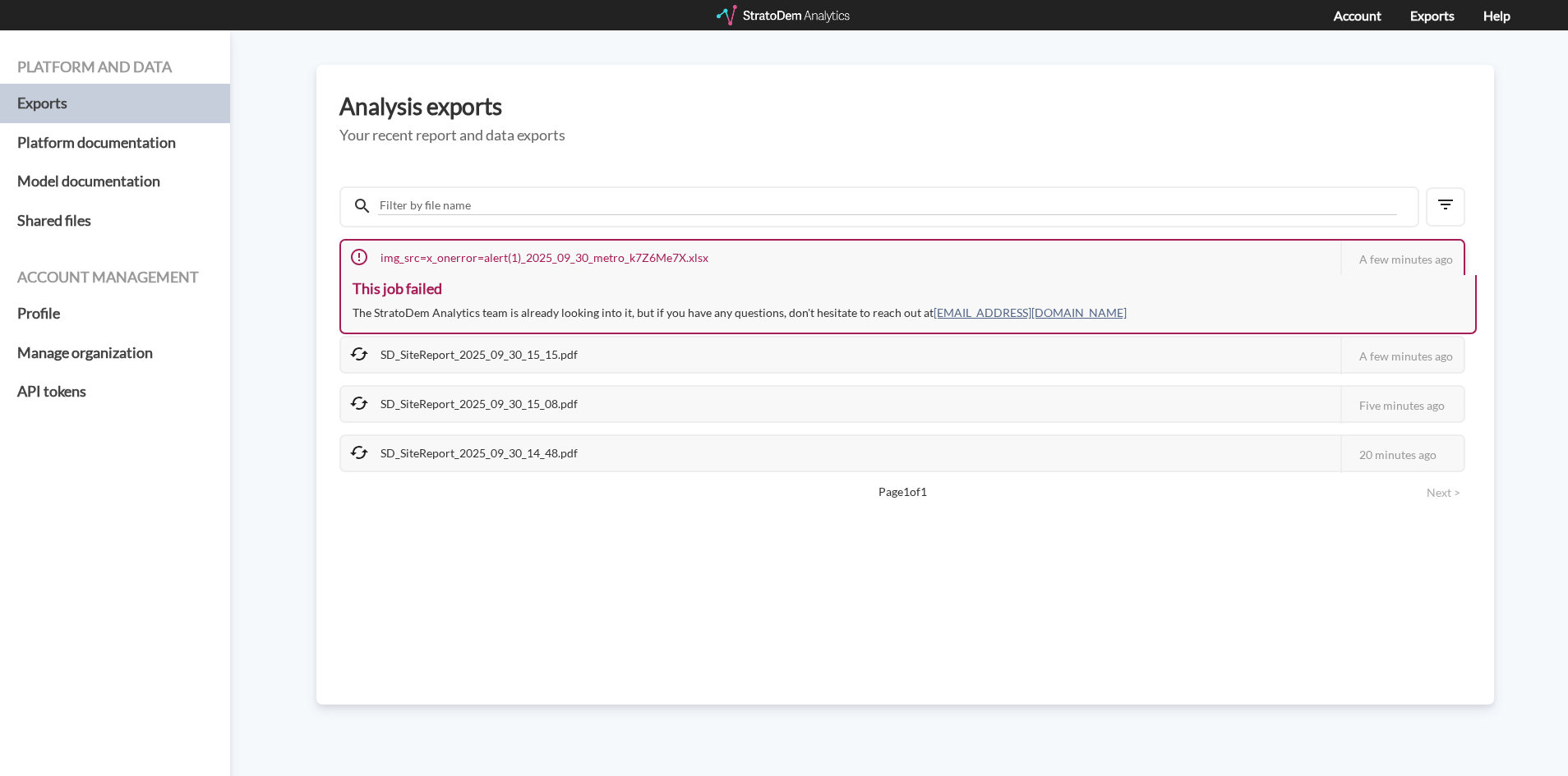
click at [433, 259] on div "img_src=x_onerror=alert(1)_2025_09_30_metro_k7Z6Me7X.xlsx" at bounding box center [530, 258] width 379 height 35
click at [549, 264] on div "img_src=x_onerror=alert(1)_2025_09_30_metro_k7Z6Me7X.xlsx" at bounding box center [530, 258] width 379 height 35
click at [548, 264] on div "img_src=x_onerror=alert(1)_2025_09_30_metro_k7Z6Me7X.xlsx" at bounding box center [530, 258] width 379 height 35
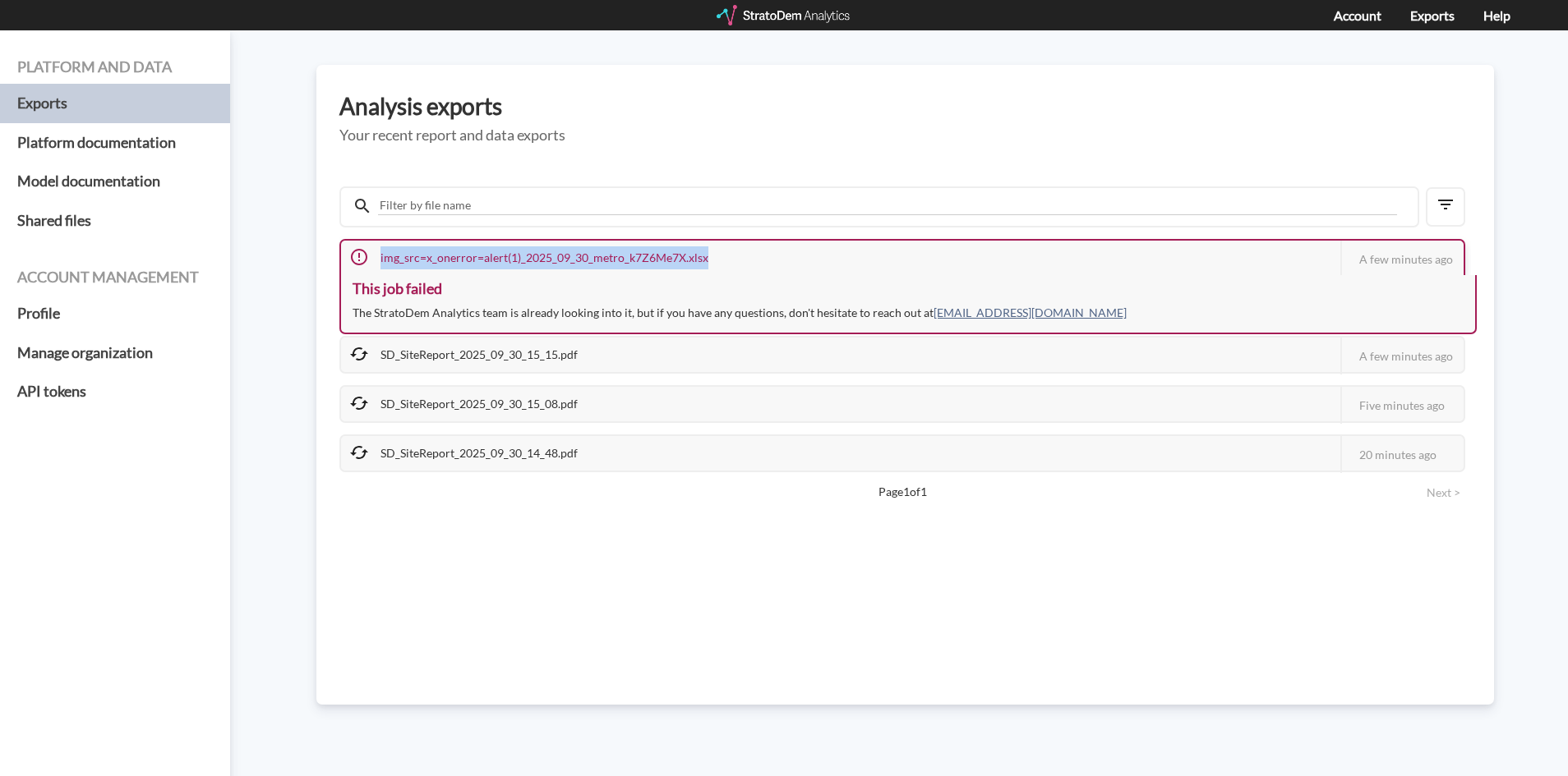
click at [548, 264] on div "img_src=x_onerror=alert(1)_2025_09_30_metro_k7Z6Me7X.xlsx" at bounding box center [530, 258] width 379 height 35
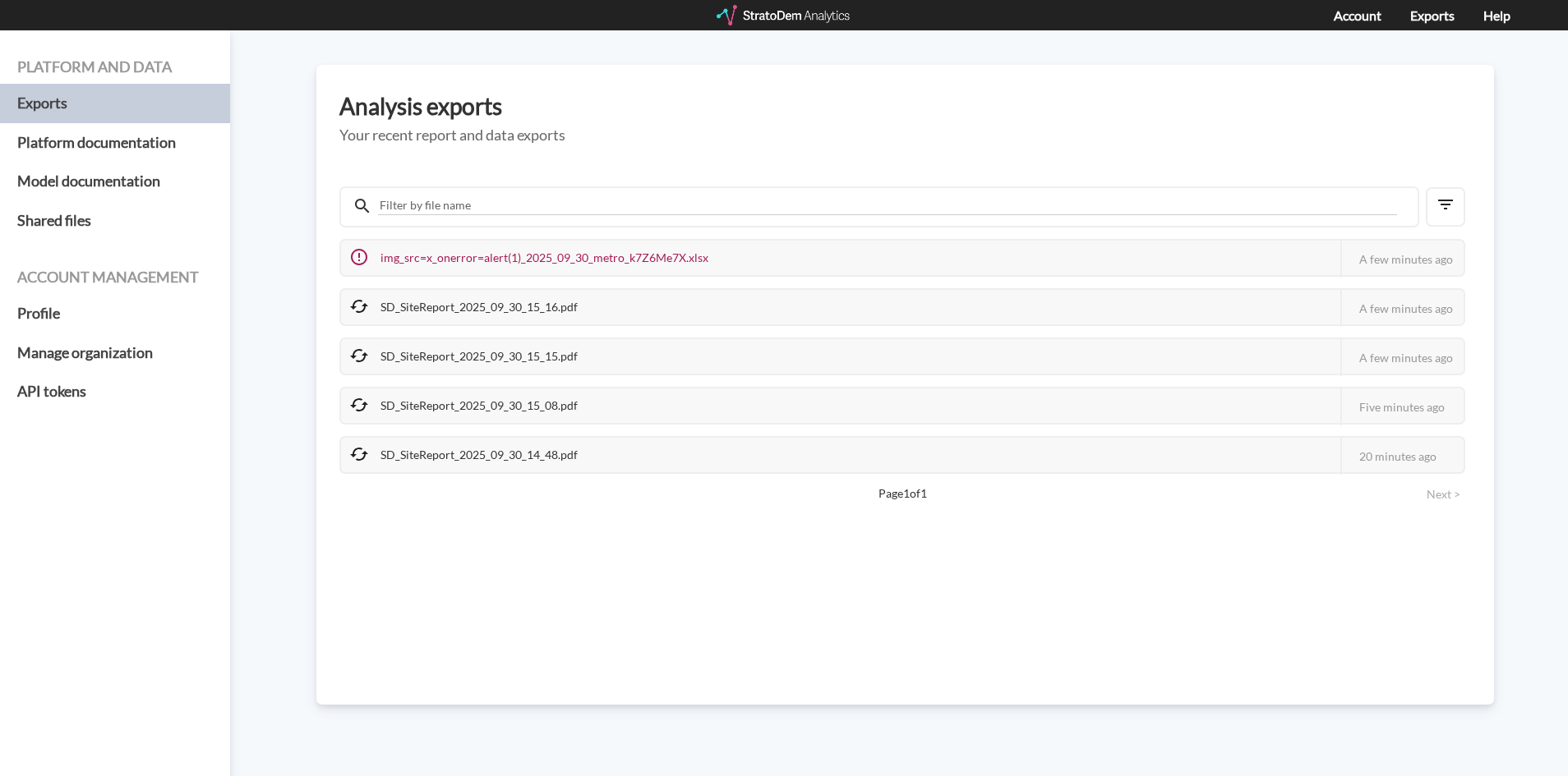
click at [464, 593] on div "img_src=x_onerror=alert(1)_2025_09_30_metro_k7Z6Me7X.xlsx This job failed The S…" at bounding box center [904, 426] width 1131 height 501
